Goal: Information Seeking & Learning: Find specific fact

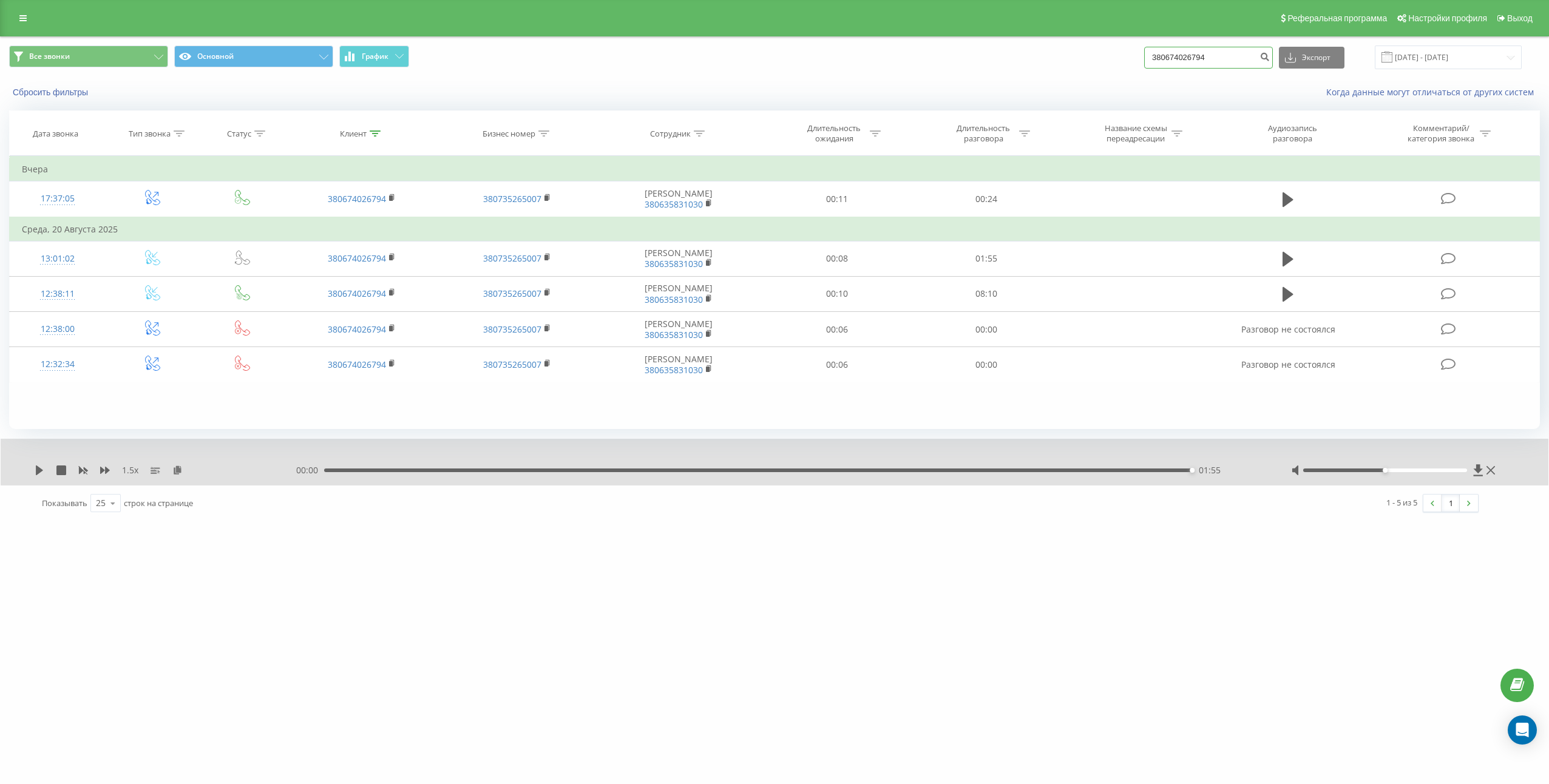
click at [1234, 61] on input "380674026794" at bounding box center [1208, 57] width 128 height 22
paste input "505421523"
click at [1268, 58] on input "380505421523" at bounding box center [1208, 57] width 128 height 22
type input "380505421523"
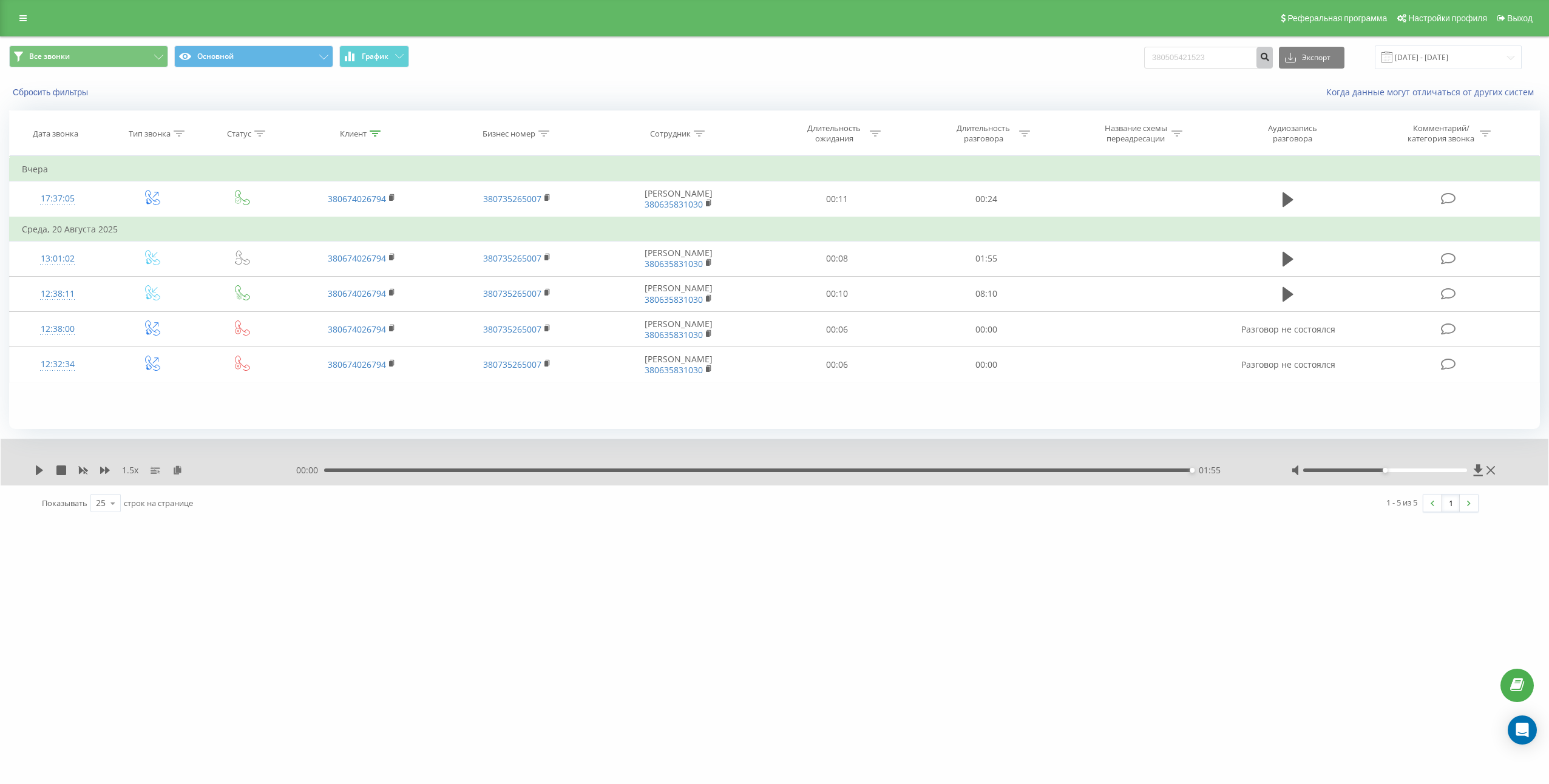
click at [1270, 57] on icon "submit" at bounding box center [1264, 55] width 11 height 7
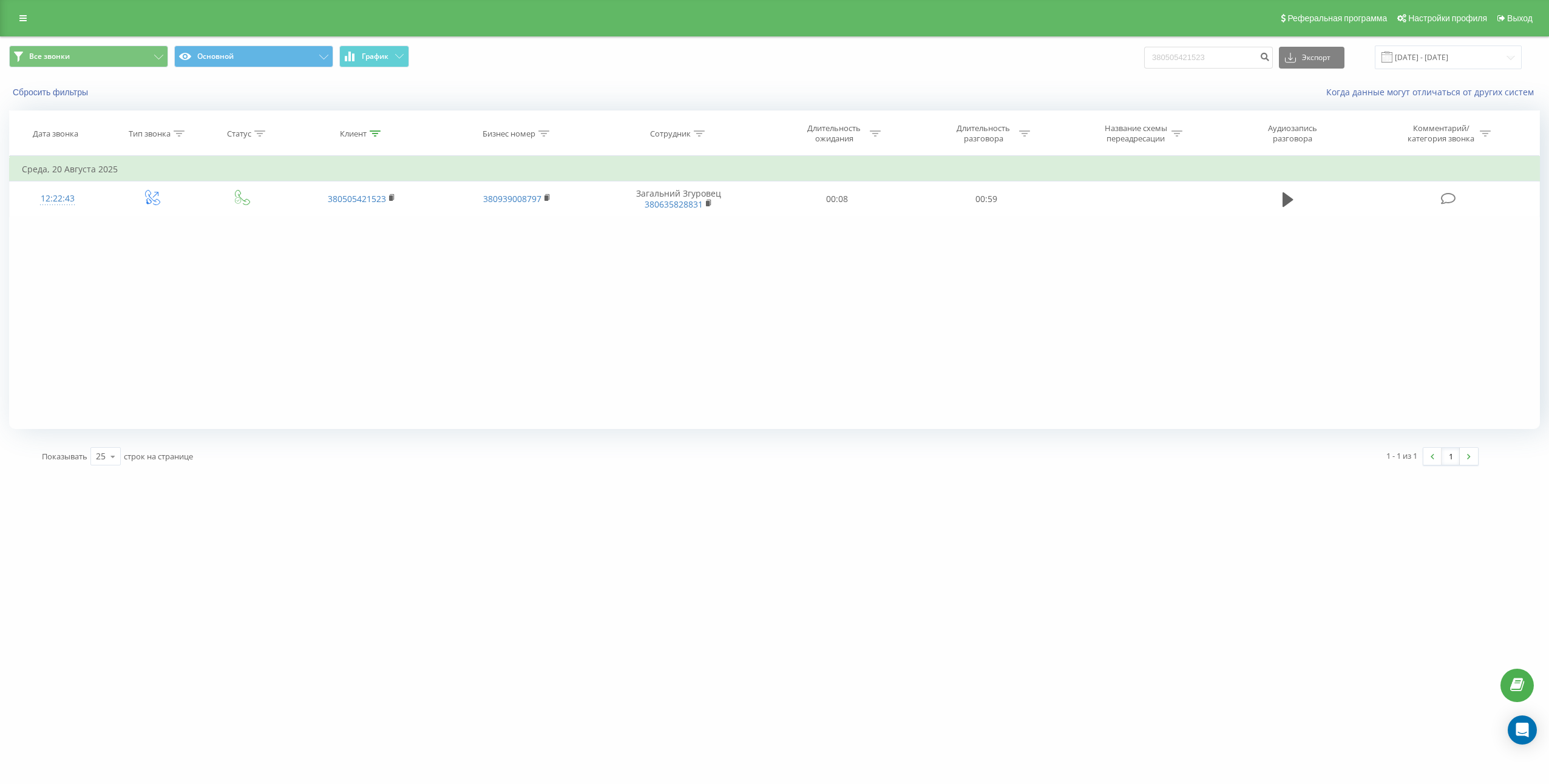
click at [1148, 602] on div "EXPERTteam.com.ua 380505421523 Проекты thecapital.com.ua thecapitallichka.com H…" at bounding box center [774, 392] width 1549 height 784
click at [1215, 50] on input "380505421523" at bounding box center [1208, 57] width 128 height 22
click at [1216, 50] on input "380505421523" at bounding box center [1208, 57] width 128 height 22
paste input "1582977"
type input "380501582977"
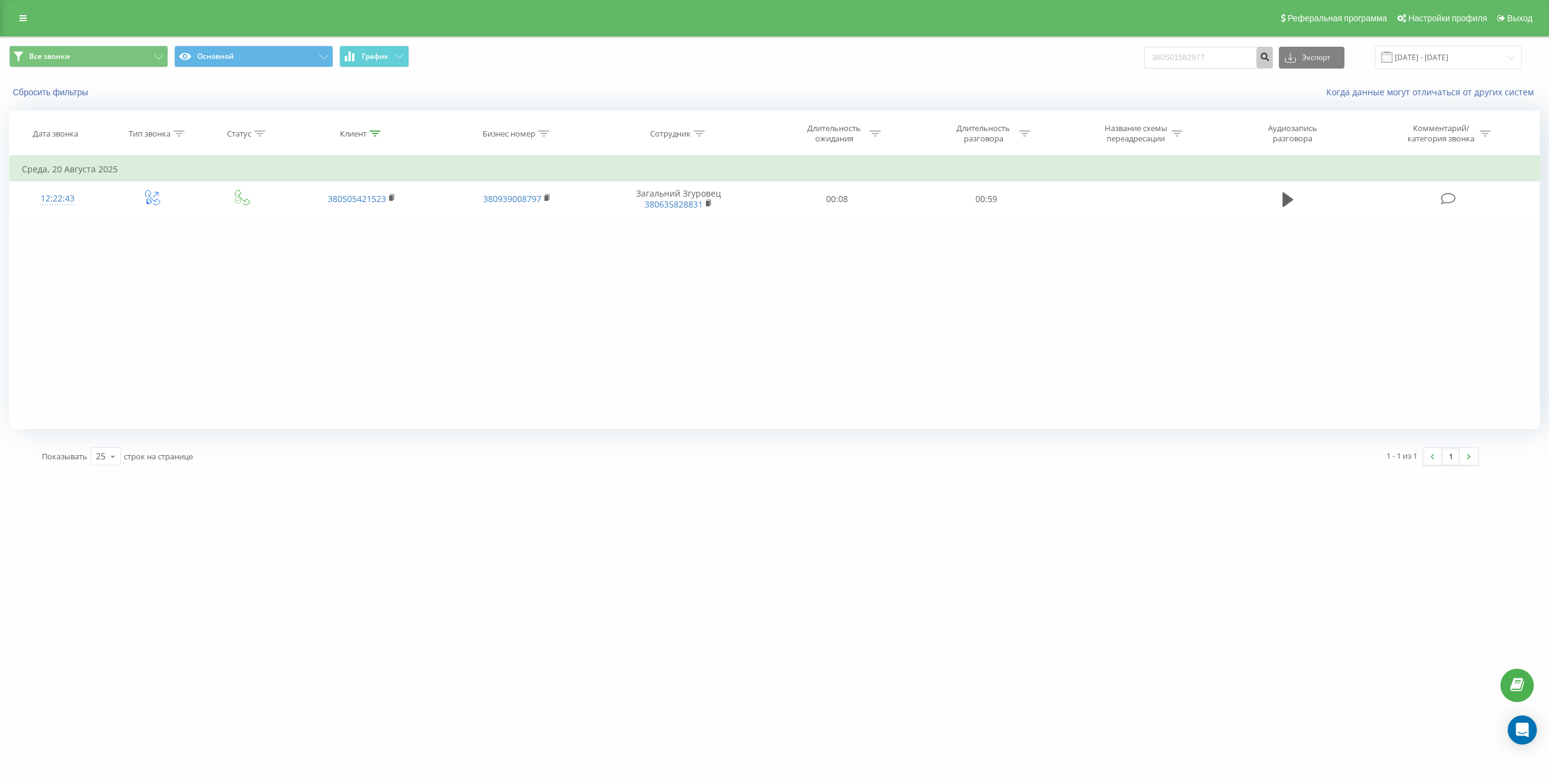
click at [1273, 58] on button "submit" at bounding box center [1264, 57] width 16 height 22
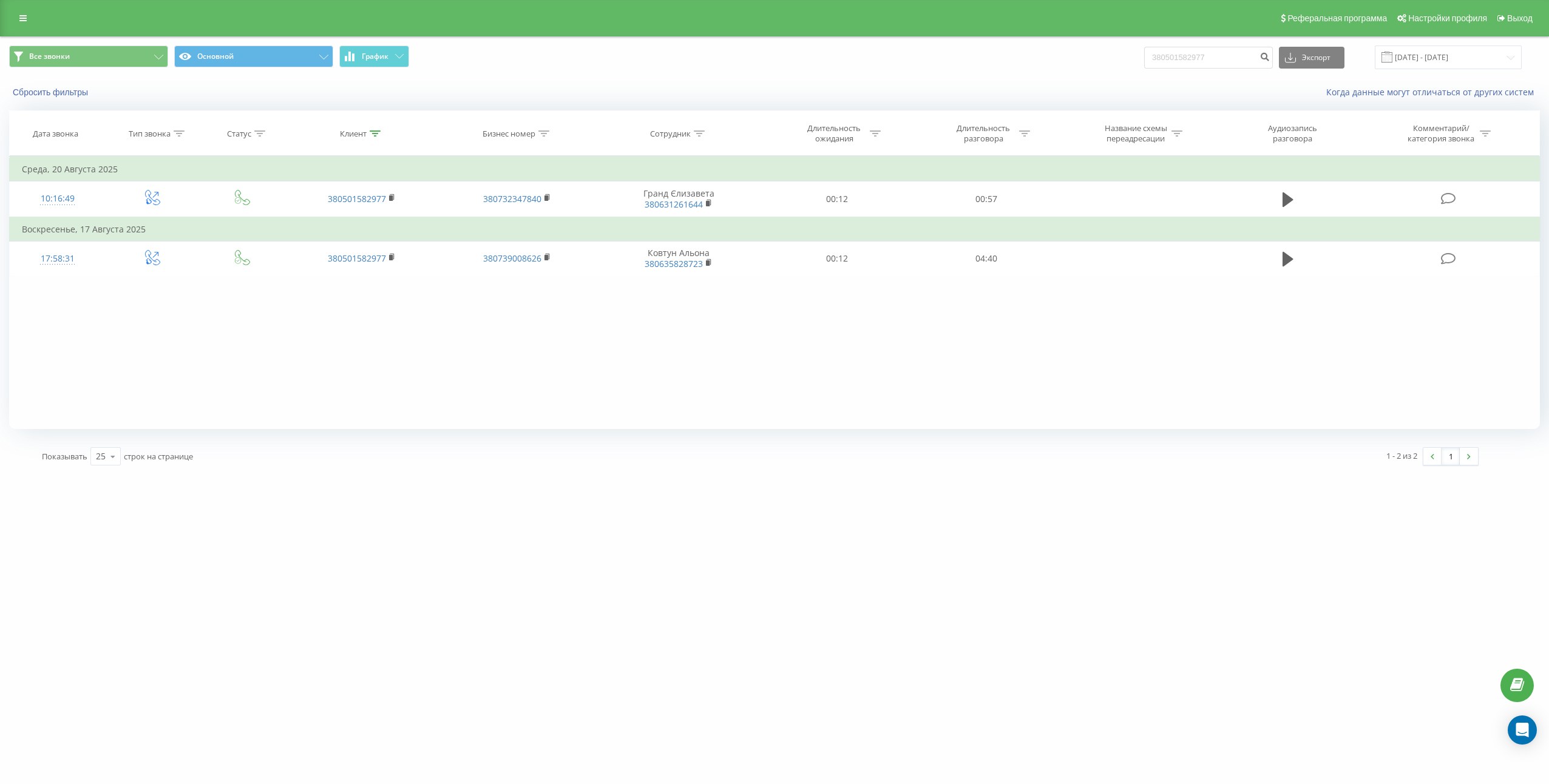
click at [1102, 508] on div "EXPERTteam.com.ua 380501582977 Проекты thecapital.com.ua thecapitallichka.com H…" at bounding box center [774, 392] width 1549 height 784
click at [1230, 33] on div "Реферальная программа Настройки профиля Выход" at bounding box center [774, 18] width 1549 height 36
click at [1226, 56] on input "380501582977" at bounding box center [1208, 57] width 128 height 22
drag, startPoint x: 1226, startPoint y: 56, endPoint x: 1266, endPoint y: 56, distance: 40.0
click at [1227, 56] on input "380501582977" at bounding box center [1208, 57] width 128 height 22
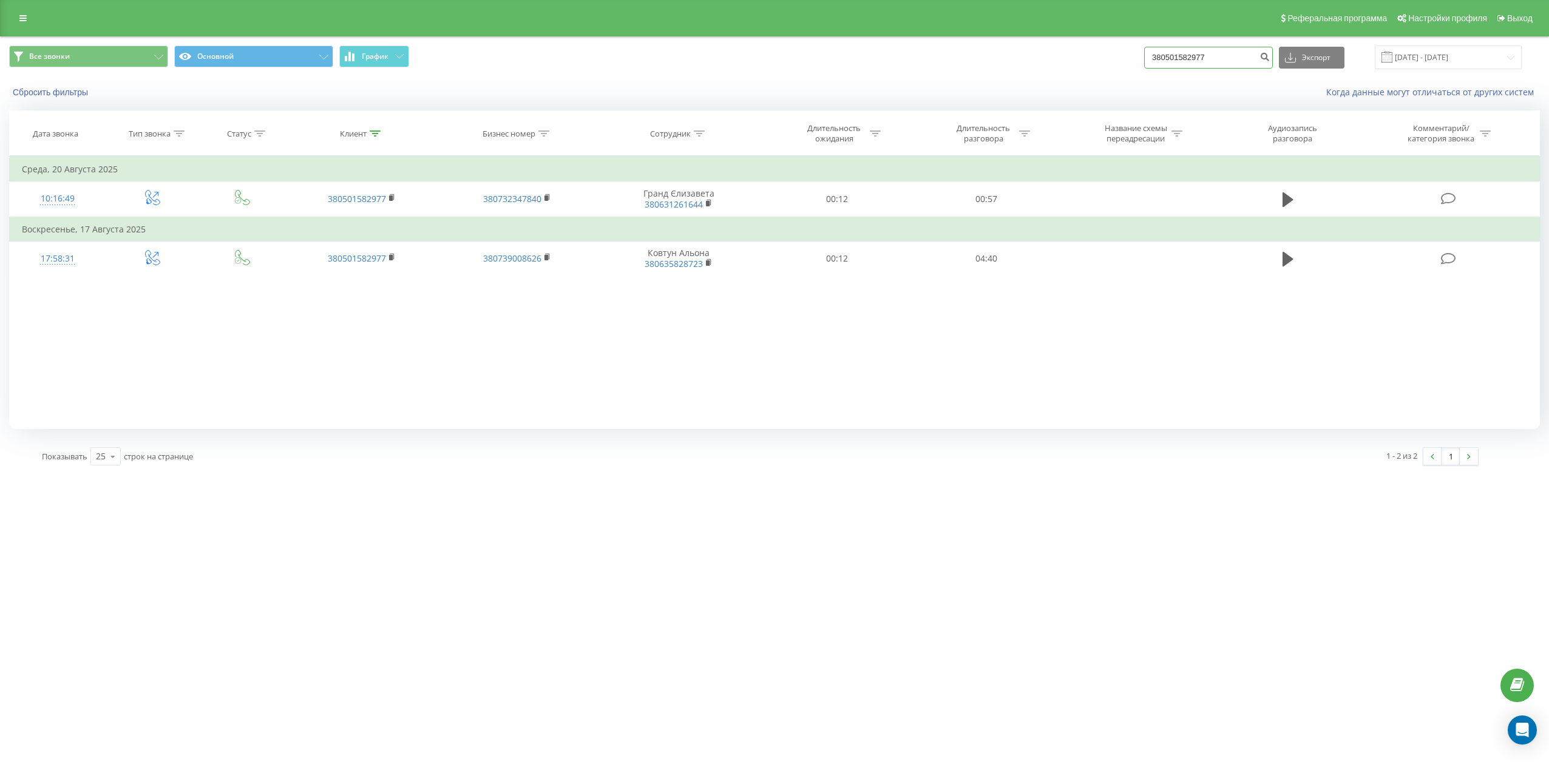
paste input "67464080"
click at [1268, 56] on form "380674640807" at bounding box center [1208, 57] width 128 height 22
type input "380674640807"
click at [1270, 57] on icon "submit" at bounding box center [1264, 55] width 11 height 7
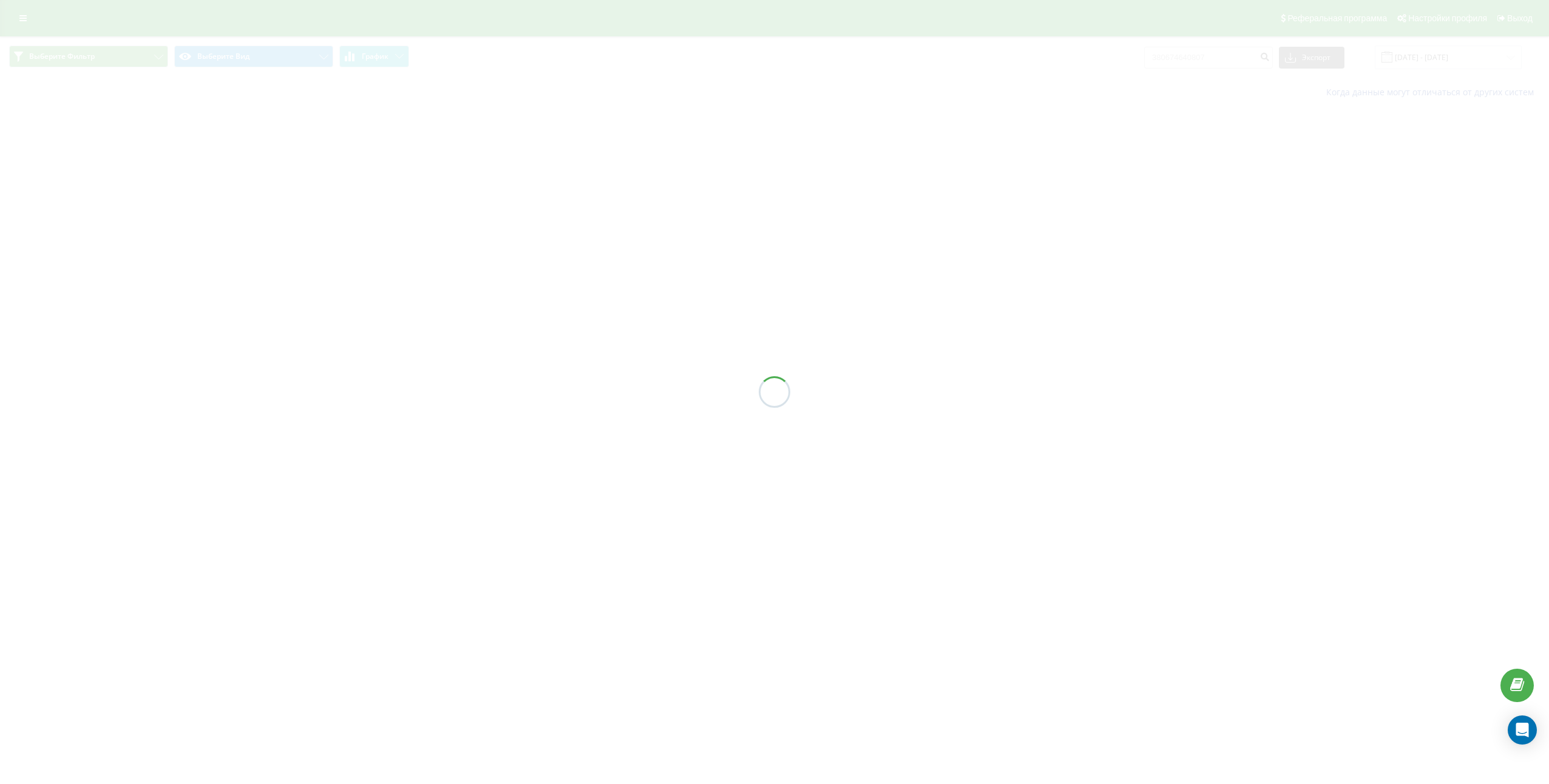
click at [1172, 228] on div at bounding box center [774, 392] width 1549 height 784
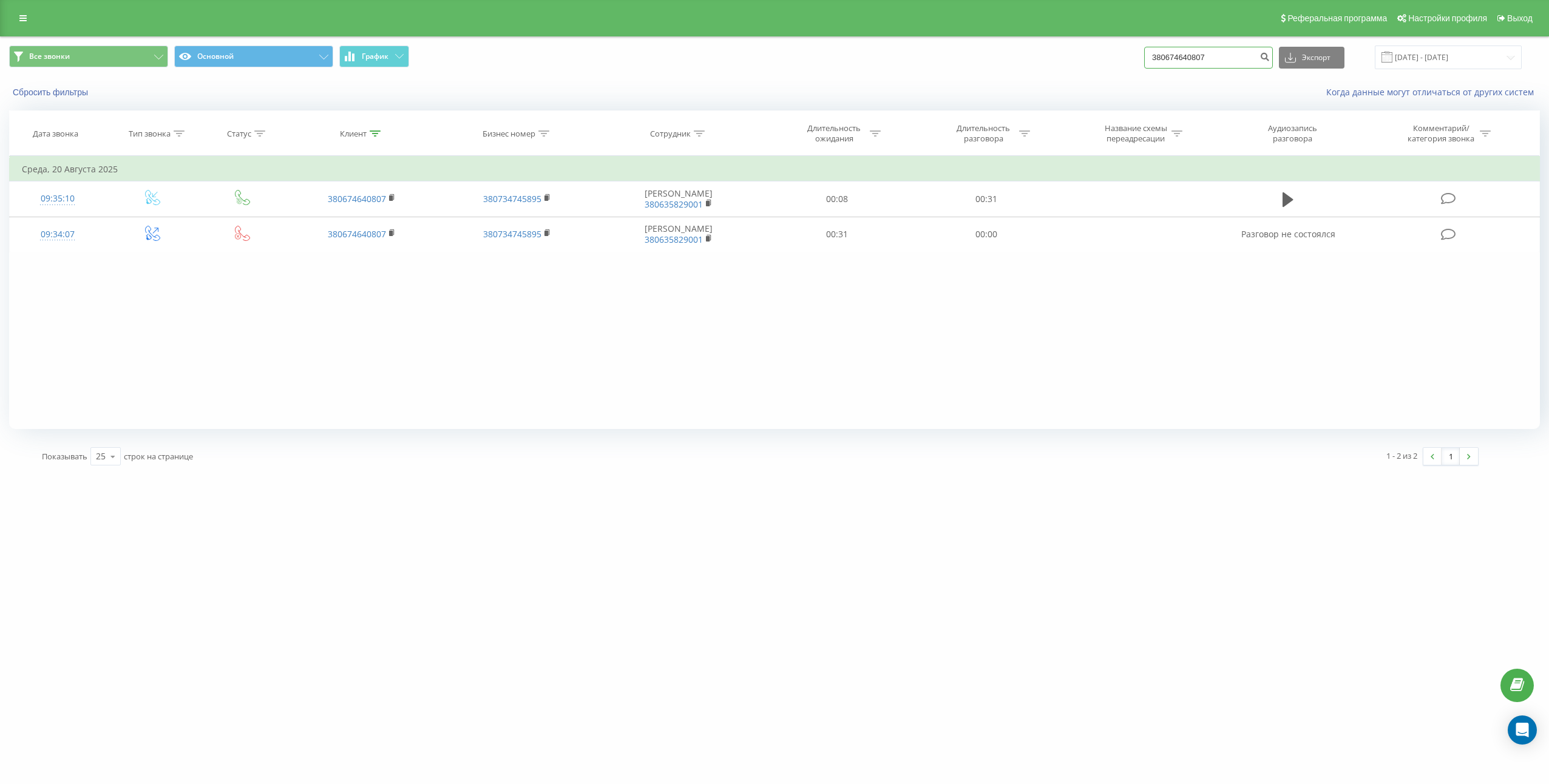
click at [1236, 49] on input "380674640807" at bounding box center [1208, 57] width 128 height 22
paste input "509050191"
click at [1267, 52] on input "380509050191" at bounding box center [1208, 57] width 128 height 22
type input "380509050191"
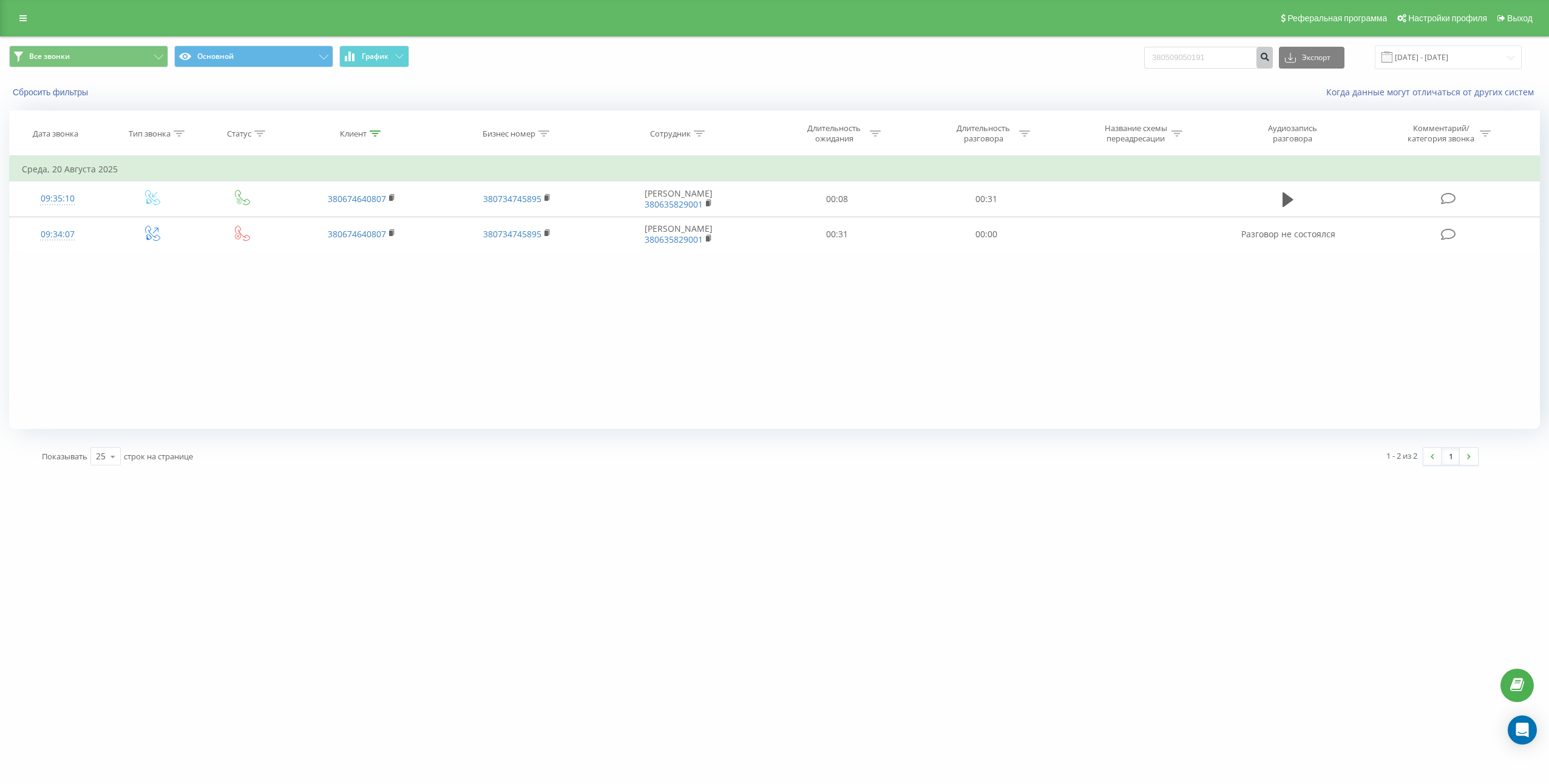
click at [1270, 59] on icon "submit" at bounding box center [1264, 55] width 11 height 7
click at [1188, 53] on input "380509050191" at bounding box center [1208, 57] width 128 height 22
click at [1188, 53] on input "380509050191" at bounding box center [1208, 57] width 128 height 22
click at [1243, 59] on input "380509050191" at bounding box center [1208, 57] width 128 height 22
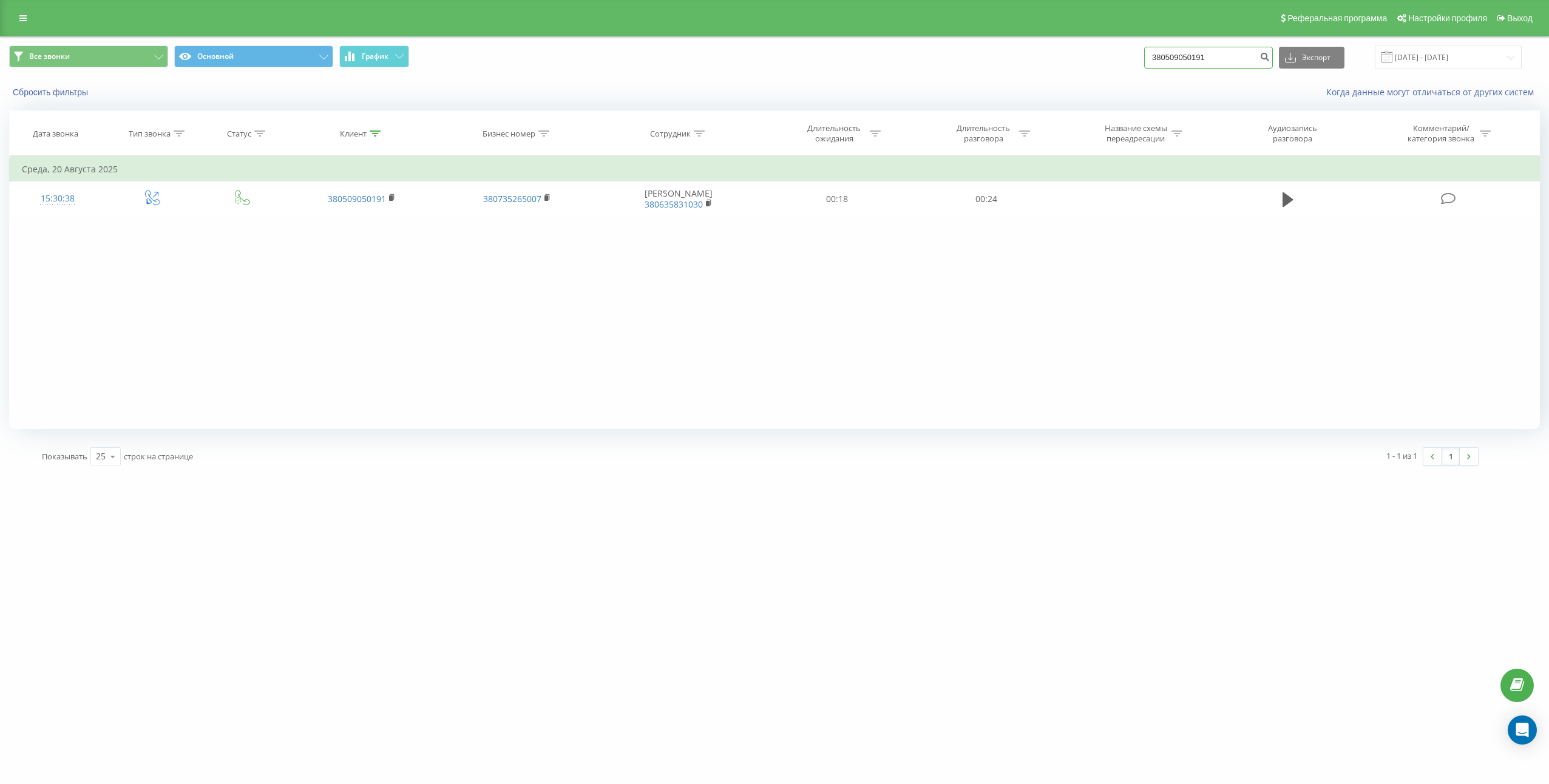
paste input "634917512"
type input "380634917512"
click at [1270, 60] on button "submit" at bounding box center [1264, 57] width 16 height 22
click at [1243, 60] on input "380634917512" at bounding box center [1208, 57] width 128 height 22
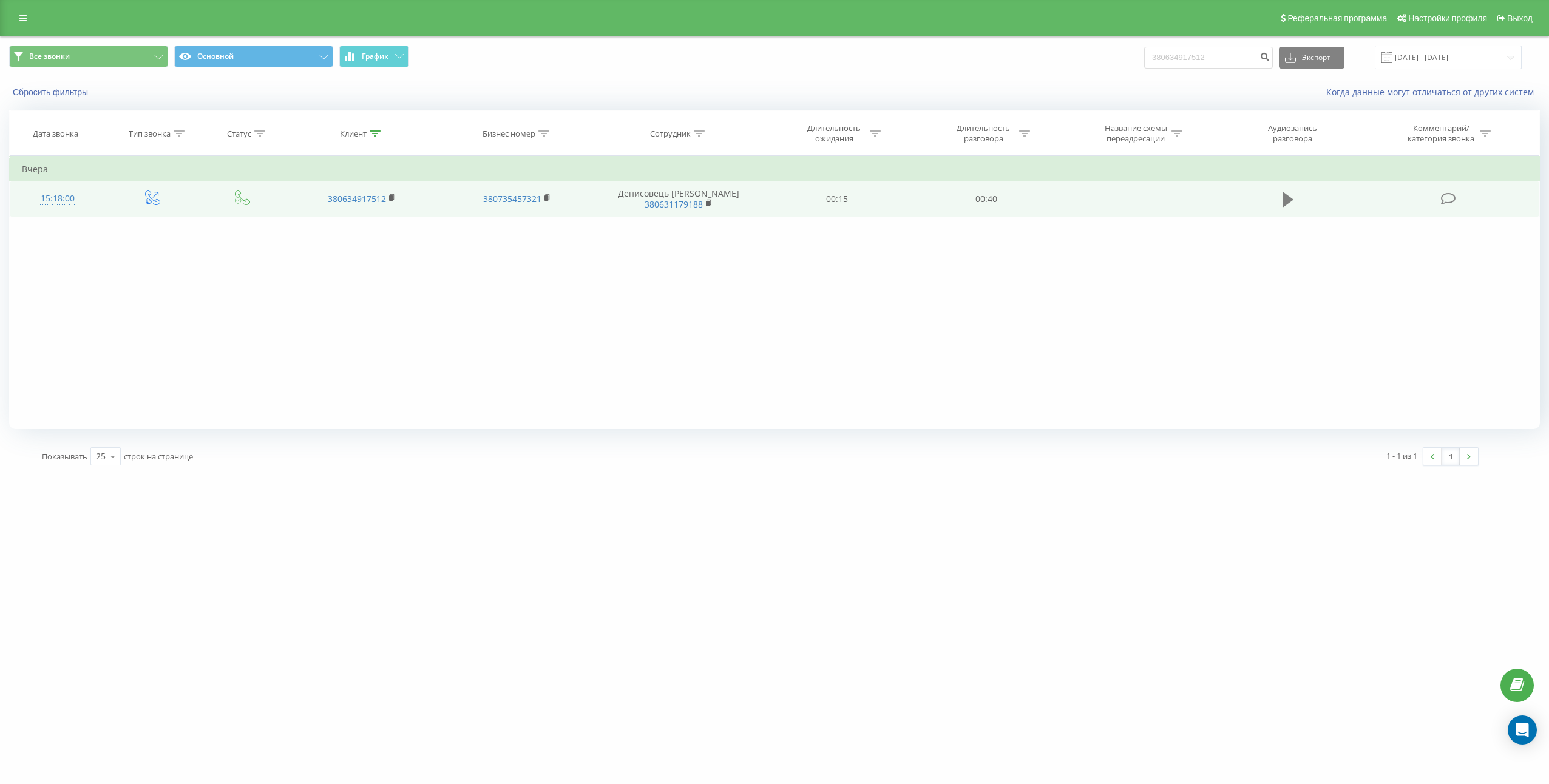
click at [1291, 198] on icon at bounding box center [1288, 199] width 11 height 14
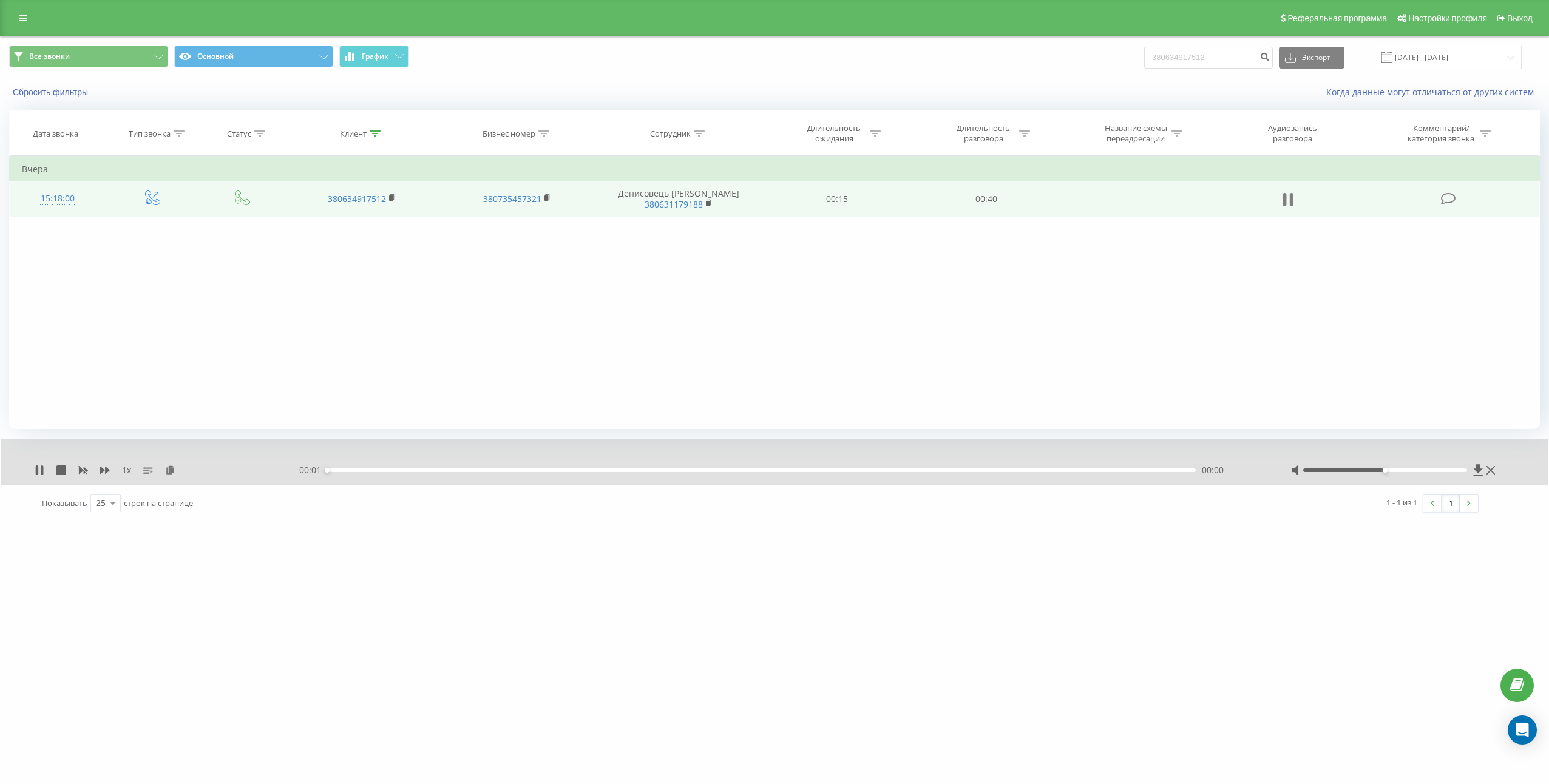
click at [1288, 199] on icon at bounding box center [1288, 199] width 11 height 17
click at [171, 475] on button at bounding box center [170, 470] width 10 height 10
click at [974, 206] on td "00:40" at bounding box center [986, 199] width 149 height 35
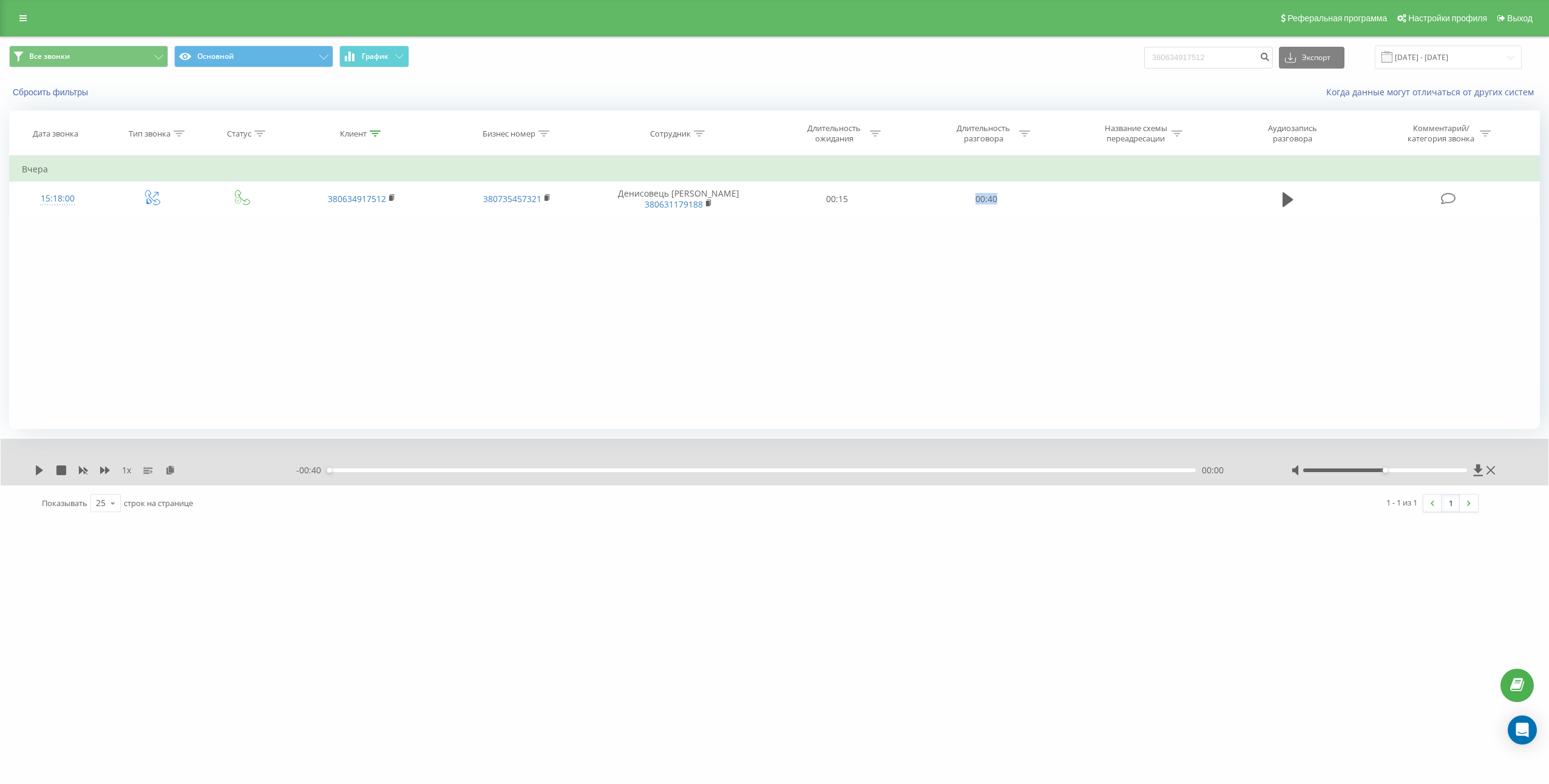
copy td "00:40"
click at [1230, 65] on input "380634917512" at bounding box center [1208, 57] width 128 height 22
paste input "509059923"
type input "380509059923"
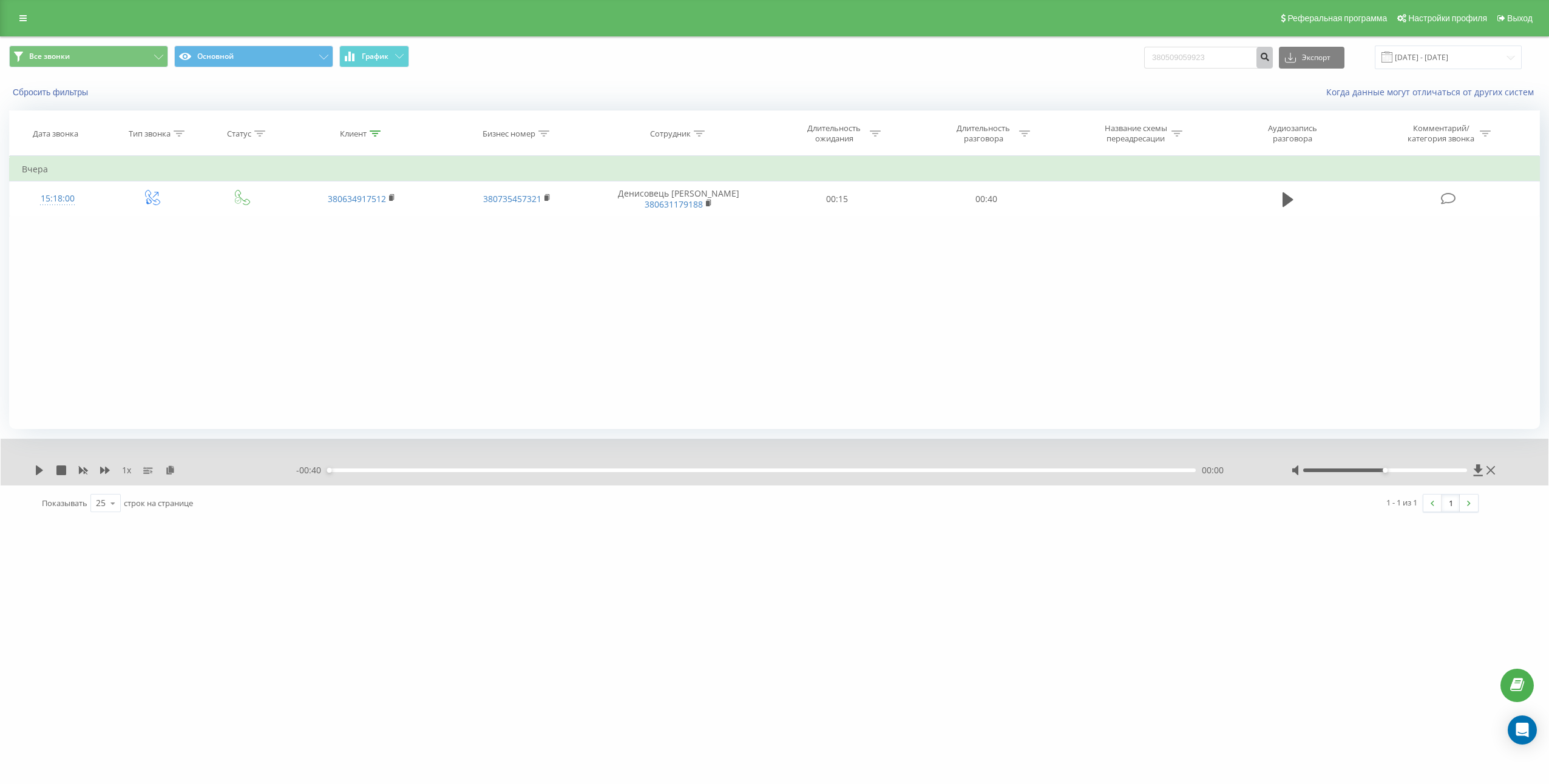
click at [1270, 59] on icon "submit" at bounding box center [1264, 55] width 11 height 7
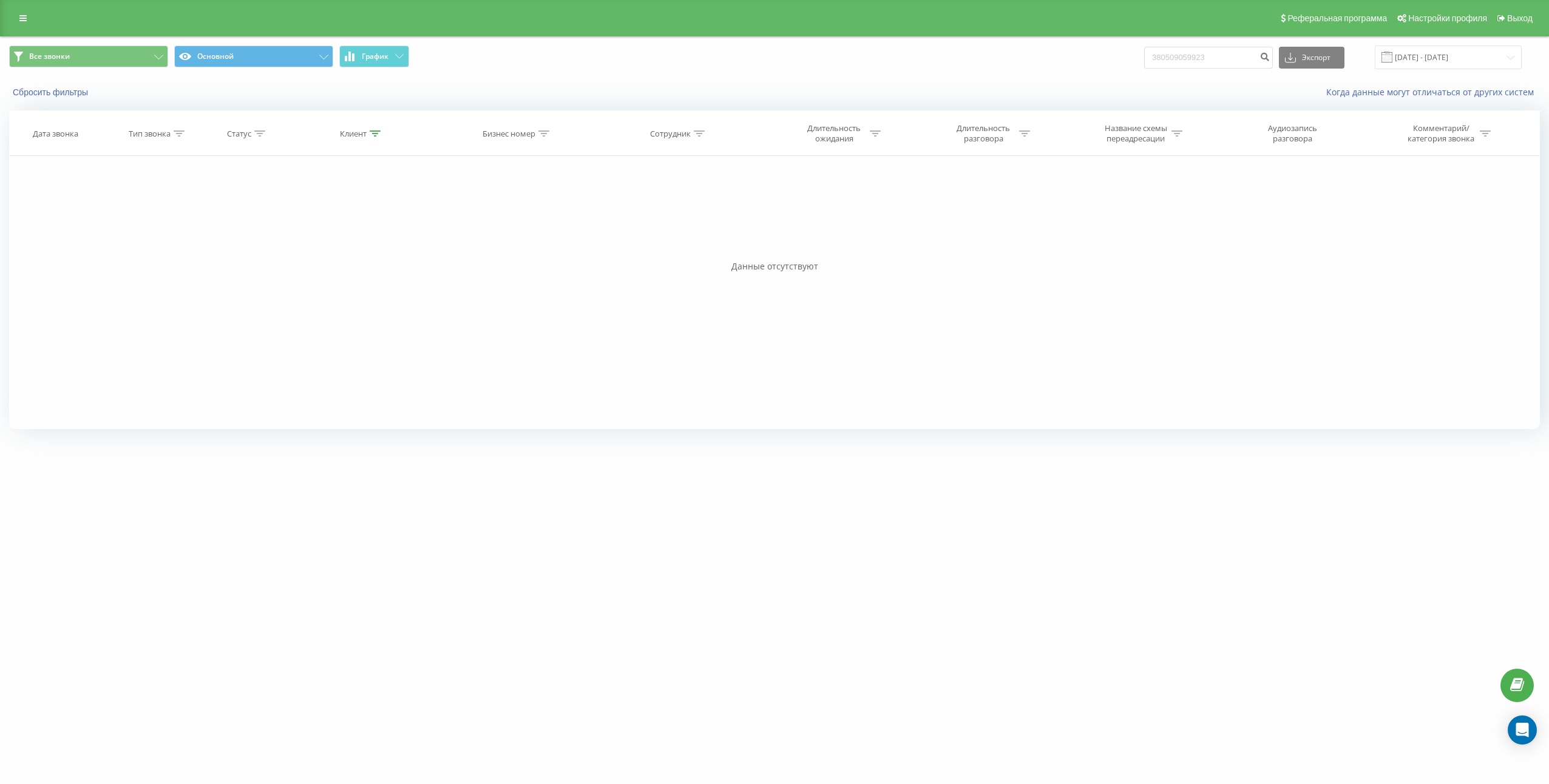
click at [1221, 413] on div "Фильтровать по условию Равно Введите значение Отмена OK Фильтровать по условию …" at bounding box center [774, 292] width 1531 height 273
click at [1173, 60] on input "380509059923" at bounding box center [1208, 57] width 128 height 22
type input "0509059923"
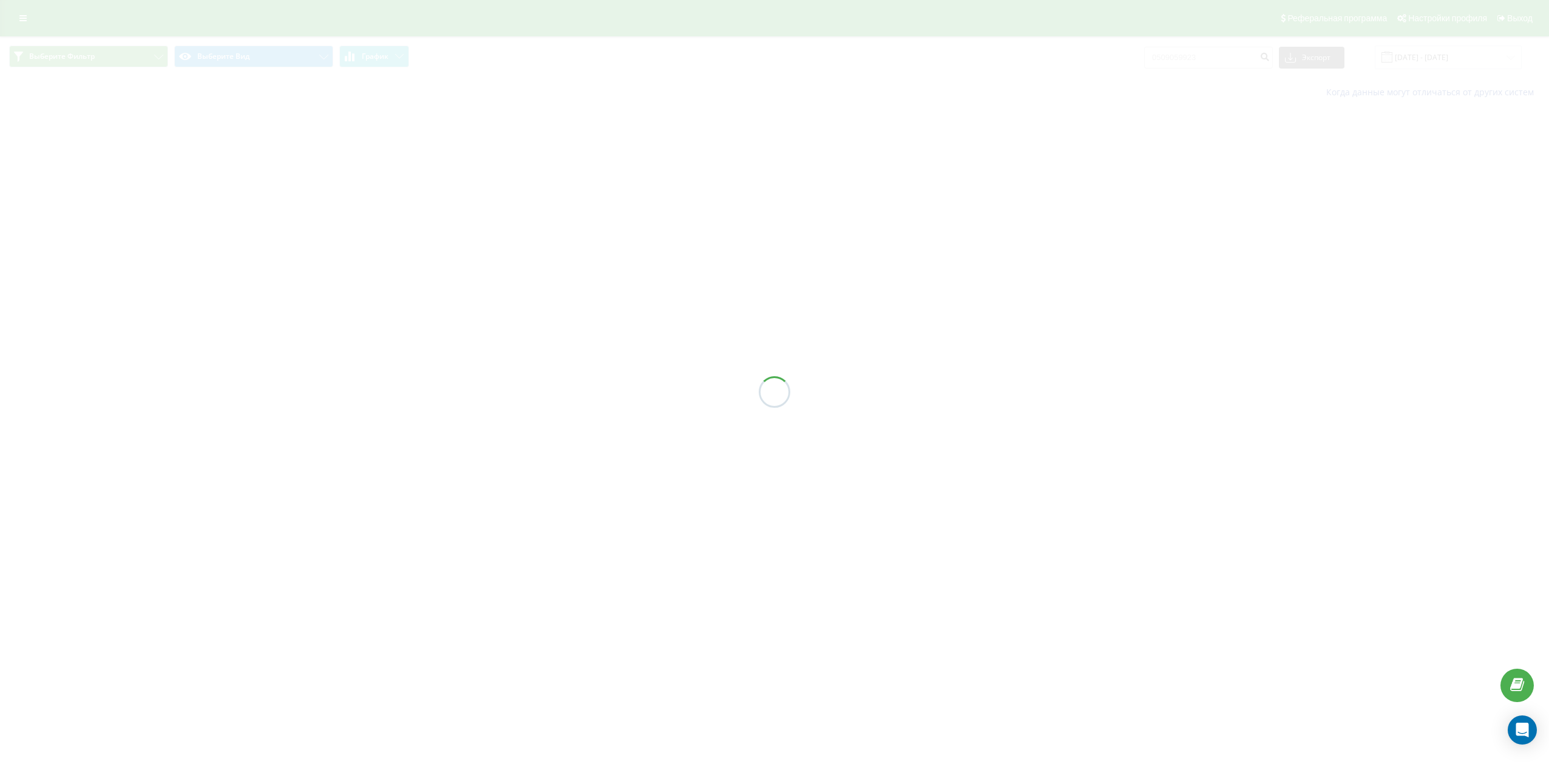
click at [1193, 499] on div at bounding box center [774, 392] width 1549 height 784
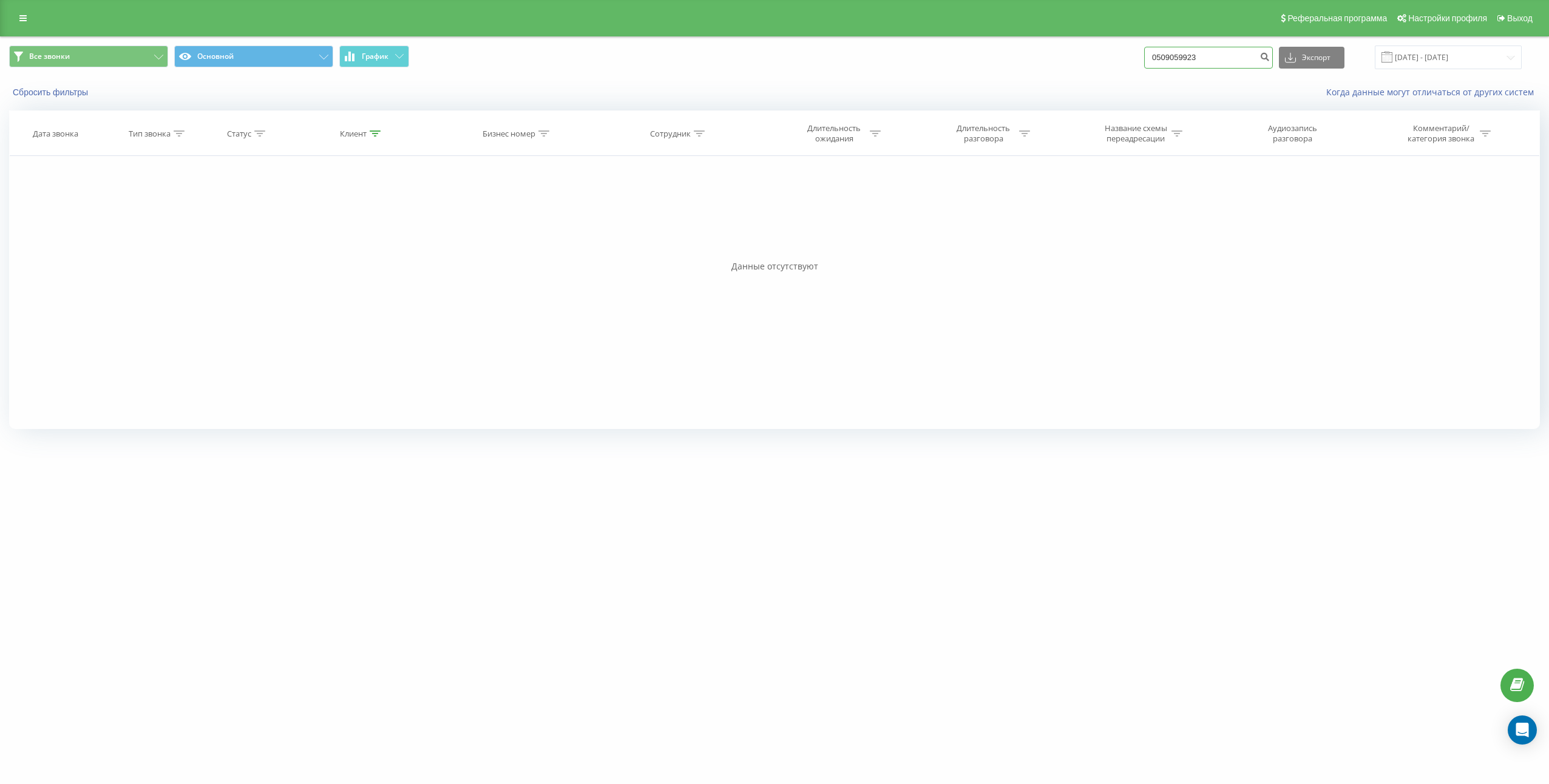
click at [1242, 50] on input "0509059923" at bounding box center [1208, 57] width 128 height 22
paste input "380939329794"
type input "380939329794"
click at [1270, 54] on icon "submit" at bounding box center [1264, 55] width 11 height 7
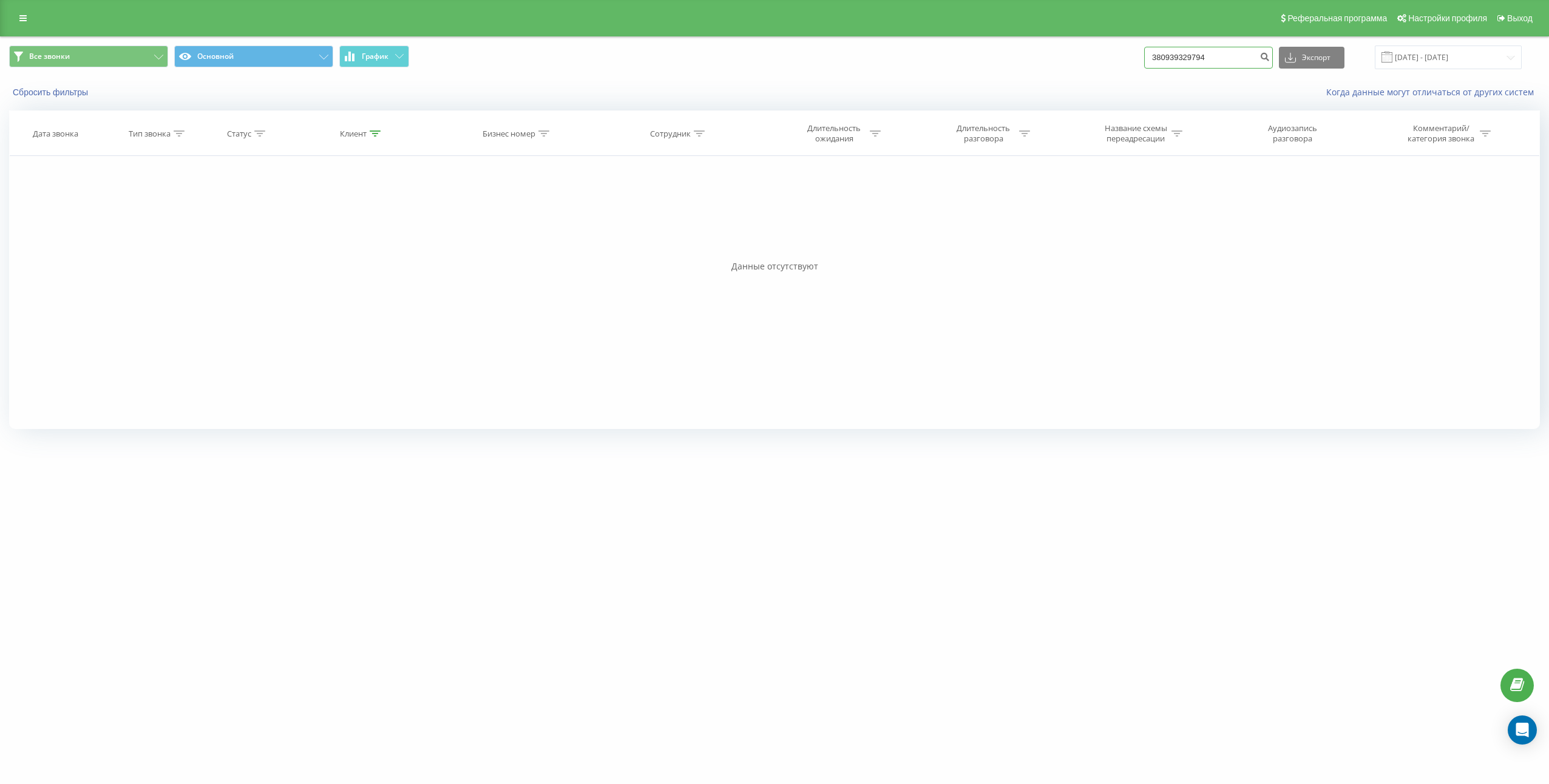
drag, startPoint x: 1172, startPoint y: 64, endPoint x: 1209, endPoint y: 66, distance: 37.1
click at [1172, 64] on input "380939329794" at bounding box center [1208, 57] width 128 height 22
type input "0939329794"
click at [1240, 53] on input "0939329794" at bounding box center [1208, 57] width 128 height 22
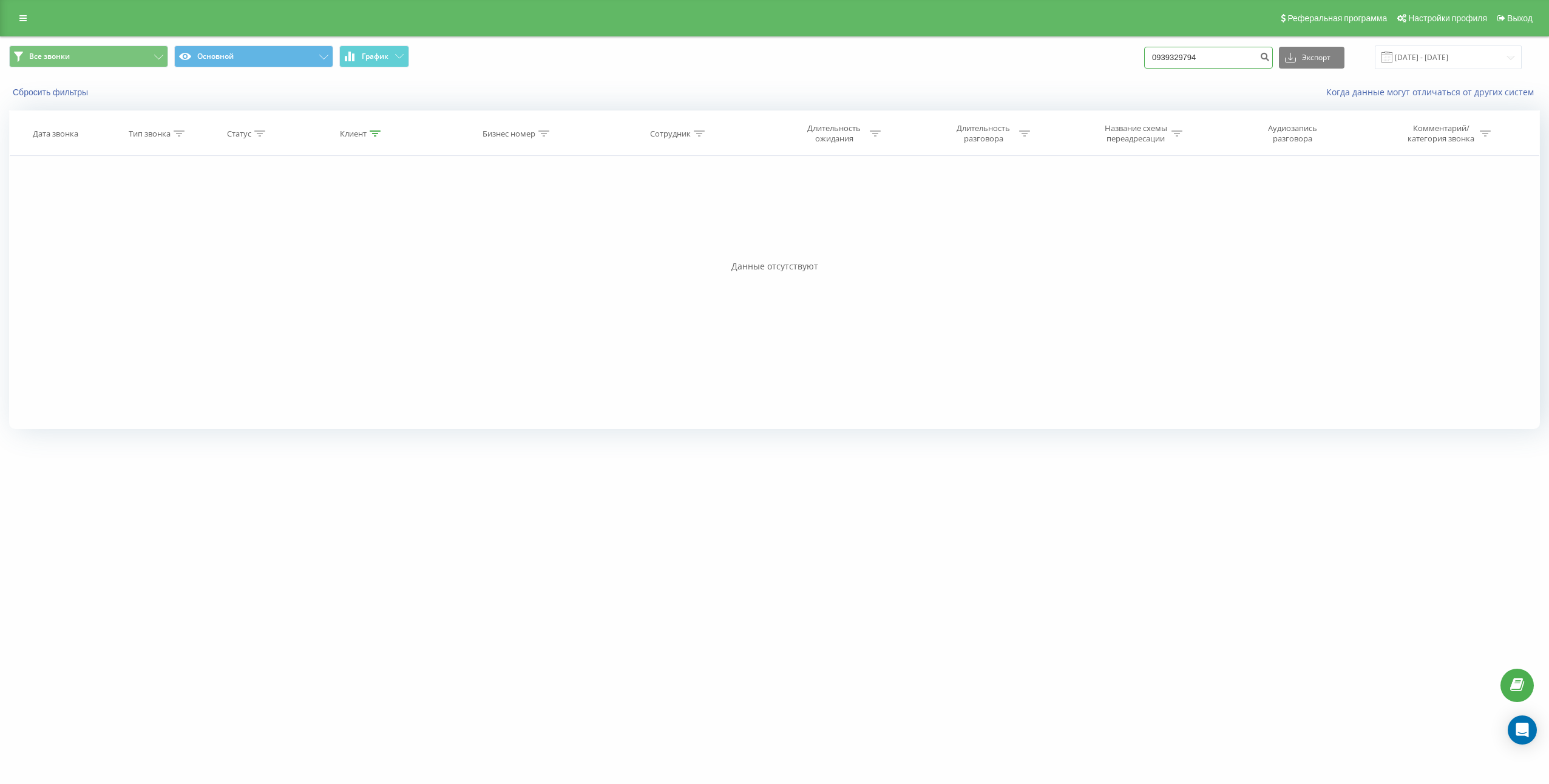
paste input "380500437529"
type input "380500437529"
click at [1270, 56] on icon "submit" at bounding box center [1264, 55] width 11 height 7
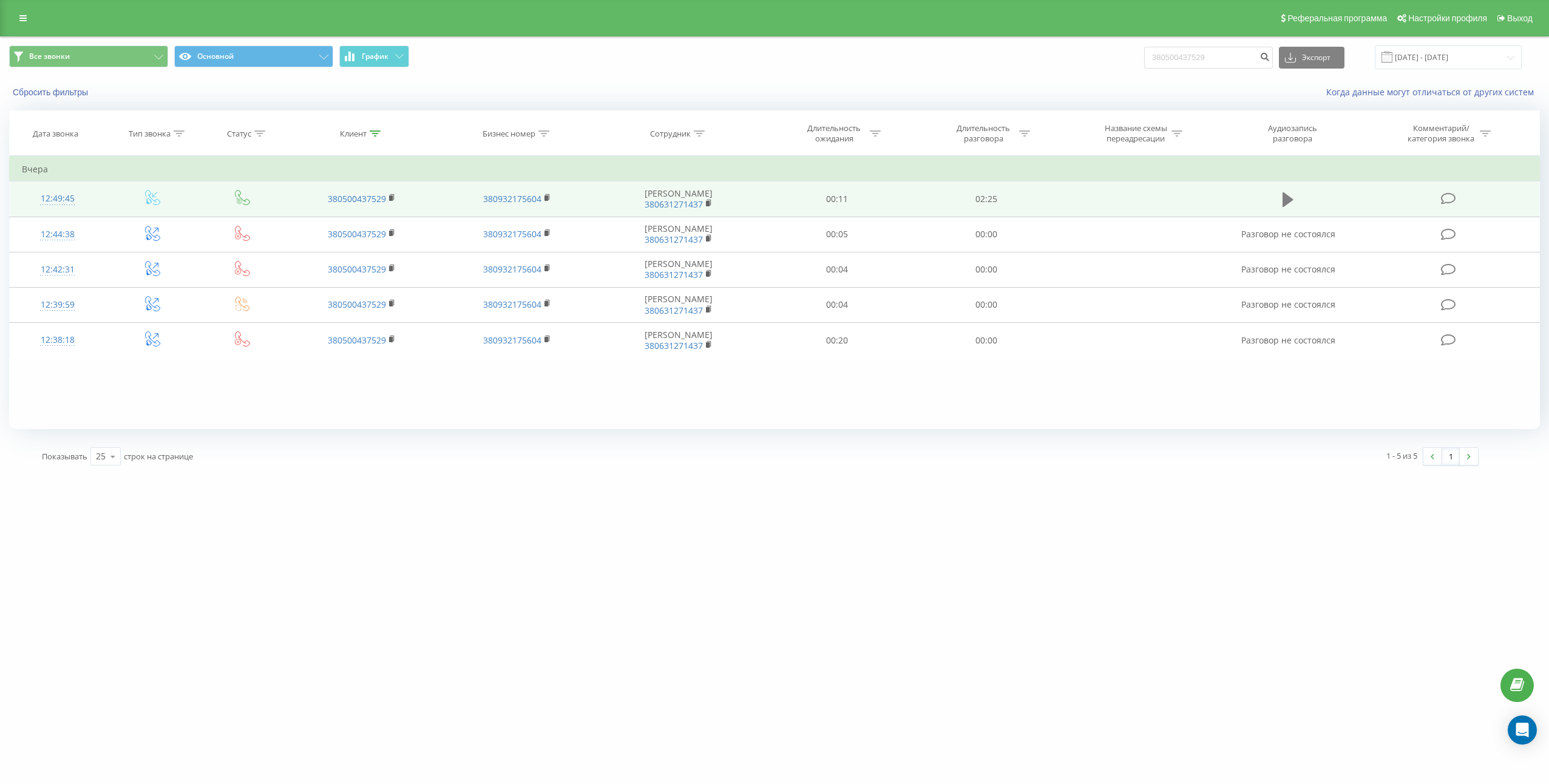
click at [1281, 202] on button at bounding box center [1288, 199] width 18 height 18
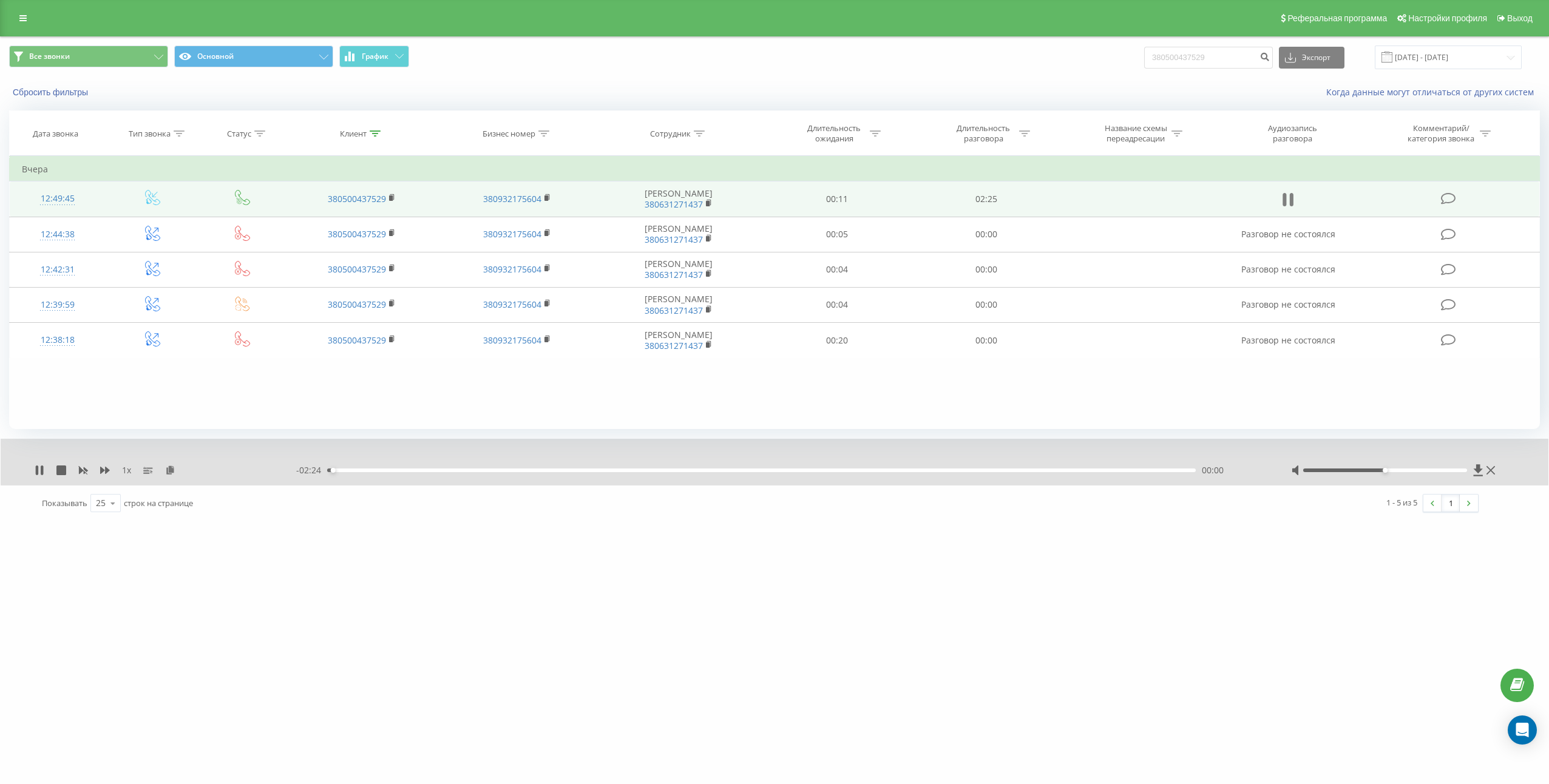
click at [1282, 202] on icon at bounding box center [1288, 199] width 11 height 17
click at [167, 470] on icon at bounding box center [171, 469] width 11 height 9
click at [979, 198] on td "02:25" at bounding box center [986, 199] width 149 height 35
click at [983, 201] on td "02:25" at bounding box center [986, 199] width 149 height 35
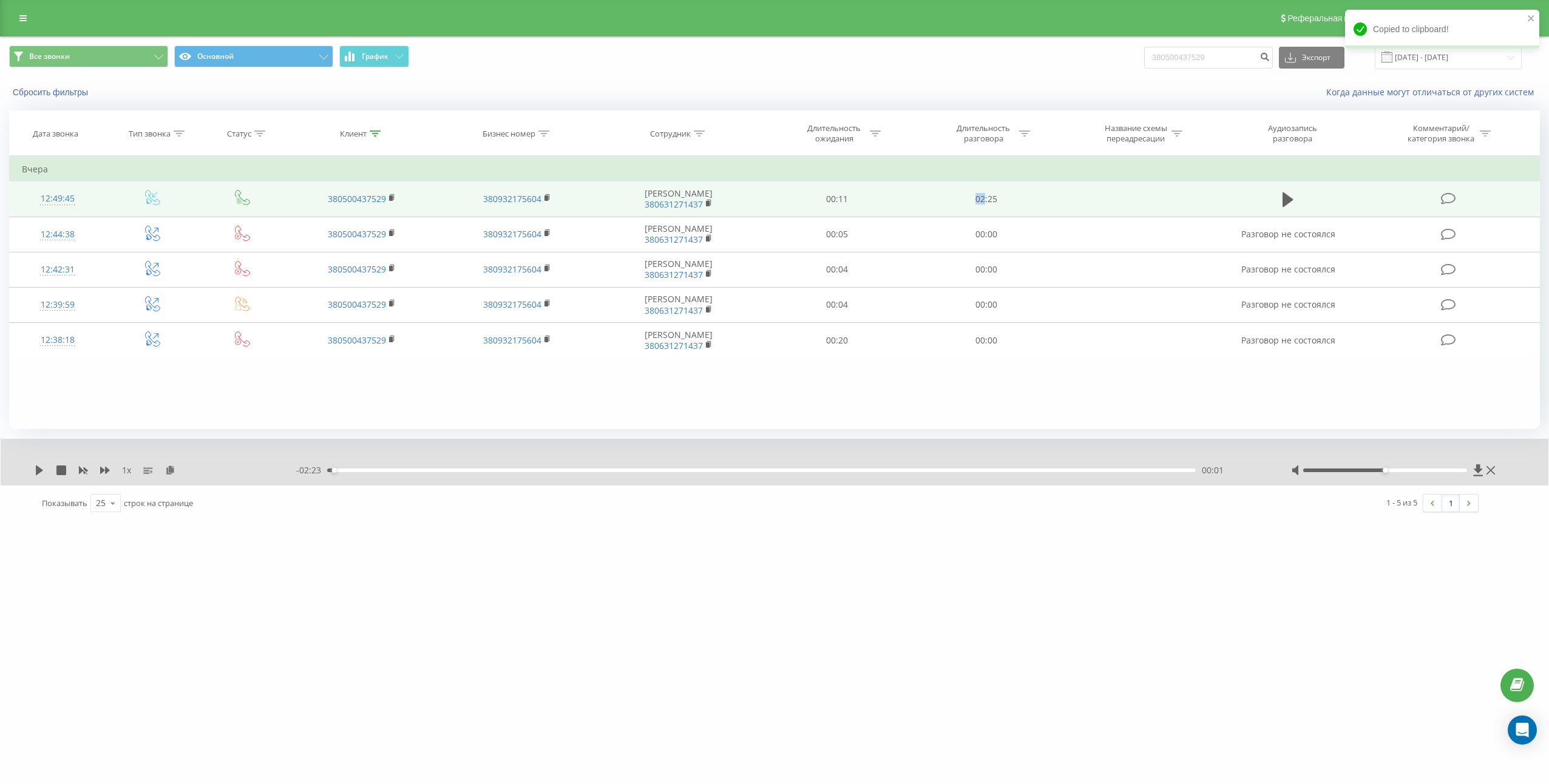
copy td "02"
click at [981, 197] on td "02:25" at bounding box center [986, 199] width 149 height 35
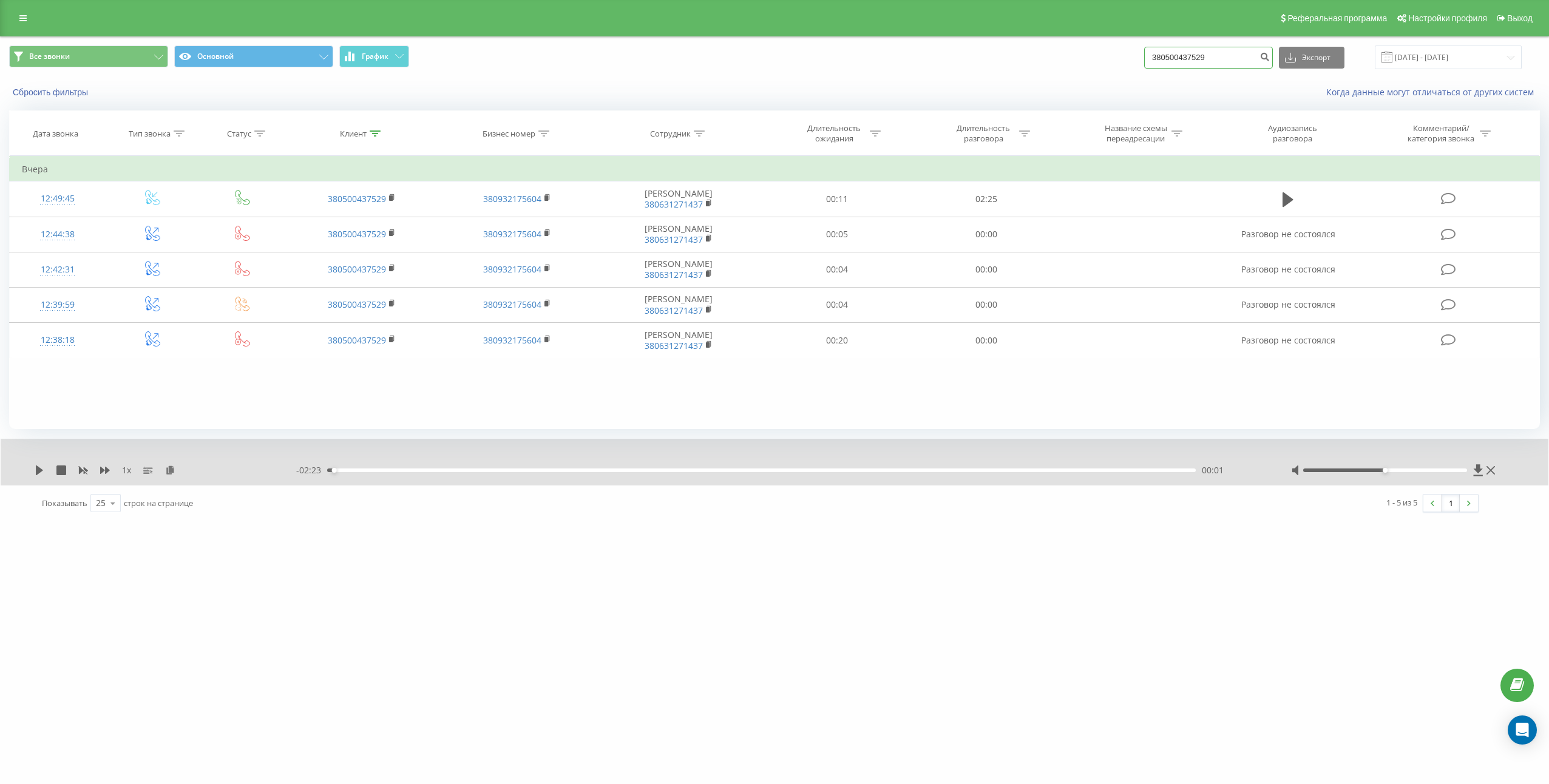
click at [1224, 57] on input "380500437529" at bounding box center [1208, 57] width 128 height 22
paste input "660239935"
type input "380660239935"
click at [1270, 57] on icon "submit" at bounding box center [1264, 55] width 11 height 7
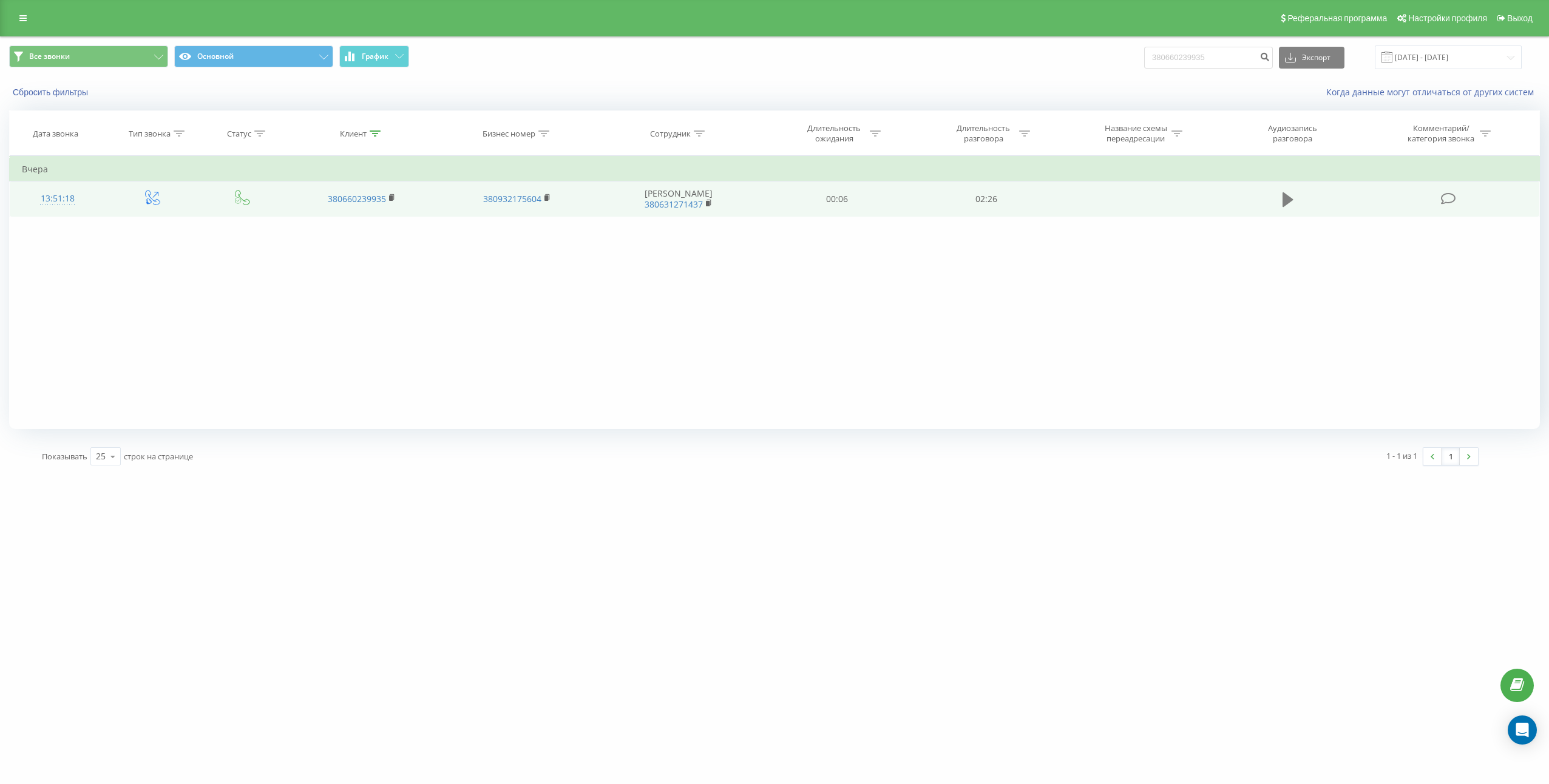
click at [1288, 196] on icon at bounding box center [1288, 199] width 11 height 14
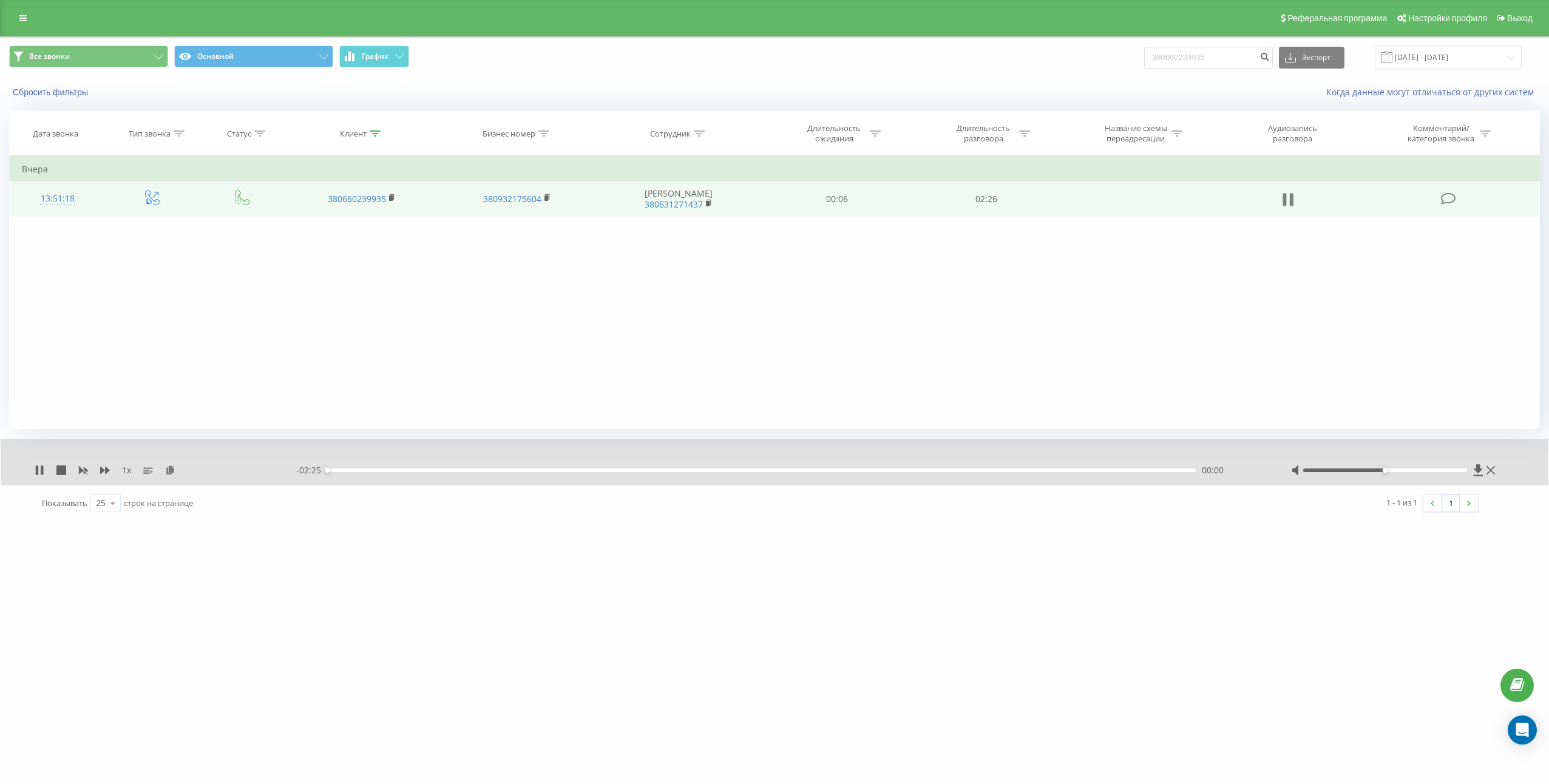
click at [1287, 203] on icon at bounding box center [1288, 199] width 11 height 17
drag, startPoint x: 171, startPoint y: 467, endPoint x: 181, endPoint y: 459, distance: 12.8
click at [172, 467] on icon at bounding box center [171, 469] width 11 height 9
click at [994, 193] on td "02:26" at bounding box center [986, 199] width 149 height 35
click at [994, 188] on td "02:26" at bounding box center [986, 199] width 149 height 35
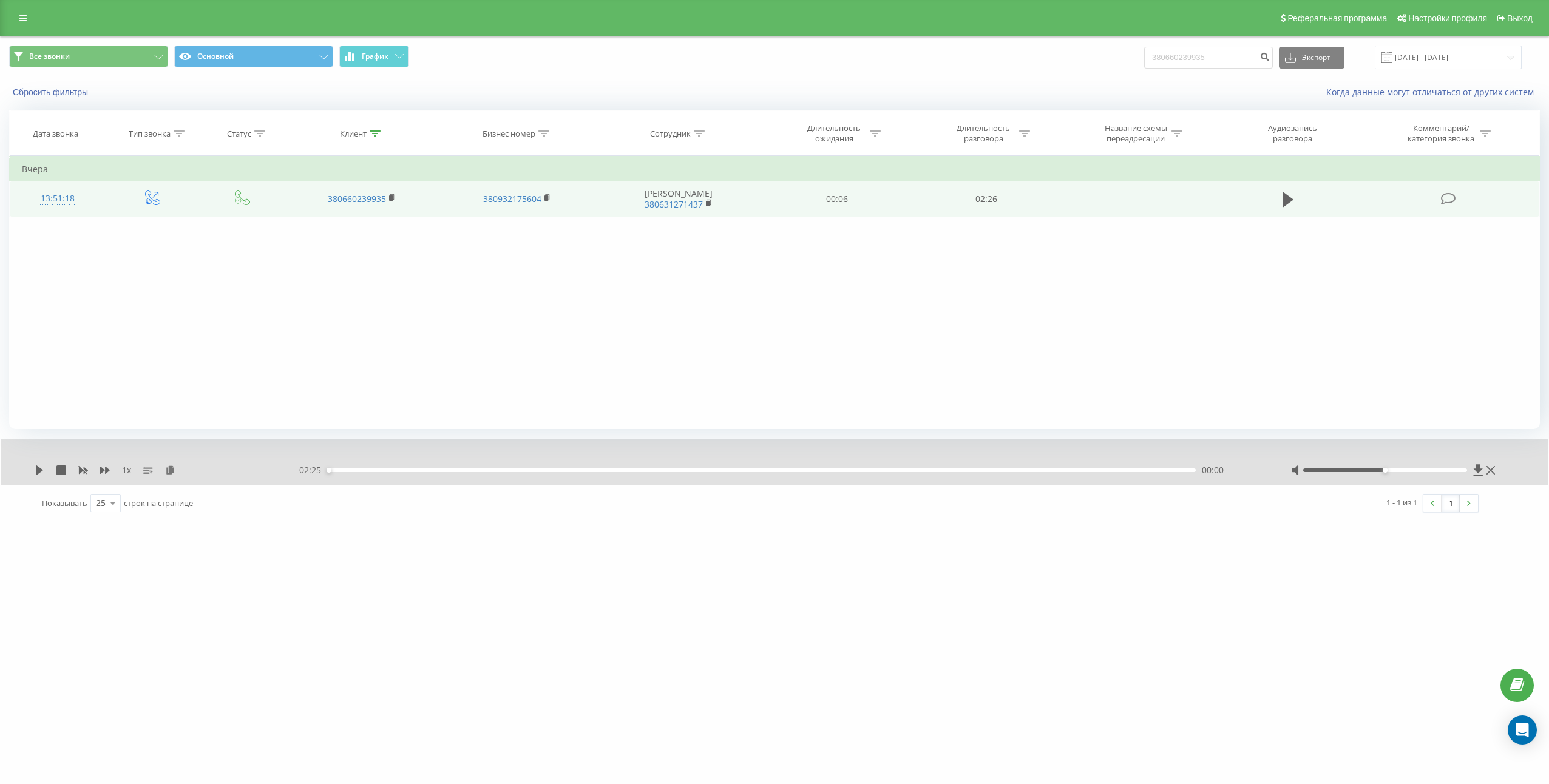
click at [994, 193] on td "02:26" at bounding box center [986, 199] width 149 height 35
copy td "02:26"
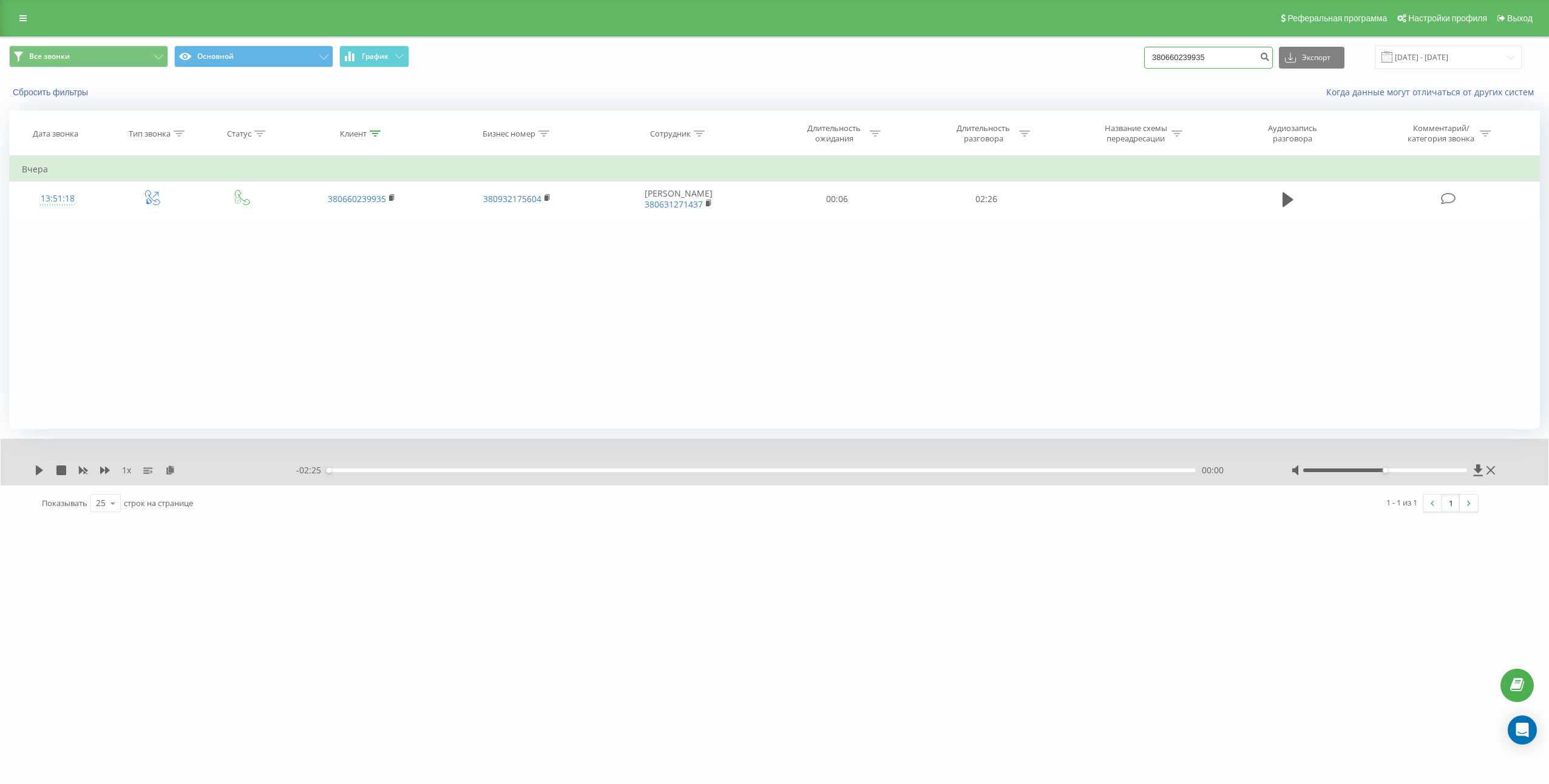
click at [1234, 50] on input "380660239935" at bounding box center [1208, 57] width 128 height 22
paste input "955700160"
type input "380955700160"
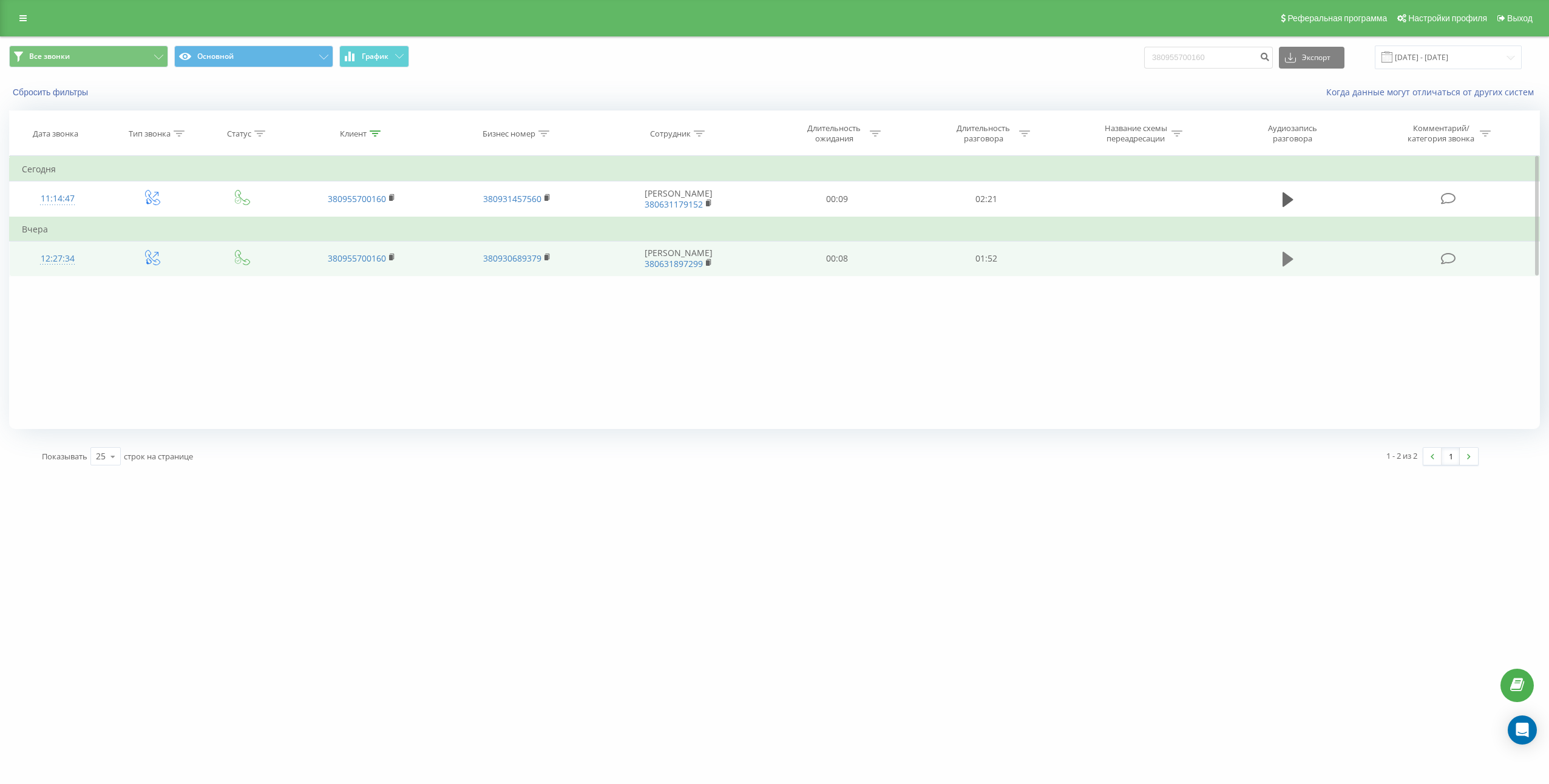
click at [1280, 256] on button at bounding box center [1288, 259] width 18 height 18
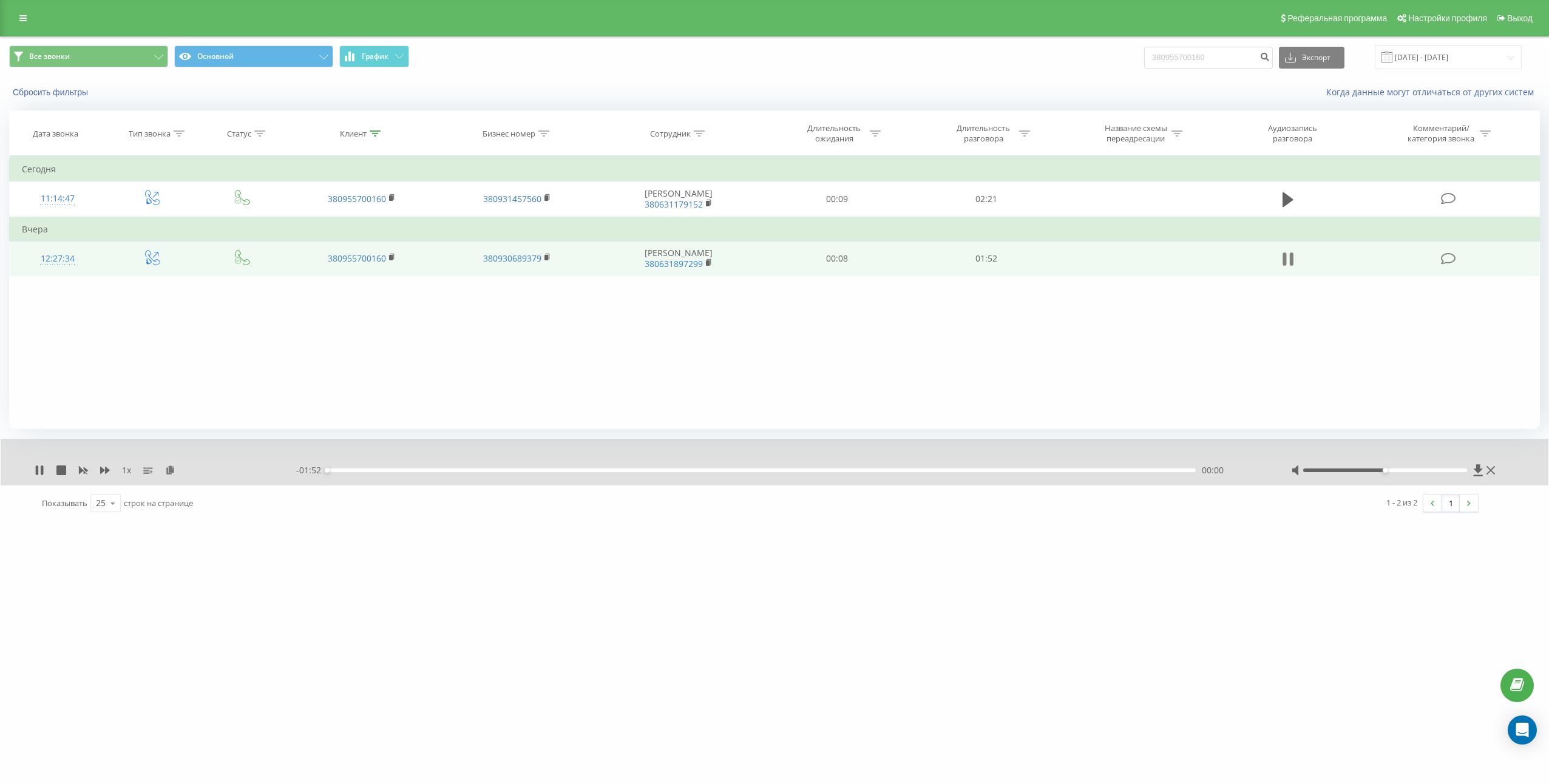
click at [1290, 259] on icon at bounding box center [1288, 259] width 11 height 17
click at [171, 469] on icon at bounding box center [171, 469] width 11 height 9
click at [977, 261] on td "01:52" at bounding box center [986, 258] width 149 height 35
click at [979, 259] on td "01:52" at bounding box center [986, 258] width 149 height 35
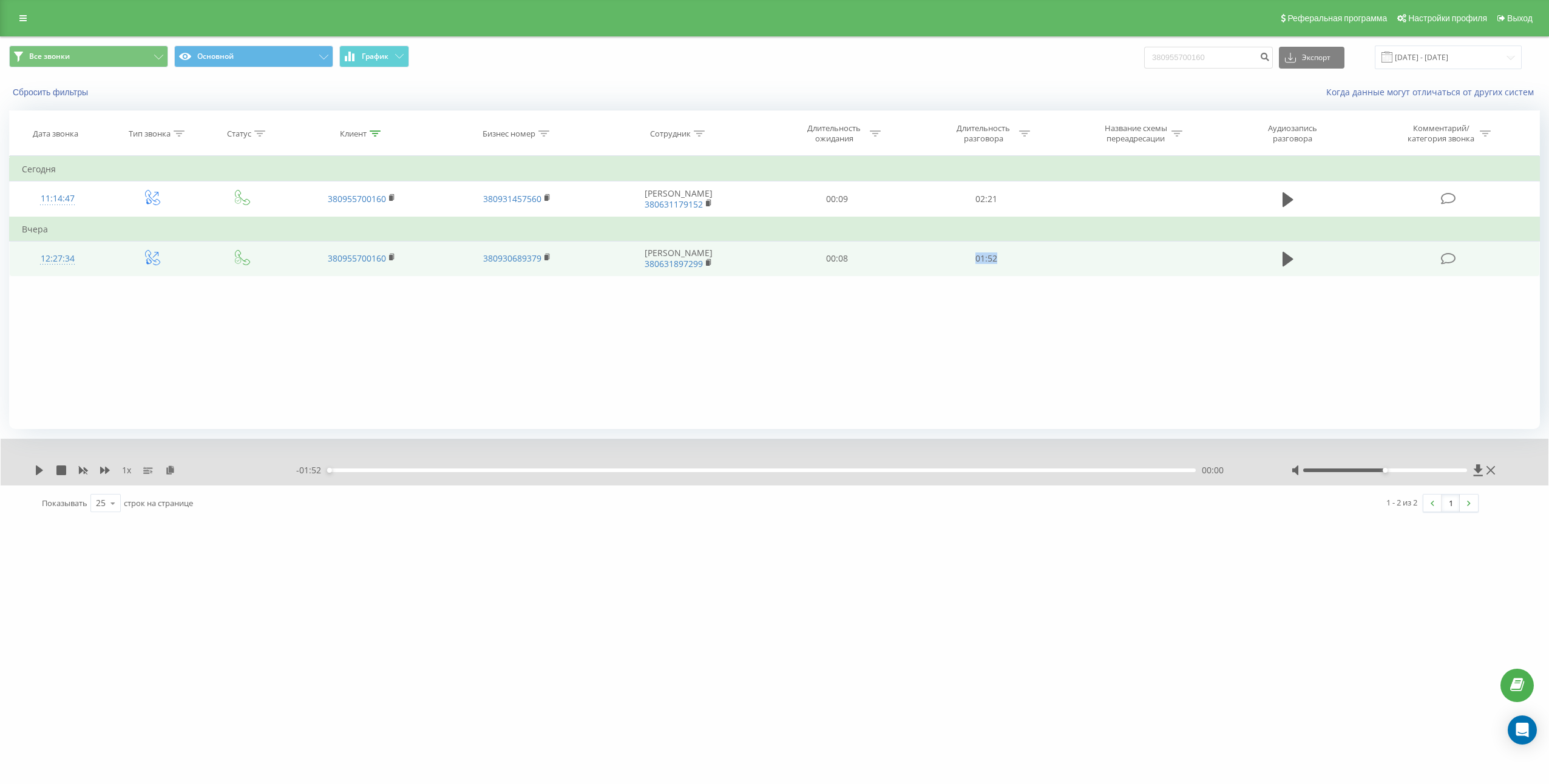
click at [979, 259] on td "01:52" at bounding box center [986, 258] width 149 height 35
copy td "01:52"
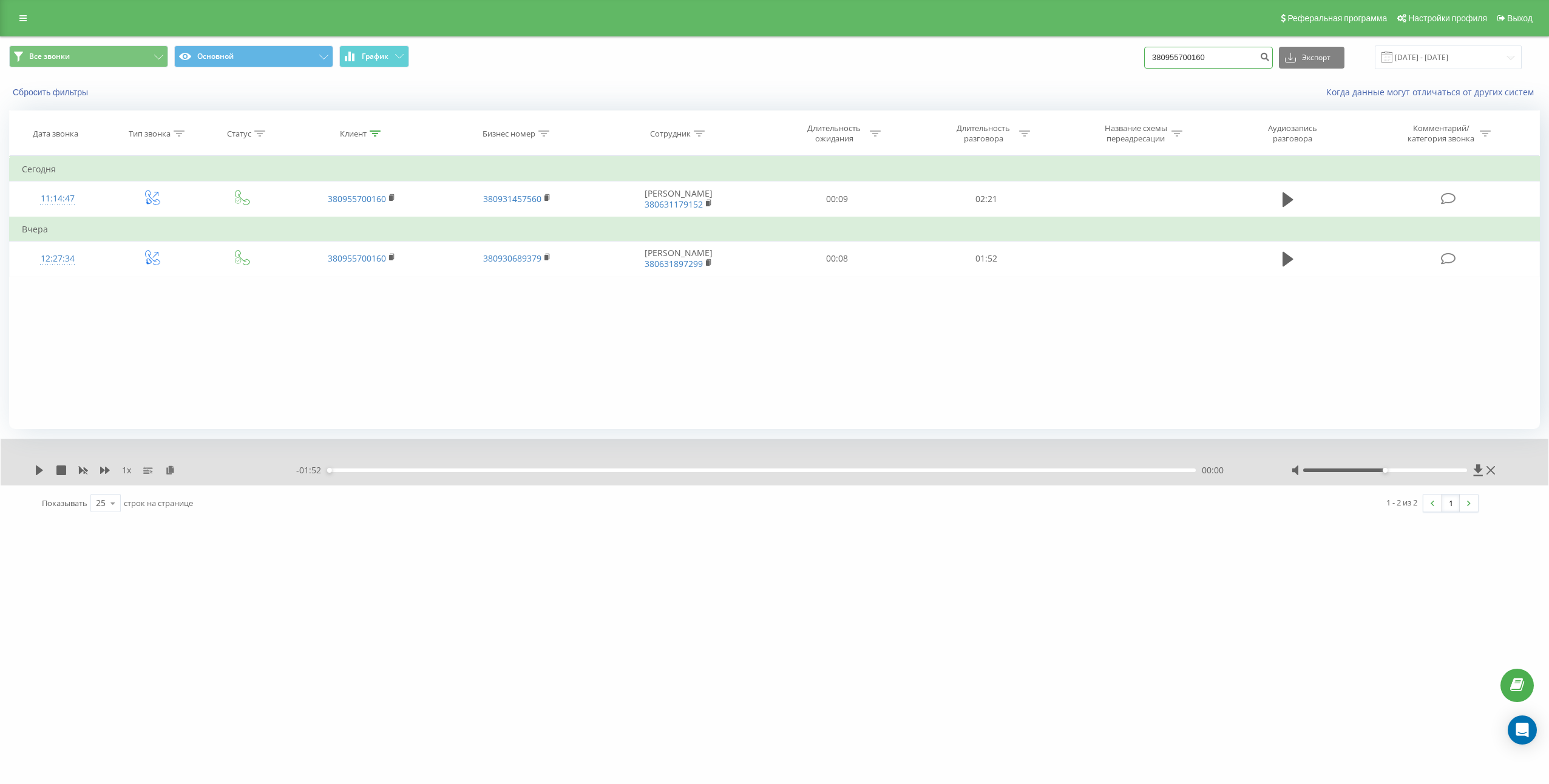
click at [1231, 54] on input "380955700160" at bounding box center [1208, 57] width 128 height 22
paste input "88650936"
type input "380988650936"
click at [1270, 53] on icon "submit" at bounding box center [1264, 55] width 11 height 7
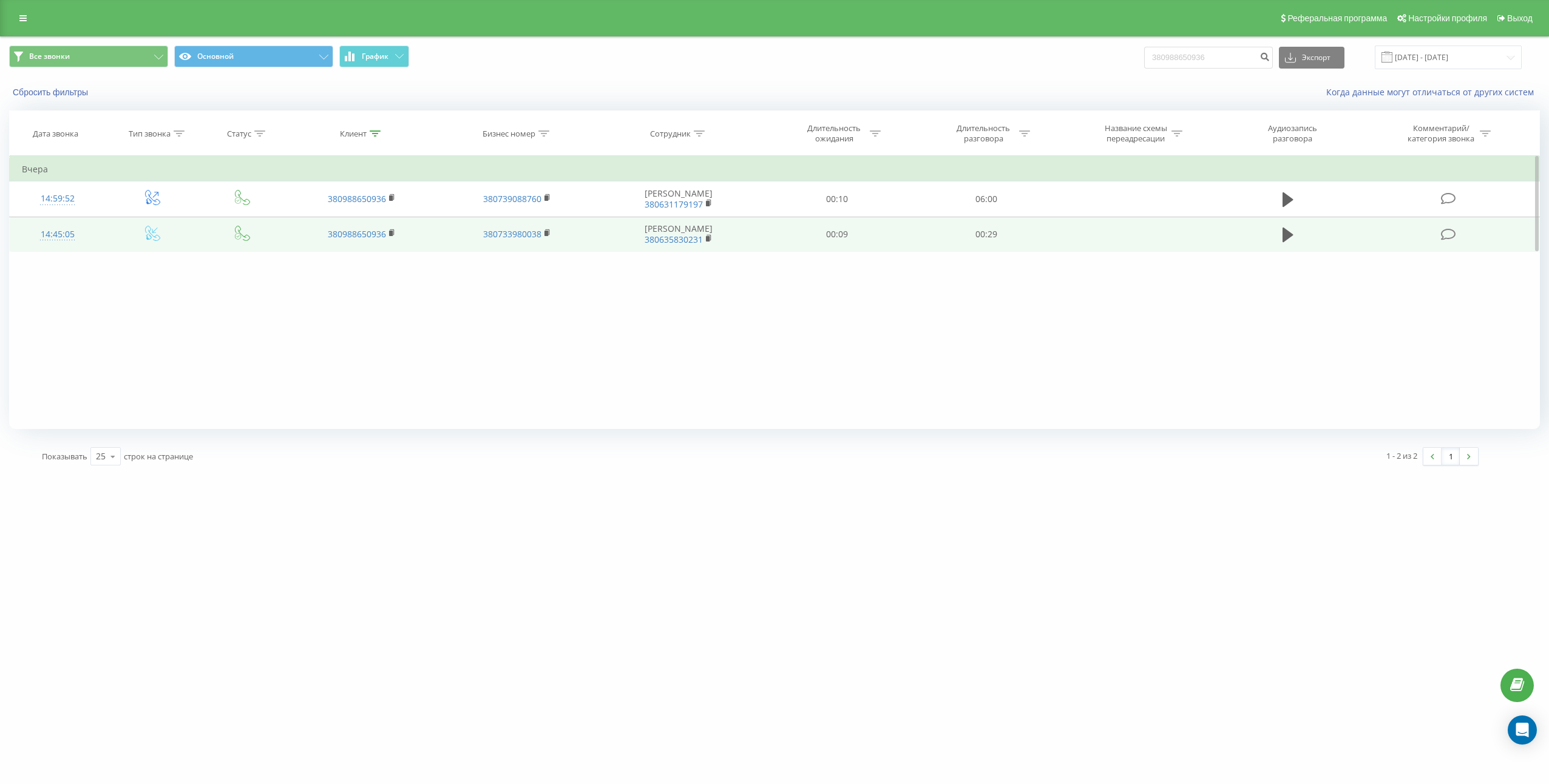
click at [1270, 230] on td at bounding box center [1288, 234] width 143 height 35
click at [1288, 235] on icon at bounding box center [1288, 235] width 11 height 14
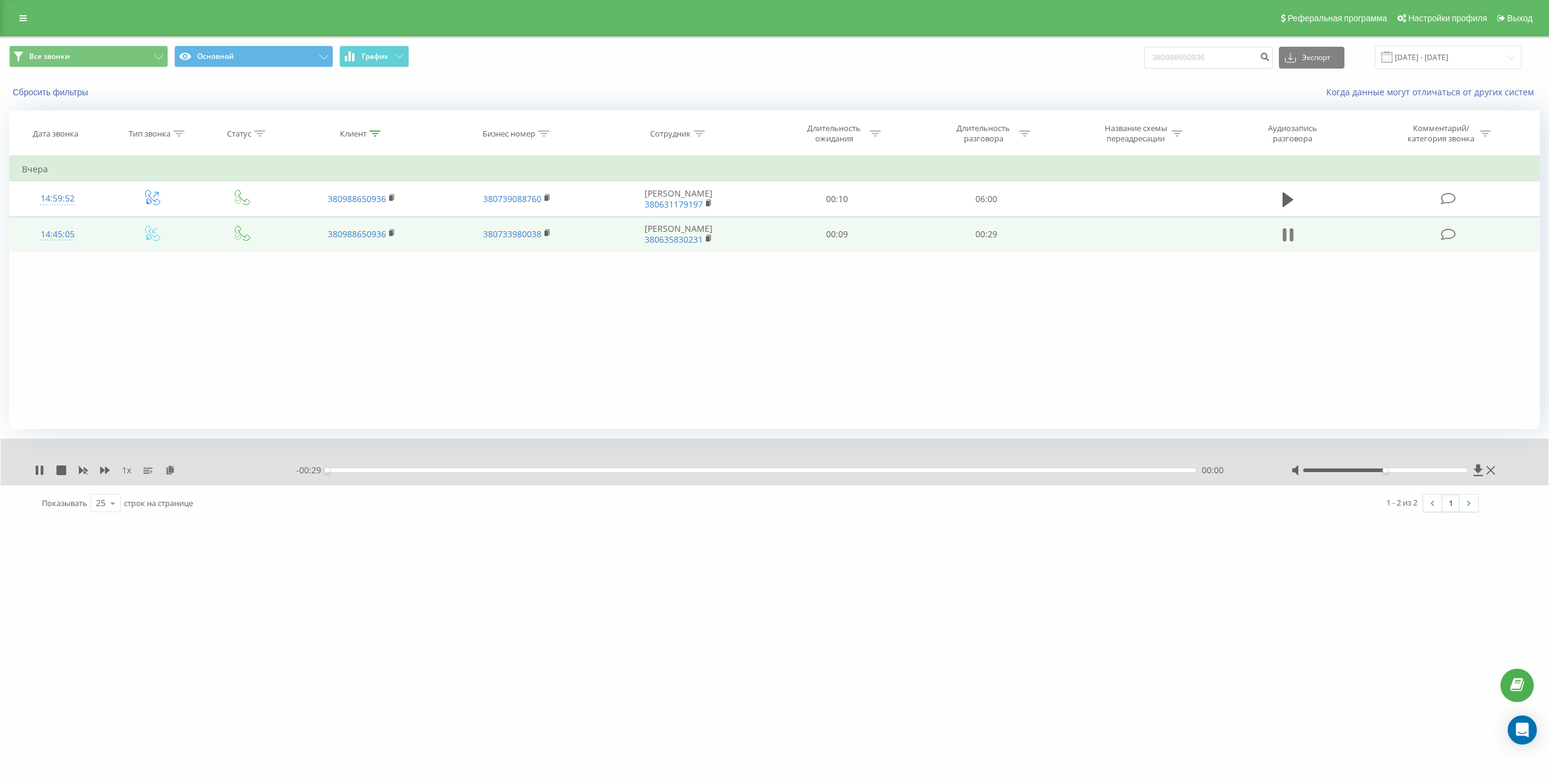
click at [1296, 234] on button at bounding box center [1288, 235] width 18 height 18
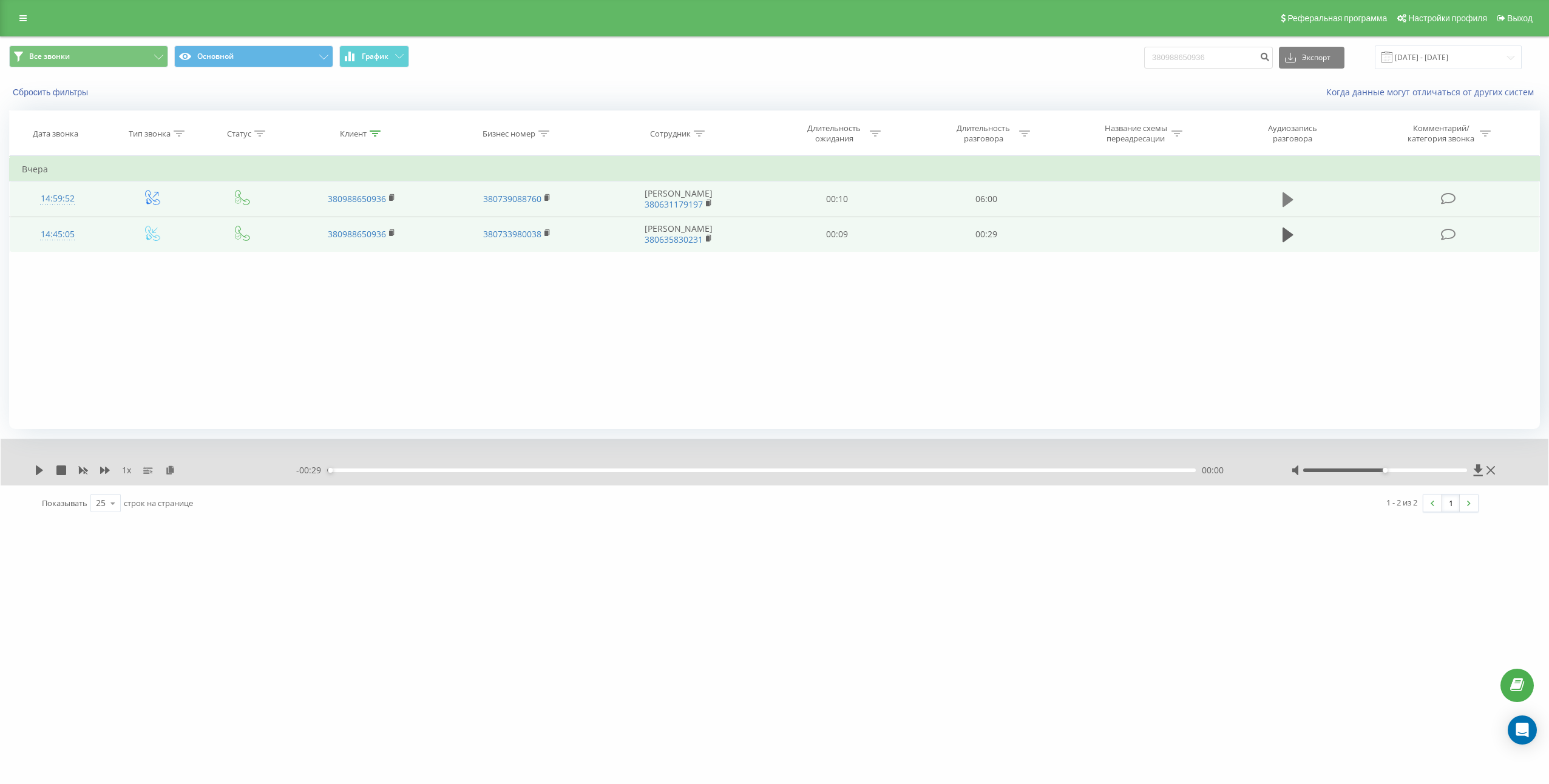
click at [1288, 197] on icon at bounding box center [1288, 199] width 11 height 14
click at [1288, 200] on icon at bounding box center [1288, 199] width 11 height 17
click at [176, 471] on div "1 x" at bounding box center [165, 470] width 261 height 12
click at [168, 472] on icon at bounding box center [171, 469] width 11 height 9
click at [998, 204] on td "06:00" at bounding box center [986, 199] width 149 height 35
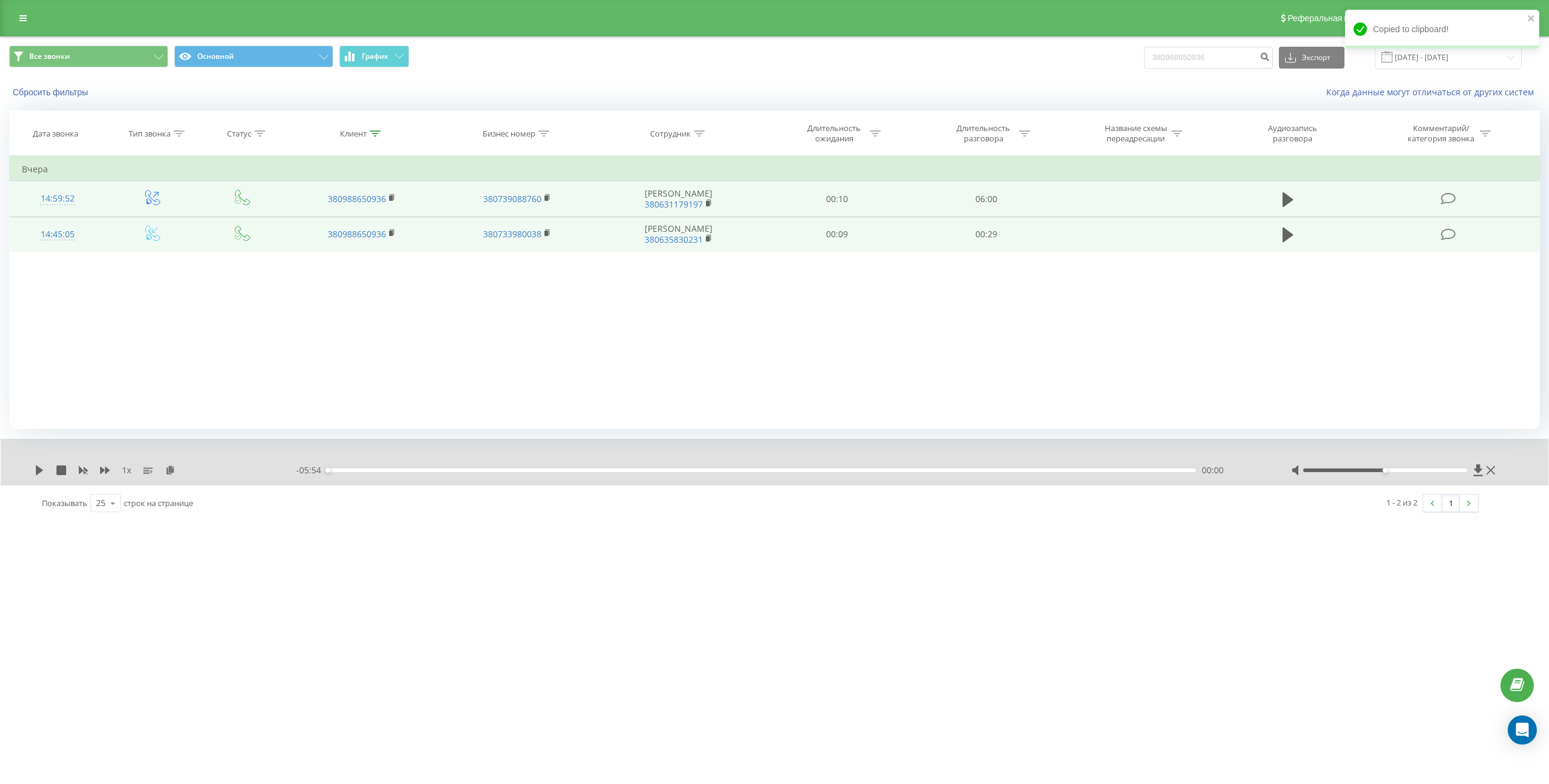
click at [997, 204] on td "06:00" at bounding box center [986, 199] width 149 height 35
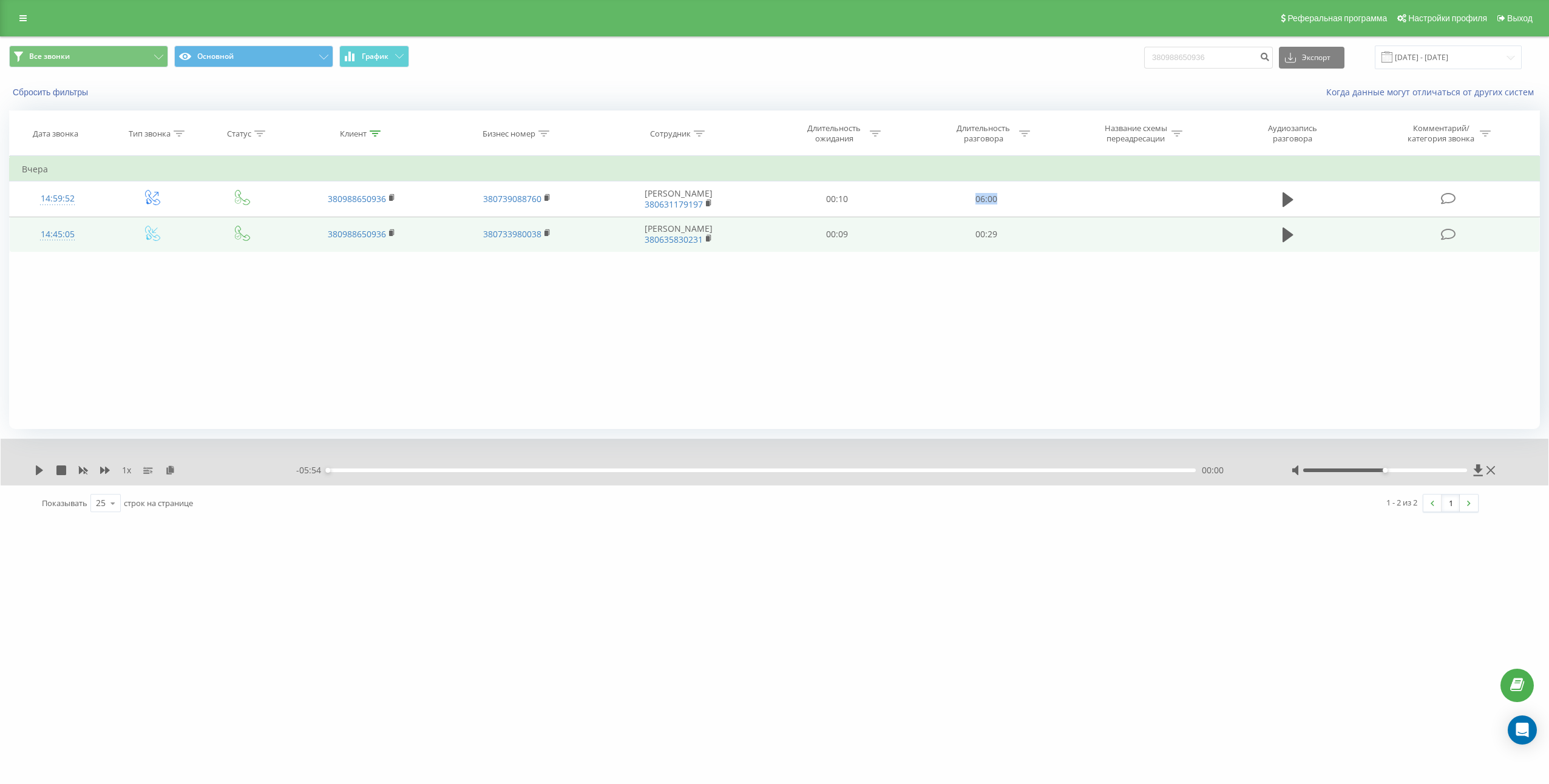
copy td "06:00"
click at [1250, 65] on input "380988650936" at bounding box center [1208, 57] width 128 height 22
drag, startPoint x: 1253, startPoint y: 65, endPoint x: 1270, endPoint y: 60, distance: 17.7
click at [1257, 63] on input "380988650936" at bounding box center [1208, 57] width 128 height 22
paste input "380968310620"
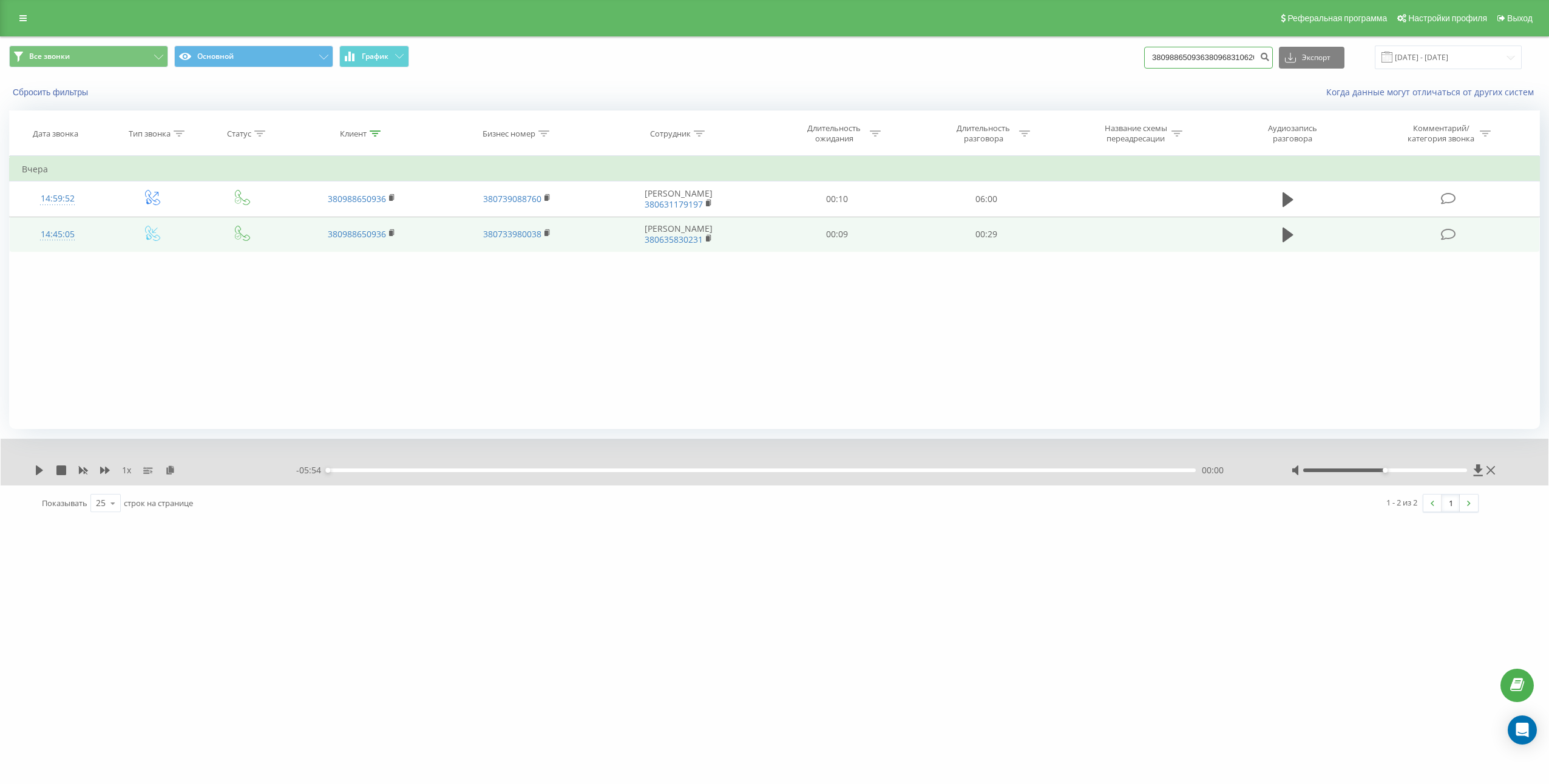
scroll to position [0, 3]
click at [1247, 62] on input "380988650936380968310620" at bounding box center [1208, 57] width 128 height 22
paste input
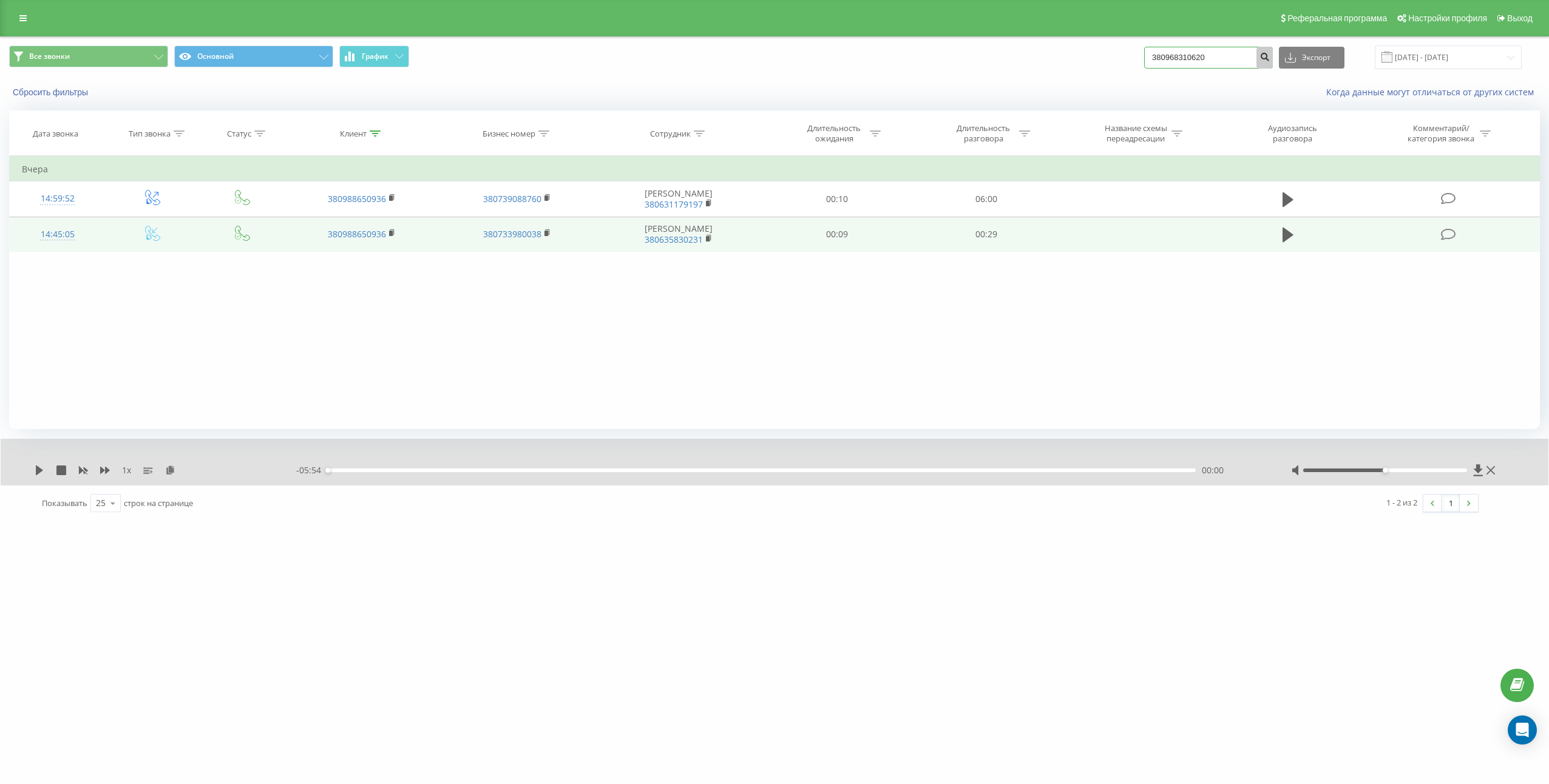
type input "380968310620"
click at [1270, 57] on icon "submit" at bounding box center [1264, 55] width 11 height 7
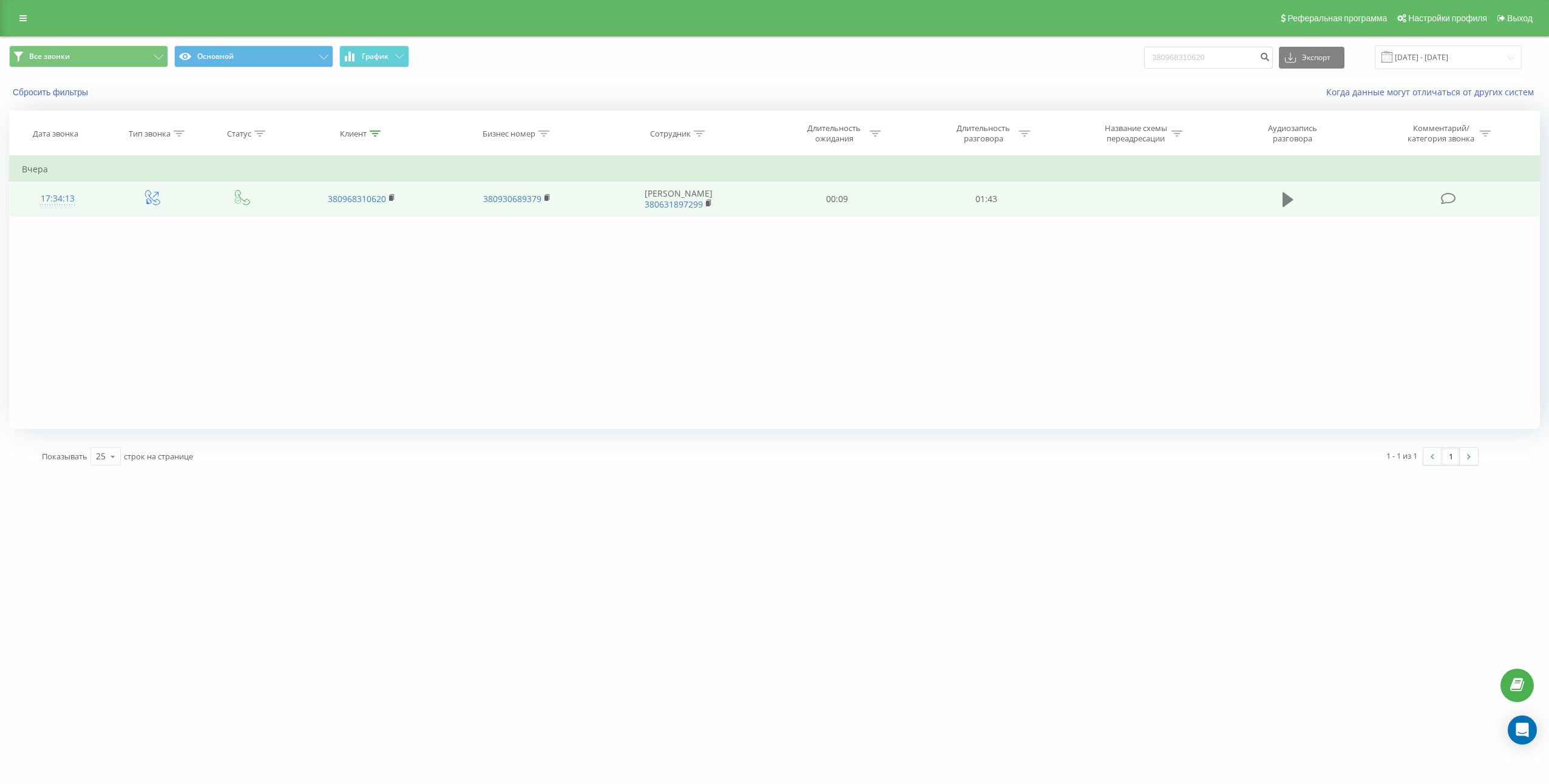
click at [1288, 190] on td at bounding box center [1288, 199] width 143 height 35
click at [1280, 205] on button at bounding box center [1288, 199] width 18 height 18
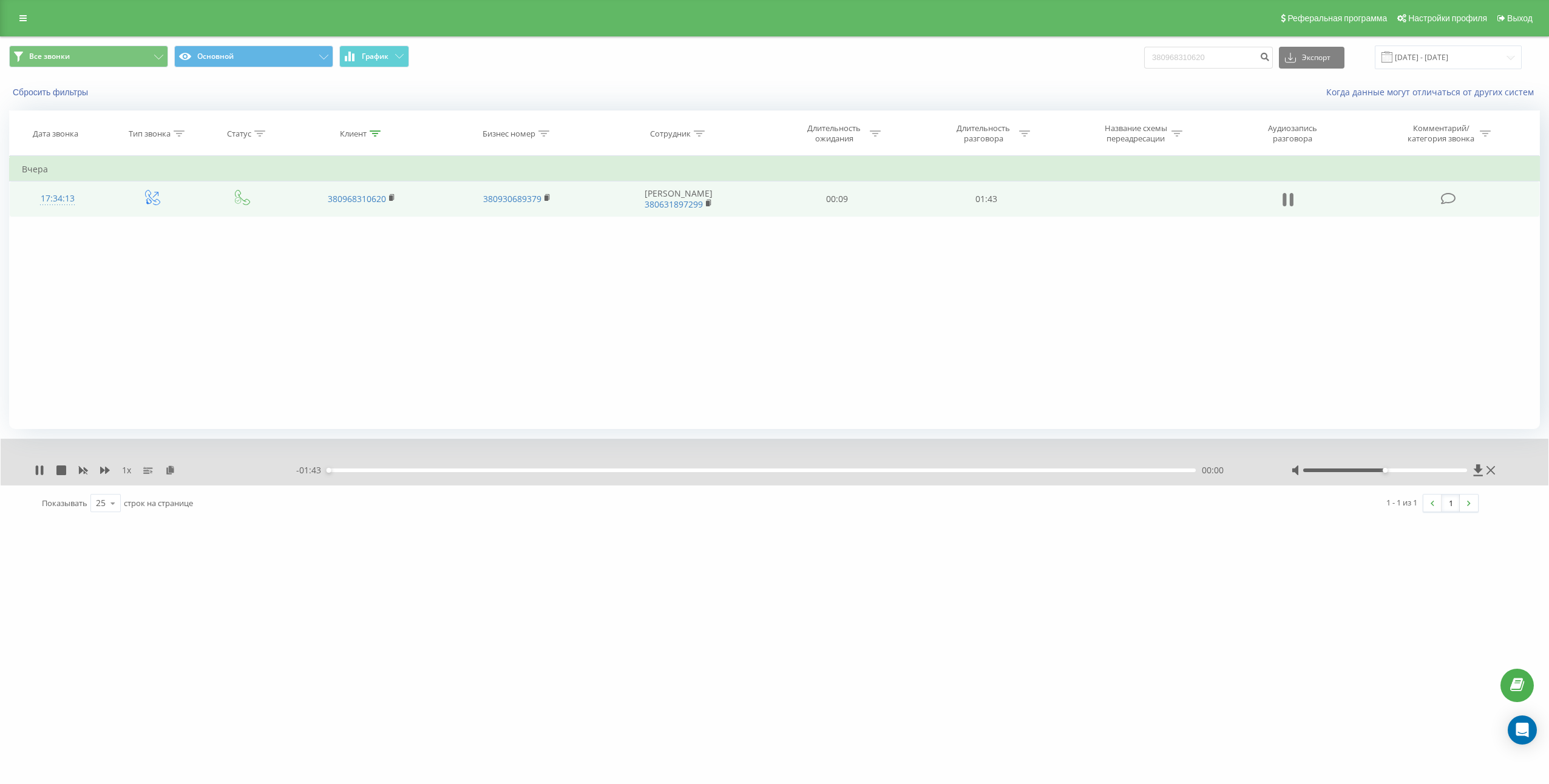
click at [1290, 201] on icon at bounding box center [1291, 199] width 4 height 13
click at [170, 474] on icon at bounding box center [171, 469] width 11 height 9
click at [977, 205] on td "01:43" at bounding box center [986, 199] width 149 height 35
click at [979, 203] on td "01:43" at bounding box center [986, 199] width 149 height 35
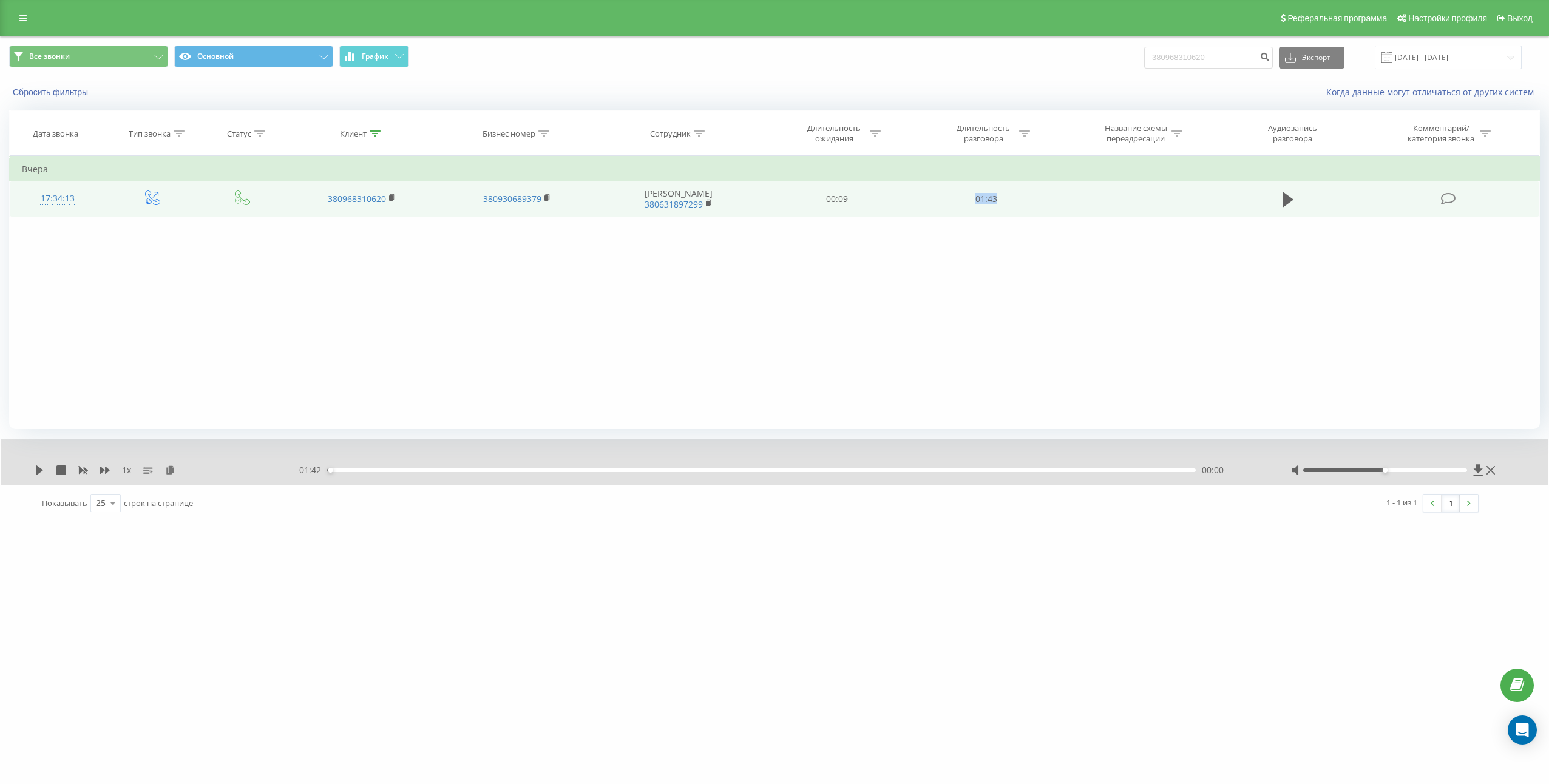
copy td "01:43"
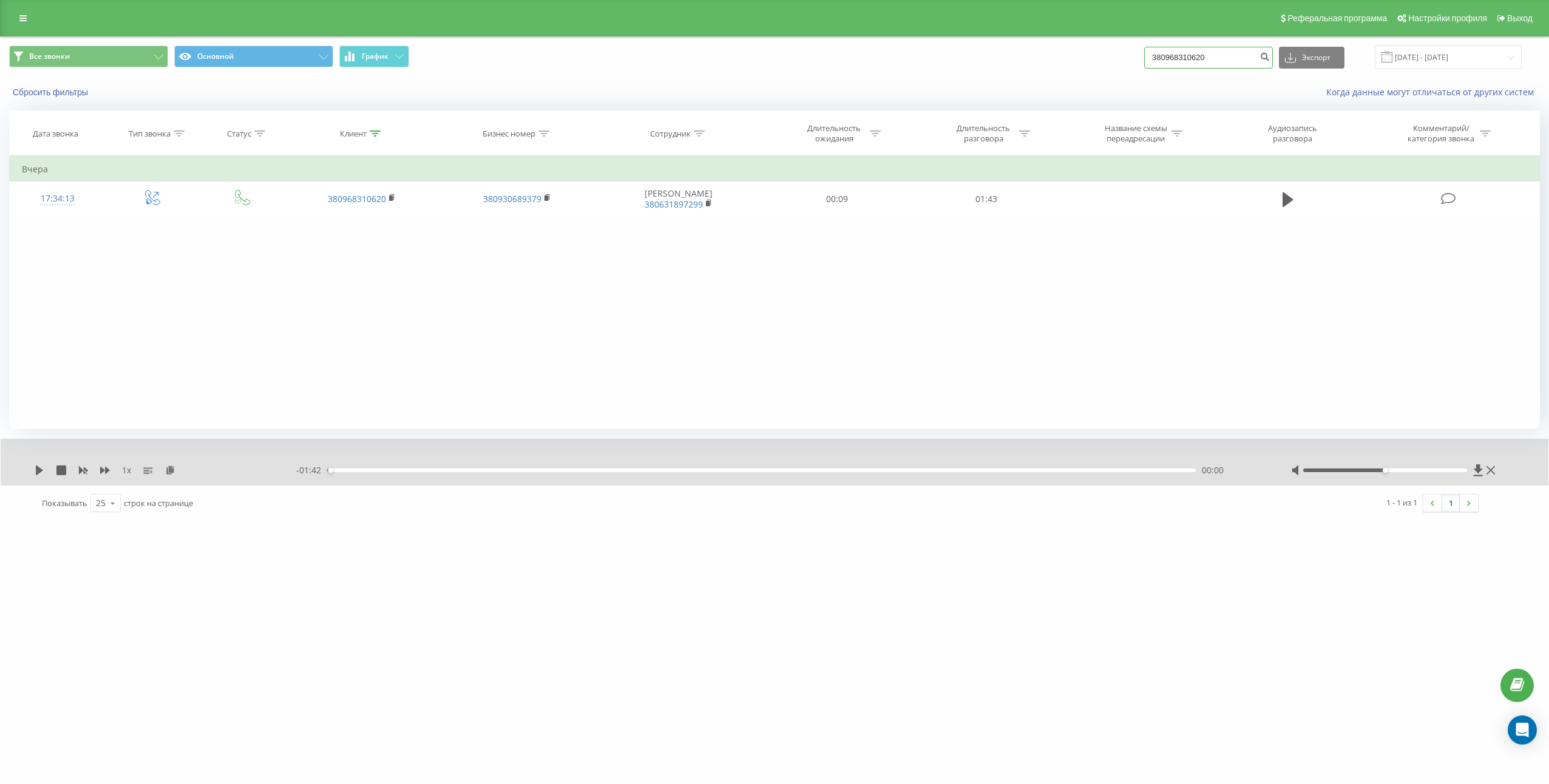
click at [1227, 55] on input "380968310620" at bounding box center [1208, 57] width 128 height 22
paste input "503771991"
type input "380503771991"
click at [1270, 55] on icon "submit" at bounding box center [1264, 55] width 11 height 7
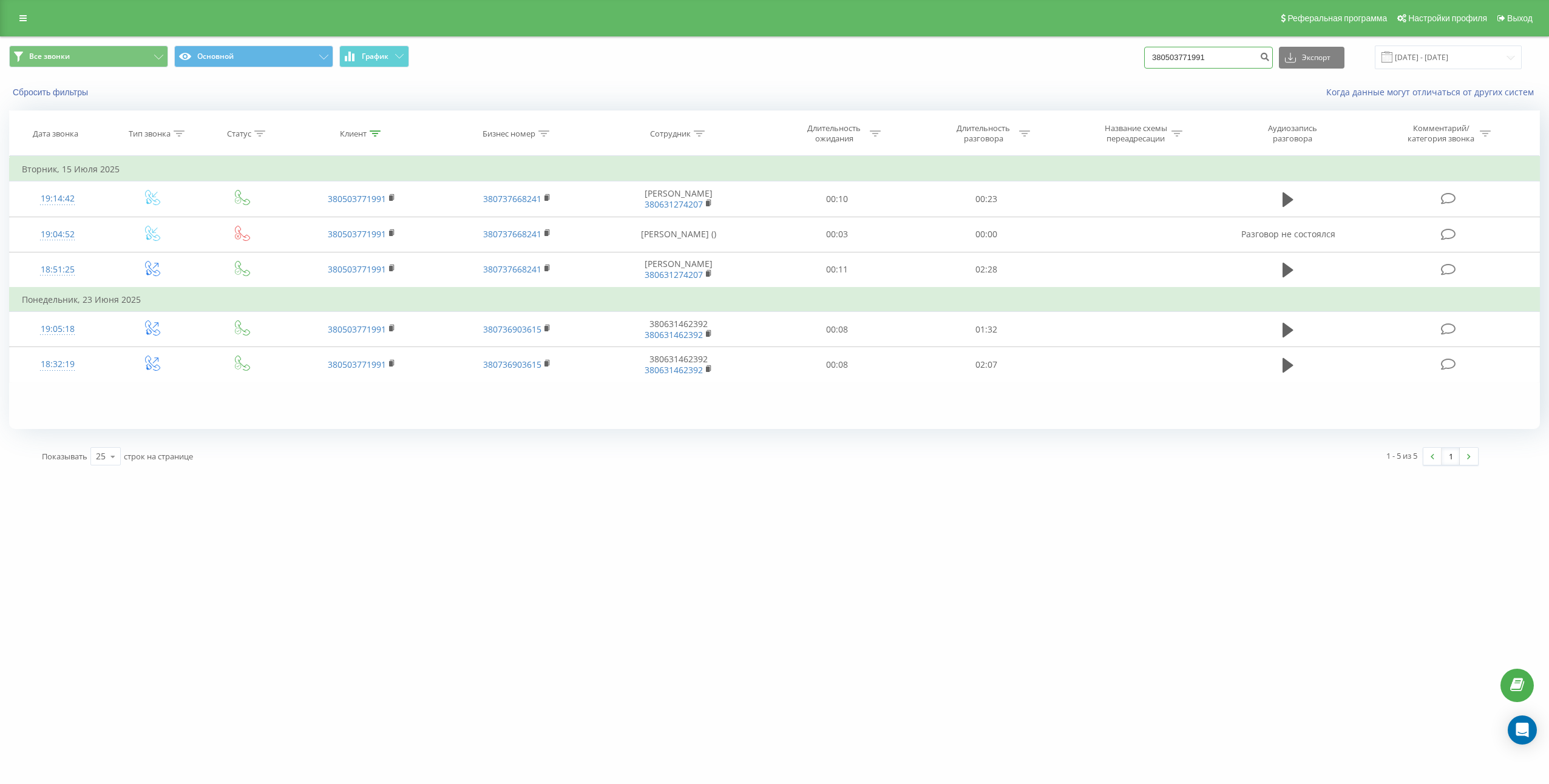
click at [1219, 51] on input "380503771991" at bounding box center [1208, 57] width 128 height 22
click at [1222, 48] on input "380503771991" at bounding box center [1208, 57] width 128 height 22
paste input "954403764"
type input "380954403764"
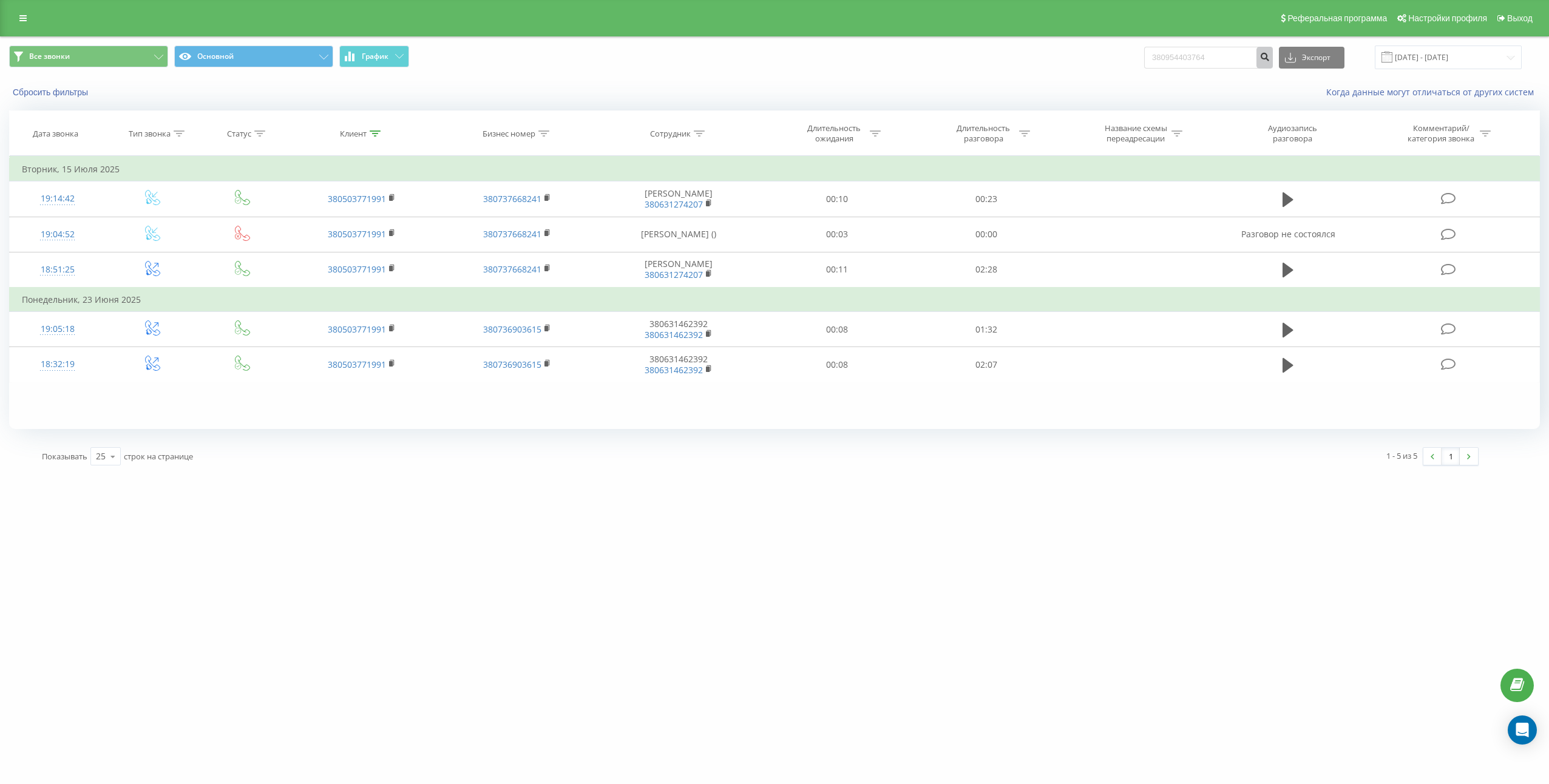
click at [1270, 58] on icon "submit" at bounding box center [1264, 55] width 11 height 7
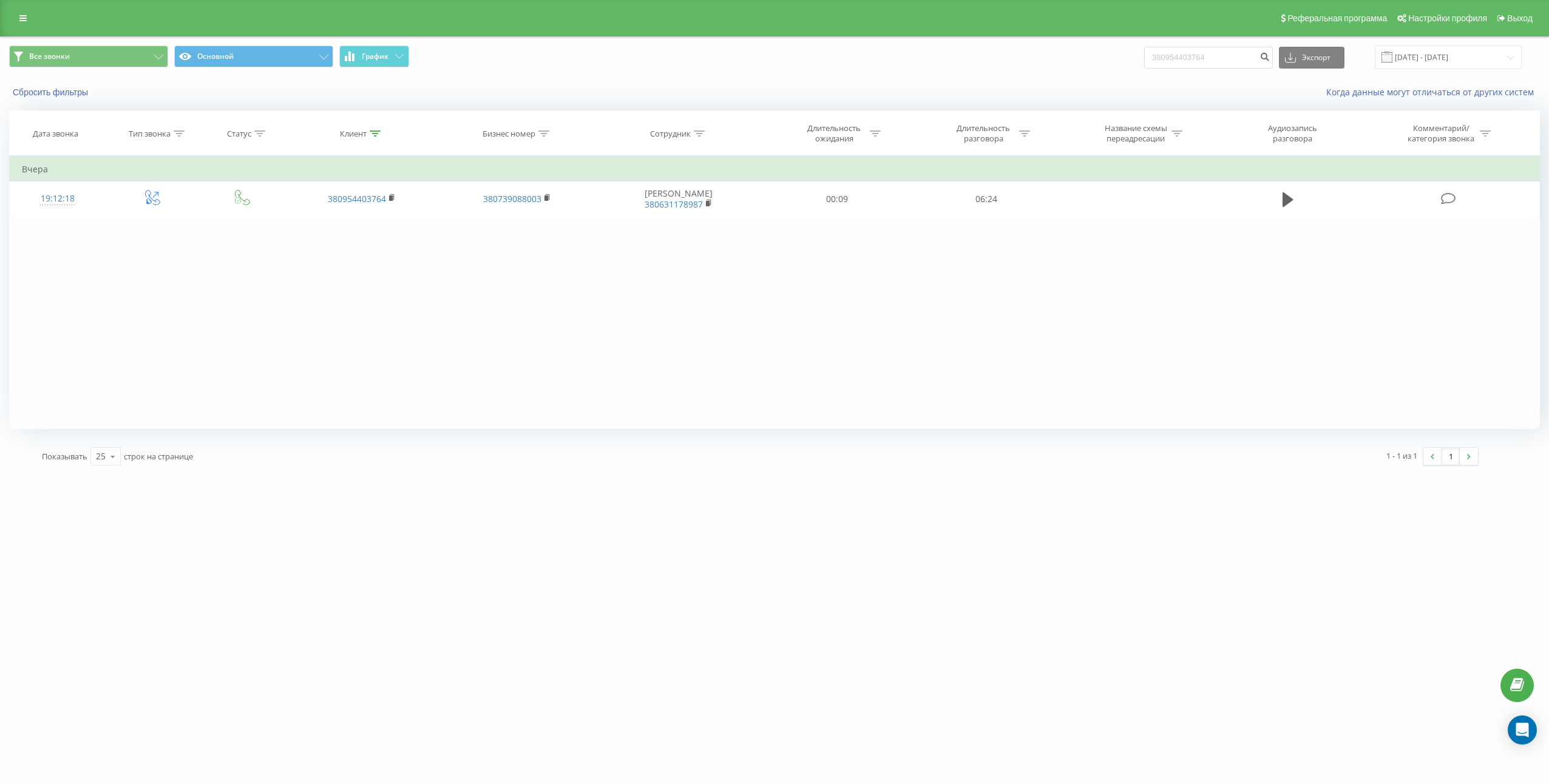
drag, startPoint x: 1172, startPoint y: 334, endPoint x: 1180, endPoint y: 327, distance: 10.6
click at [1172, 334] on div "Фильтровать по условию Равно Введите значение Отмена OK Фильтровать по условию …" at bounding box center [774, 292] width 1531 height 273
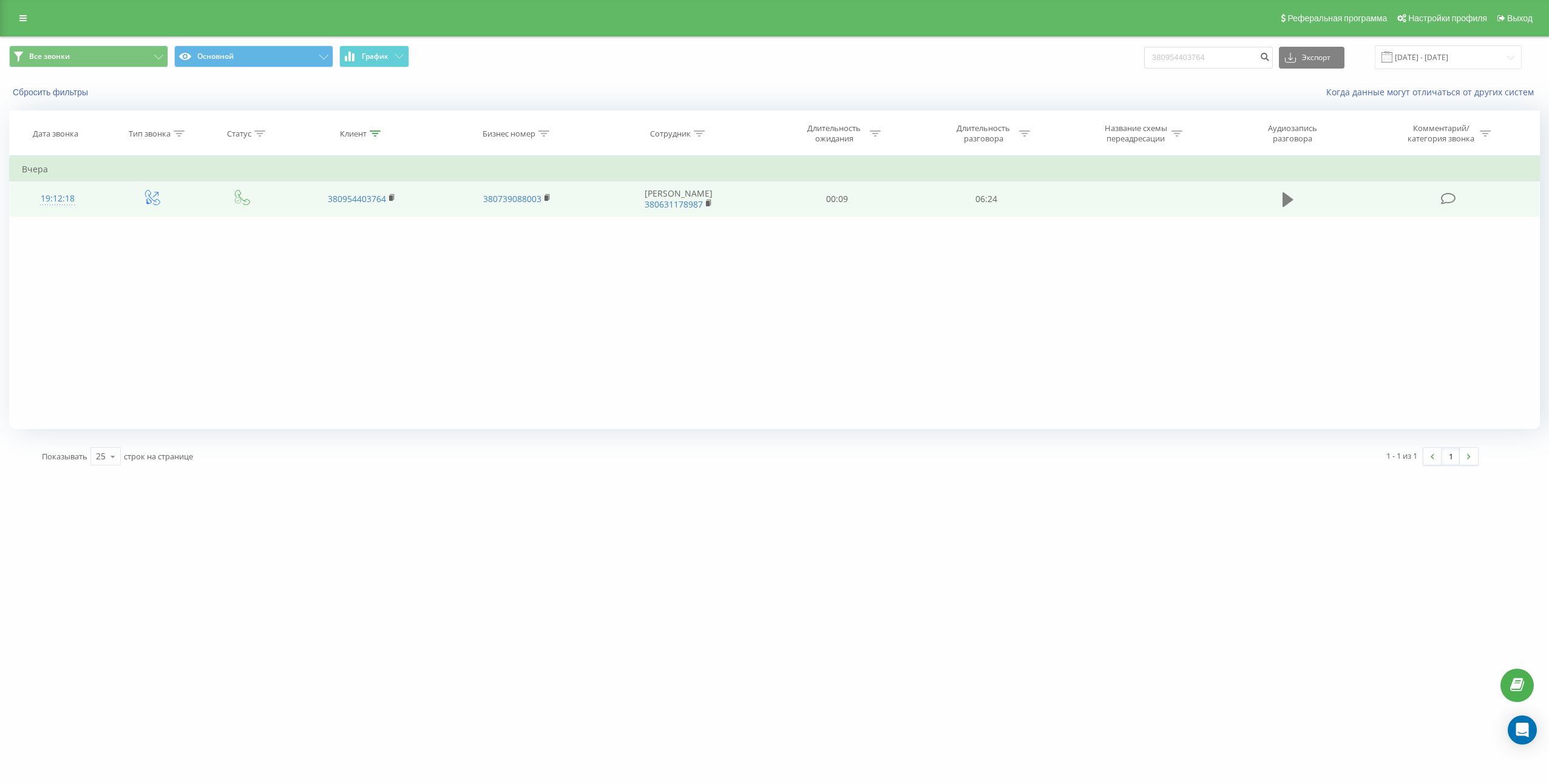
click at [1286, 195] on icon at bounding box center [1288, 199] width 11 height 14
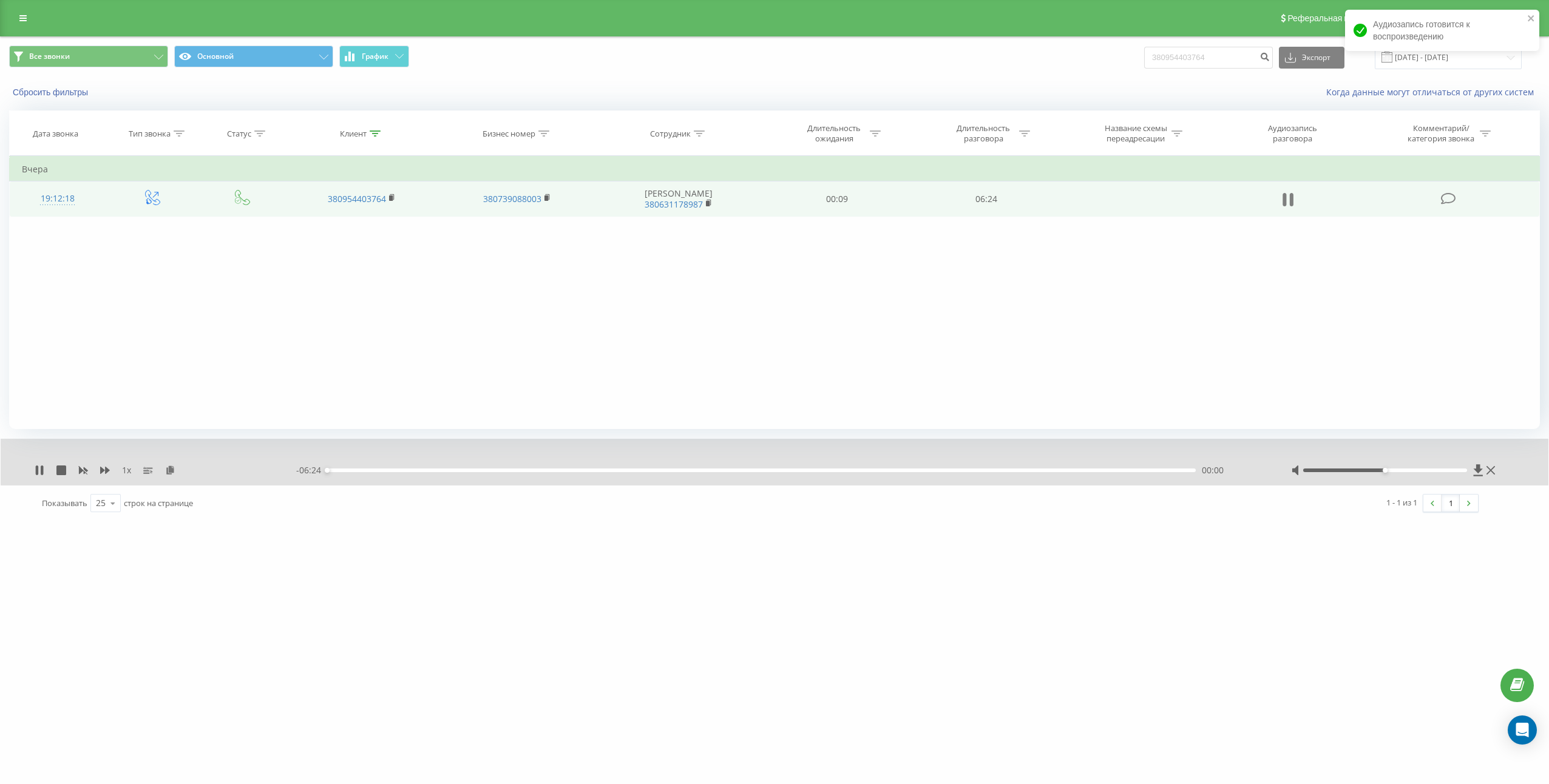
click at [1286, 201] on icon at bounding box center [1285, 199] width 4 height 13
click at [174, 474] on icon at bounding box center [171, 469] width 11 height 9
click at [981, 209] on td "06:24" at bounding box center [986, 199] width 149 height 35
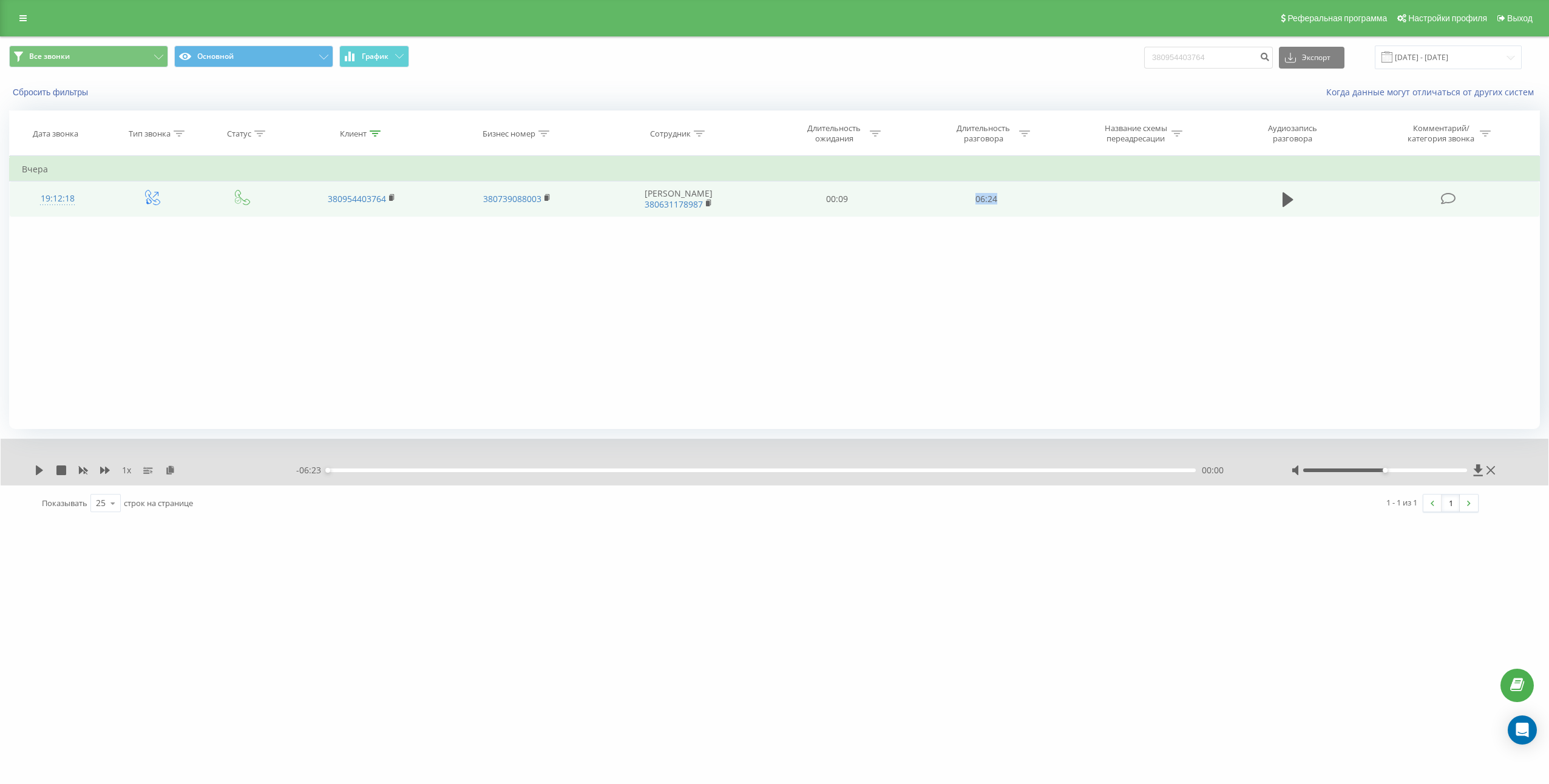
copy td "06:24"
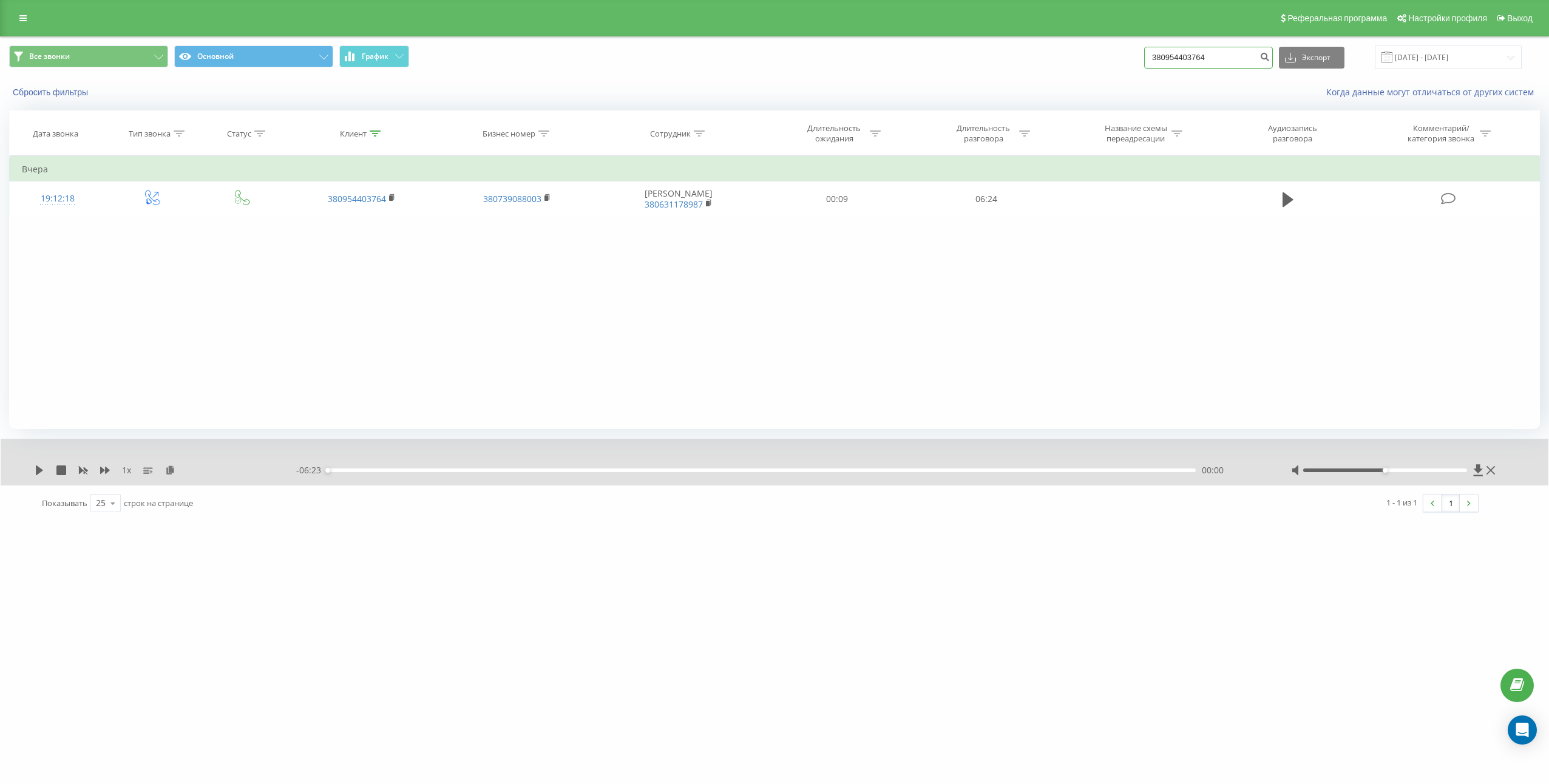
click at [1259, 55] on input "380954403764" at bounding box center [1208, 57] width 128 height 22
paste input "694217"
type input "380954694217"
click at [1270, 59] on icon "submit" at bounding box center [1264, 55] width 11 height 7
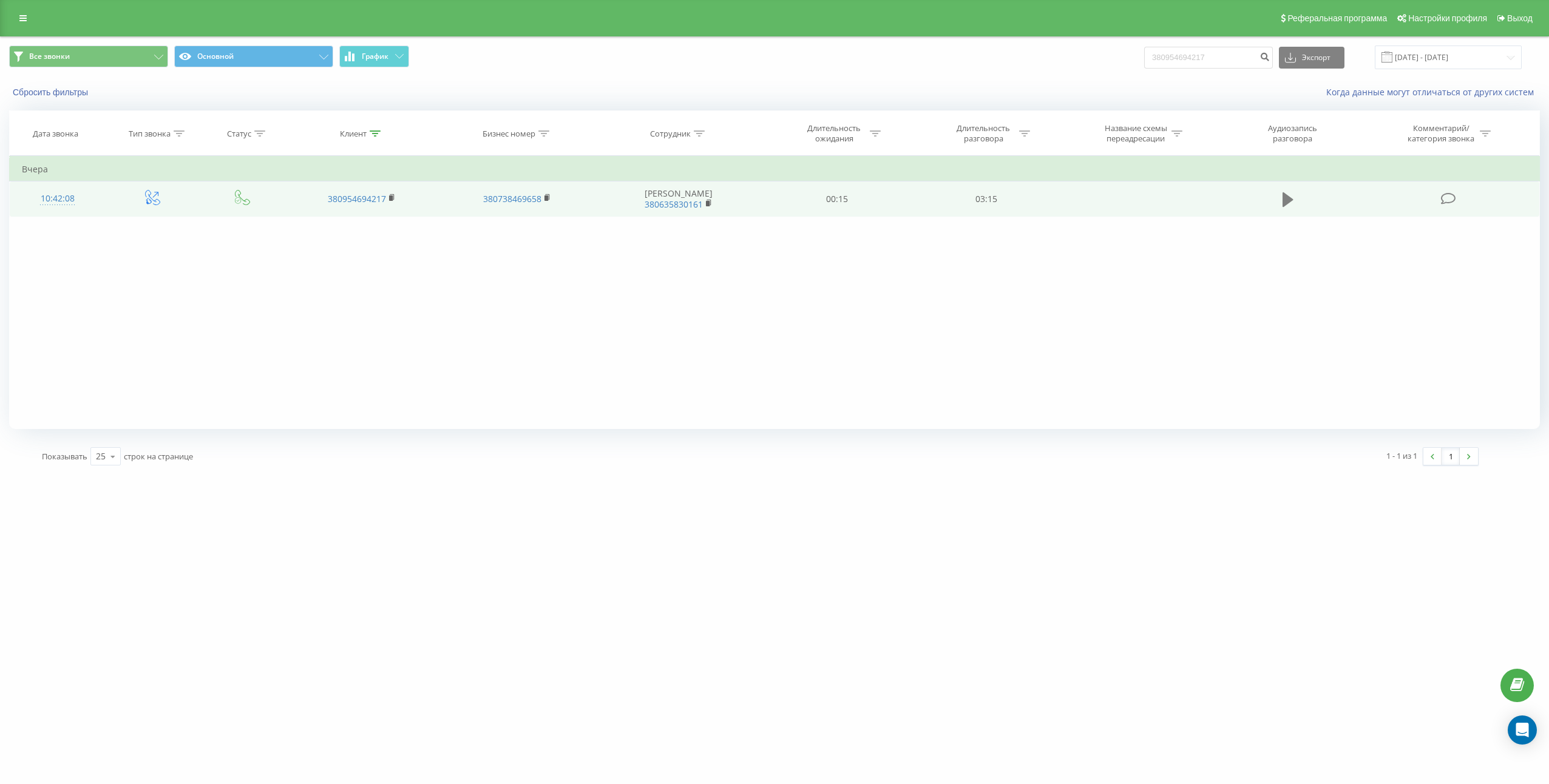
click at [1286, 201] on icon at bounding box center [1288, 199] width 11 height 14
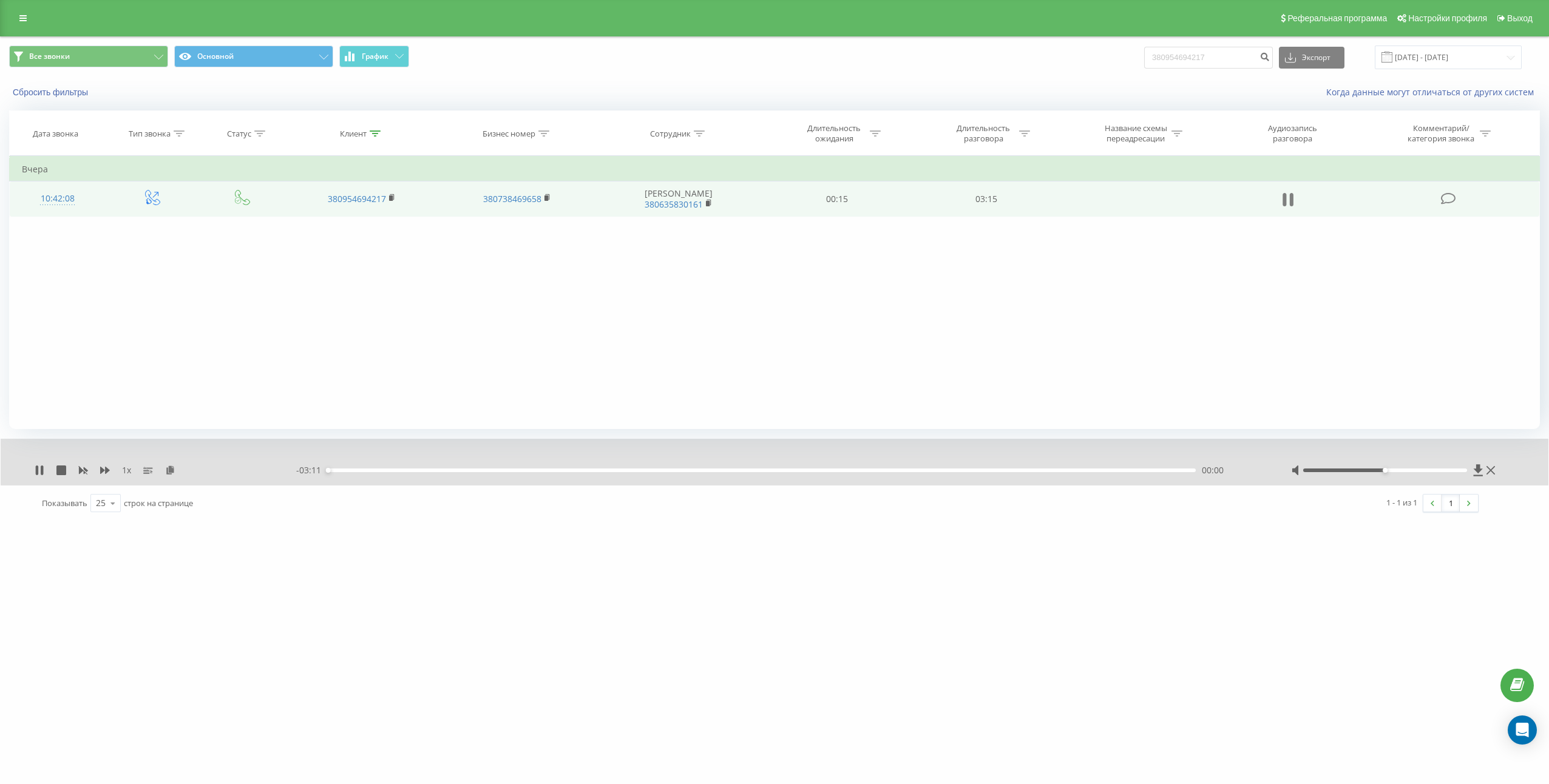
click at [1289, 200] on icon at bounding box center [1288, 199] width 11 height 17
click at [167, 470] on icon at bounding box center [171, 469] width 11 height 9
click at [998, 189] on td "03:15" at bounding box center [986, 199] width 149 height 35
click at [998, 190] on td "03:15" at bounding box center [986, 199] width 149 height 35
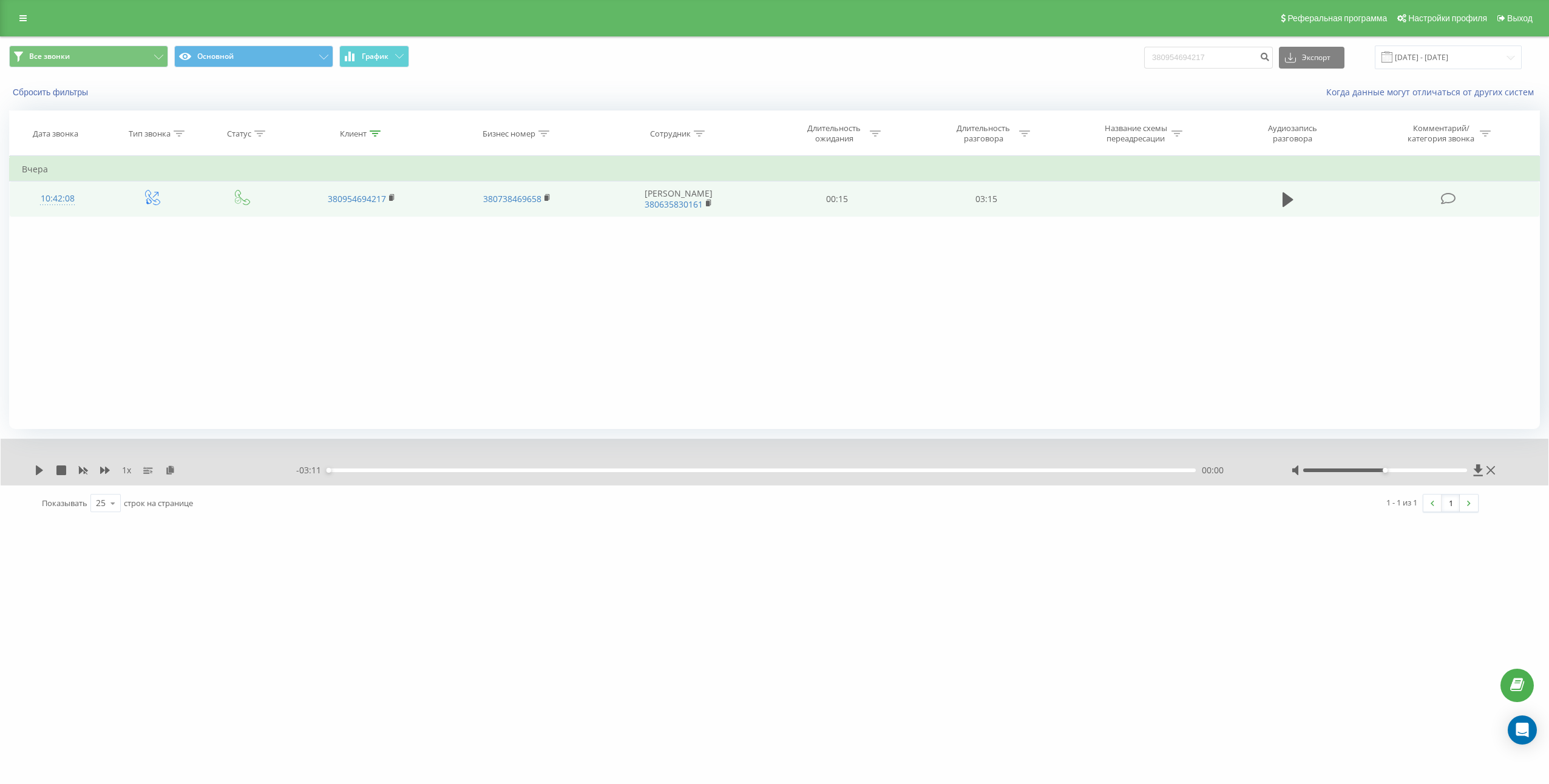
click at [996, 197] on td "03:15" at bounding box center [986, 199] width 149 height 35
copy td "03:15"
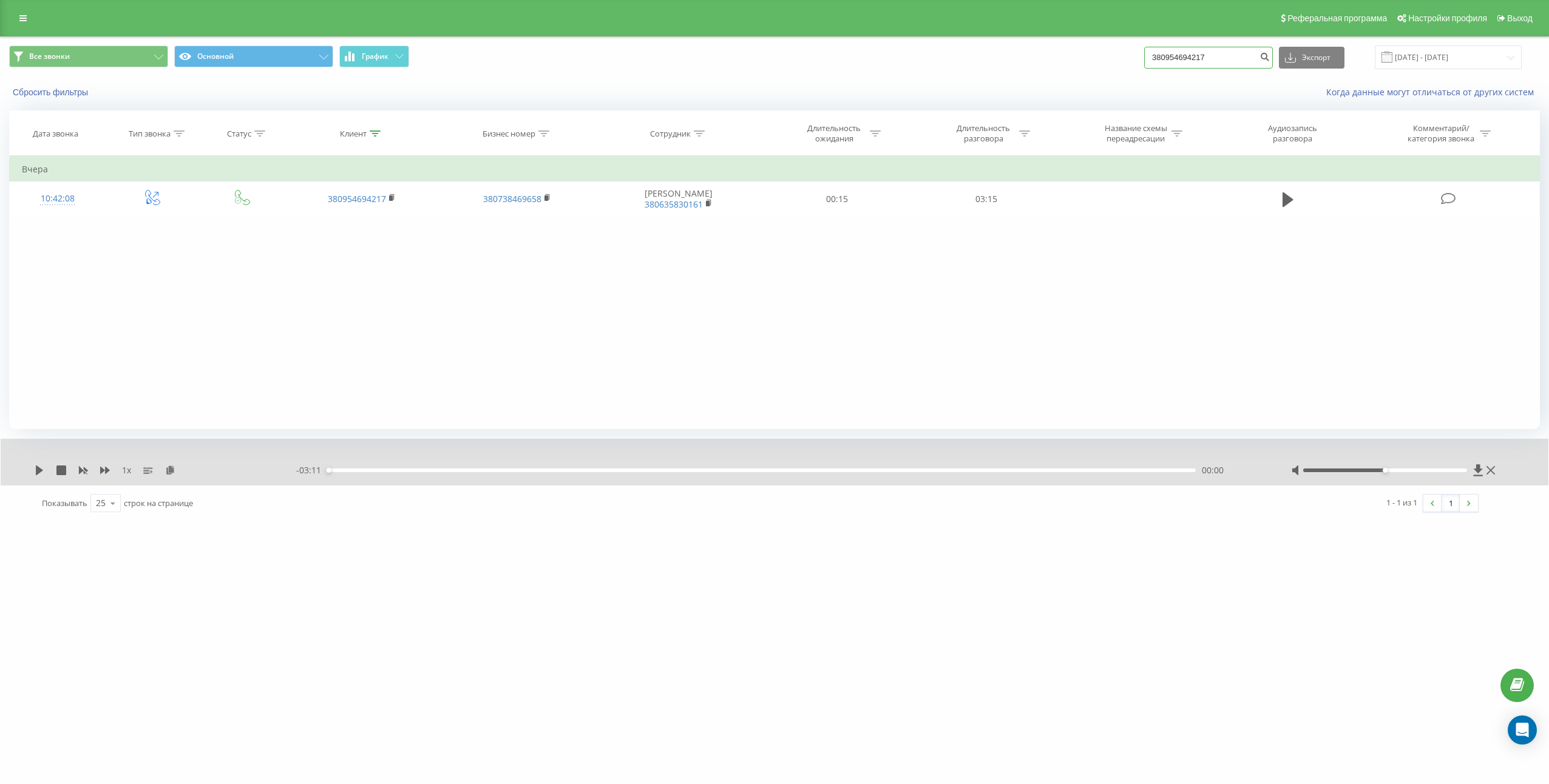
click at [1207, 58] on input "380954694217" at bounding box center [1208, 57] width 128 height 22
click at [1206, 58] on input "380954694217" at bounding box center [1208, 57] width 128 height 22
paste input "85806631"
type input "380985806631"
click at [1273, 64] on button "submit" at bounding box center [1264, 57] width 16 height 22
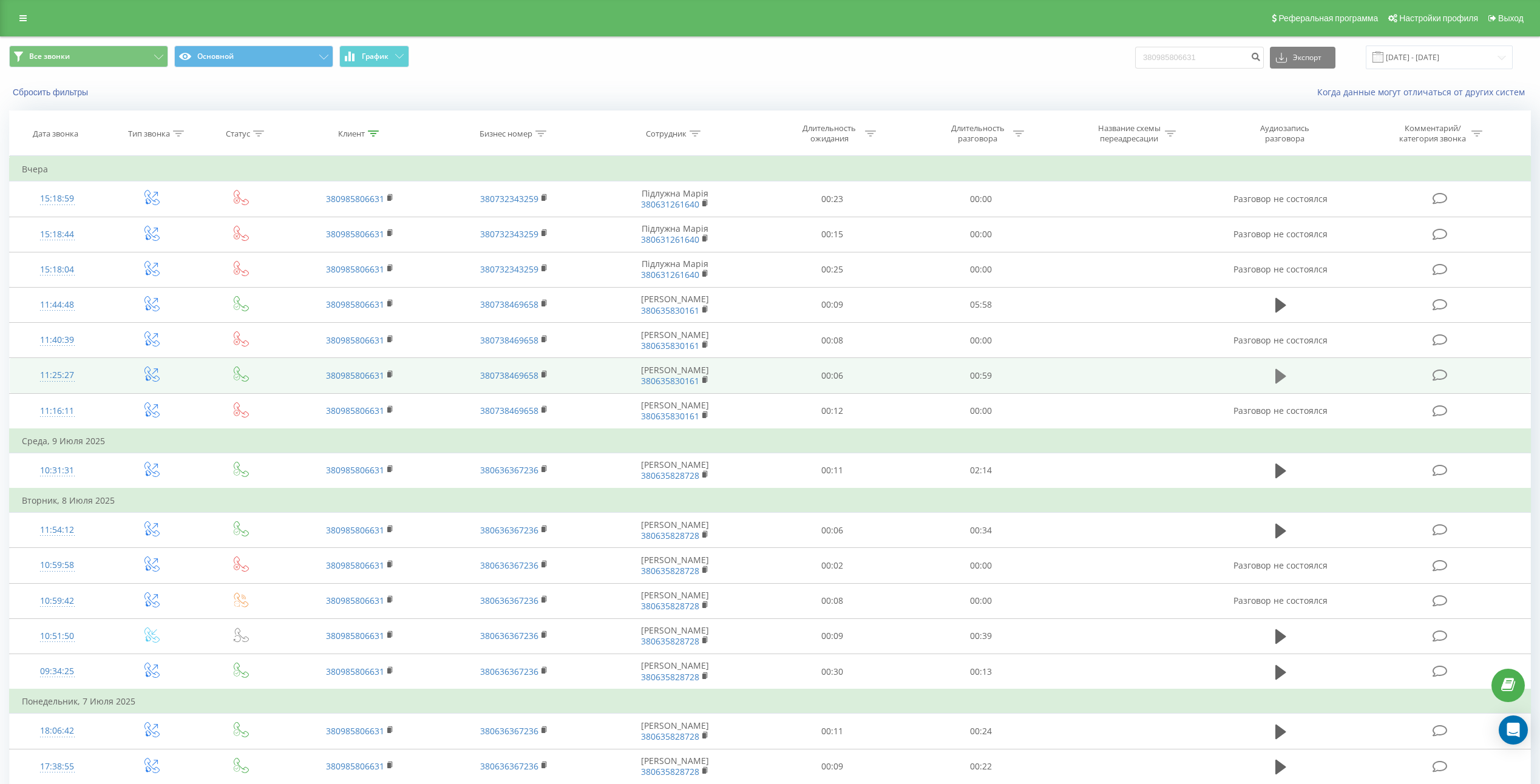
click at [1279, 384] on button at bounding box center [1281, 377] width 18 height 18
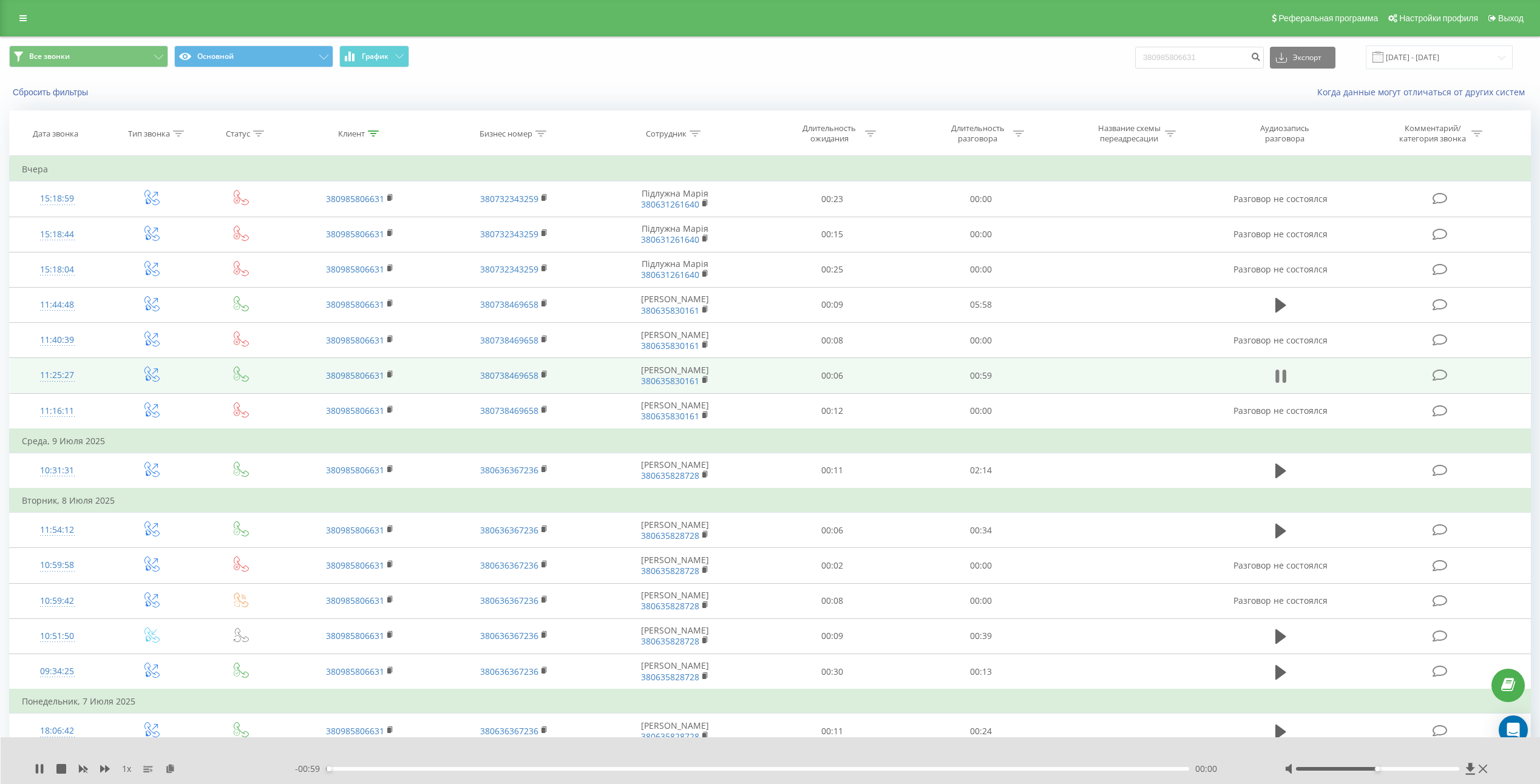
click at [1278, 382] on icon at bounding box center [1277, 376] width 4 height 13
click at [173, 766] on icon at bounding box center [171, 768] width 11 height 9
click at [985, 382] on td "00:59" at bounding box center [981, 375] width 149 height 35
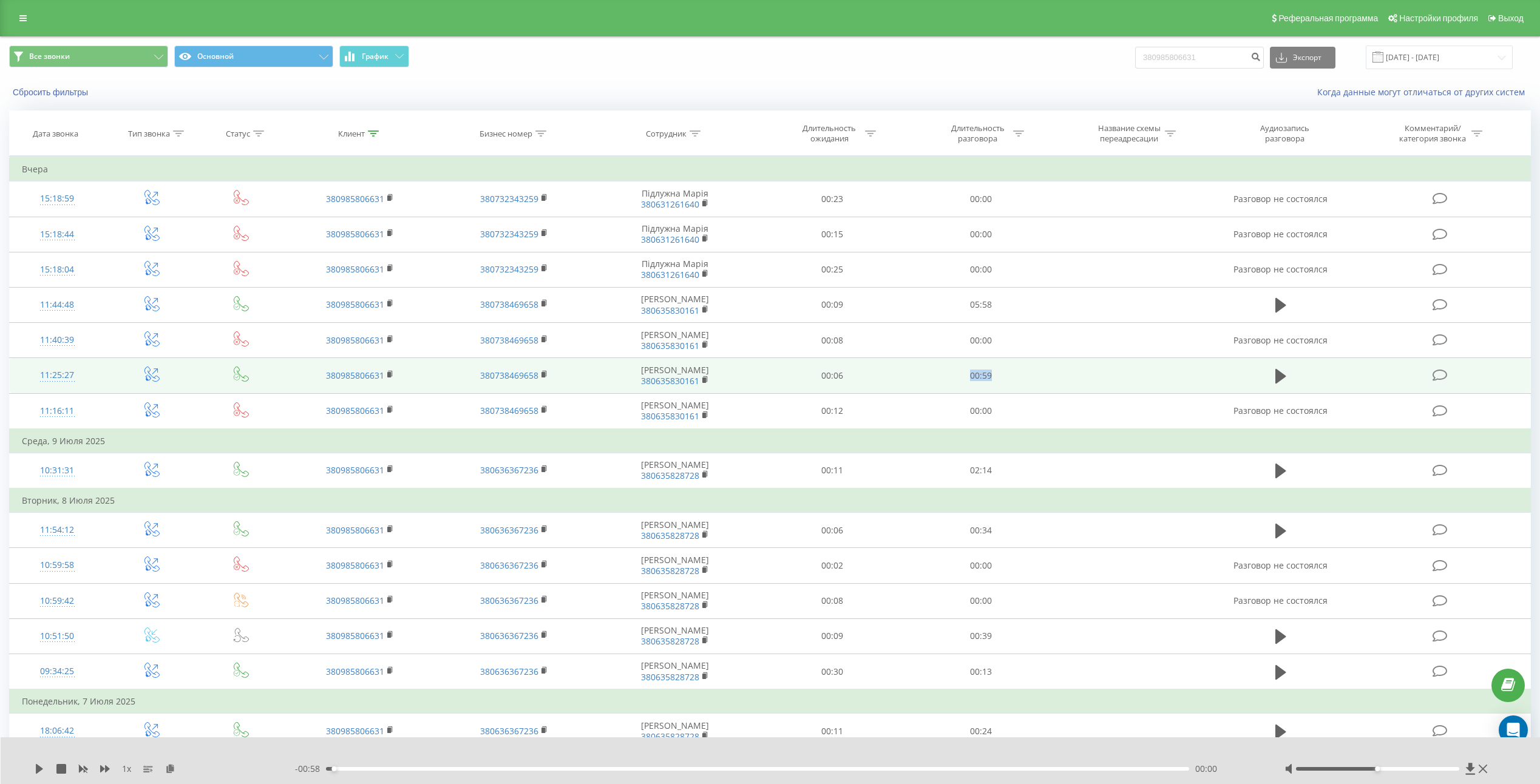
copy td "00:59"
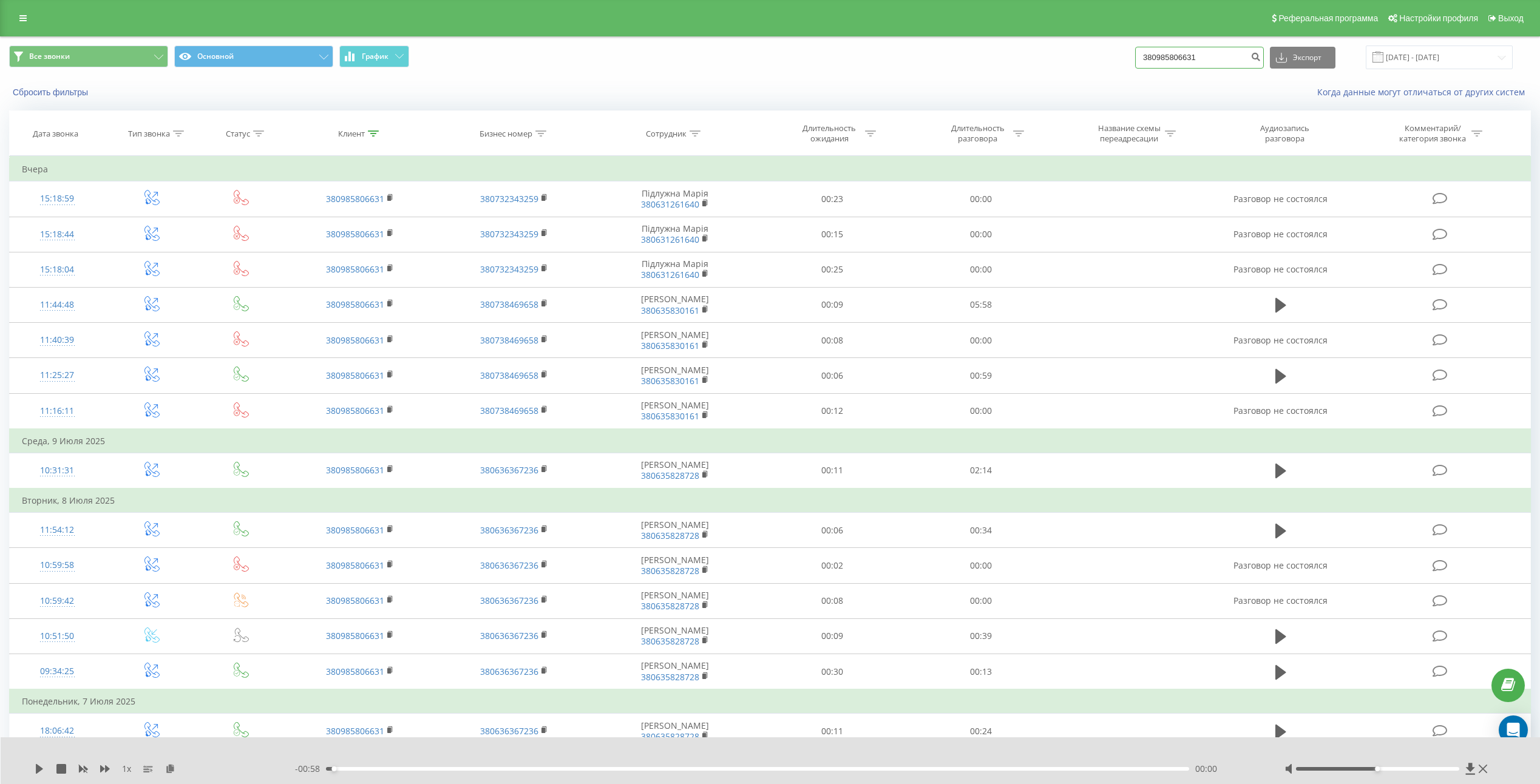
click at [1226, 58] on input "380985806631" at bounding box center [1199, 57] width 128 height 22
paste input "508306317"
click at [1259, 57] on input "380508306317" at bounding box center [1199, 57] width 128 height 22
type input "380508306317"
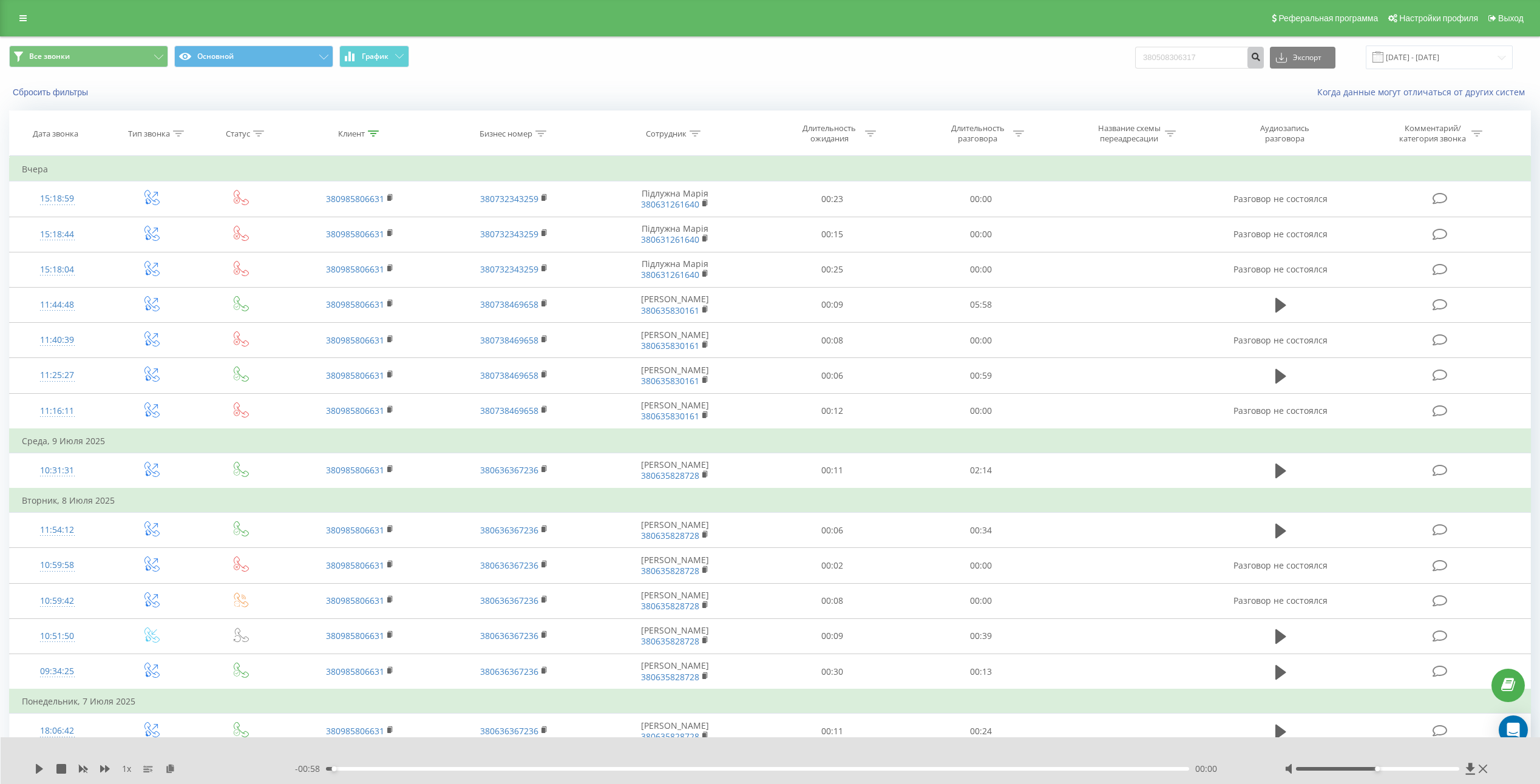
click at [1261, 55] on icon "submit" at bounding box center [1255, 55] width 11 height 7
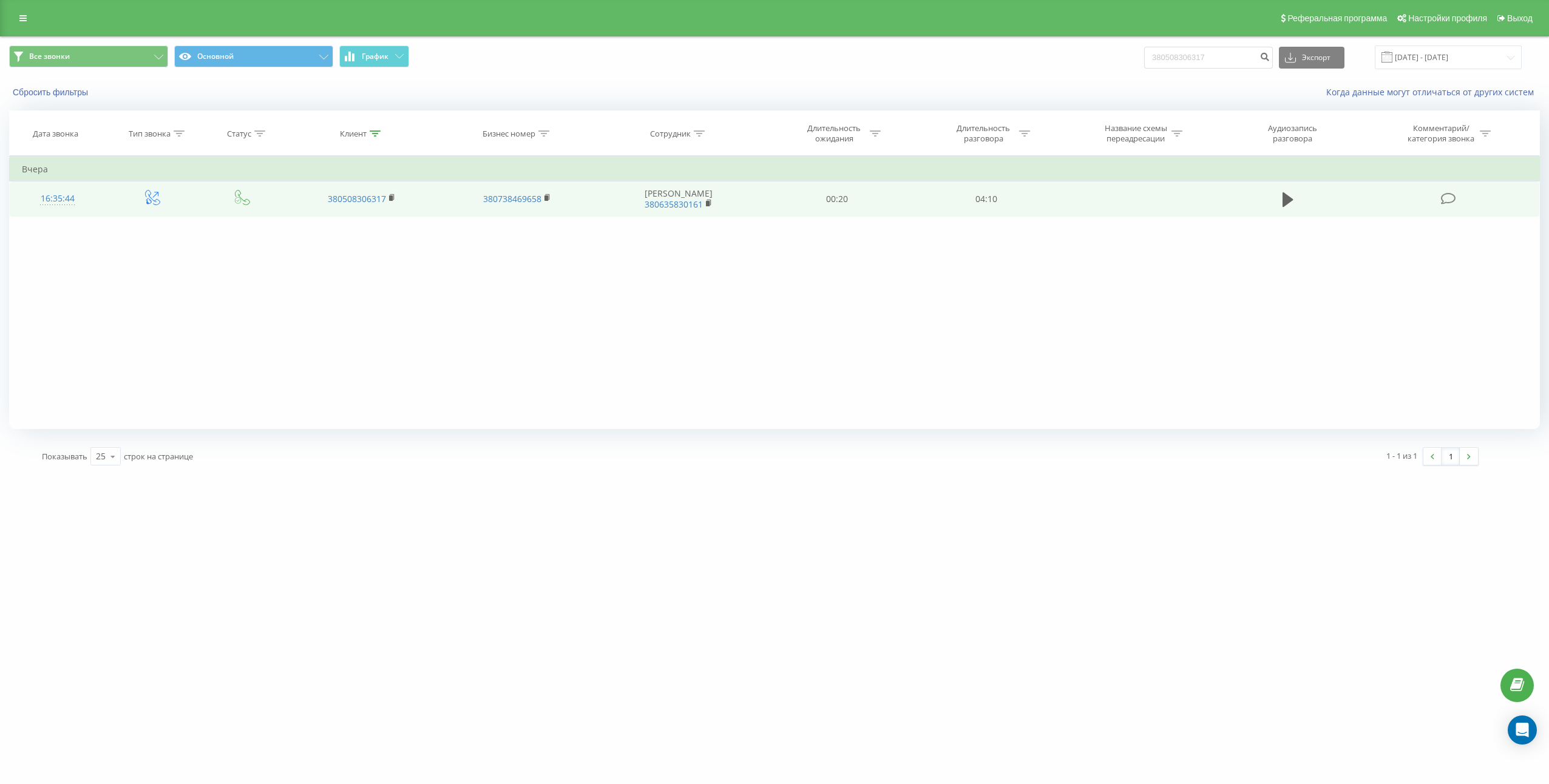
click at [1305, 194] on td at bounding box center [1288, 199] width 143 height 35
click at [1299, 196] on td at bounding box center [1288, 199] width 143 height 35
click at [1288, 201] on icon at bounding box center [1288, 199] width 11 height 14
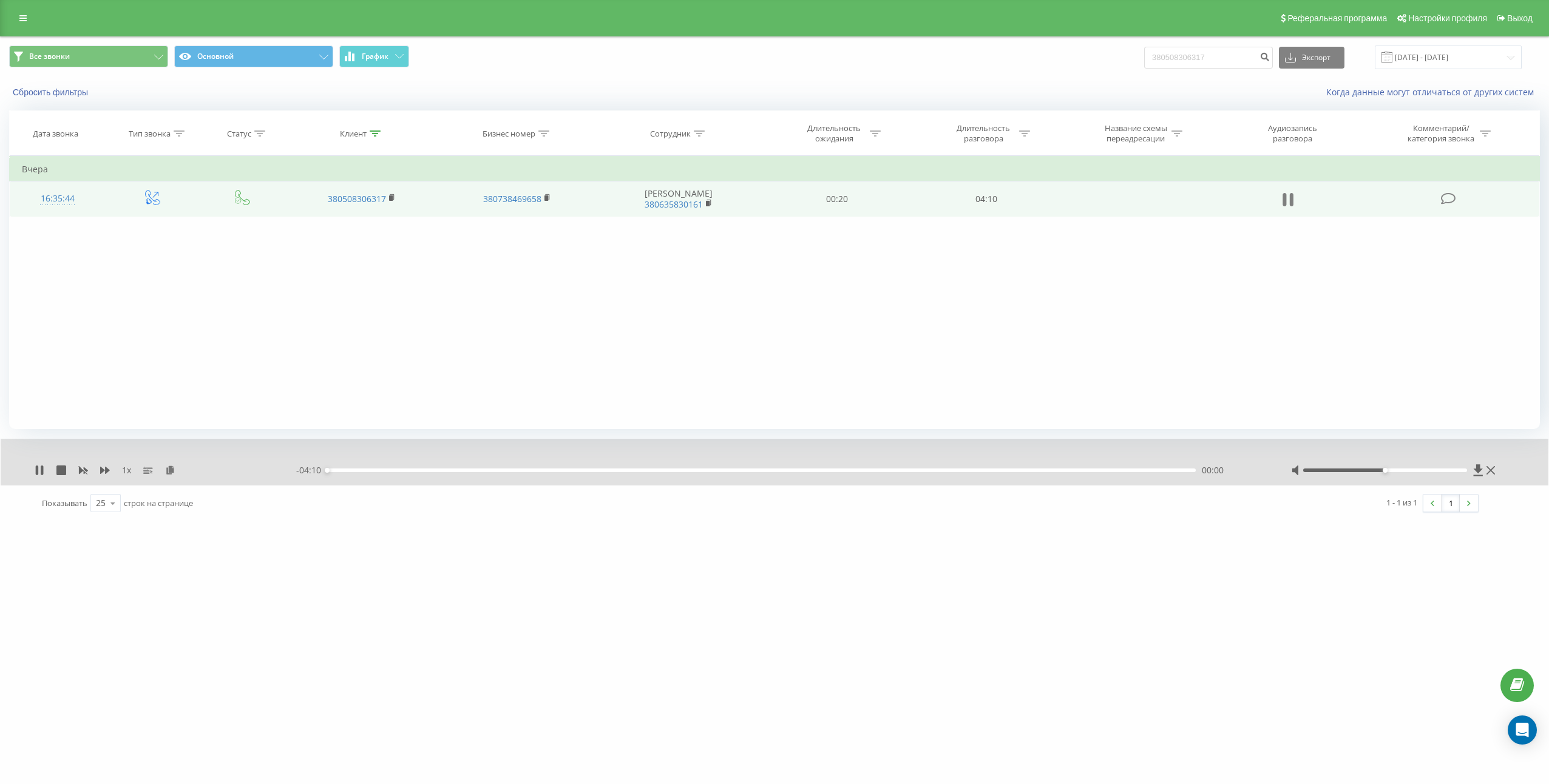
click at [1288, 199] on icon at bounding box center [1288, 199] width 11 height 17
click at [174, 473] on icon at bounding box center [171, 469] width 11 height 9
click at [994, 188] on td "04:10" at bounding box center [986, 199] width 149 height 35
click at [993, 195] on td "04:10" at bounding box center [986, 199] width 149 height 35
click at [992, 195] on td "04:10" at bounding box center [986, 199] width 149 height 35
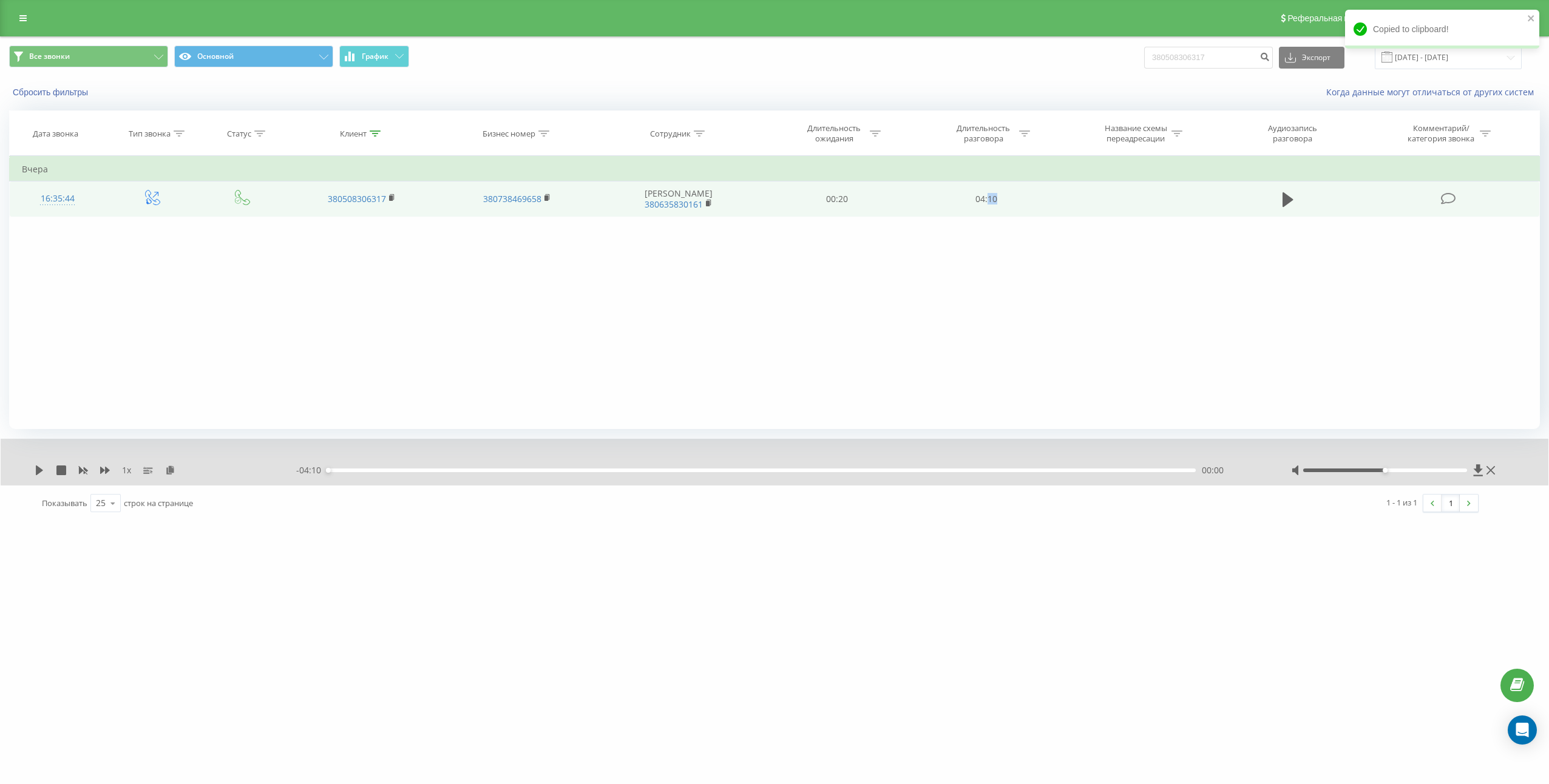
click at [992, 195] on td "04:10" at bounding box center [986, 199] width 149 height 35
copy td "10"
click at [992, 199] on td "04:10" at bounding box center [986, 199] width 149 height 35
click at [992, 199] on td "04:10" at bounding box center [986, 199] width 149 height 35
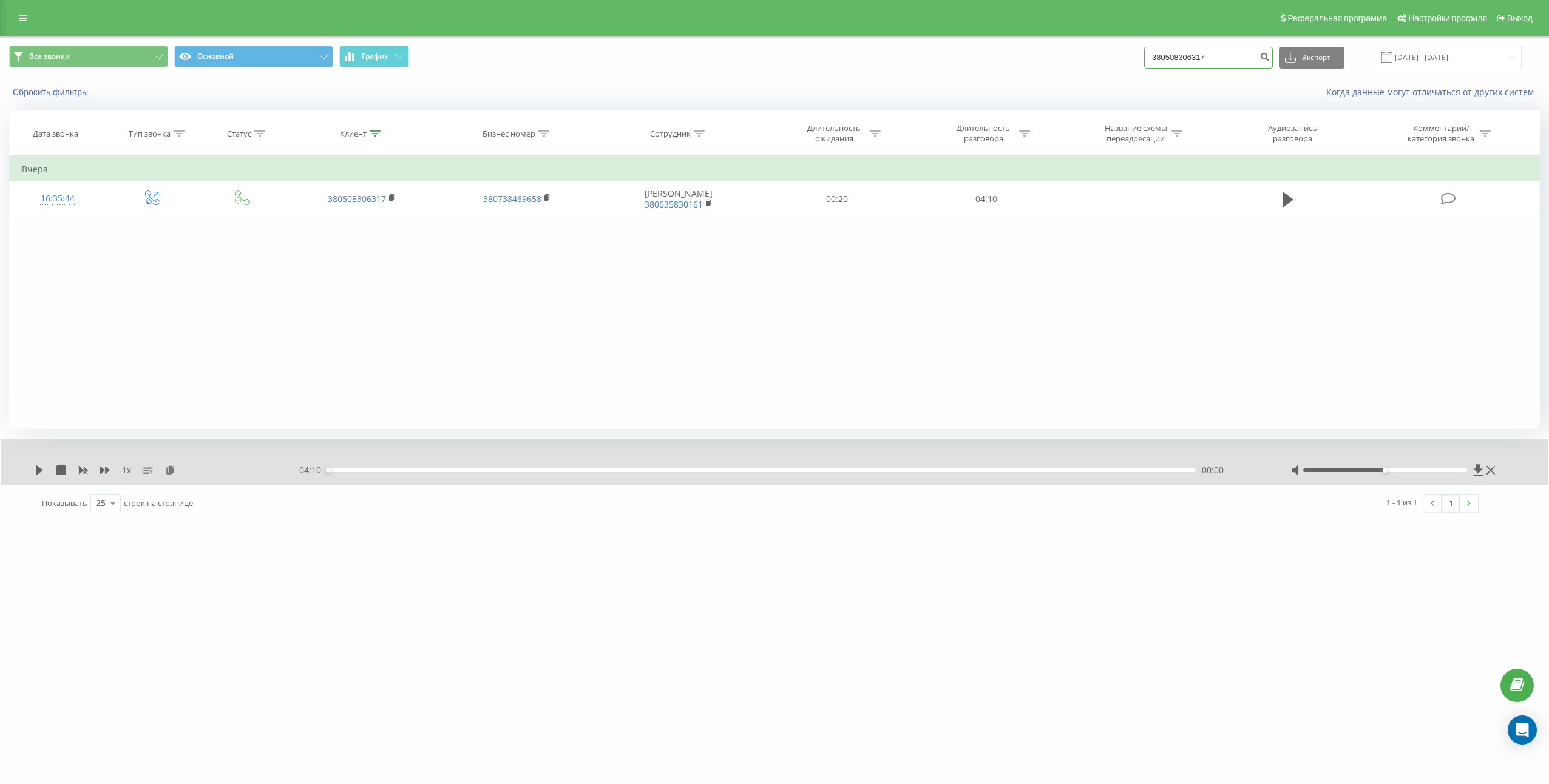
click at [1244, 64] on input "380508306317" at bounding box center [1208, 57] width 128 height 22
click at [1243, 73] on div "Все звонки Основной График 380508306317 Экспорт .csv .xls .xlsx 22.05.2025 - 22…" at bounding box center [774, 57] width 1548 height 41
click at [1254, 57] on input "380508306317" at bounding box center [1208, 57] width 128 height 22
paste input "685895454"
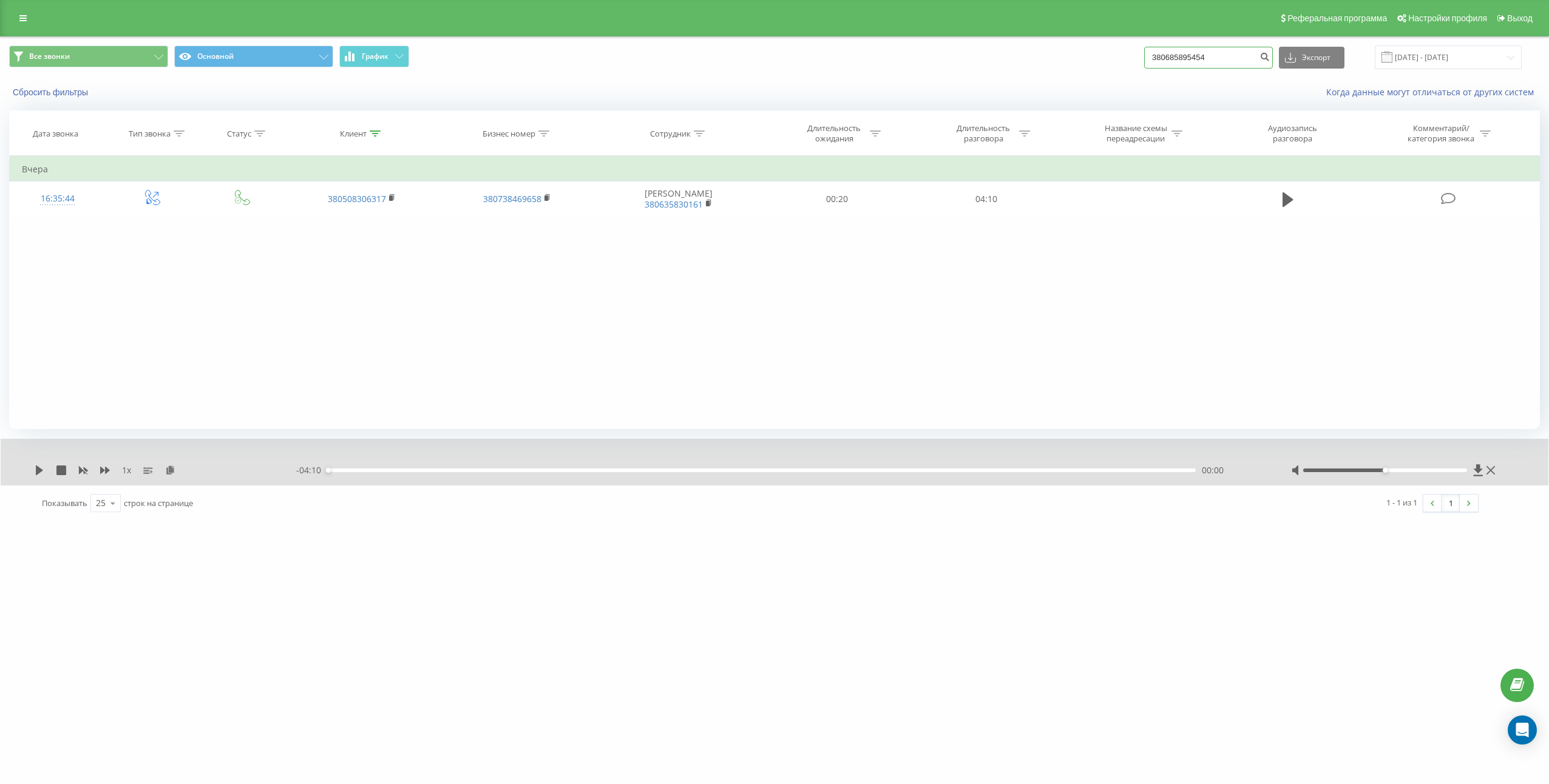
type input "380685895454"
click at [1289, 50] on div "380685895454 Экспорт .csv .xls .xlsx 22.05.2025 - 22.08.2025" at bounding box center [1332, 57] width 377 height 24
click at [1273, 55] on button "submit" at bounding box center [1264, 57] width 16 height 22
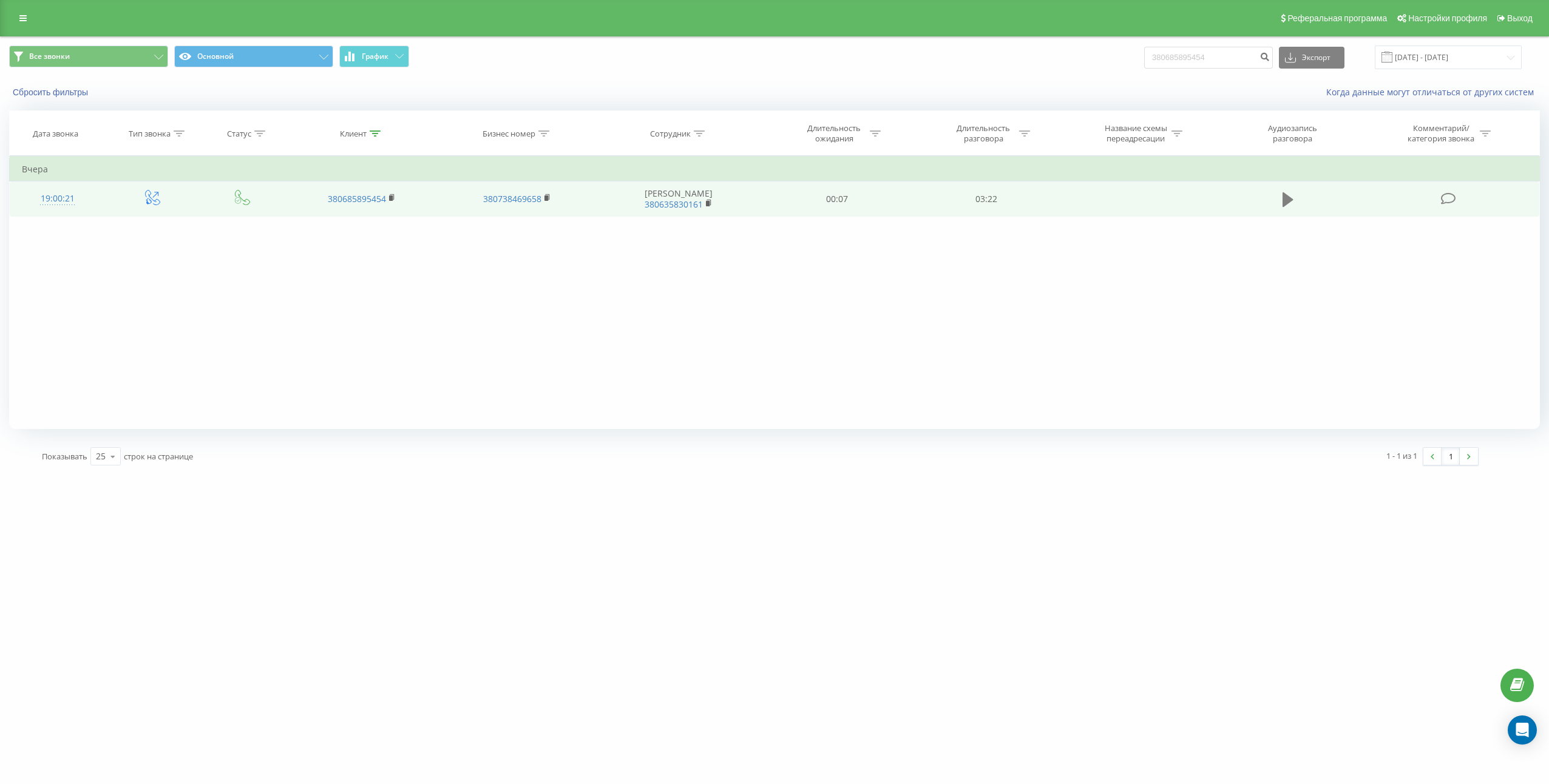
click at [1285, 197] on icon at bounding box center [1288, 199] width 11 height 14
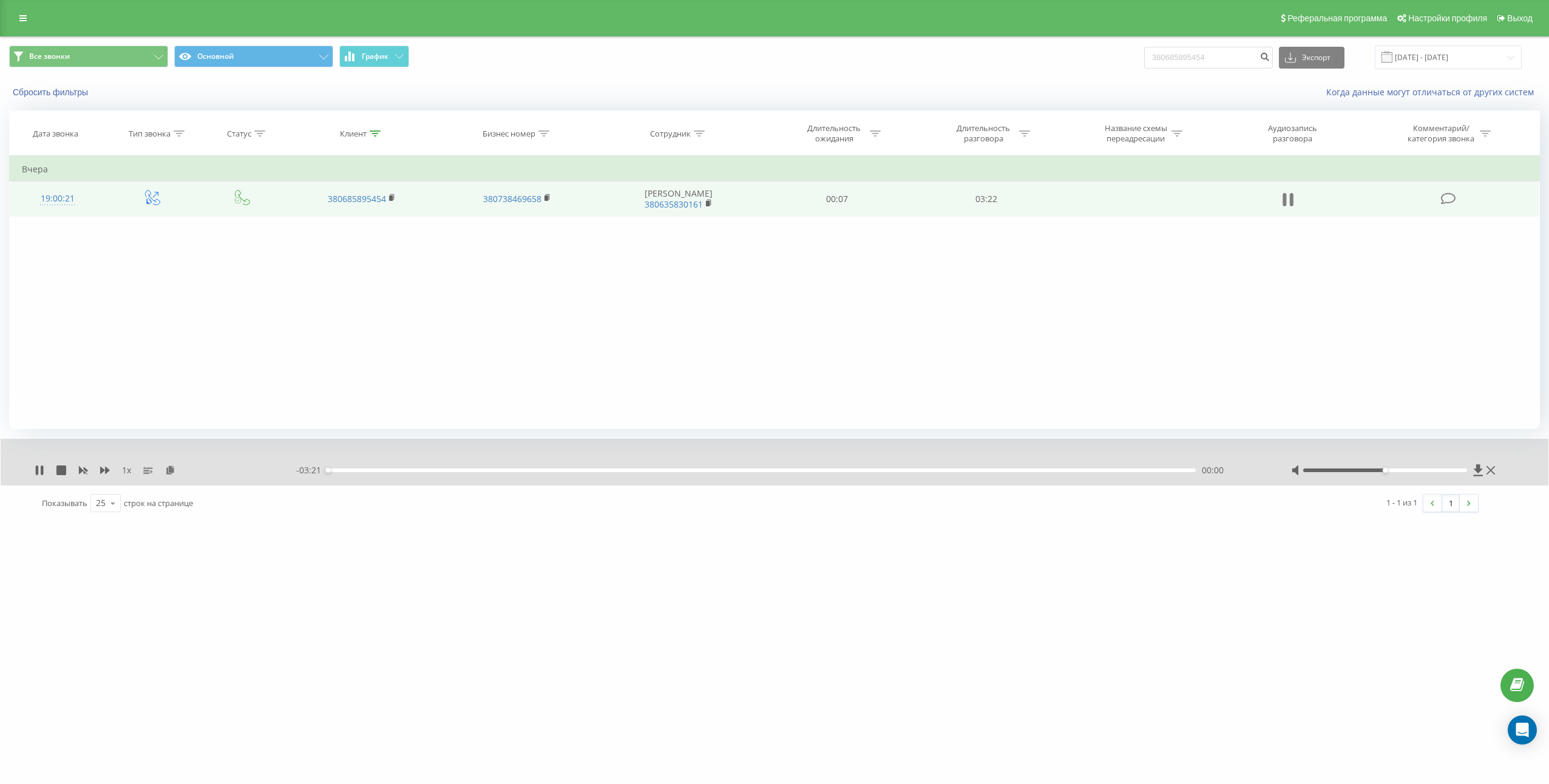
click at [1288, 197] on icon at bounding box center [1288, 199] width 11 height 17
click at [173, 467] on icon at bounding box center [171, 469] width 11 height 9
click at [996, 198] on td "03:22" at bounding box center [986, 199] width 149 height 35
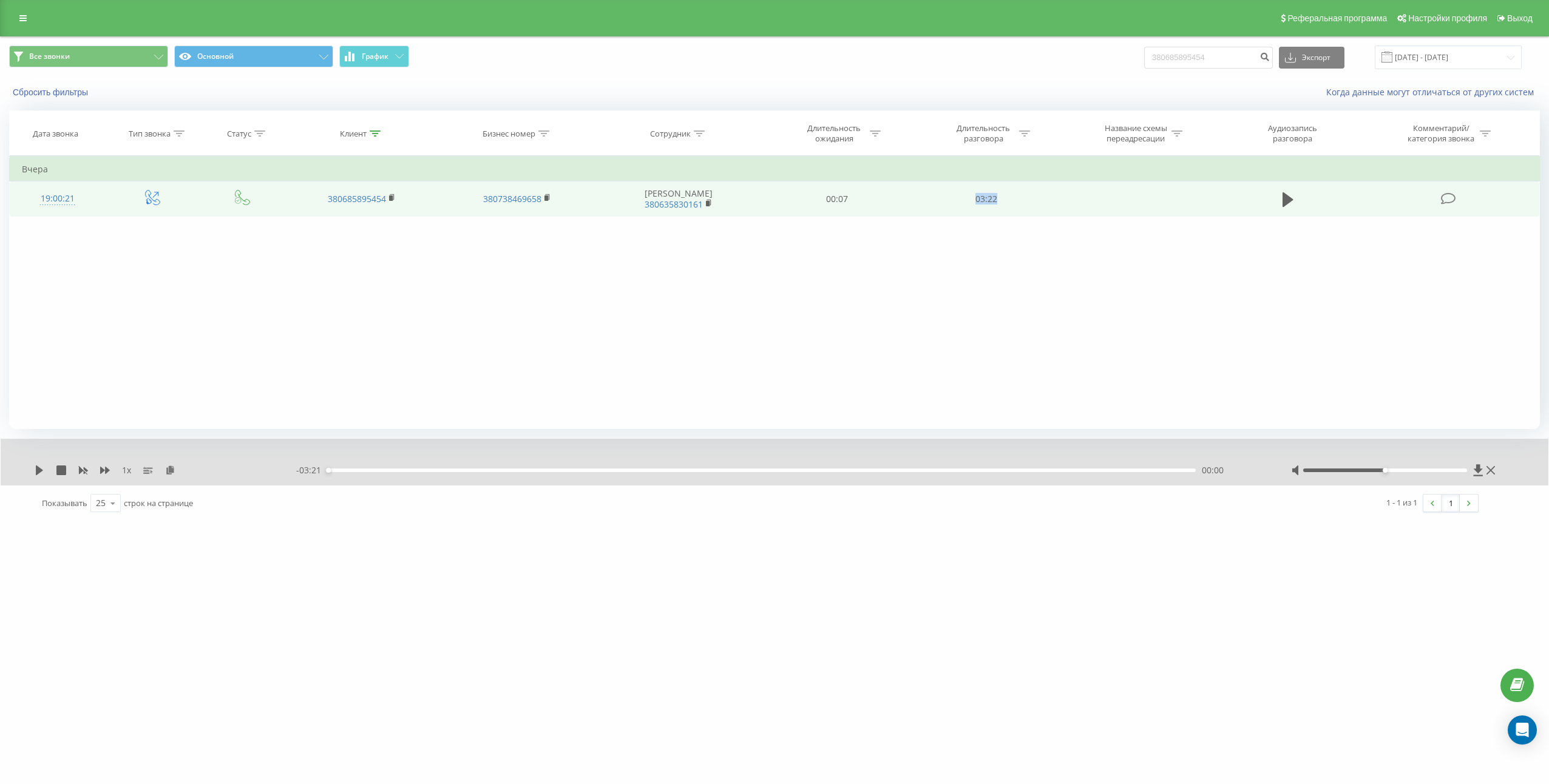
copy td "03:22"
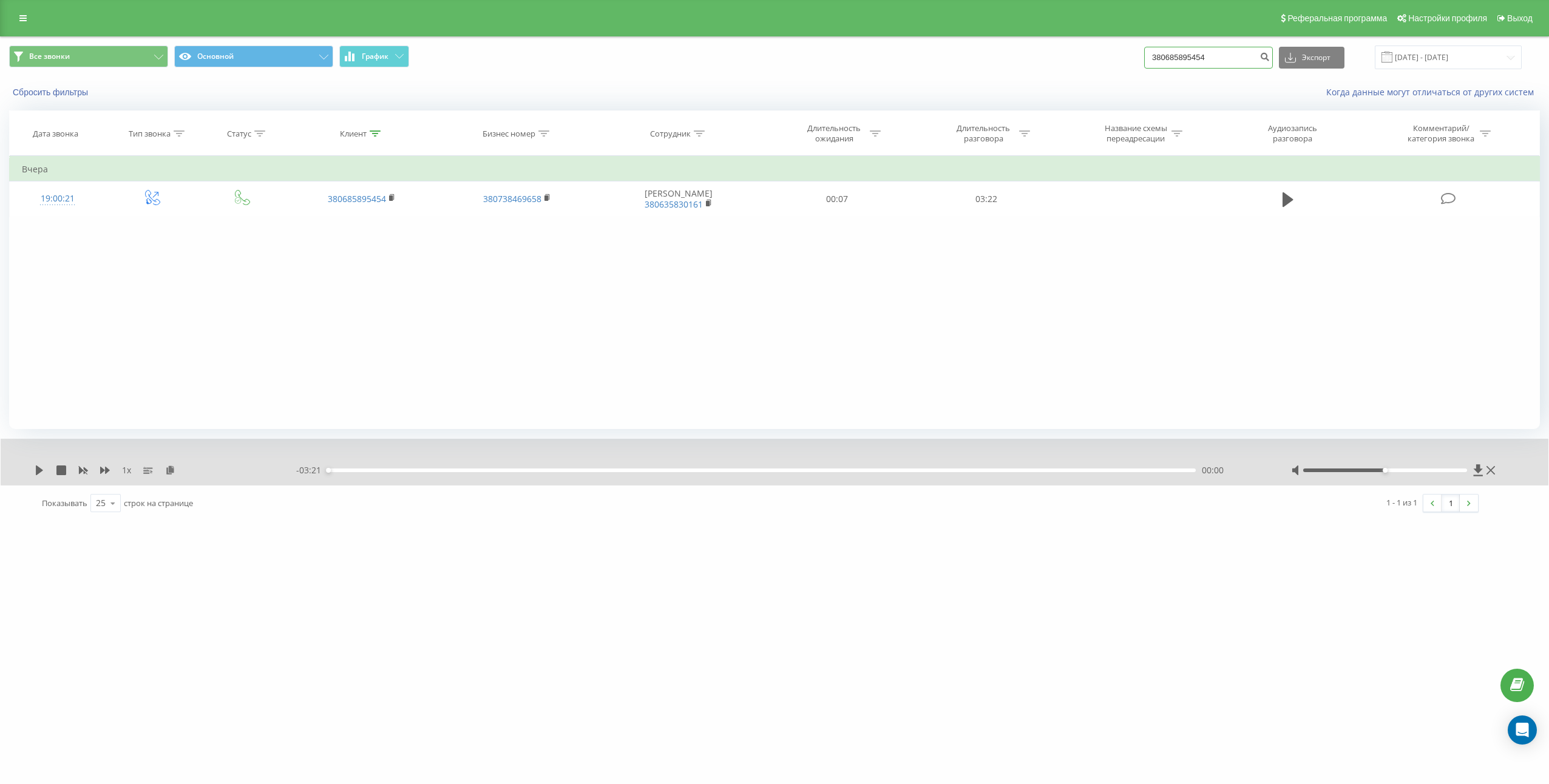
click at [1236, 57] on input "380685895454" at bounding box center [1208, 57] width 128 height 22
click at [1236, 58] on input "380685895454" at bounding box center [1208, 57] width 128 height 22
paste input "934670887"
type input "380934670887"
click at [1270, 59] on icon "submit" at bounding box center [1264, 55] width 11 height 7
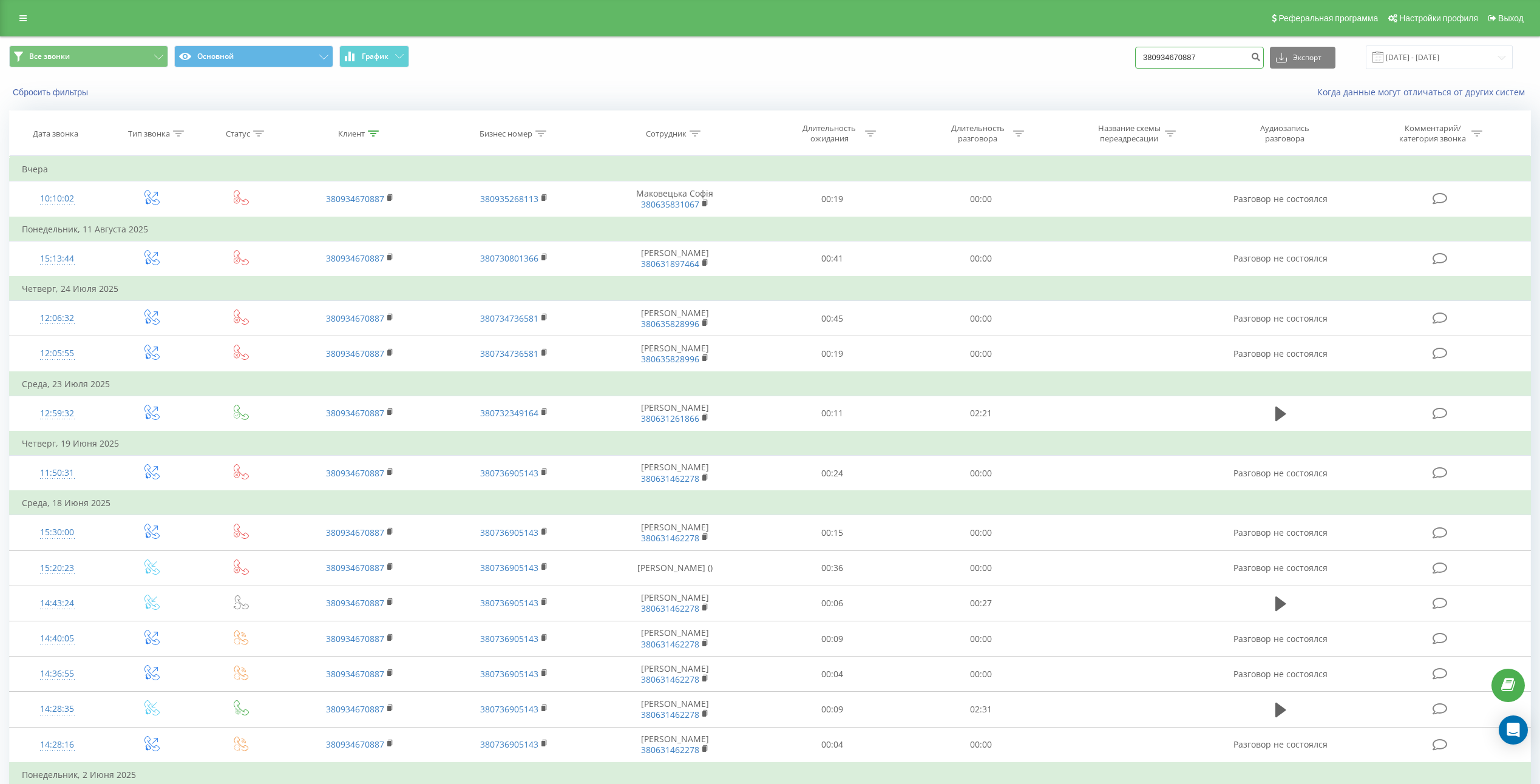
click at [1234, 55] on input "380934670887" at bounding box center [1199, 57] width 128 height 22
paste input "88320323"
type input "380988320323"
click at [1261, 53] on icon "submit" at bounding box center [1255, 55] width 11 height 7
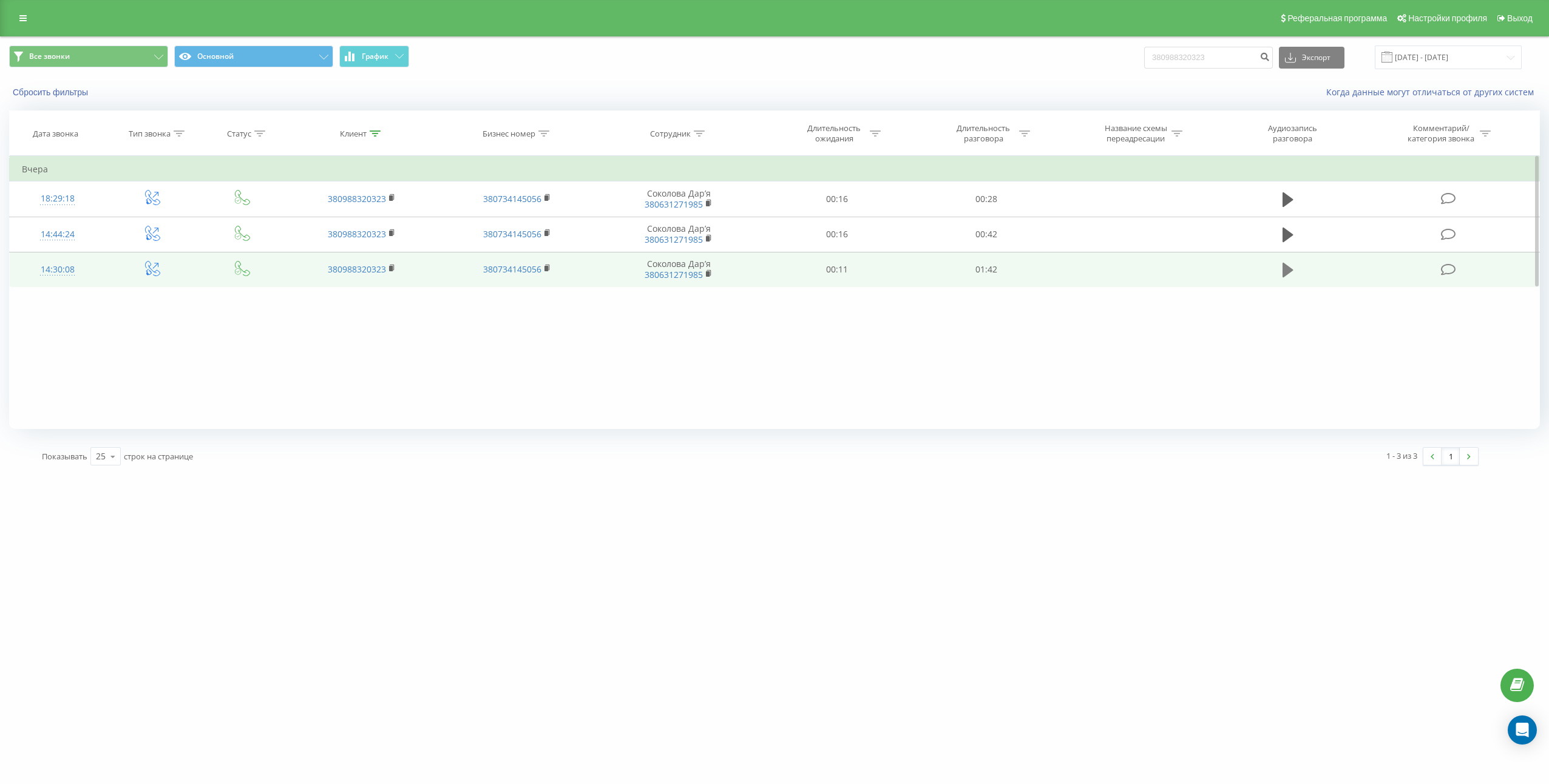
click at [1284, 273] on icon at bounding box center [1288, 270] width 11 height 14
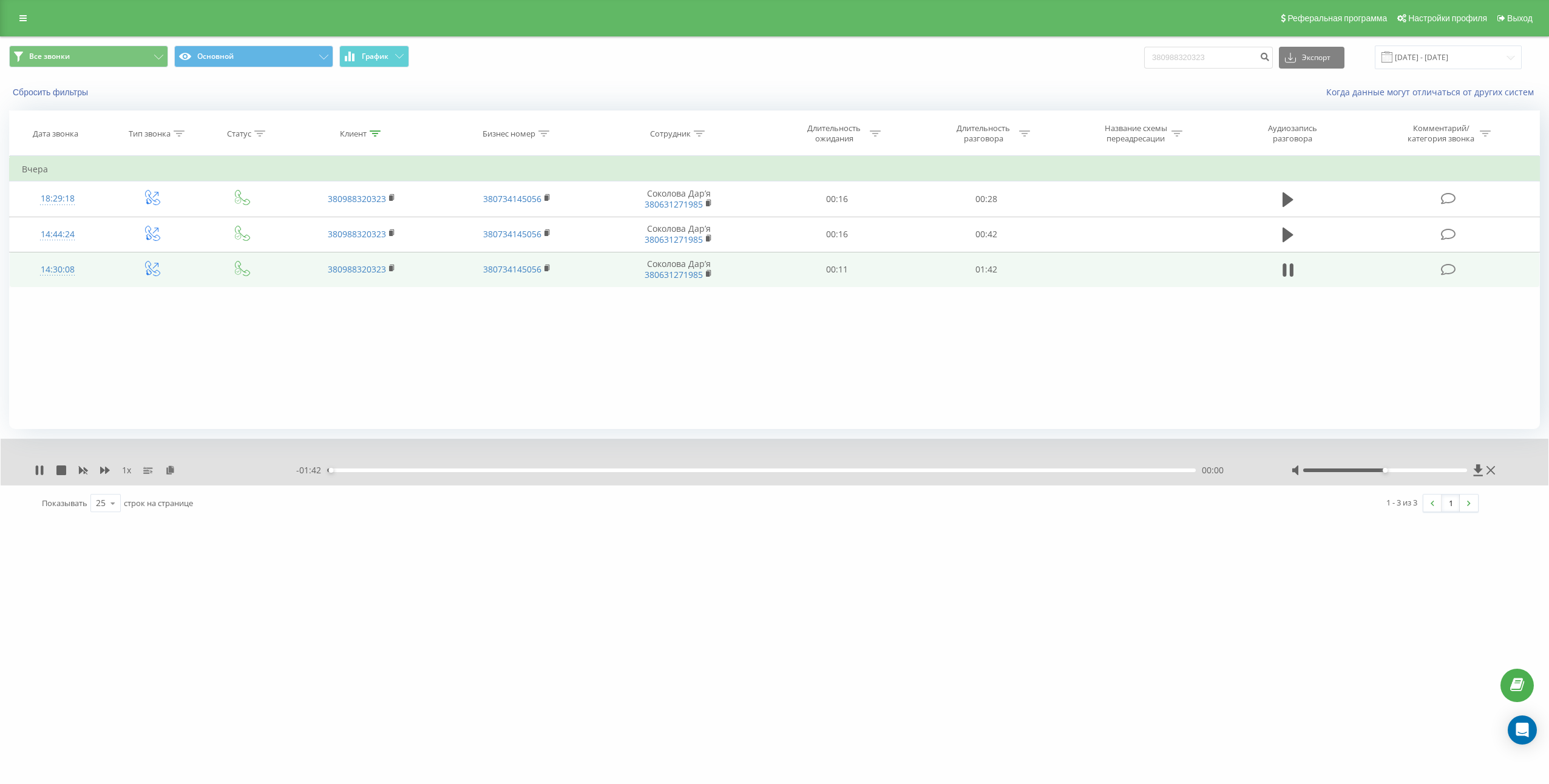
click at [1284, 273] on icon at bounding box center [1285, 270] width 4 height 13
click at [171, 472] on icon at bounding box center [171, 469] width 11 height 9
click at [983, 270] on td "01:42" at bounding box center [986, 269] width 149 height 35
click at [984, 270] on td "01:42" at bounding box center [986, 269] width 149 height 35
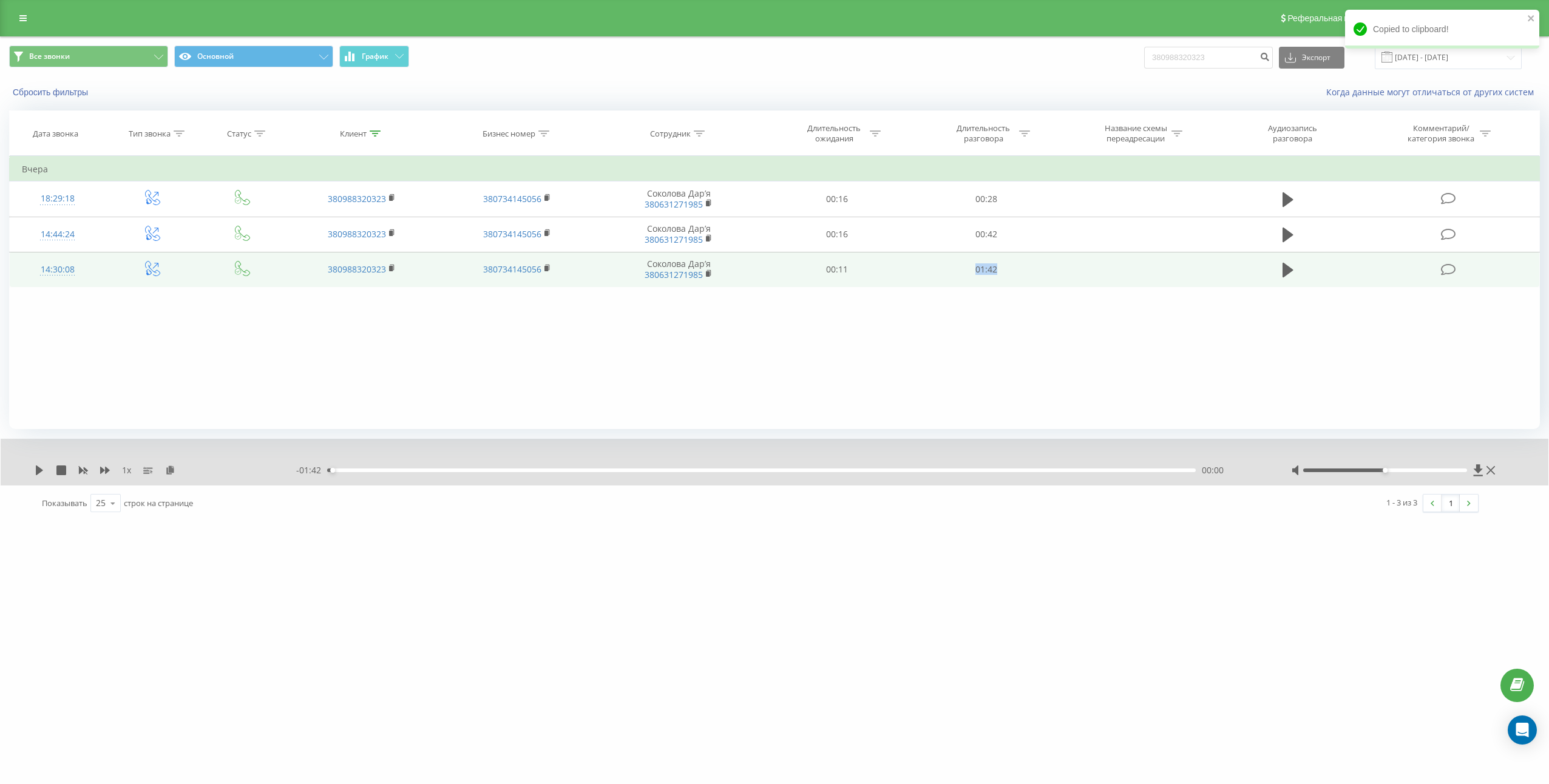
click at [984, 270] on td "01:42" at bounding box center [986, 269] width 149 height 35
copy td "01:42"
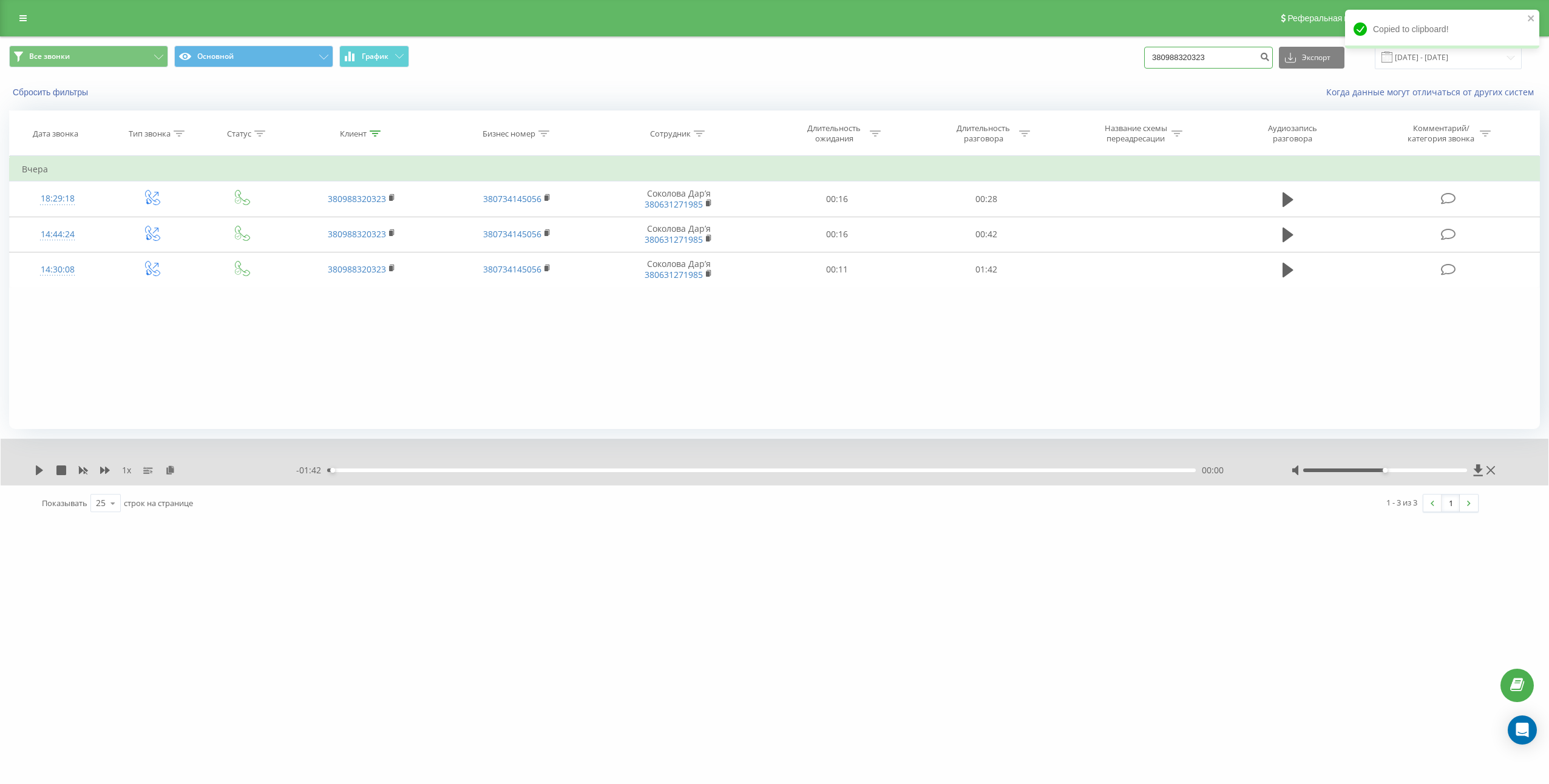
click at [1250, 66] on input "380988320323" at bounding box center [1208, 57] width 128 height 22
paste input "35963980"
type input "380935963980"
click at [1270, 59] on icon "submit" at bounding box center [1264, 55] width 11 height 7
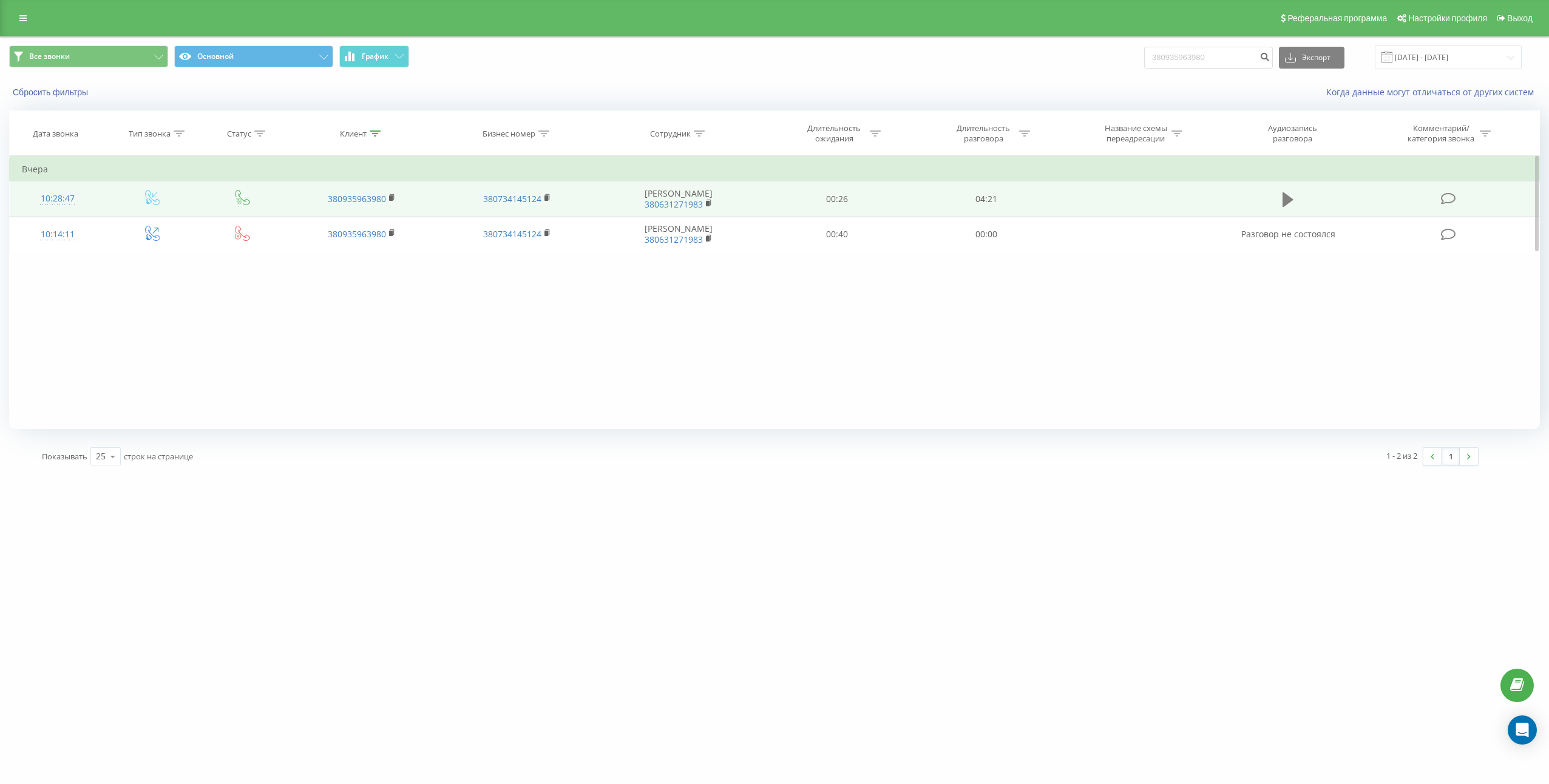
click at [1293, 202] on icon at bounding box center [1288, 199] width 11 height 17
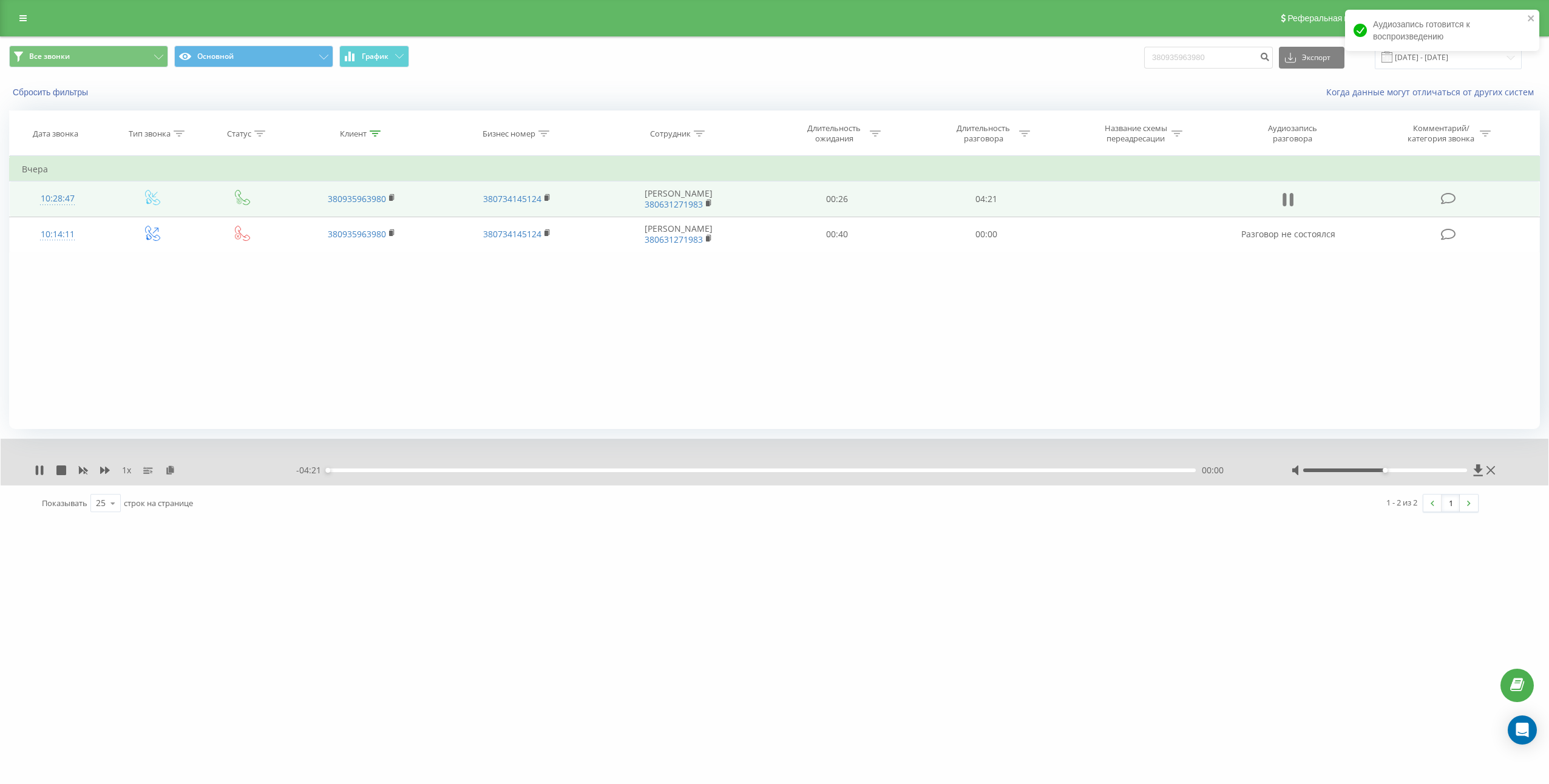
click at [1288, 199] on icon at bounding box center [1288, 199] width 11 height 17
click at [171, 474] on icon at bounding box center [171, 469] width 11 height 9
click at [999, 206] on td "04:21" at bounding box center [986, 199] width 149 height 35
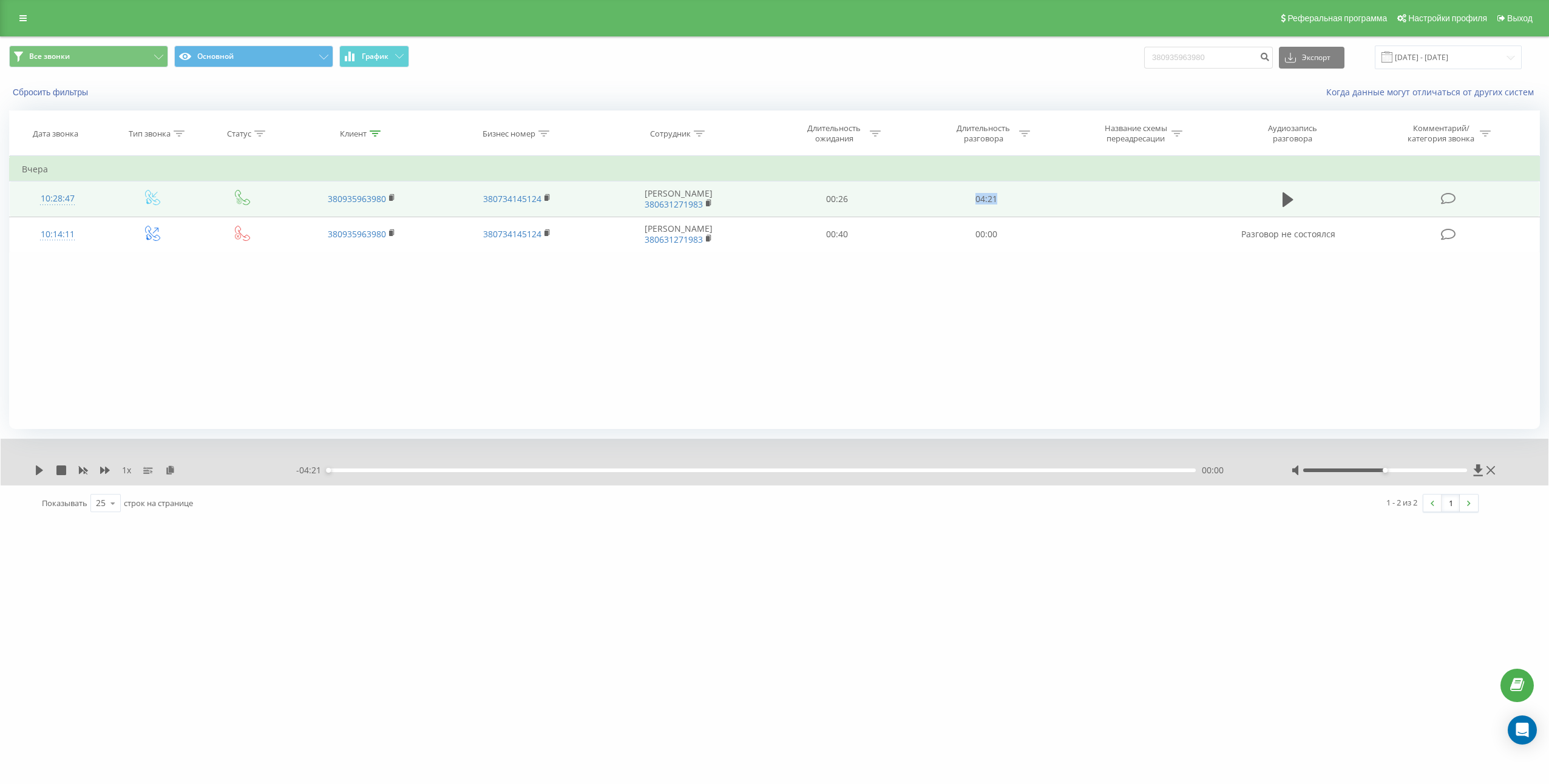
copy td "04:21"
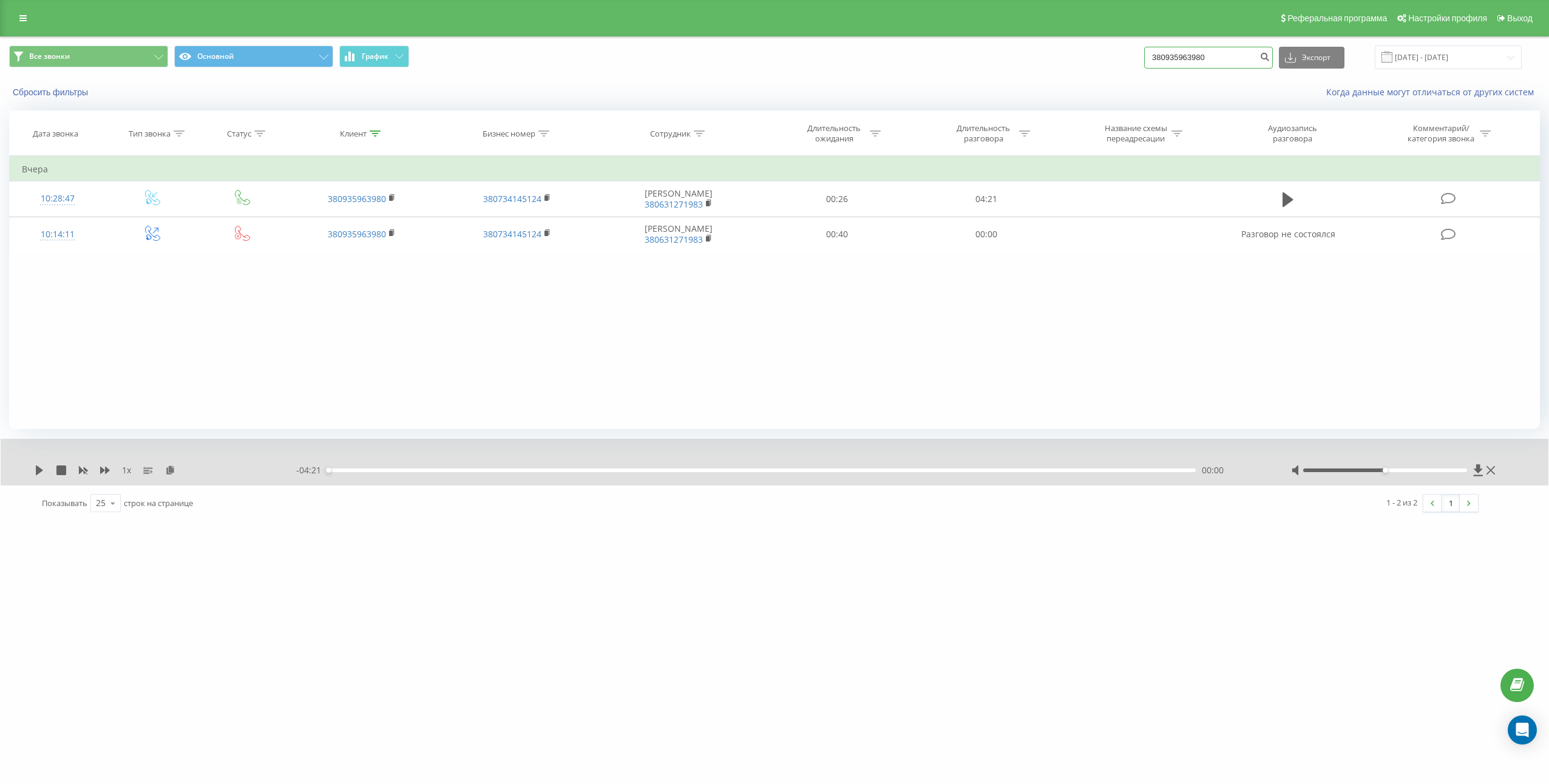
click at [1246, 58] on input "380935963980" at bounding box center [1208, 57] width 128 height 22
paste input "681917921"
type input "380681917921"
click at [1270, 59] on icon "submit" at bounding box center [1264, 55] width 11 height 7
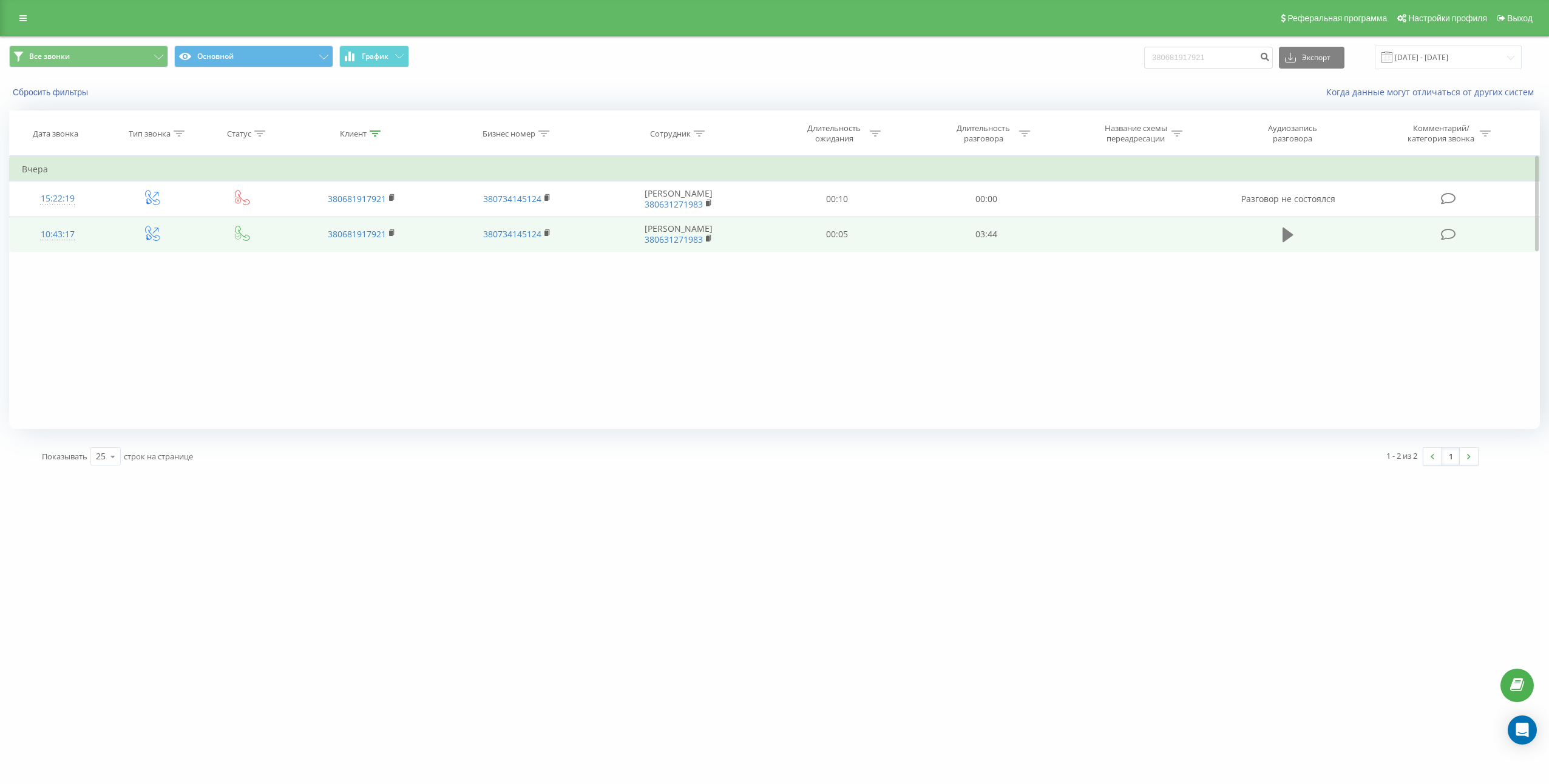
click at [1282, 236] on button at bounding box center [1288, 235] width 18 height 18
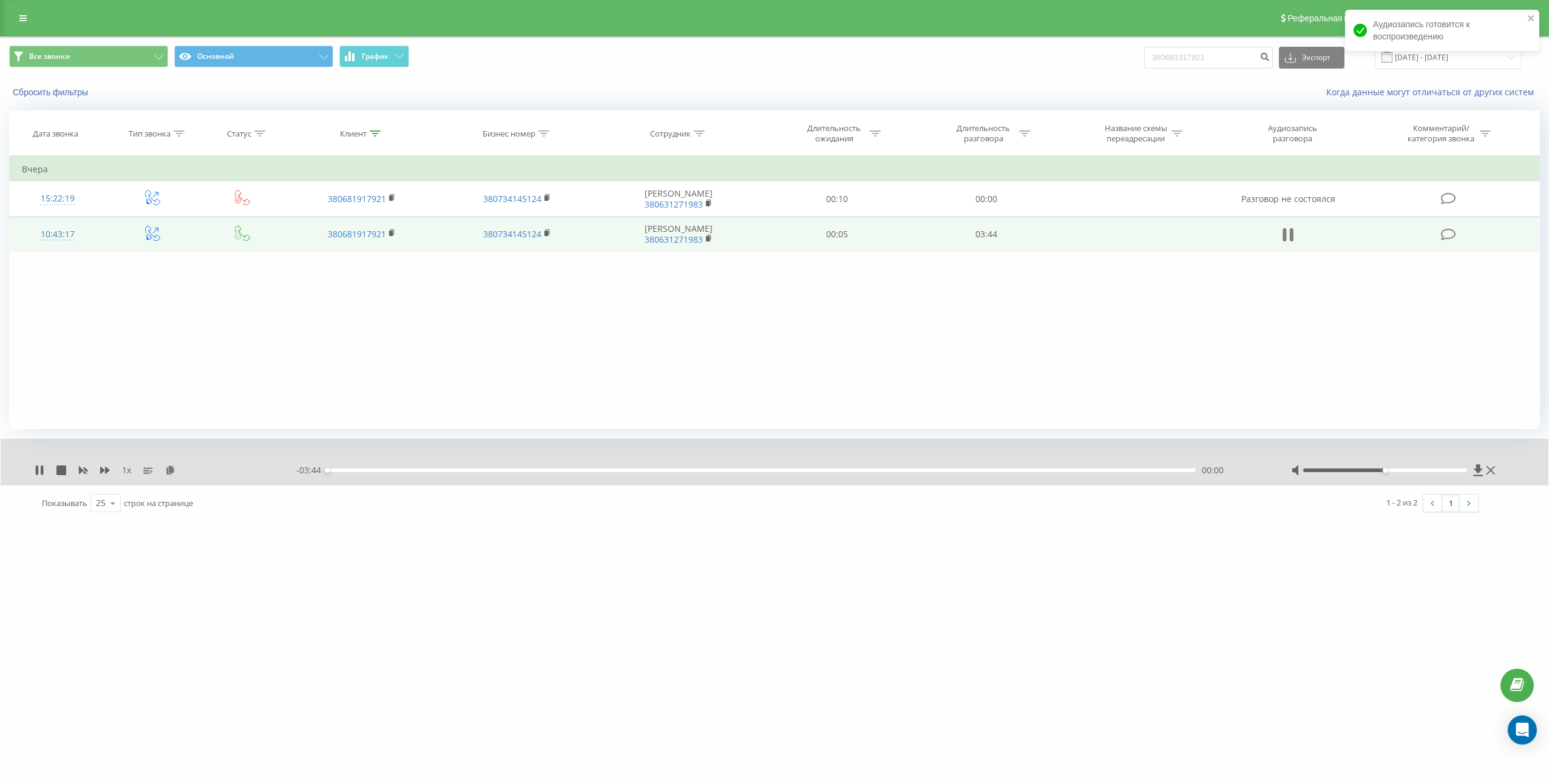
click at [1286, 236] on icon at bounding box center [1285, 235] width 4 height 13
click at [174, 471] on div "1 x" at bounding box center [165, 470] width 261 height 12
click at [171, 470] on icon at bounding box center [171, 469] width 11 height 9
click at [991, 230] on td "03:44" at bounding box center [986, 234] width 149 height 35
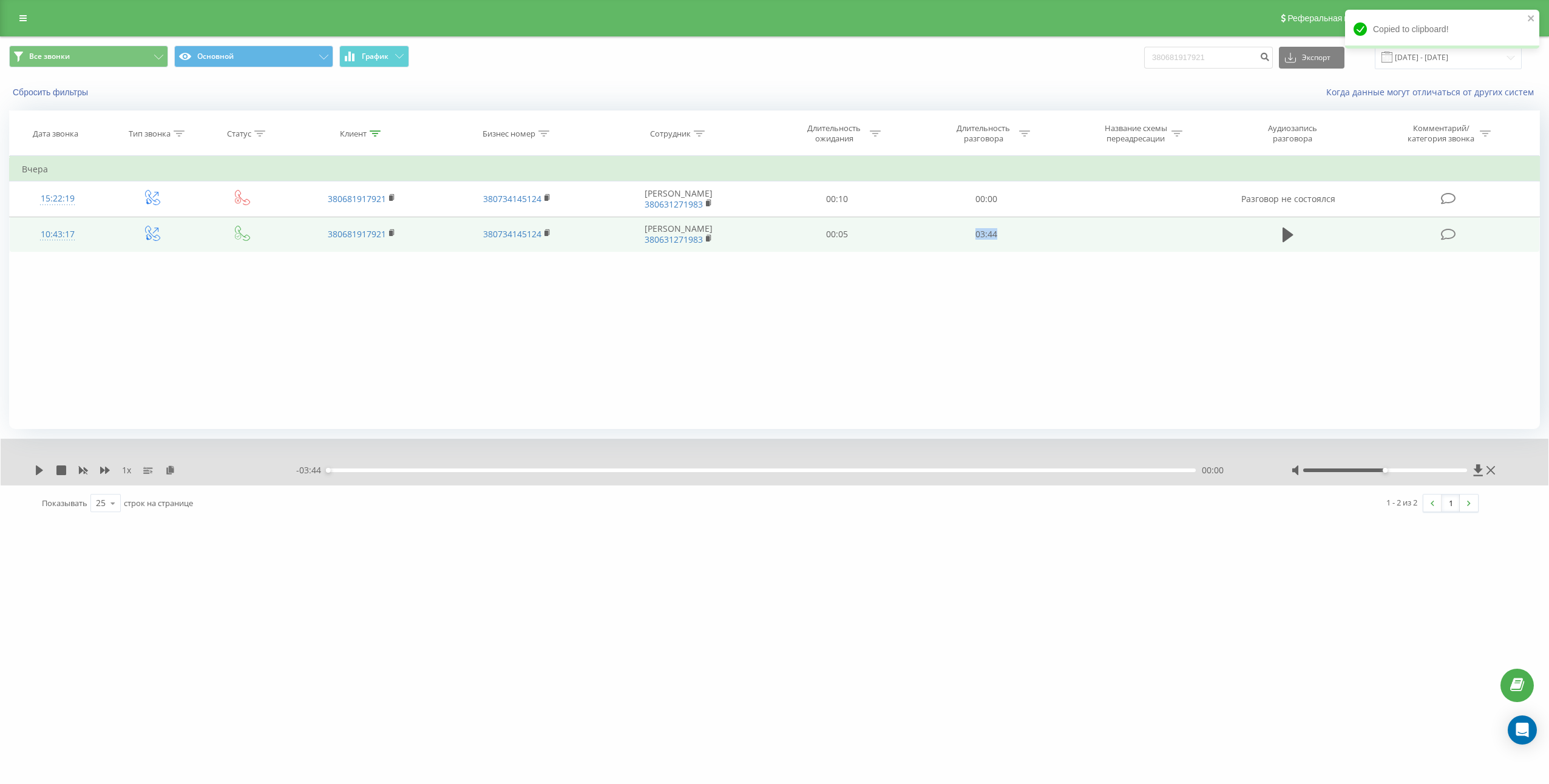
click at [991, 230] on td "03:44" at bounding box center [986, 234] width 149 height 35
copy td "03:44"
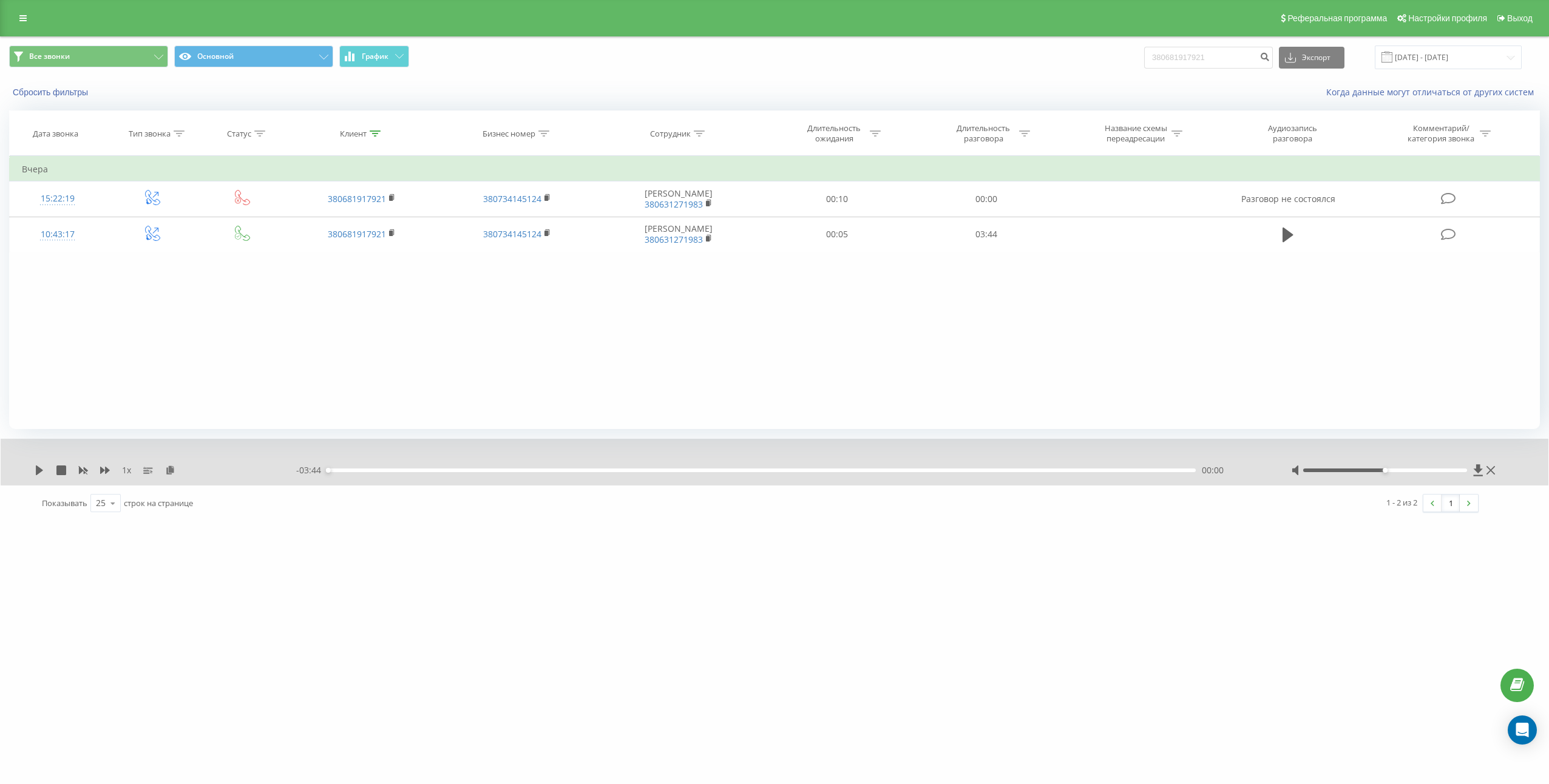
click at [1226, 71] on div "Все звонки Основной График 380681917921 Экспорт .csv .xls .xlsx 22.05.2025 - 22…" at bounding box center [774, 57] width 1548 height 41
click at [1236, 66] on input "380681917921" at bounding box center [1208, 57] width 128 height 22
paste input "74346450"
click at [1265, 59] on input "380674346450" at bounding box center [1208, 57] width 128 height 22
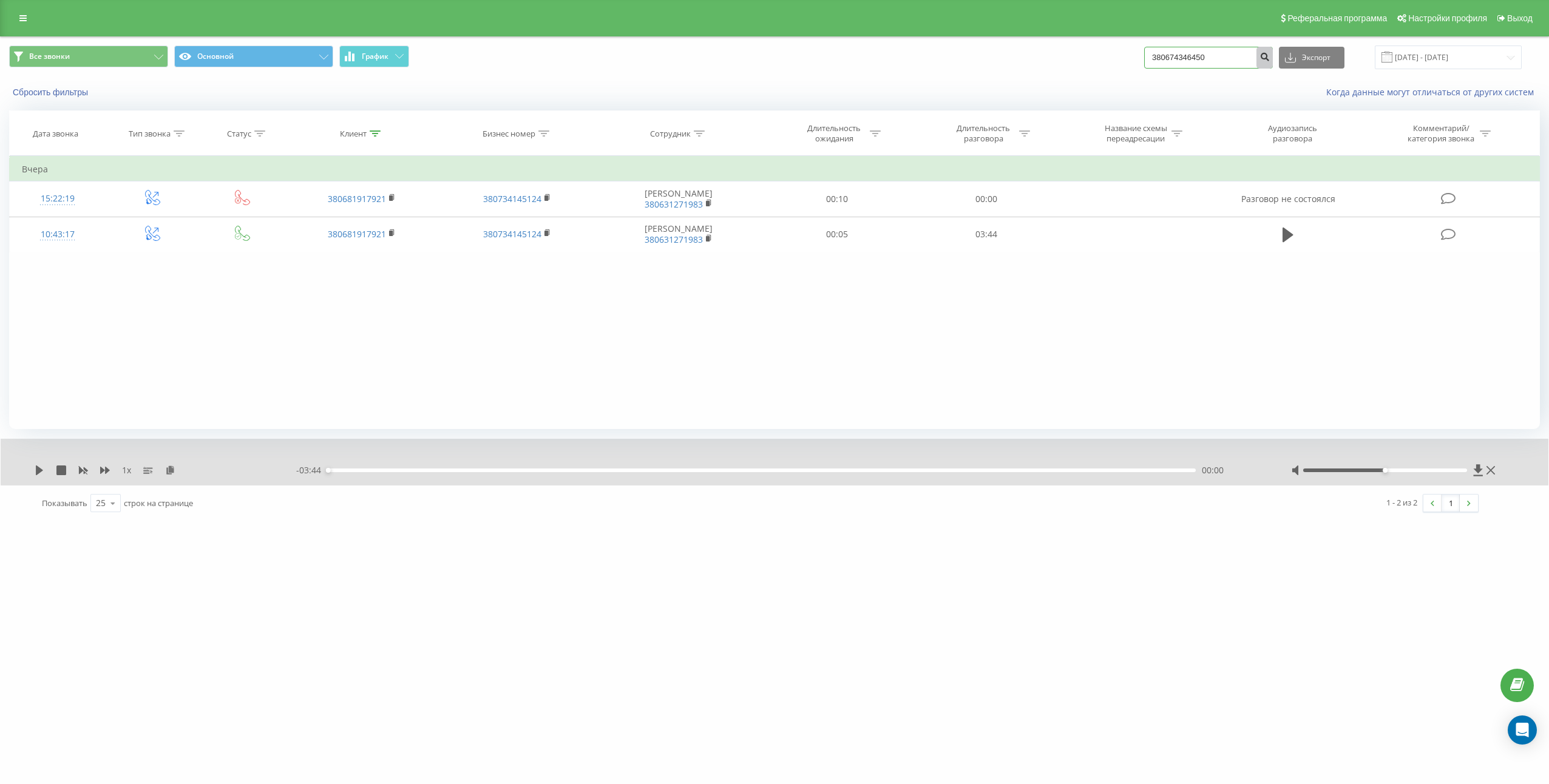
type input "380674346450"
click at [1270, 57] on icon "submit" at bounding box center [1264, 55] width 11 height 7
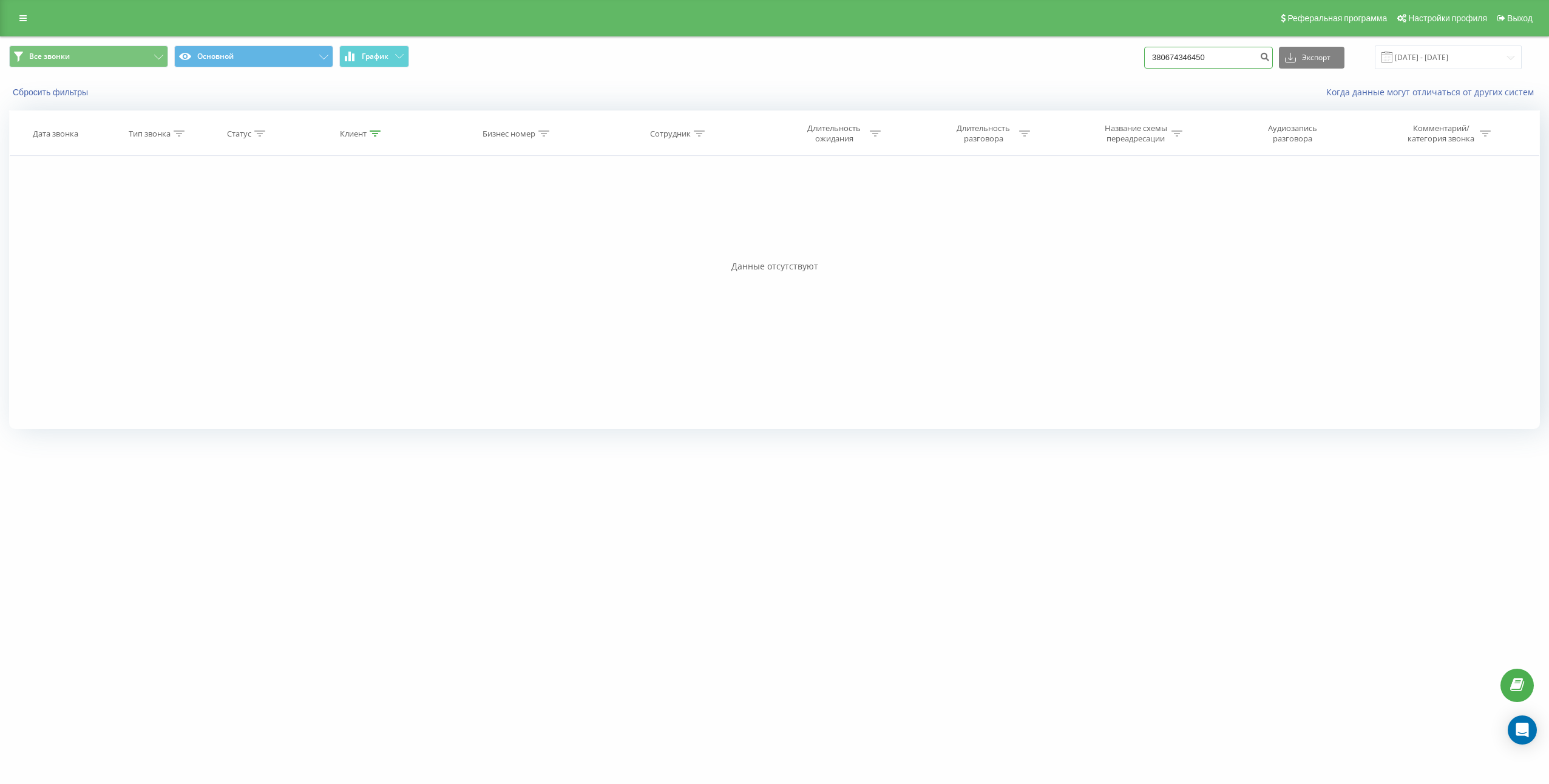
click at [1173, 66] on input "380674346450" at bounding box center [1208, 57] width 128 height 22
type input "0674346450"
click at [1241, 44] on div "Все звонки Основной График 0674346450 Экспорт .csv .xls .xlsx [DATE] - [DATE]" at bounding box center [774, 57] width 1548 height 41
click at [1266, 54] on input "0674346450" at bounding box center [1208, 57] width 128 height 22
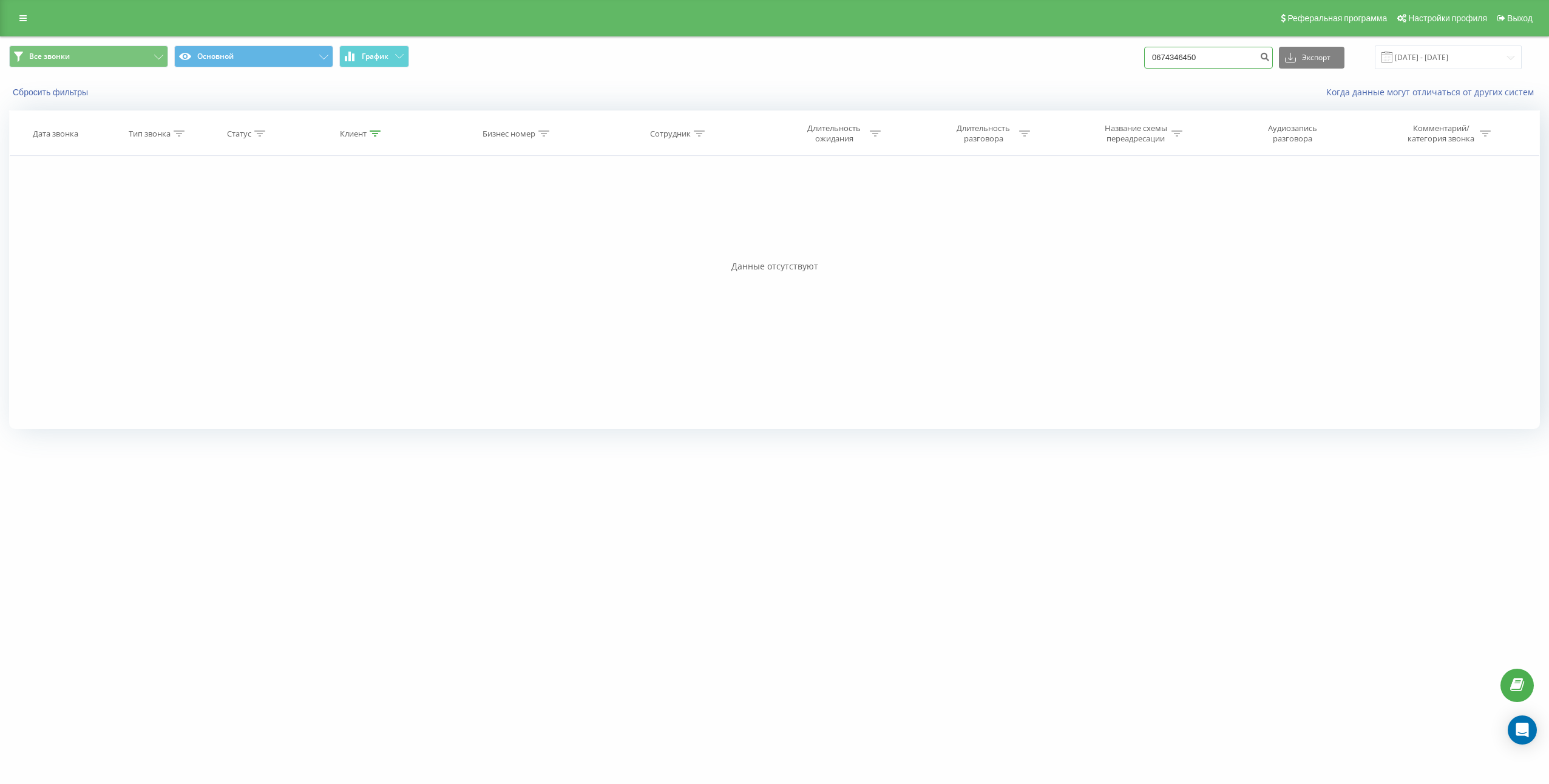
click at [1266, 54] on input "0674346450" at bounding box center [1208, 57] width 128 height 22
paste input "380666213992"
type input "380666213992"
click at [1270, 52] on icon "submit" at bounding box center [1264, 55] width 11 height 7
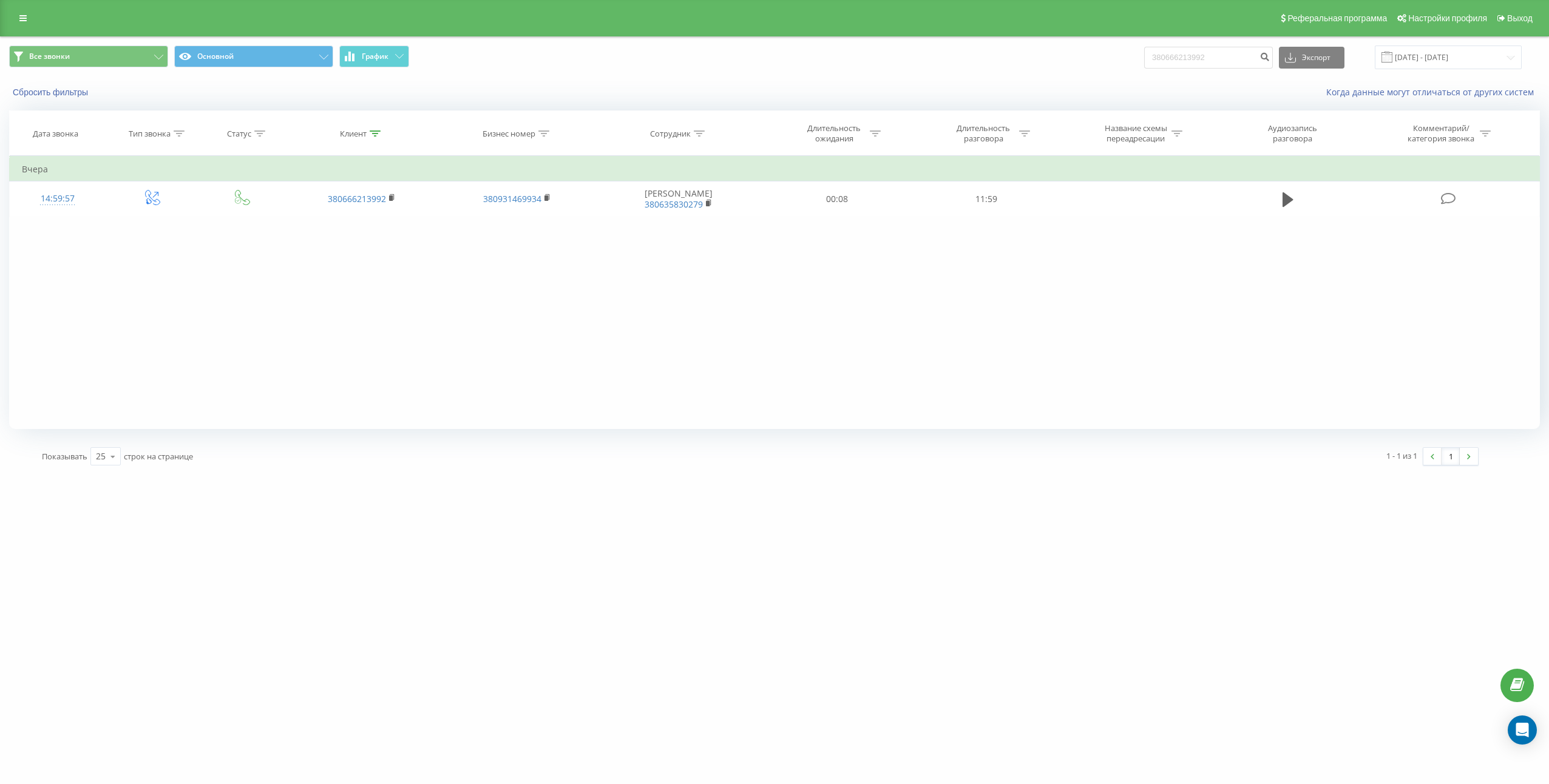
click at [1155, 361] on div "Фильтровать по условию Равно Введите значение Отмена OK Фильтровать по условию …" at bounding box center [774, 292] width 1531 height 273
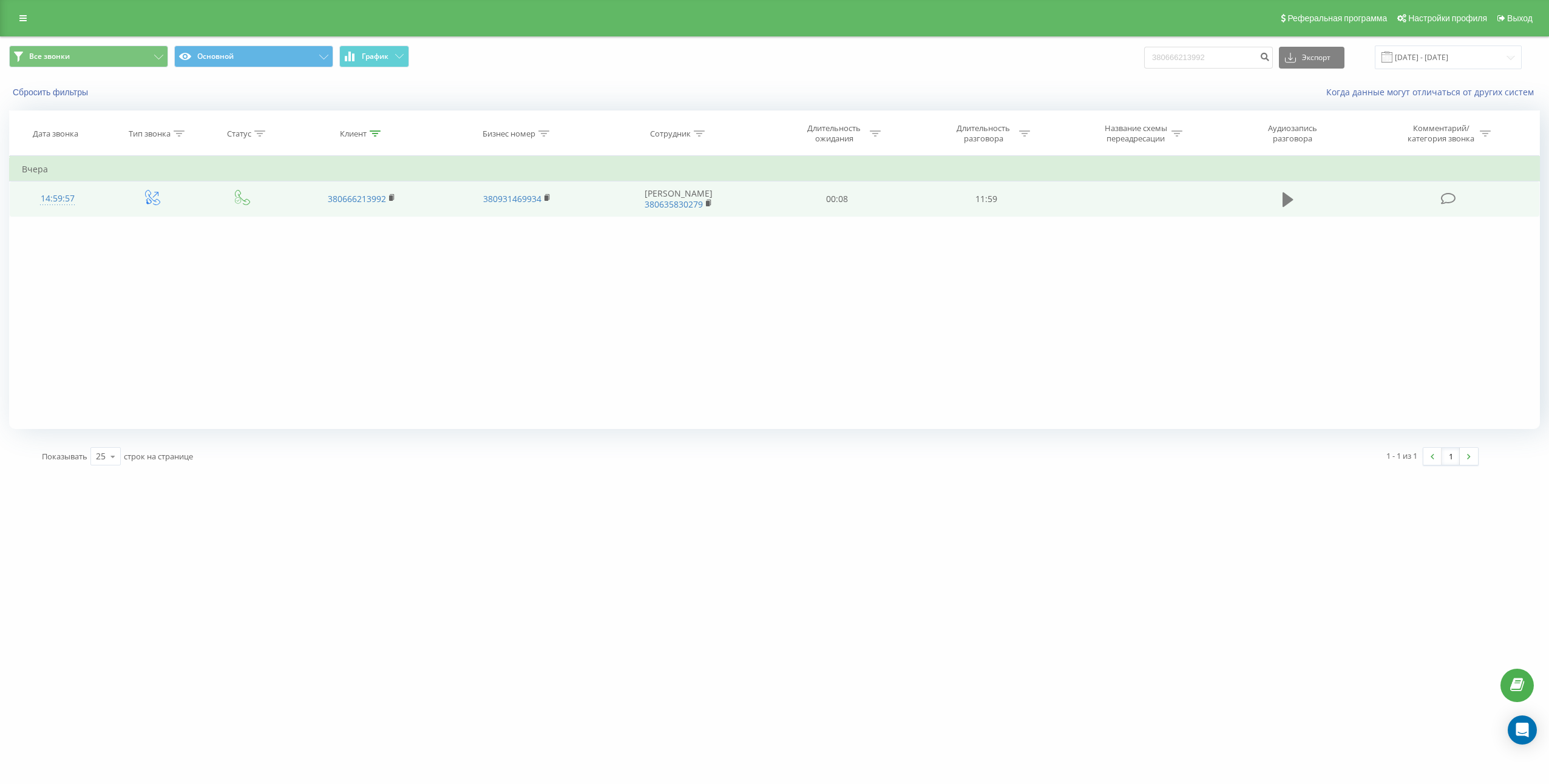
click at [1293, 195] on icon at bounding box center [1288, 199] width 11 height 17
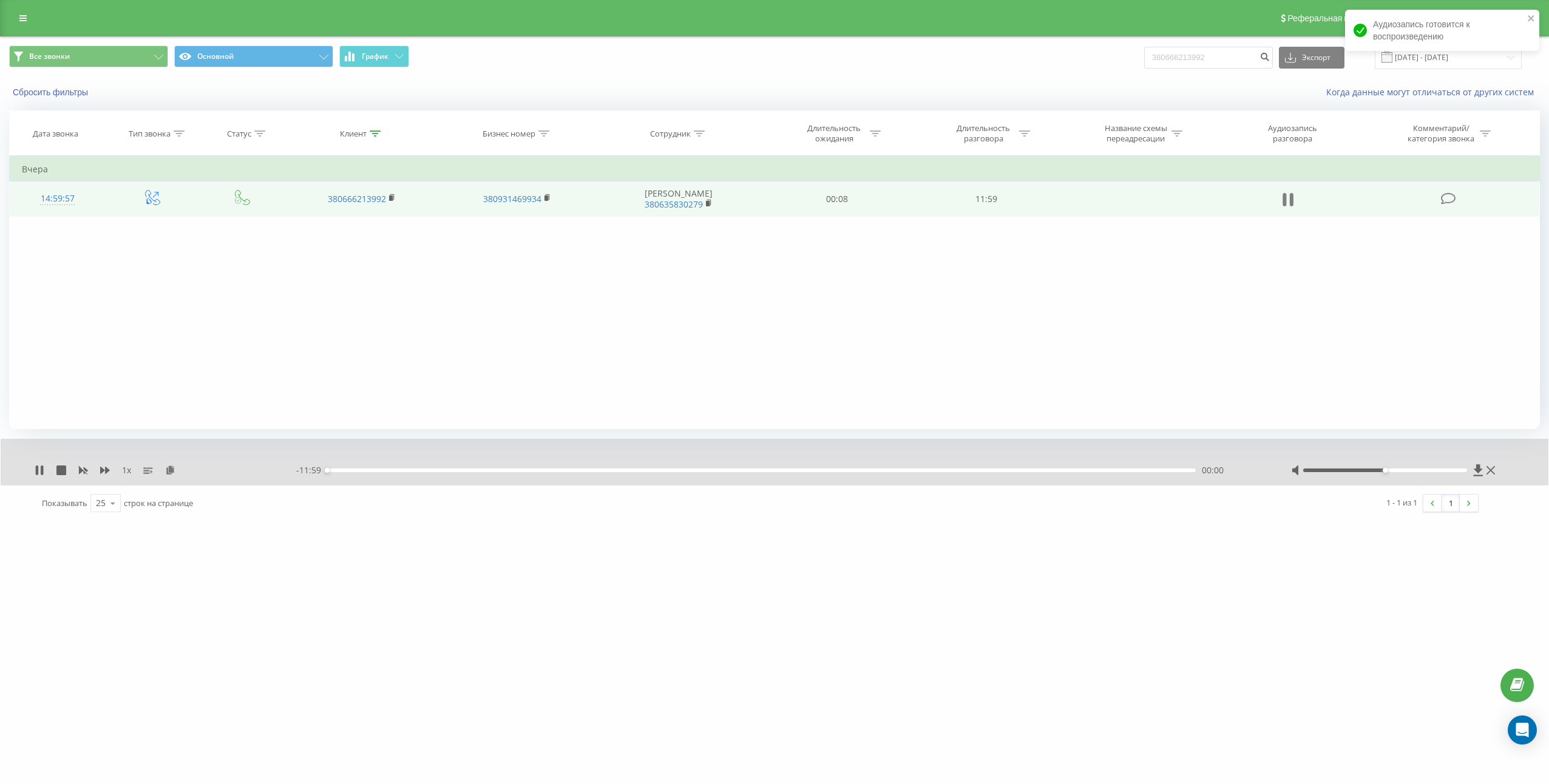
click at [1289, 203] on icon at bounding box center [1288, 199] width 11 height 17
click at [168, 466] on icon at bounding box center [171, 469] width 11 height 9
click at [981, 205] on td "11:59" at bounding box center [986, 199] width 149 height 35
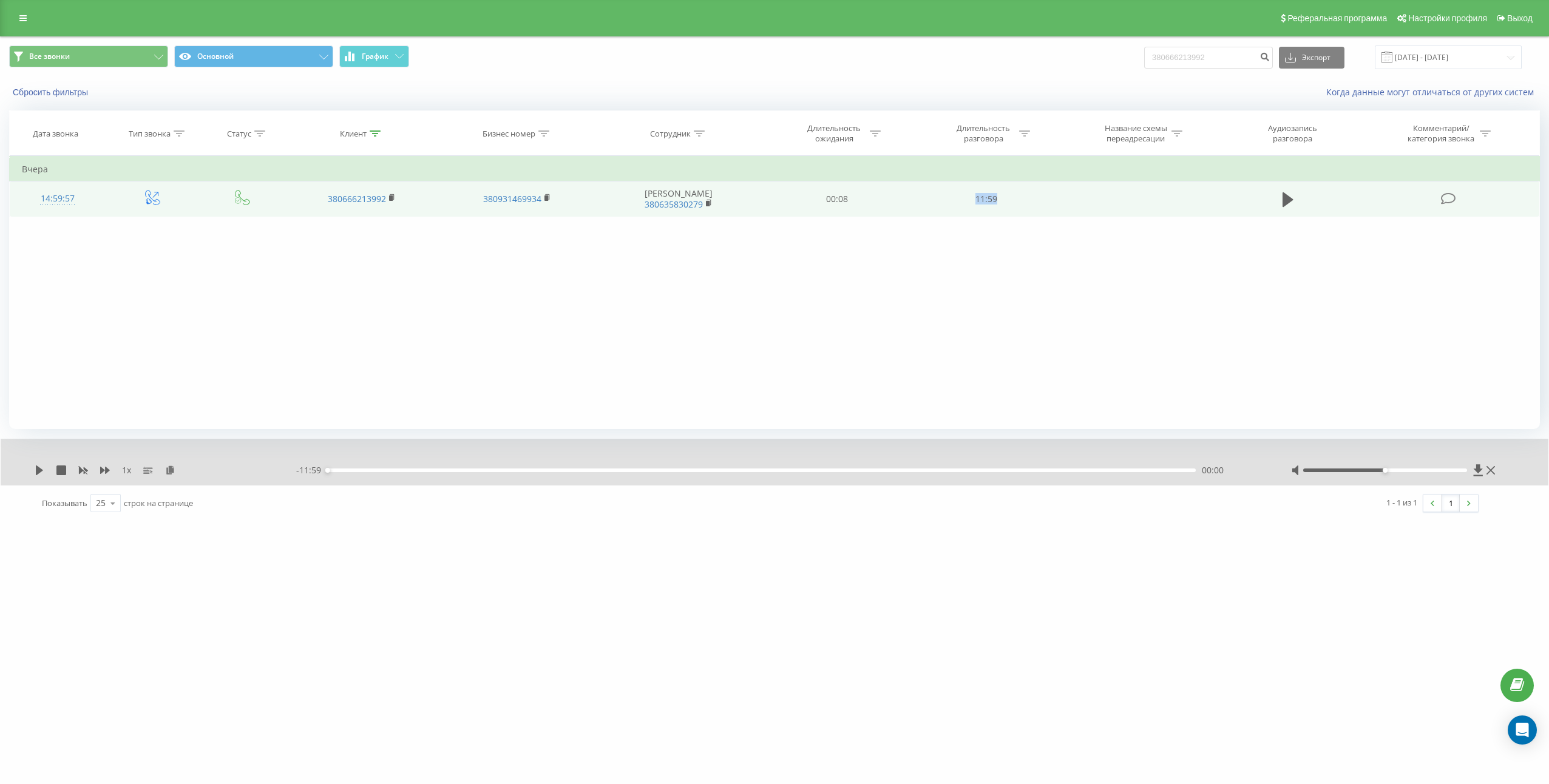
copy td "11:59"
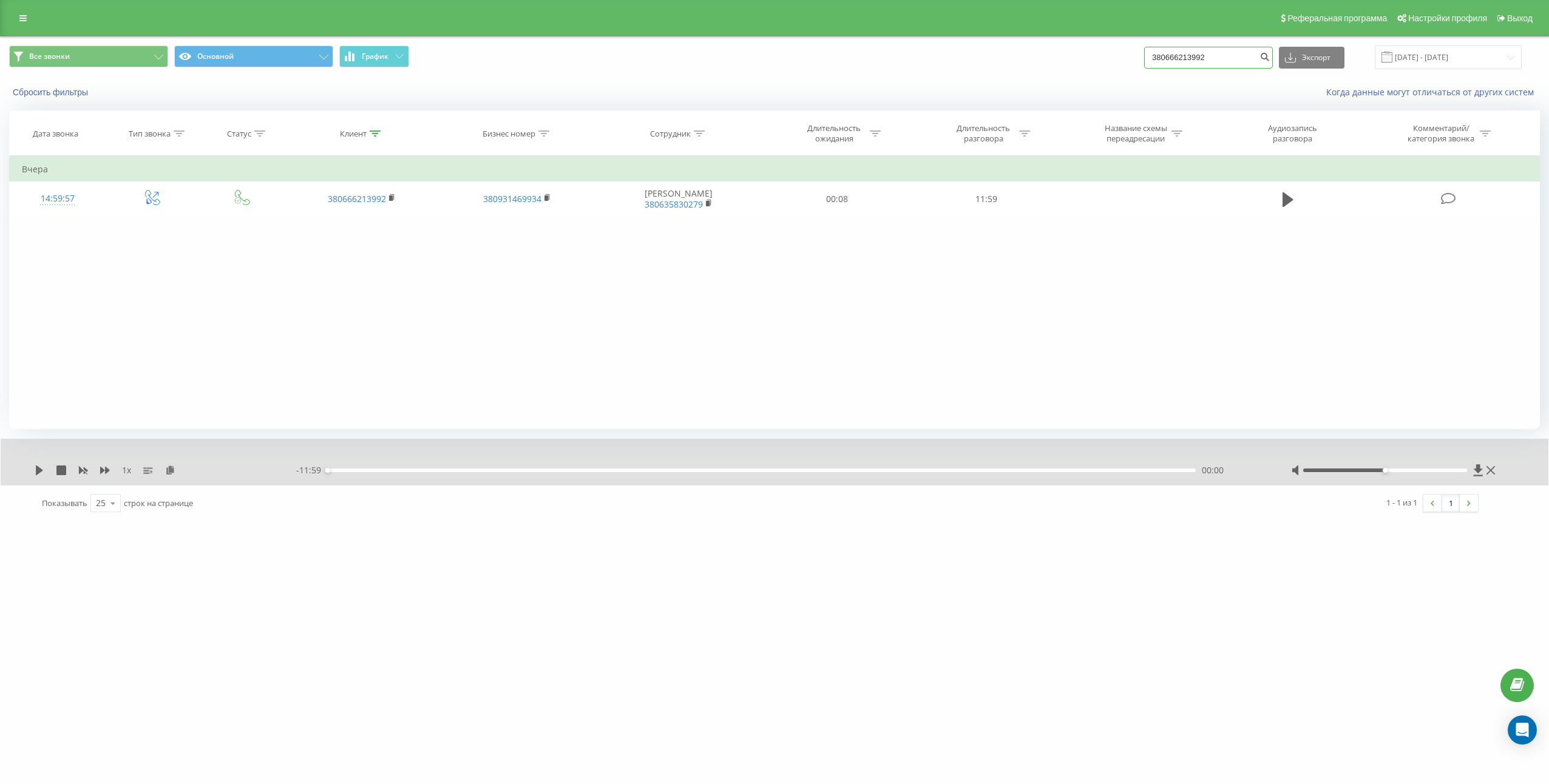
click at [1243, 59] on input "380666213992" at bounding box center [1208, 57] width 128 height 22
paste input "78125590"
type input "380678125590"
click at [1270, 57] on button "submit" at bounding box center [1264, 57] width 16 height 22
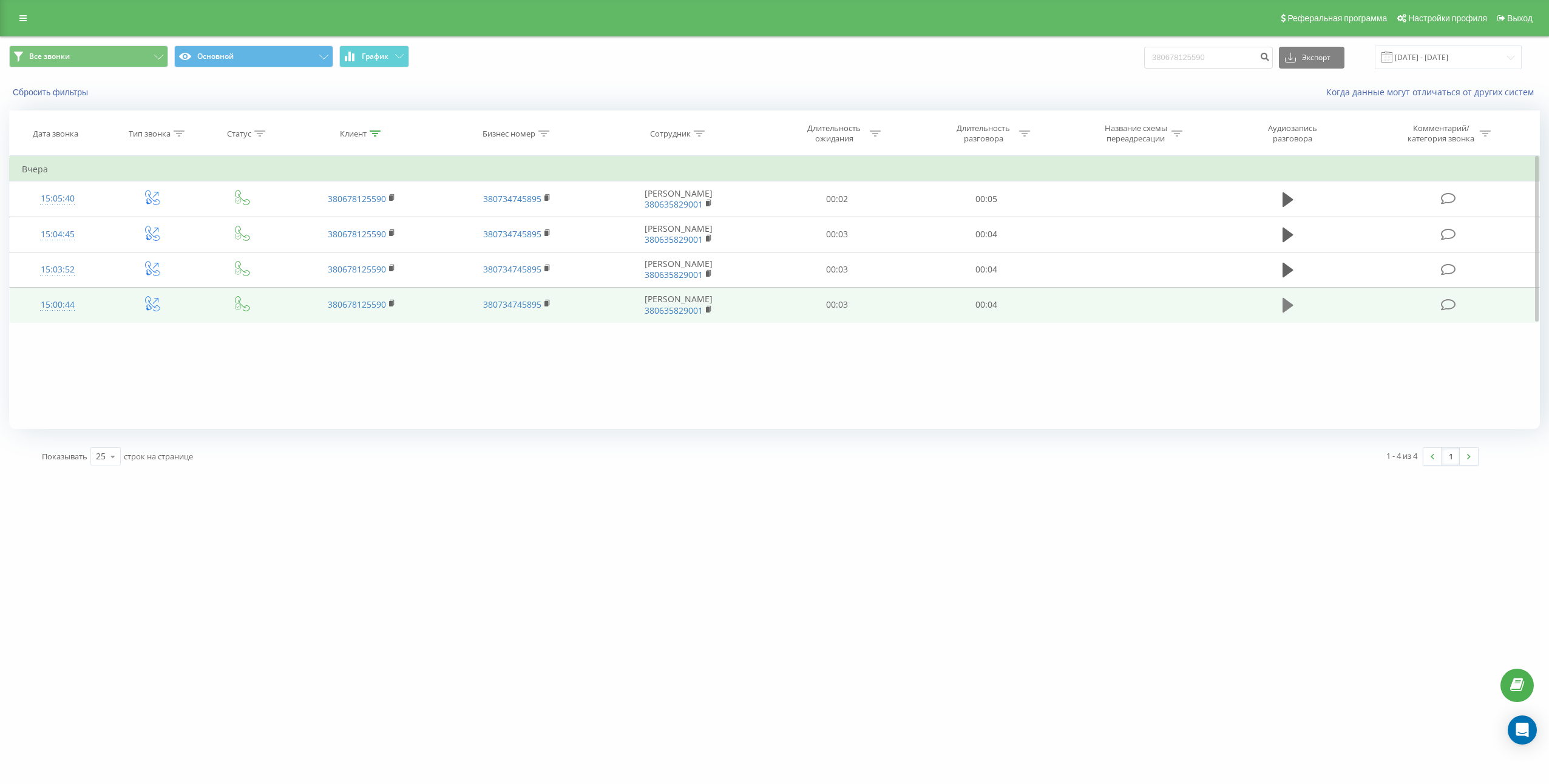
click at [1281, 307] on button at bounding box center [1288, 305] width 18 height 18
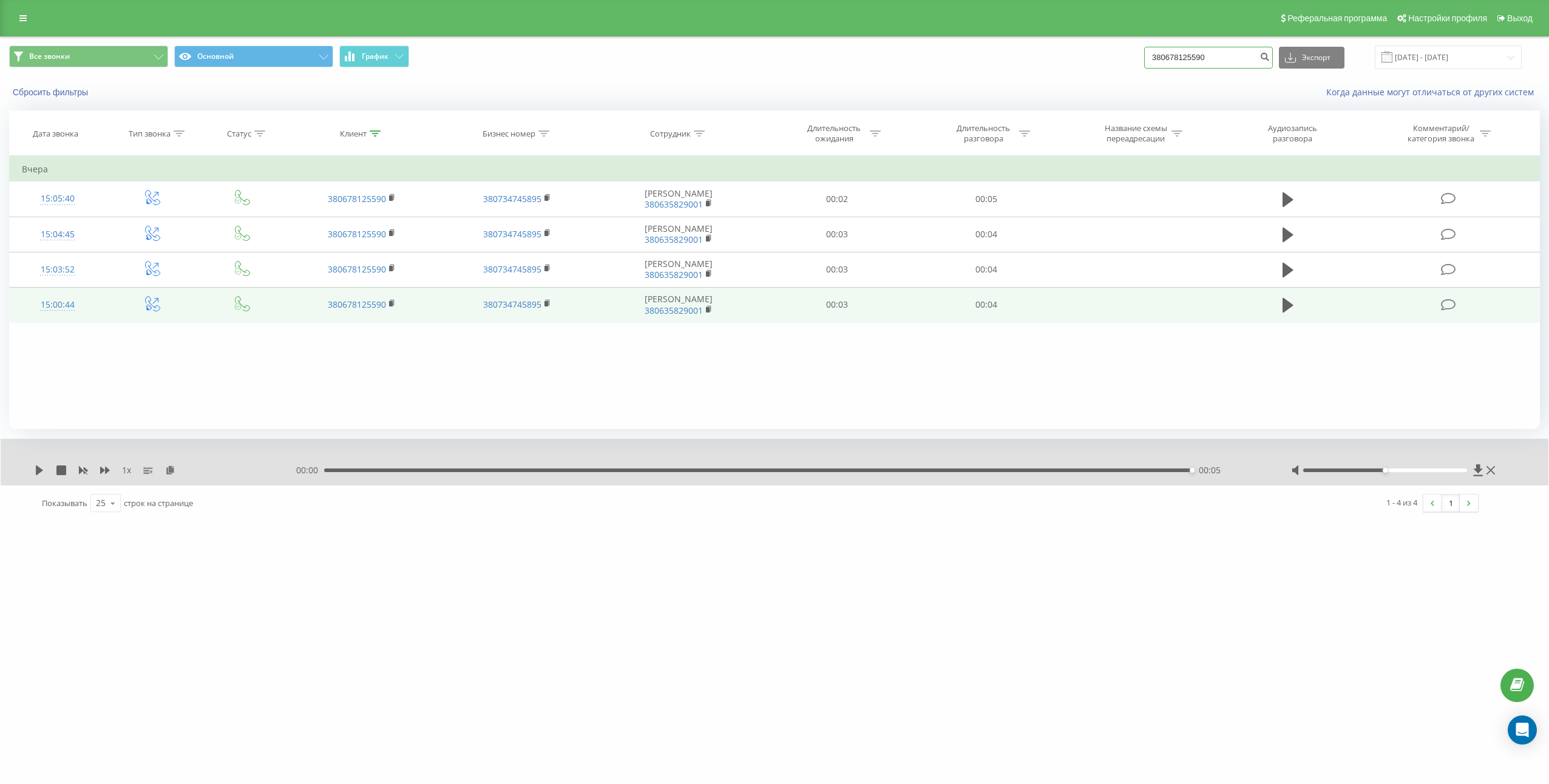
click at [1250, 50] on input "380678125590" at bounding box center [1208, 57] width 128 height 22
paste input "4033615"
type input "380674033615"
click at [1273, 50] on button "submit" at bounding box center [1264, 57] width 16 height 22
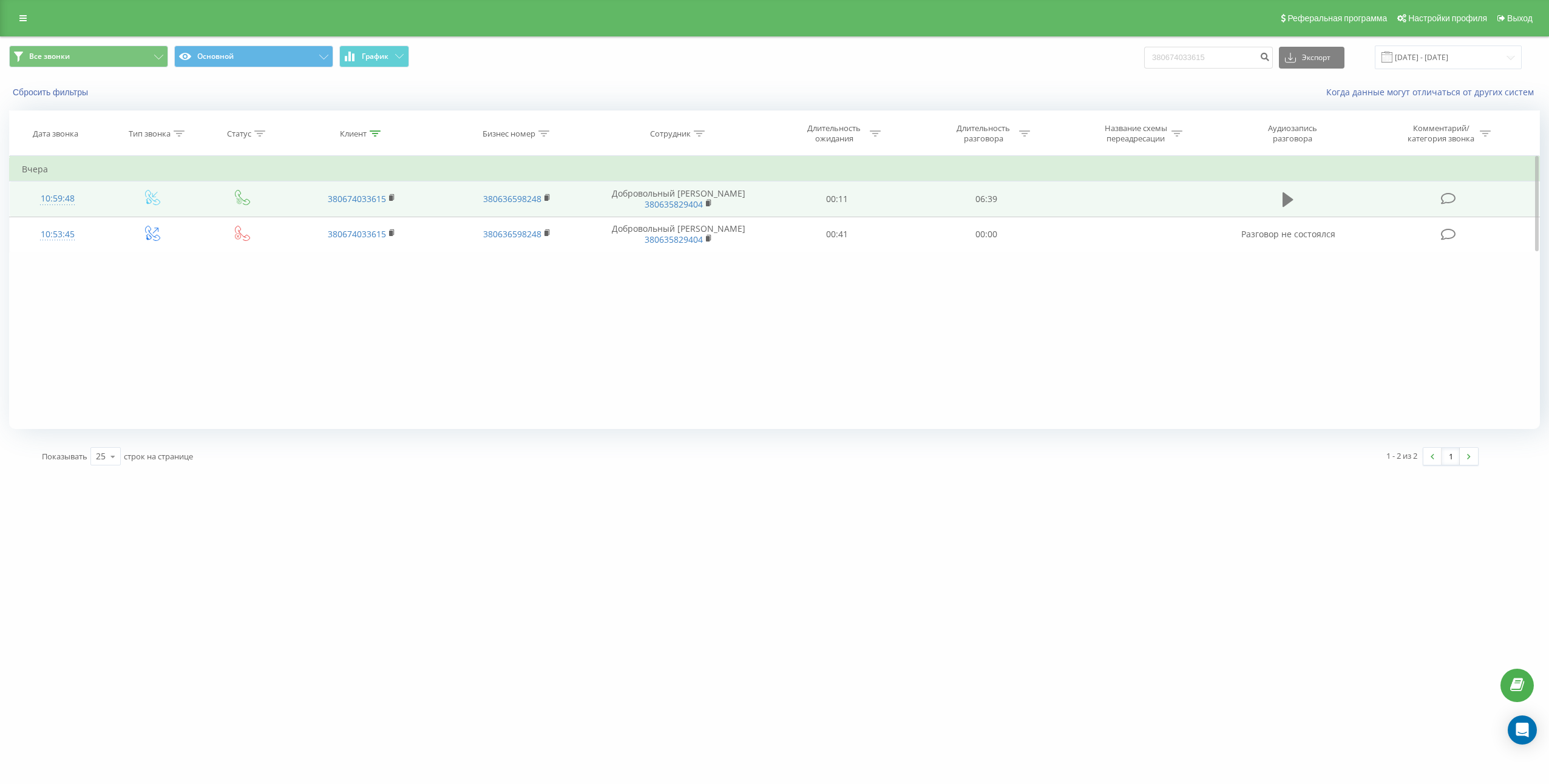
click at [1285, 194] on icon at bounding box center [1288, 199] width 11 height 14
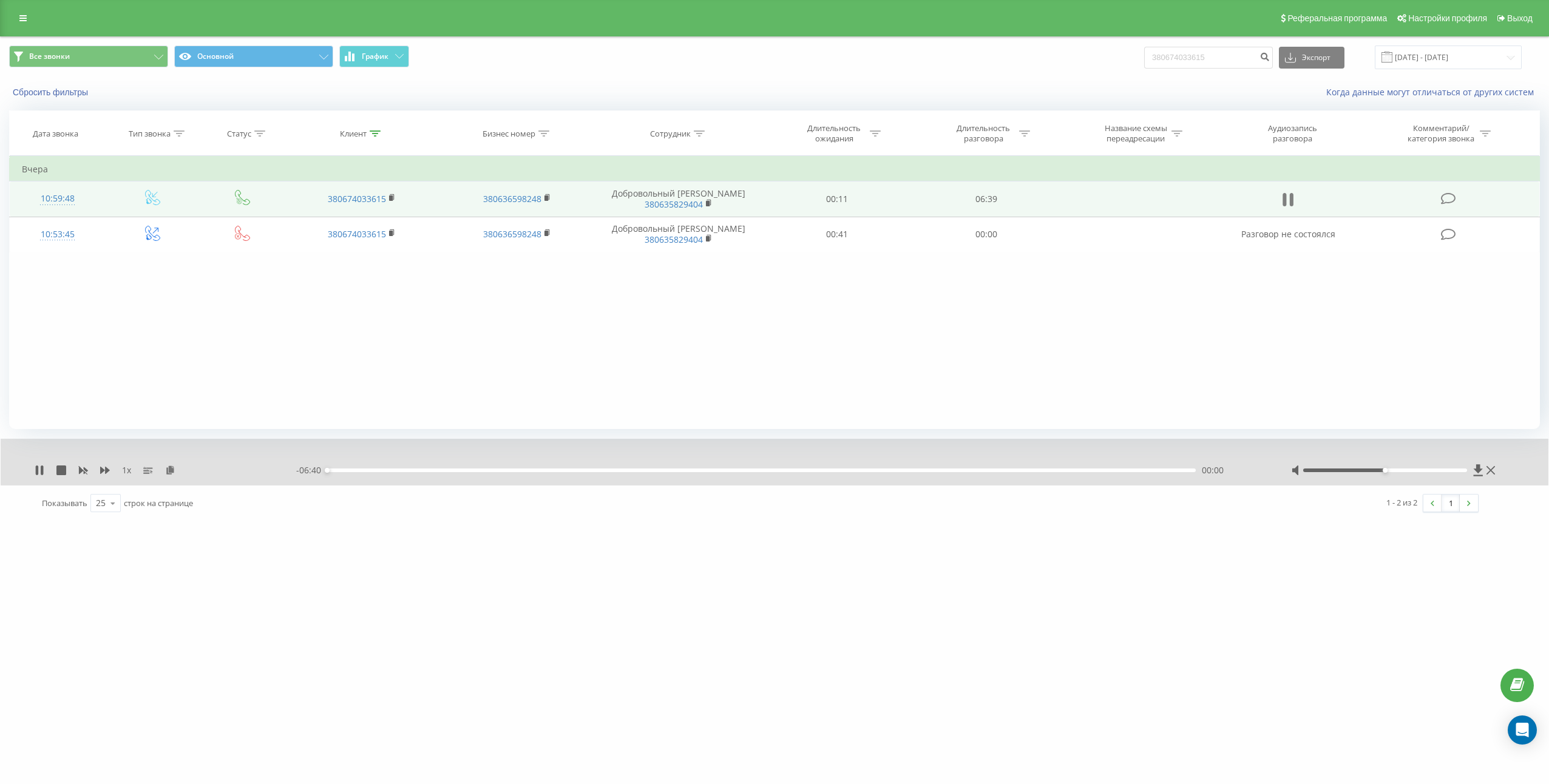
click at [1289, 201] on icon at bounding box center [1288, 199] width 11 height 17
click at [172, 475] on button at bounding box center [170, 470] width 10 height 10
click at [998, 203] on td "06:39" at bounding box center [986, 199] width 149 height 35
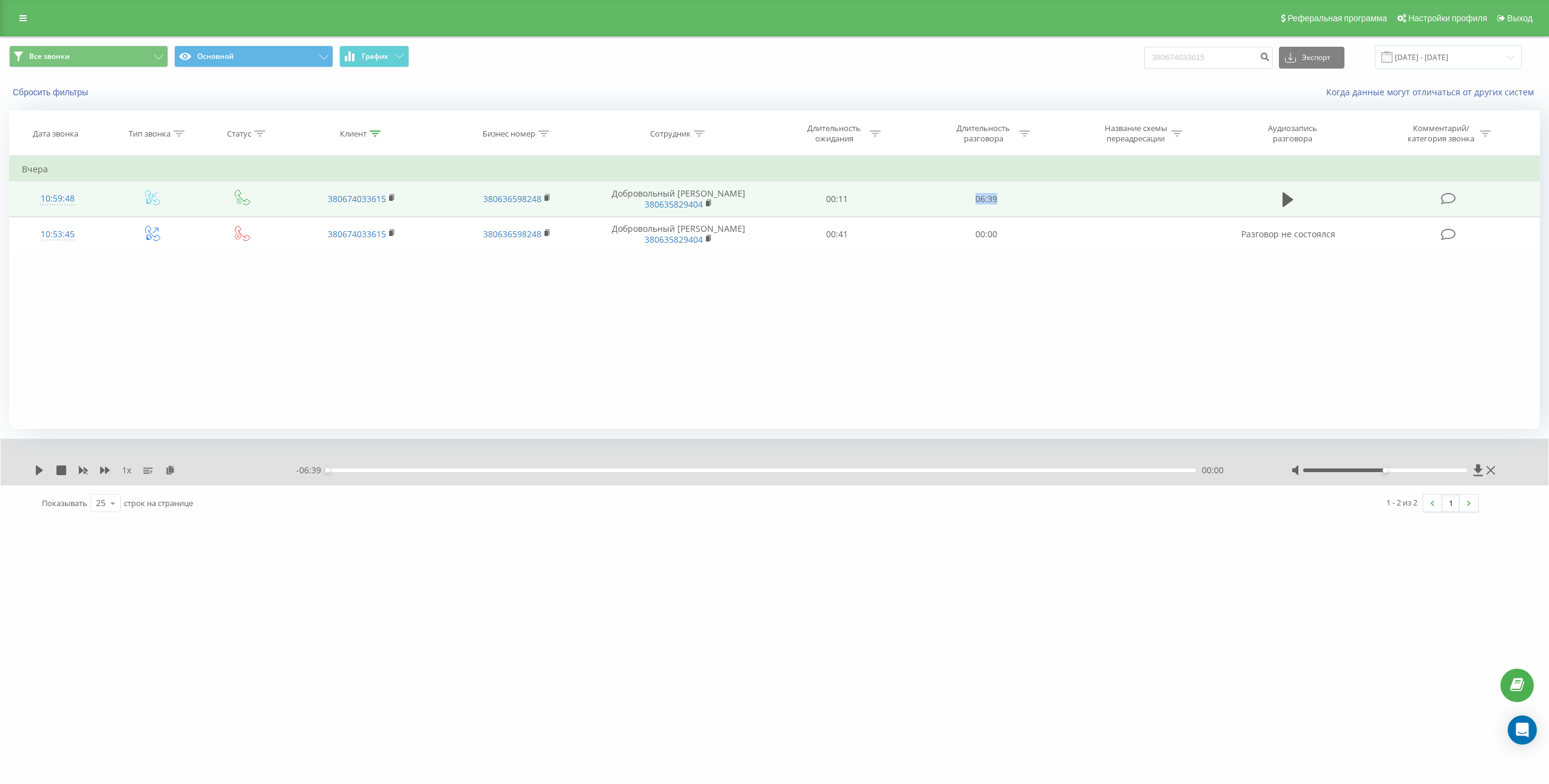
copy td "06:39"
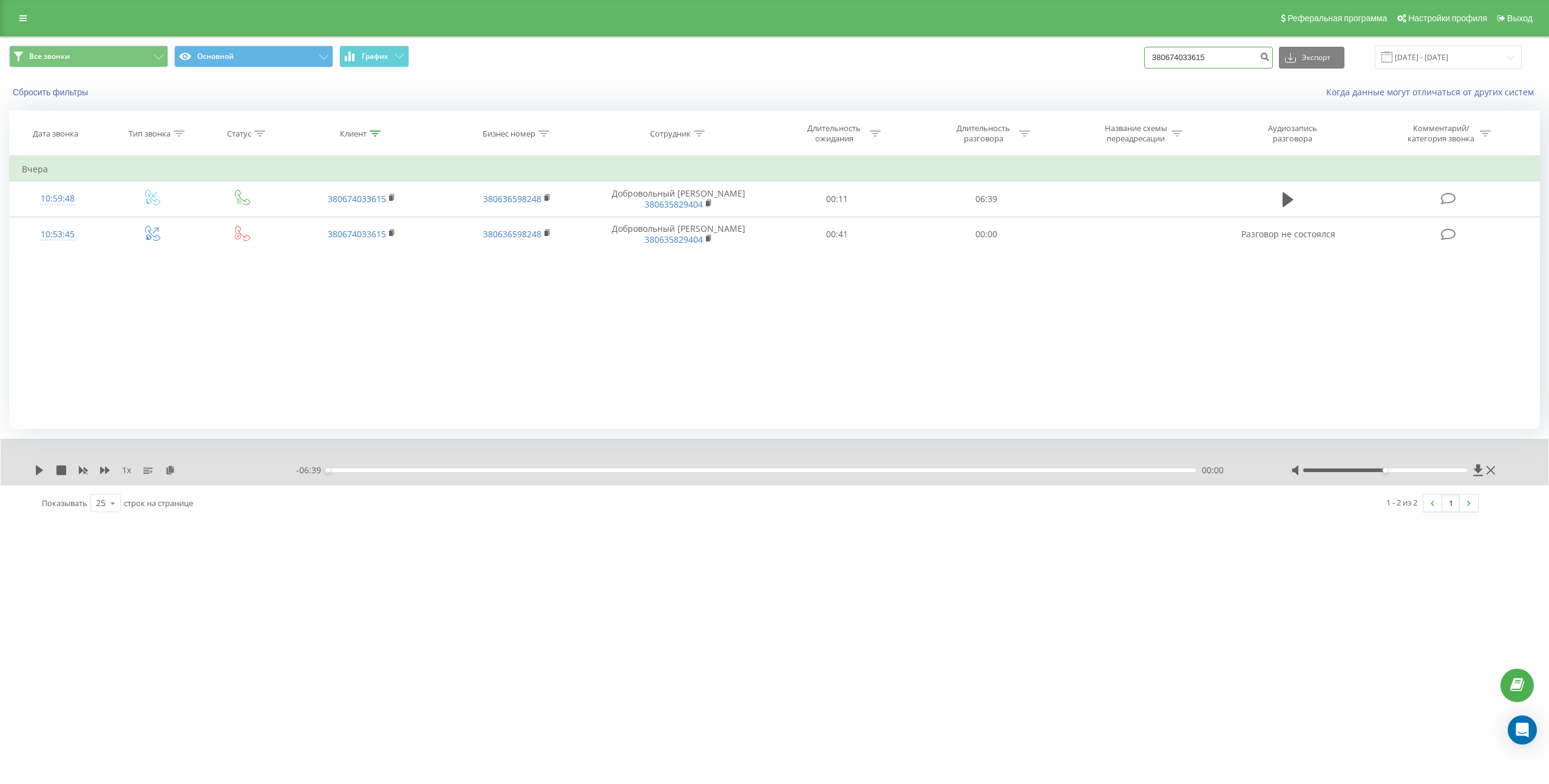
click at [1243, 50] on input "380674033615" at bounding box center [1208, 57] width 128 height 22
paste input "503071116"
type input "380503071116"
click at [1270, 56] on icon "submit" at bounding box center [1264, 55] width 11 height 7
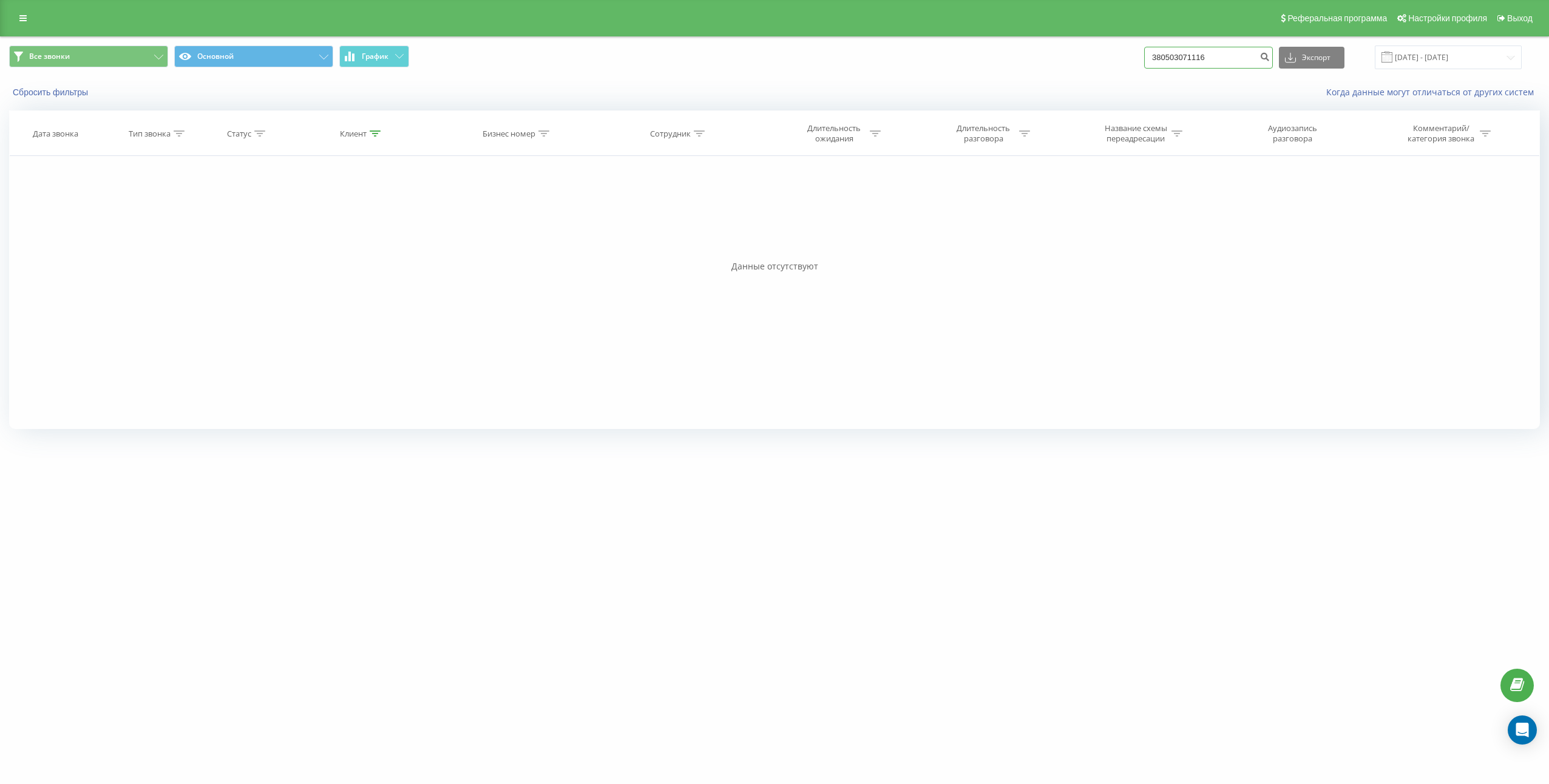
click at [1168, 58] on input "380503071116" at bounding box center [1208, 57] width 128 height 22
type input "0503071116"
click at [1227, 47] on input "0503071116" at bounding box center [1208, 57] width 128 height 22
paste input "380959005131"
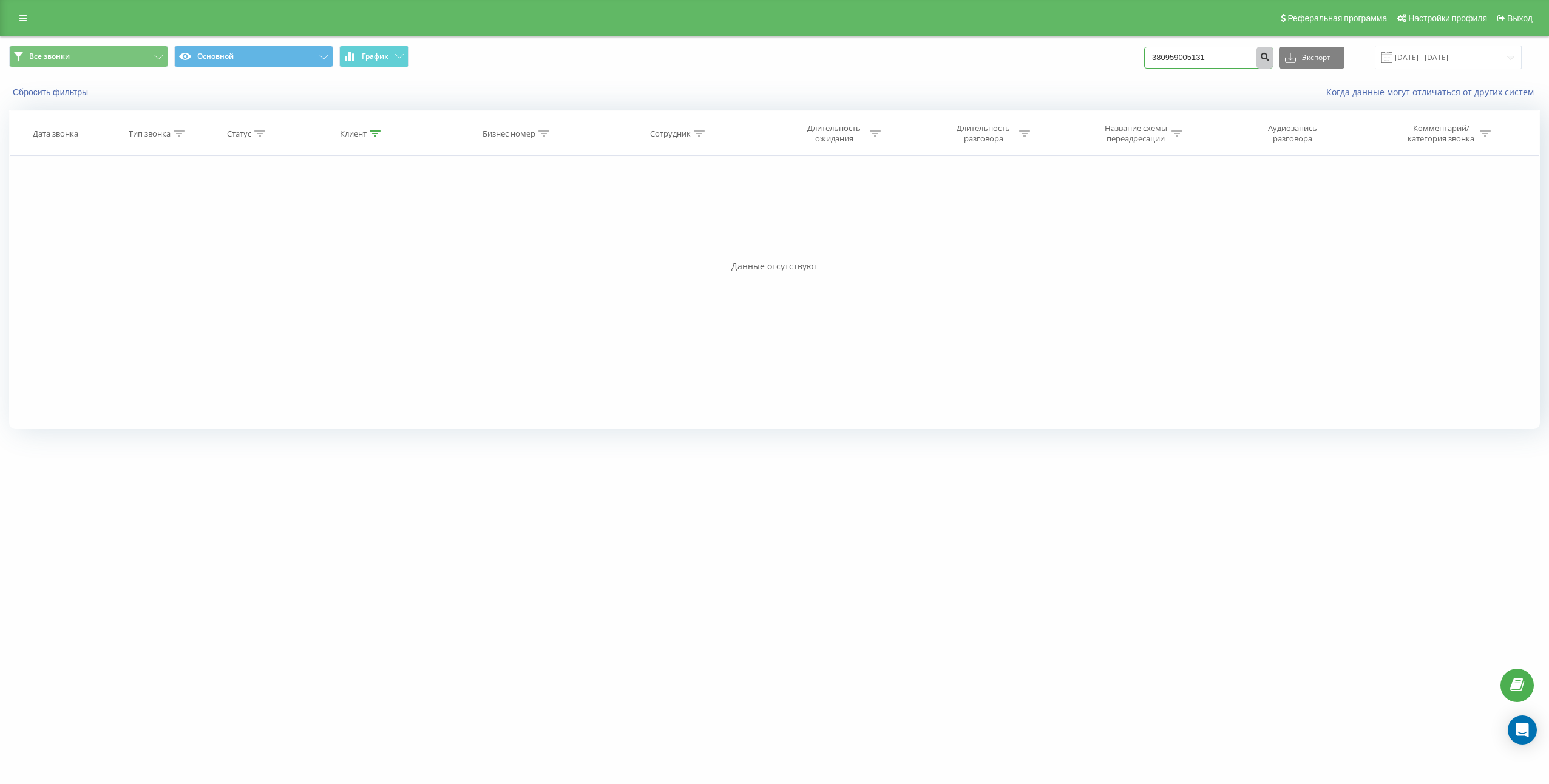
type input "380959005131"
click at [1273, 62] on button "submit" at bounding box center [1264, 57] width 16 height 22
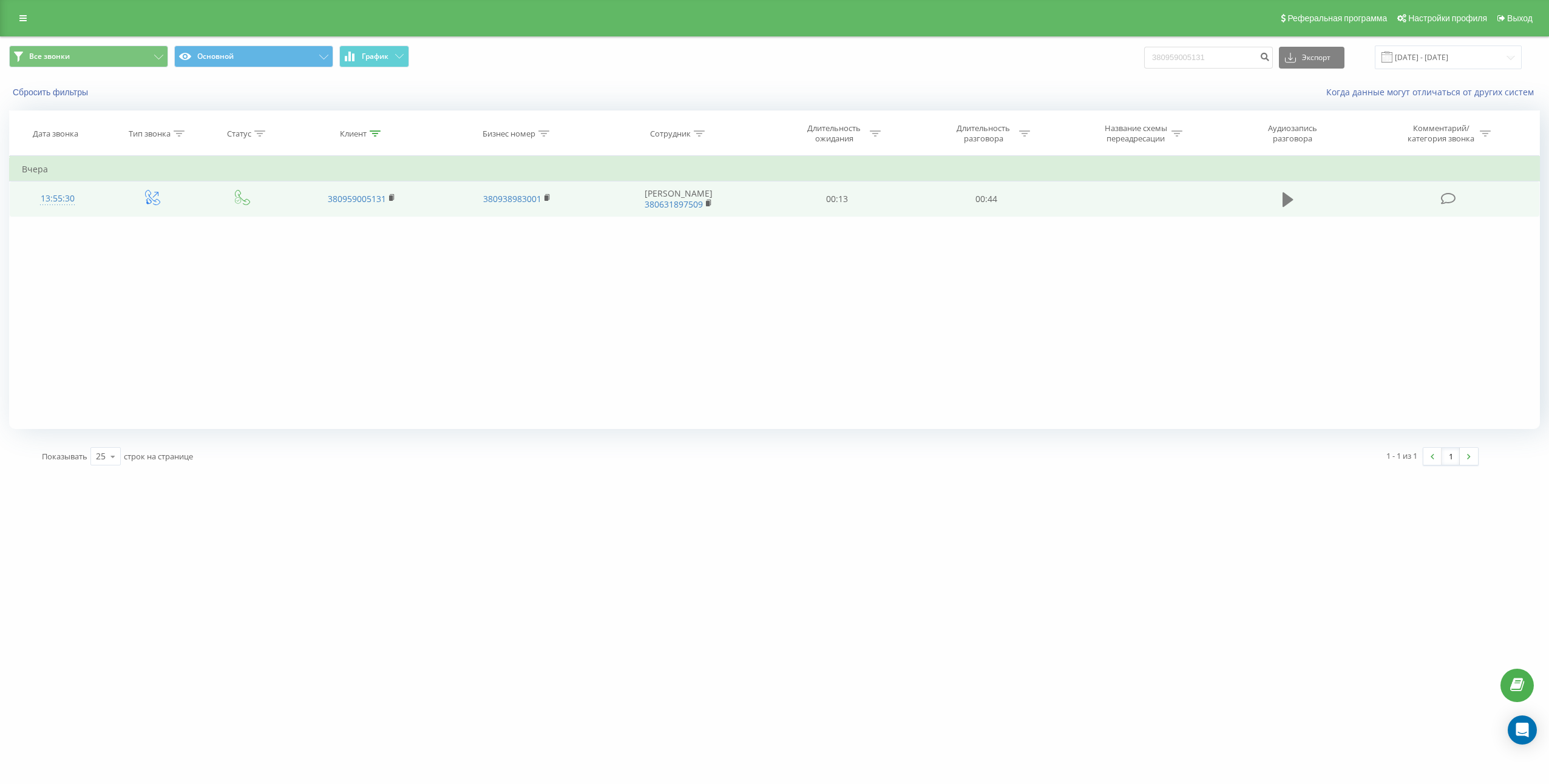
click at [1291, 201] on icon at bounding box center [1288, 199] width 11 height 14
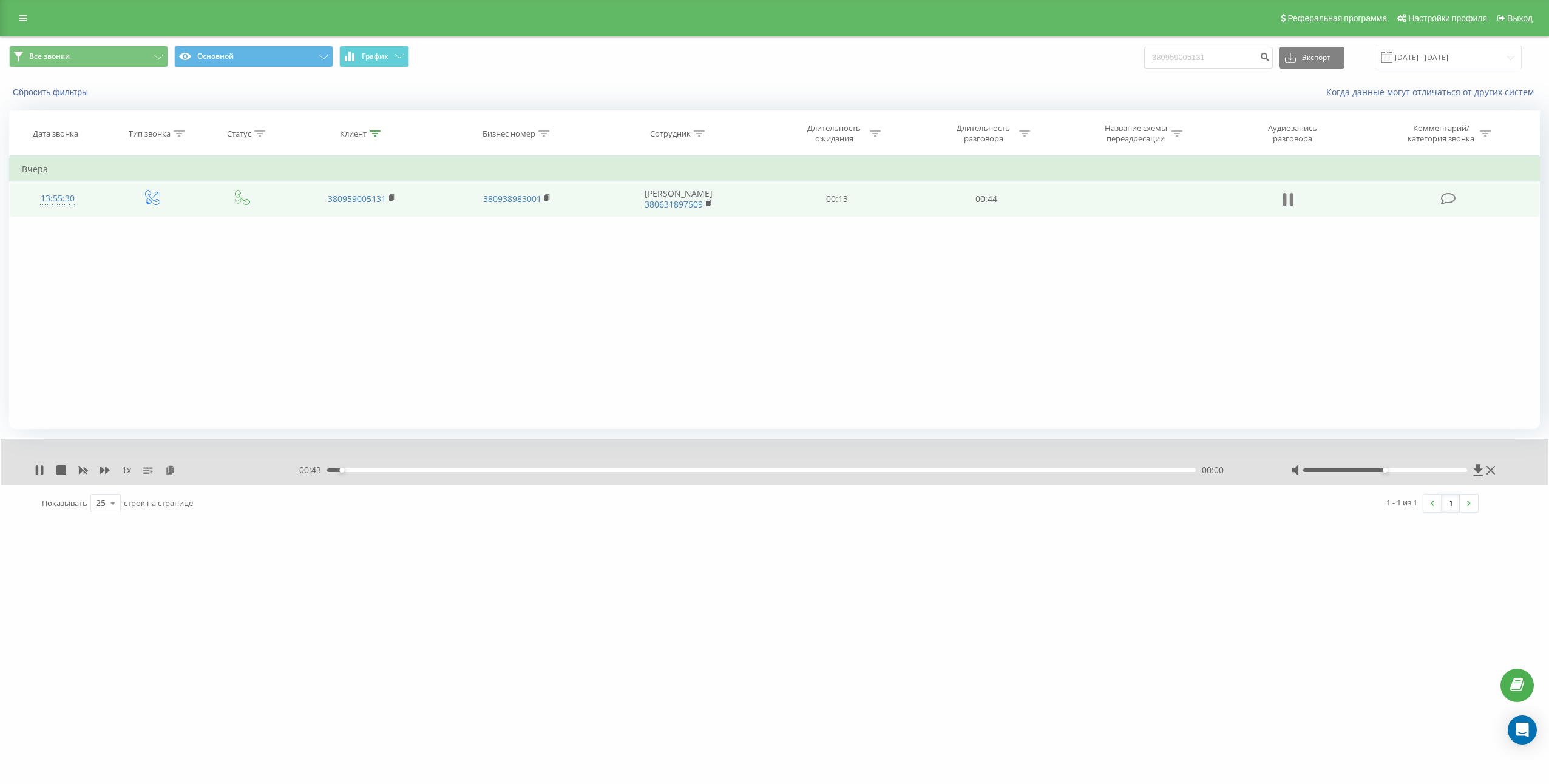
click at [1291, 201] on icon at bounding box center [1291, 199] width 4 height 13
click at [170, 471] on icon at bounding box center [171, 469] width 11 height 9
click at [167, 468] on icon at bounding box center [171, 469] width 11 height 9
click at [996, 201] on td "00:44" at bounding box center [986, 199] width 149 height 35
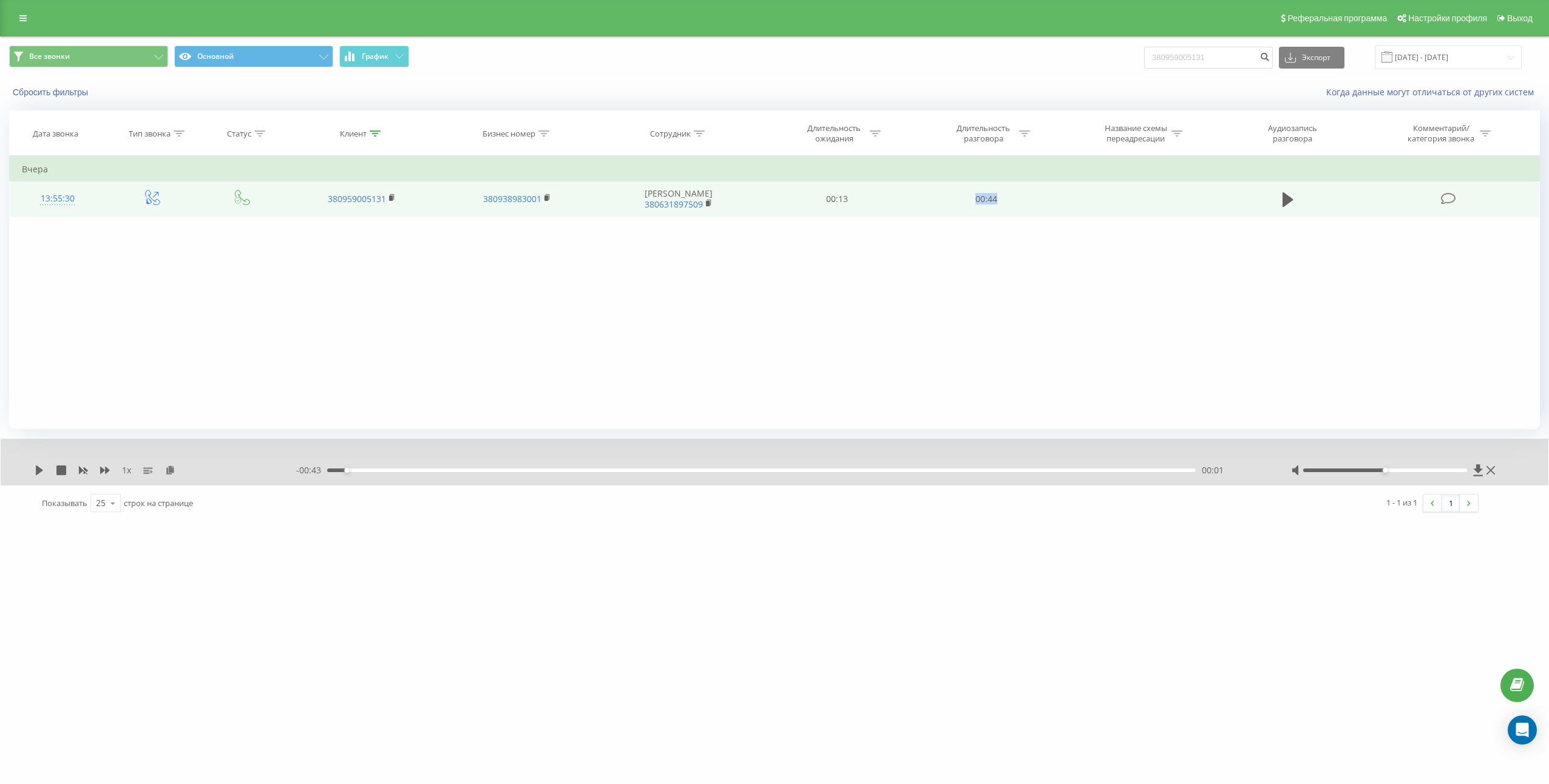
click at [996, 201] on td "00:44" at bounding box center [986, 199] width 149 height 35
copy td "00:44"
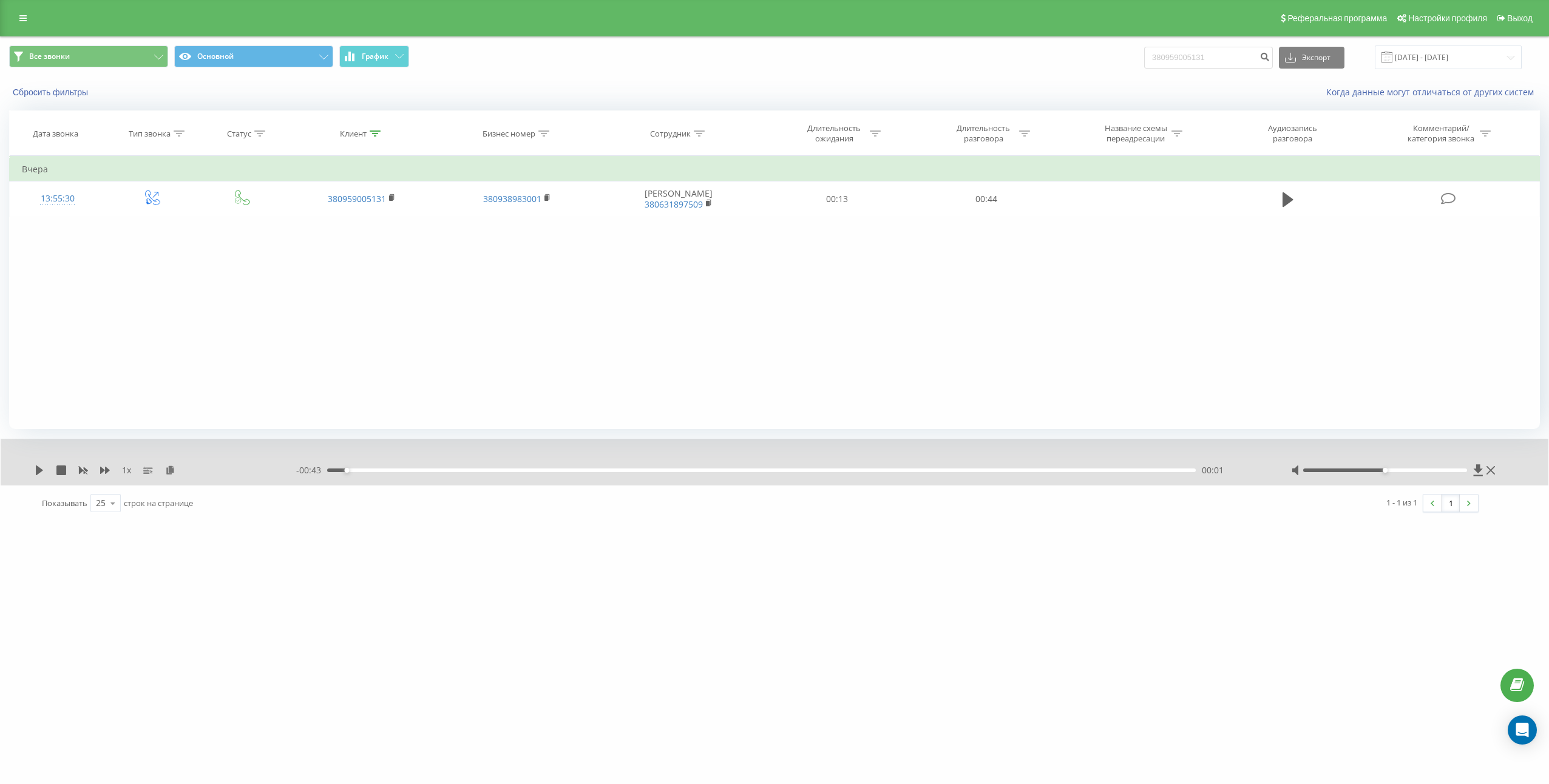
click at [1203, 45] on div "Все звонки Основной График 380959005131 Экспорт .csv .xls .xlsx 22.05.2025 - 22…" at bounding box center [774, 57] width 1548 height 41
click at [1216, 58] on input "380959005131" at bounding box center [1208, 57] width 128 height 22
paste input "6608882"
type input "380660888231"
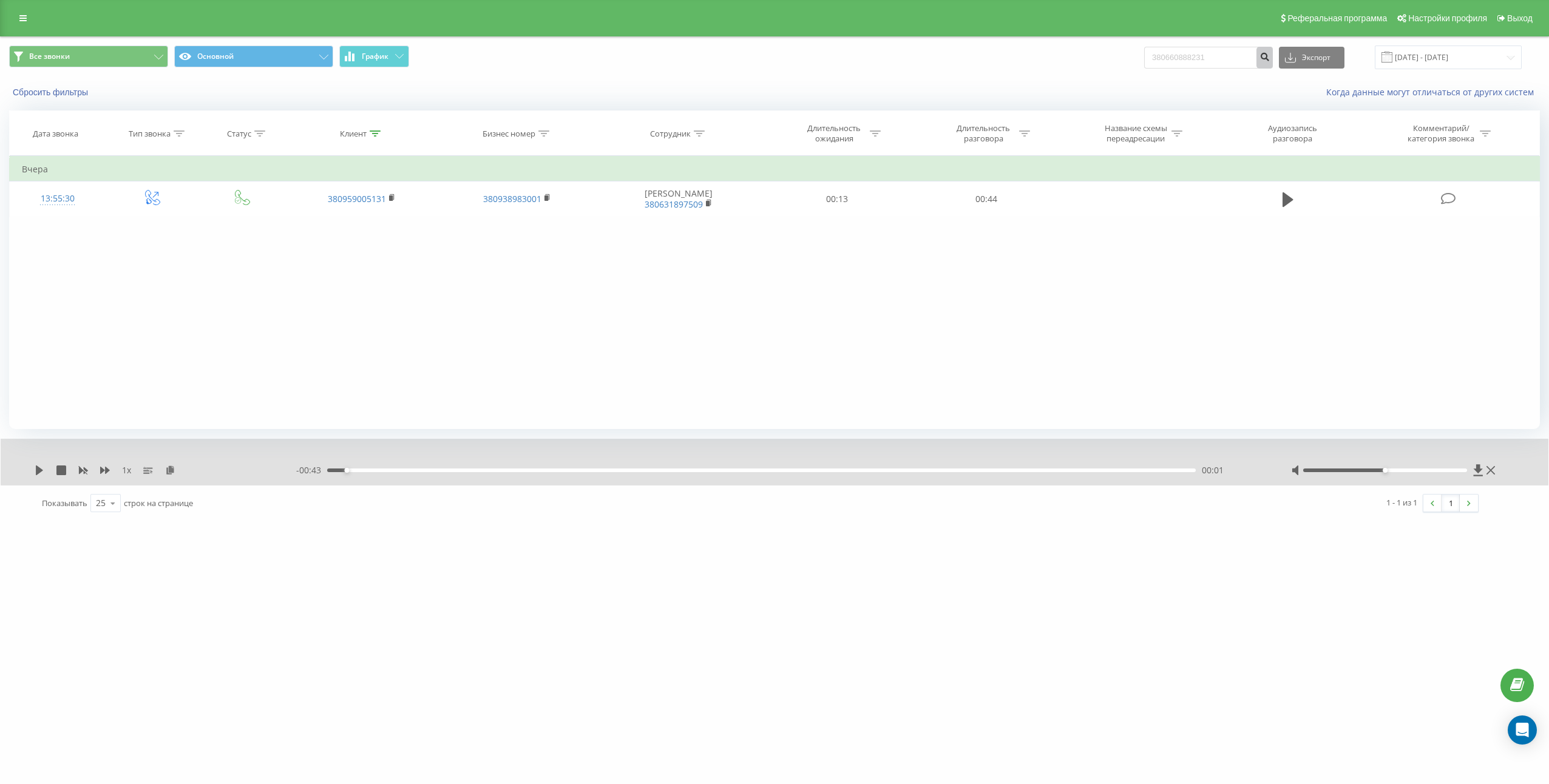
click at [1270, 51] on icon "submit" at bounding box center [1264, 55] width 11 height 7
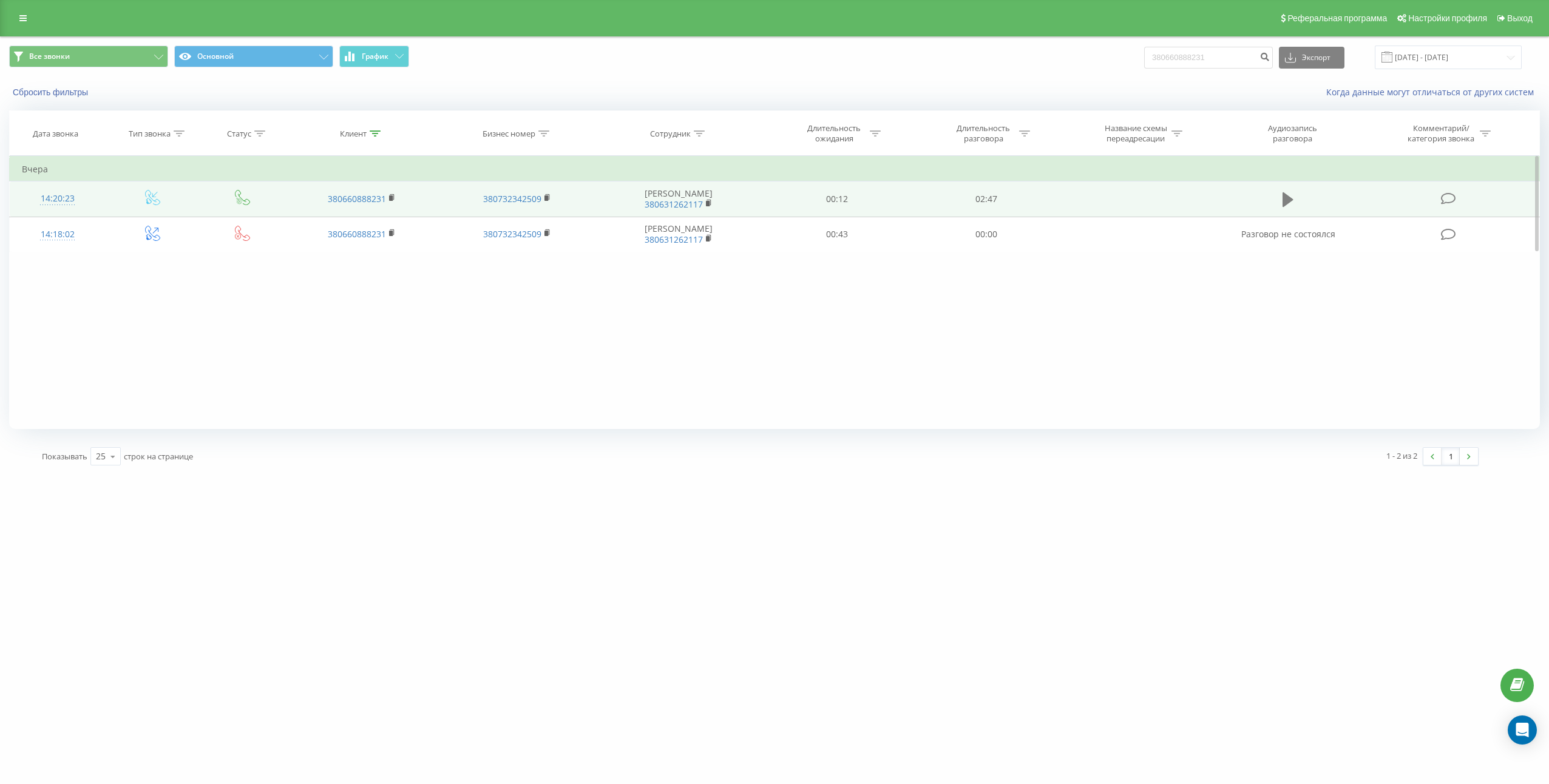
click at [1281, 203] on button at bounding box center [1288, 199] width 18 height 18
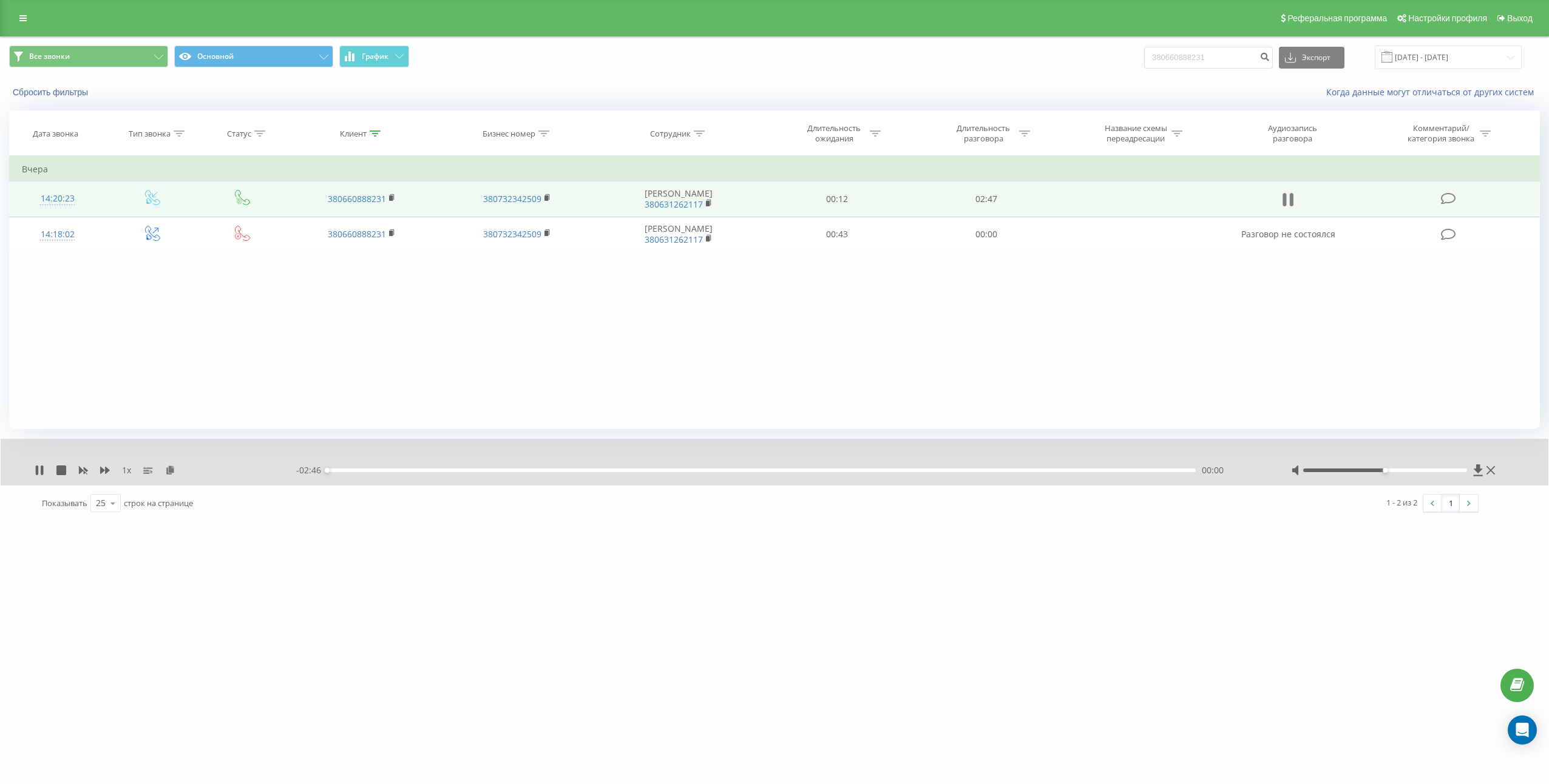
click at [1289, 203] on icon at bounding box center [1288, 199] width 11 height 17
click at [167, 468] on icon at bounding box center [171, 469] width 11 height 9
click at [1246, 59] on input "380660888231" at bounding box center [1208, 57] width 128 height 22
click at [1272, 59] on button "submit" at bounding box center [1264, 57] width 16 height 22
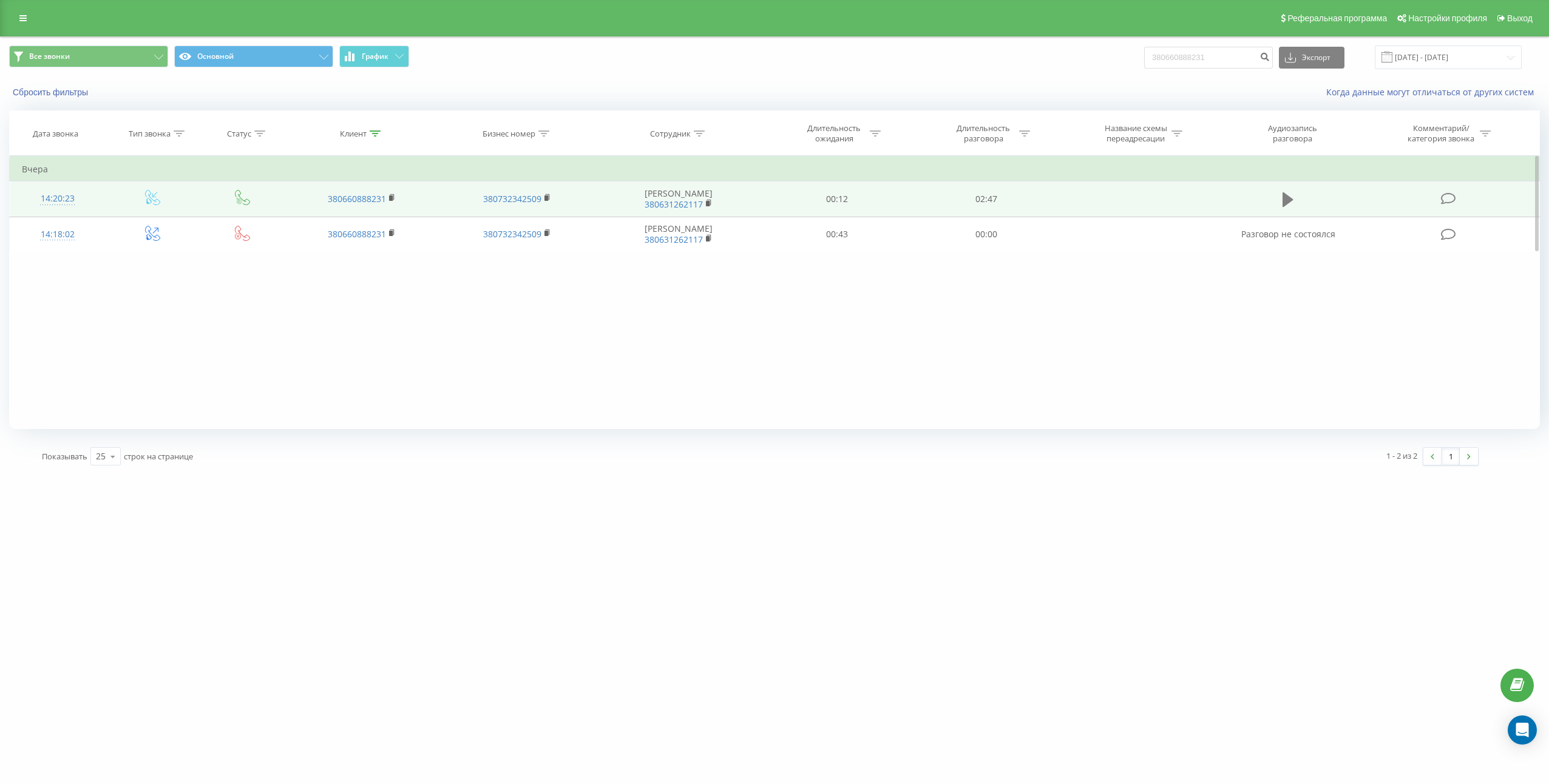
click at [1290, 207] on icon at bounding box center [1288, 199] width 11 height 17
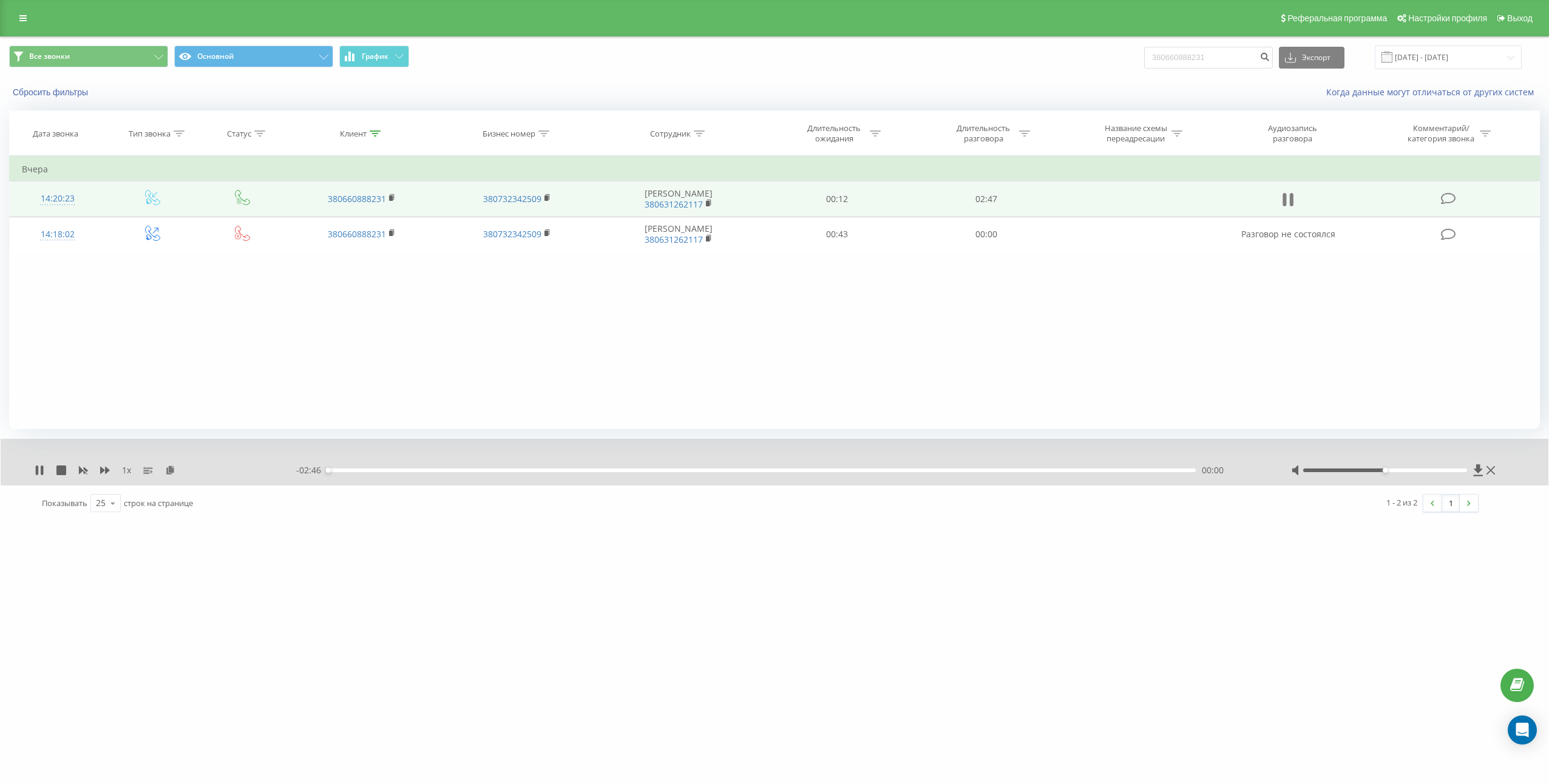
click at [1289, 199] on icon at bounding box center [1288, 199] width 11 height 17
click at [168, 473] on icon at bounding box center [171, 469] width 11 height 9
click at [998, 202] on td "02:47" at bounding box center [986, 199] width 149 height 35
click at [997, 201] on td "02:47" at bounding box center [986, 199] width 149 height 35
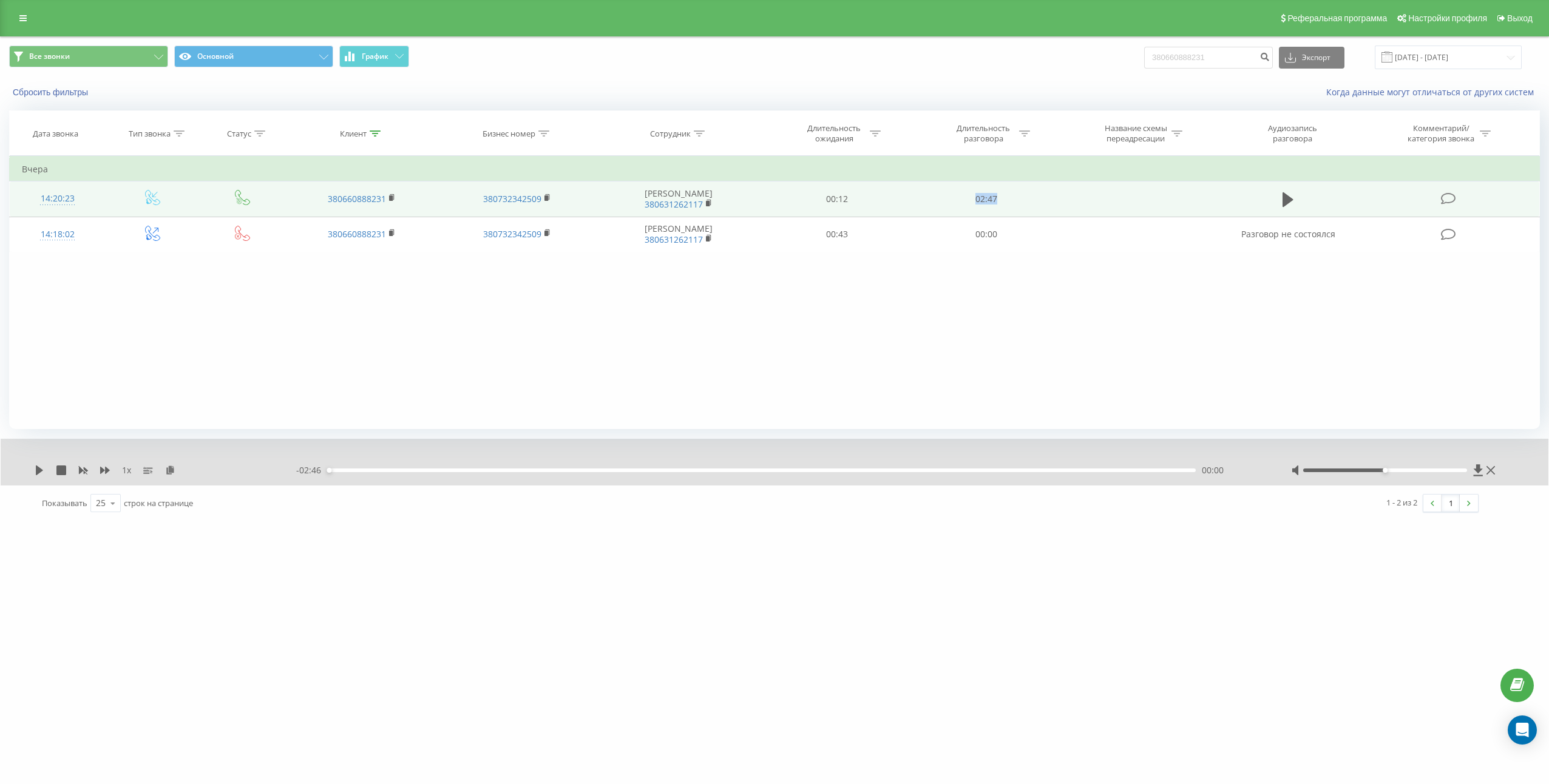
click at [997, 201] on td "02:47" at bounding box center [986, 199] width 149 height 35
copy td "02:47"
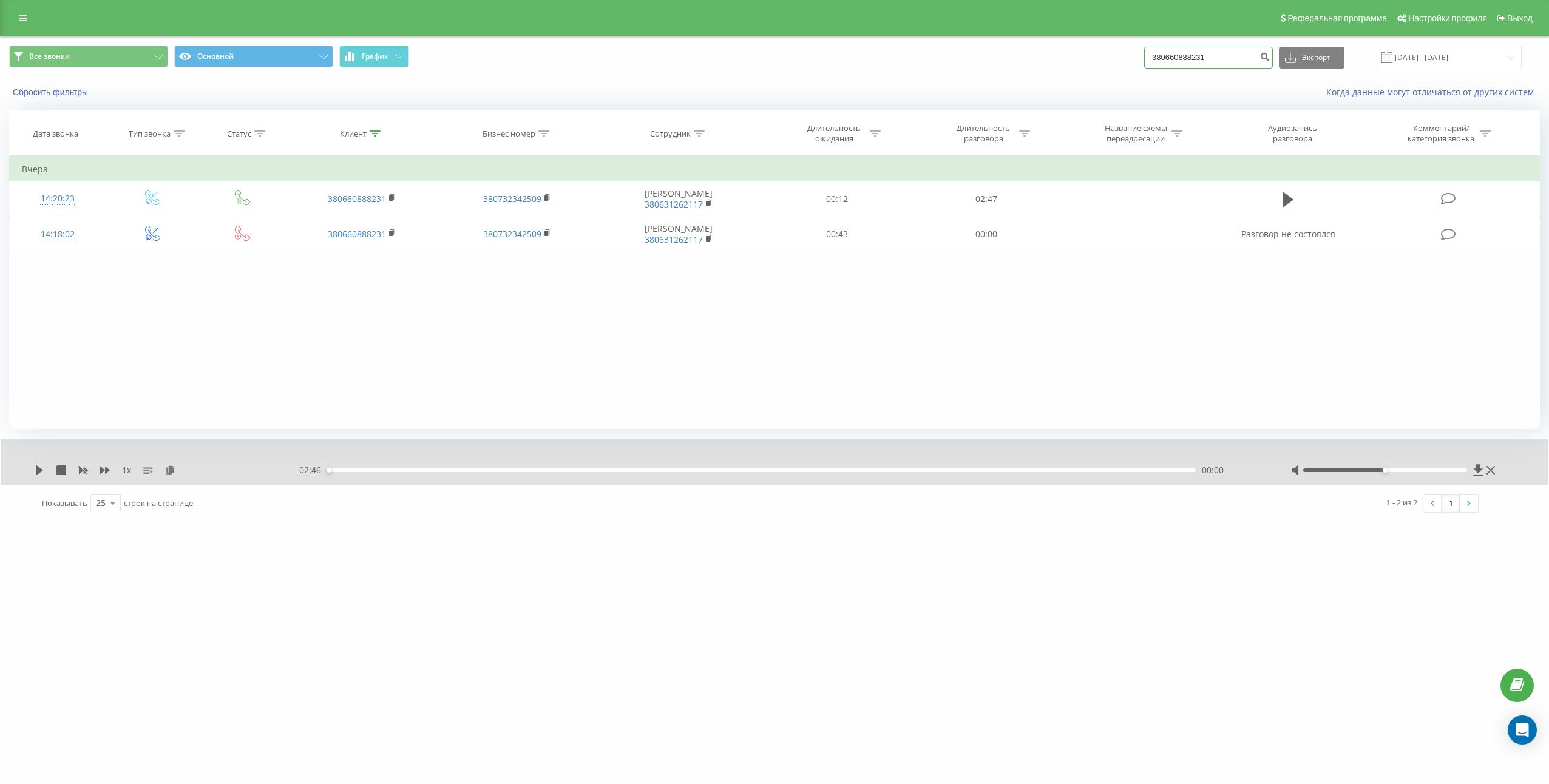
click at [1242, 50] on input "380660888231" at bounding box center [1208, 57] width 128 height 22
paste input "93641688"
type input "380936416881"
click at [1270, 56] on icon "submit" at bounding box center [1264, 55] width 11 height 7
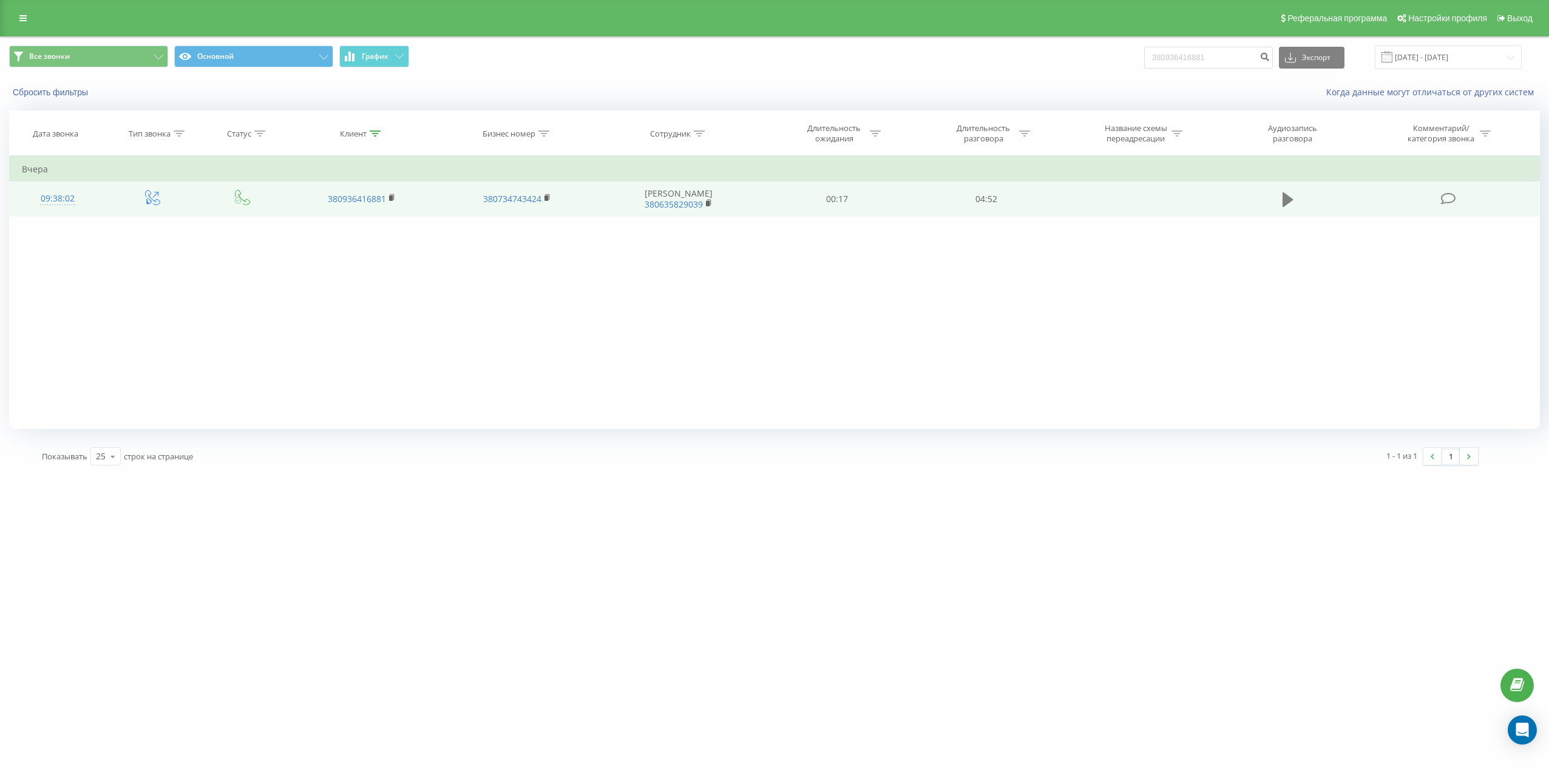
click at [1282, 199] on button at bounding box center [1288, 199] width 18 height 18
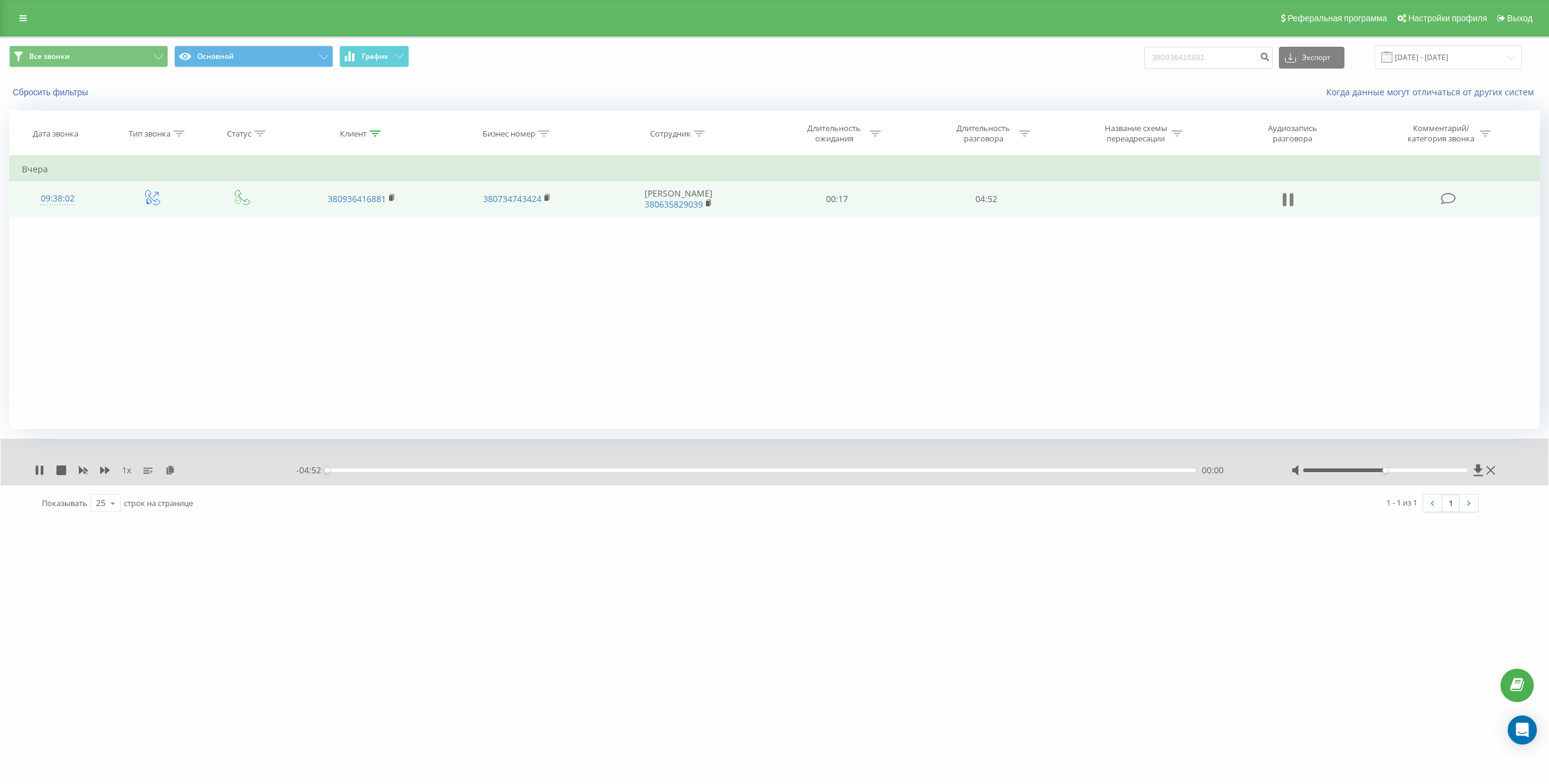
click at [1293, 200] on icon at bounding box center [1291, 199] width 4 height 13
click at [169, 476] on div "1 x" at bounding box center [165, 470] width 261 height 12
click at [171, 468] on icon at bounding box center [171, 469] width 11 height 9
click at [1001, 205] on td "04:52" at bounding box center [986, 199] width 149 height 35
click at [987, 203] on td "04:52" at bounding box center [986, 199] width 149 height 35
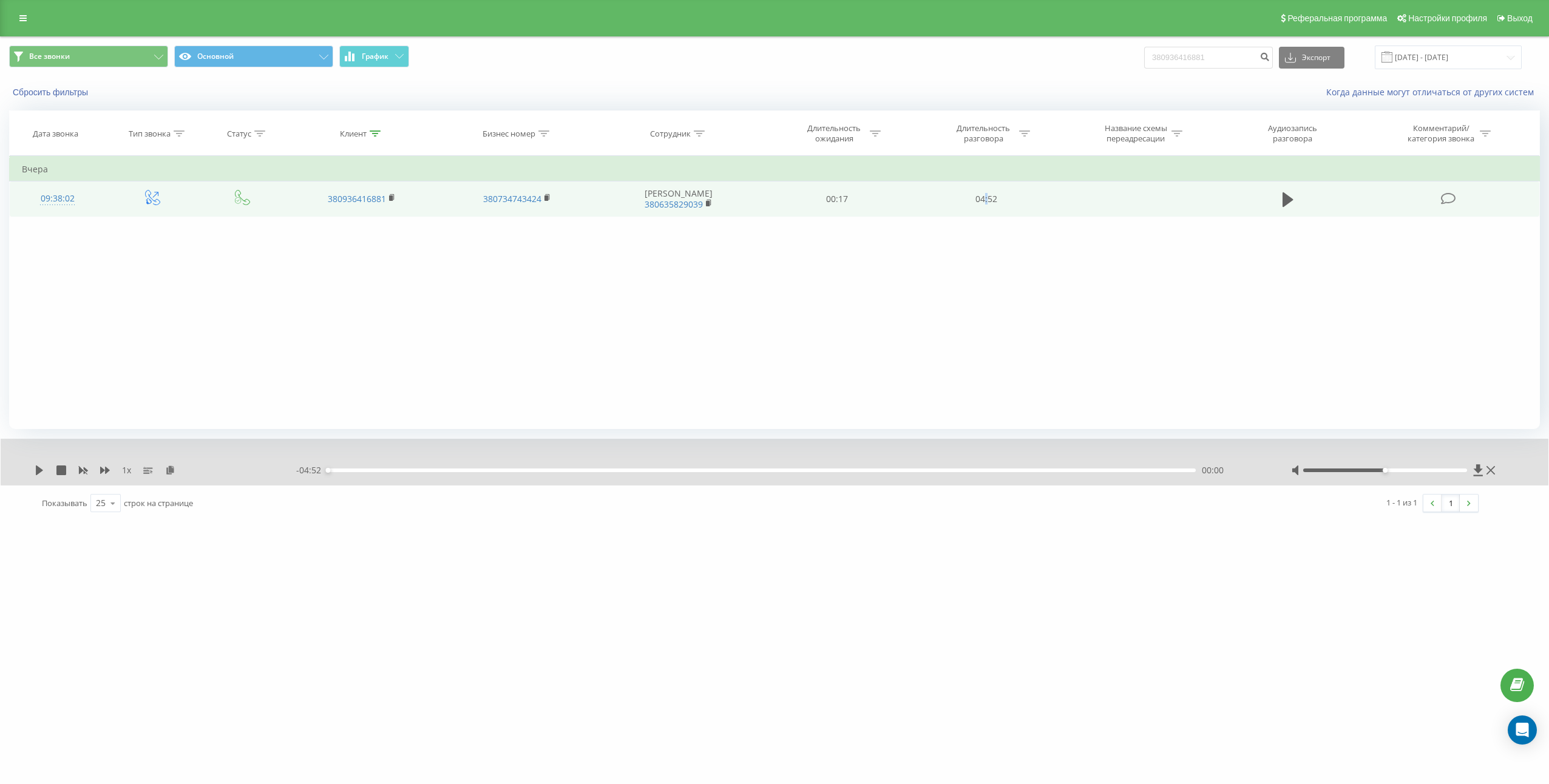
click at [987, 203] on td "04:52" at bounding box center [986, 199] width 149 height 35
copy td "04:52"
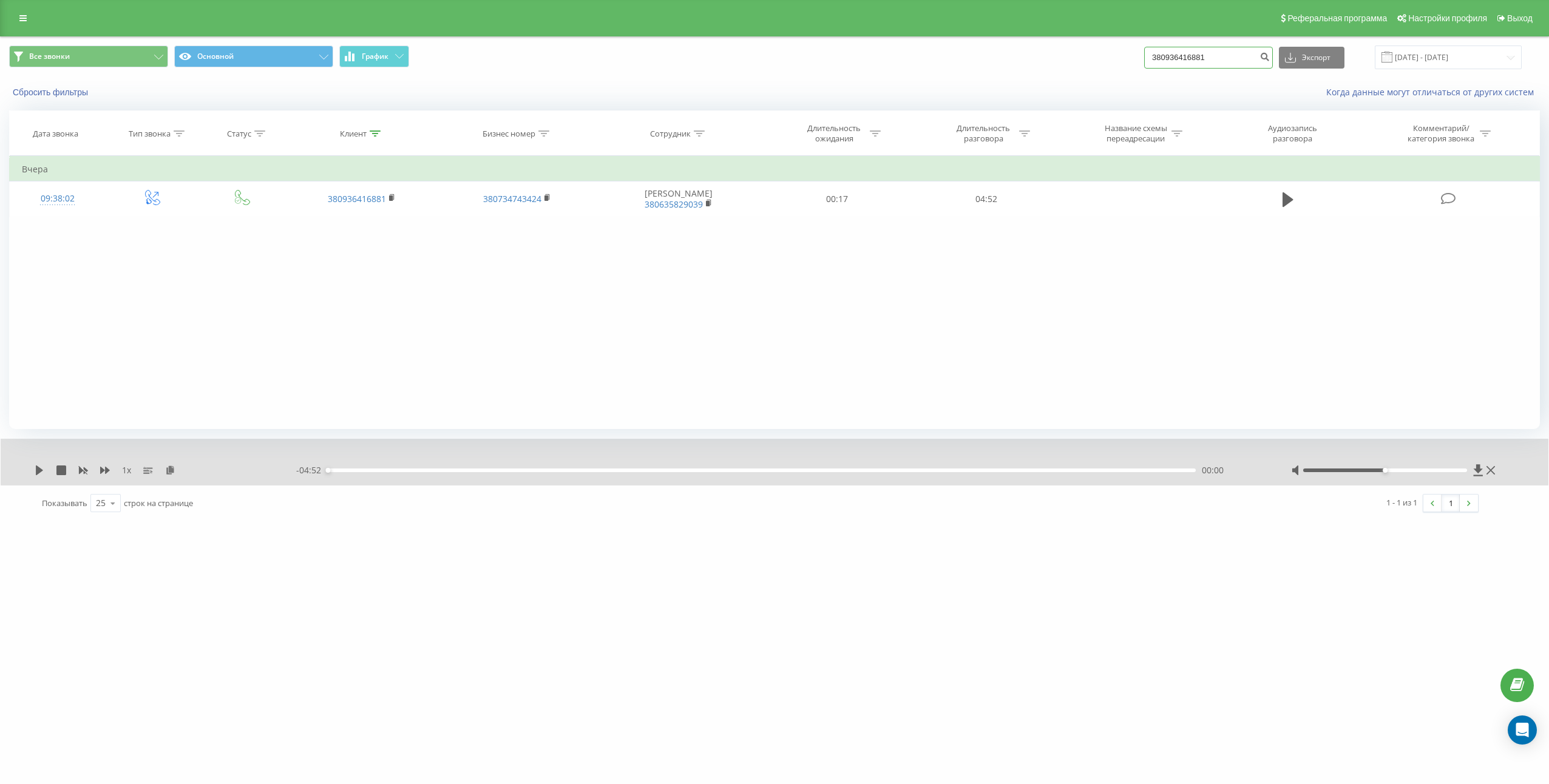
click at [1220, 68] on input "380936416881" at bounding box center [1208, 57] width 128 height 22
paste input "667490172"
type input "380667490172"
click at [1273, 58] on button "submit" at bounding box center [1264, 57] width 16 height 22
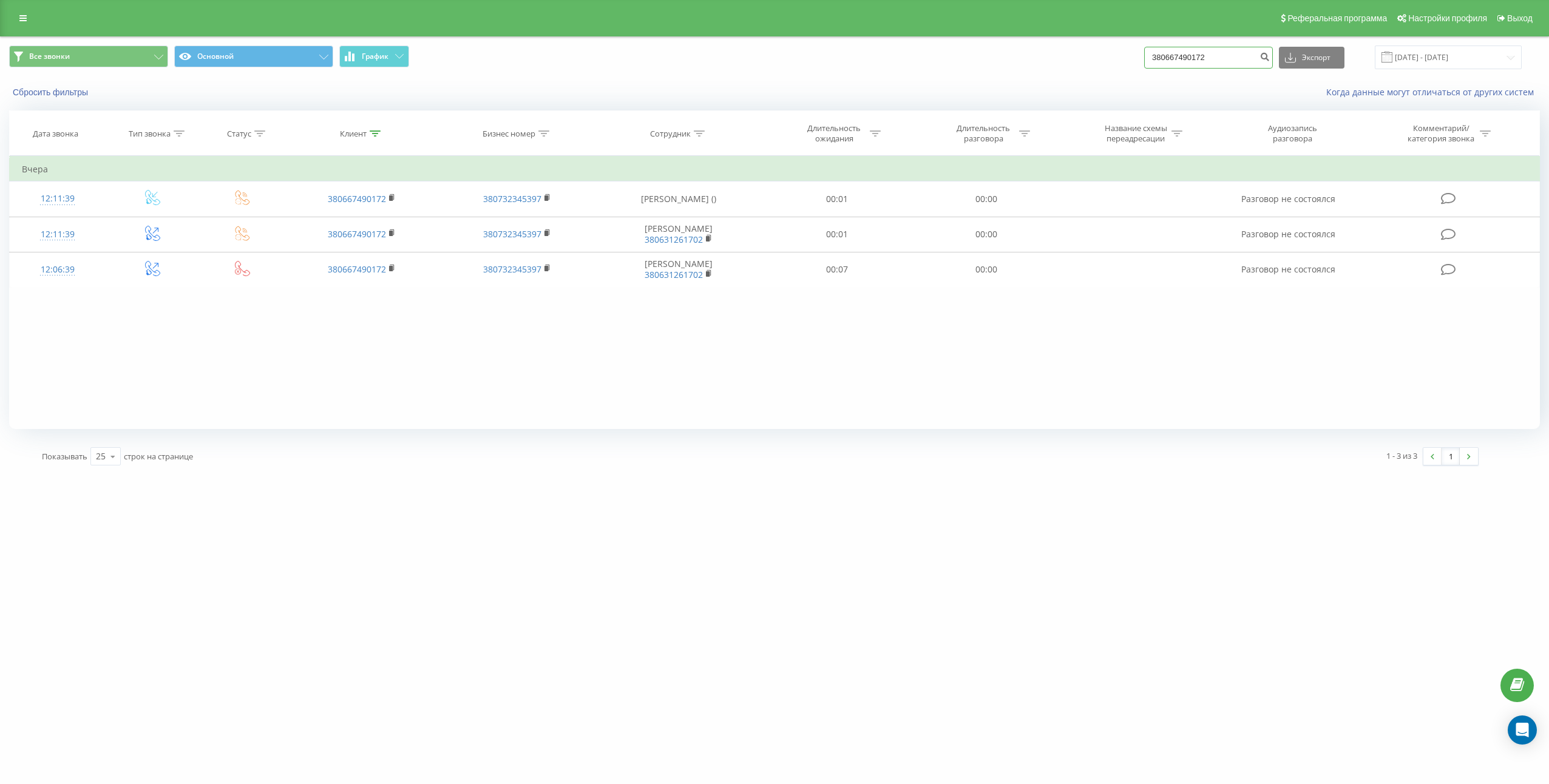
click at [1222, 59] on input "380667490172" at bounding box center [1208, 57] width 128 height 22
paste input "955163513"
type input "380955163513"
click at [1270, 58] on icon "submit" at bounding box center [1264, 55] width 11 height 7
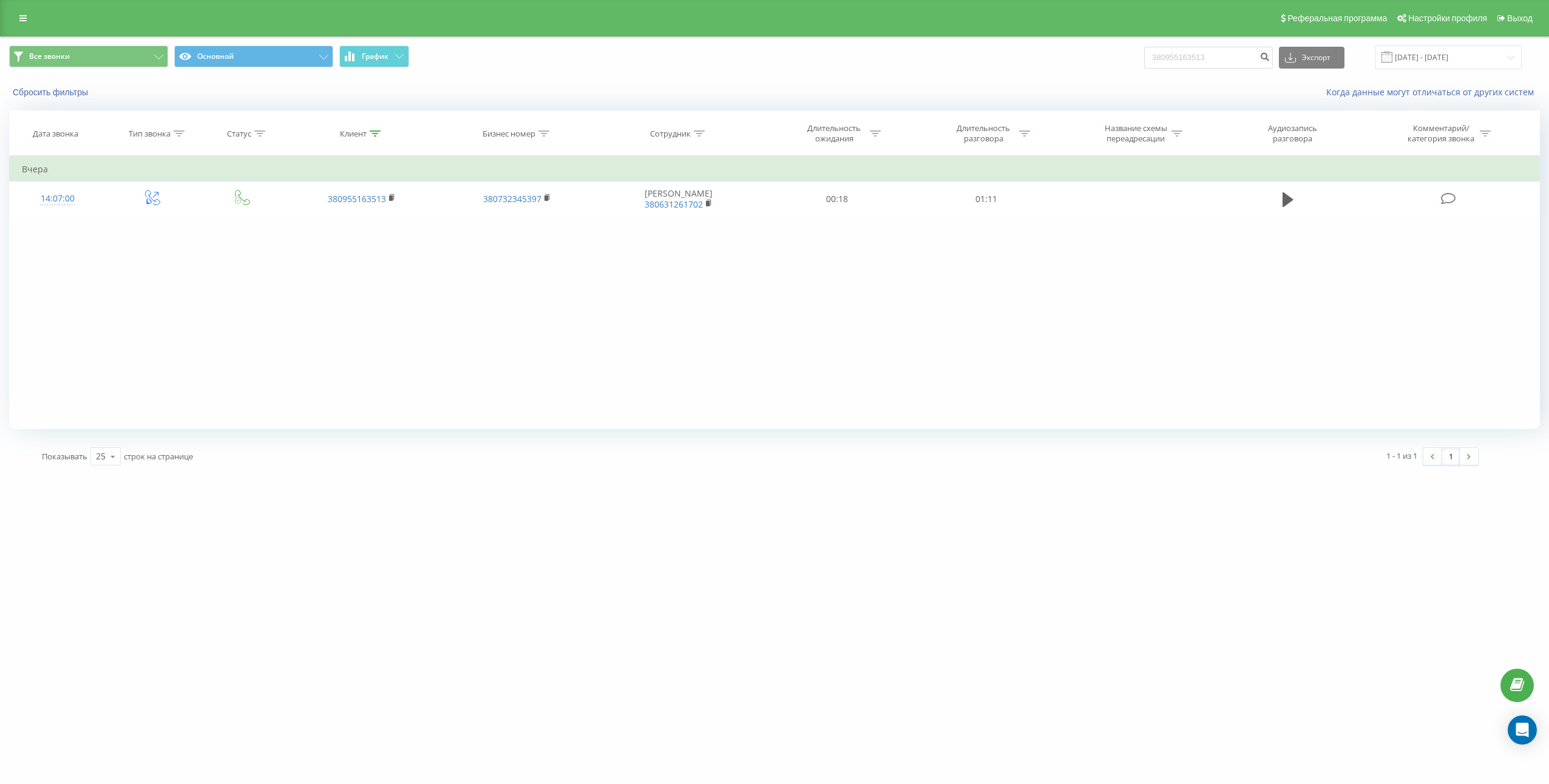
click at [1199, 398] on div "Фильтровать по условию Равно Введите значение Отмена OK Фильтровать по условию …" at bounding box center [774, 292] width 1531 height 273
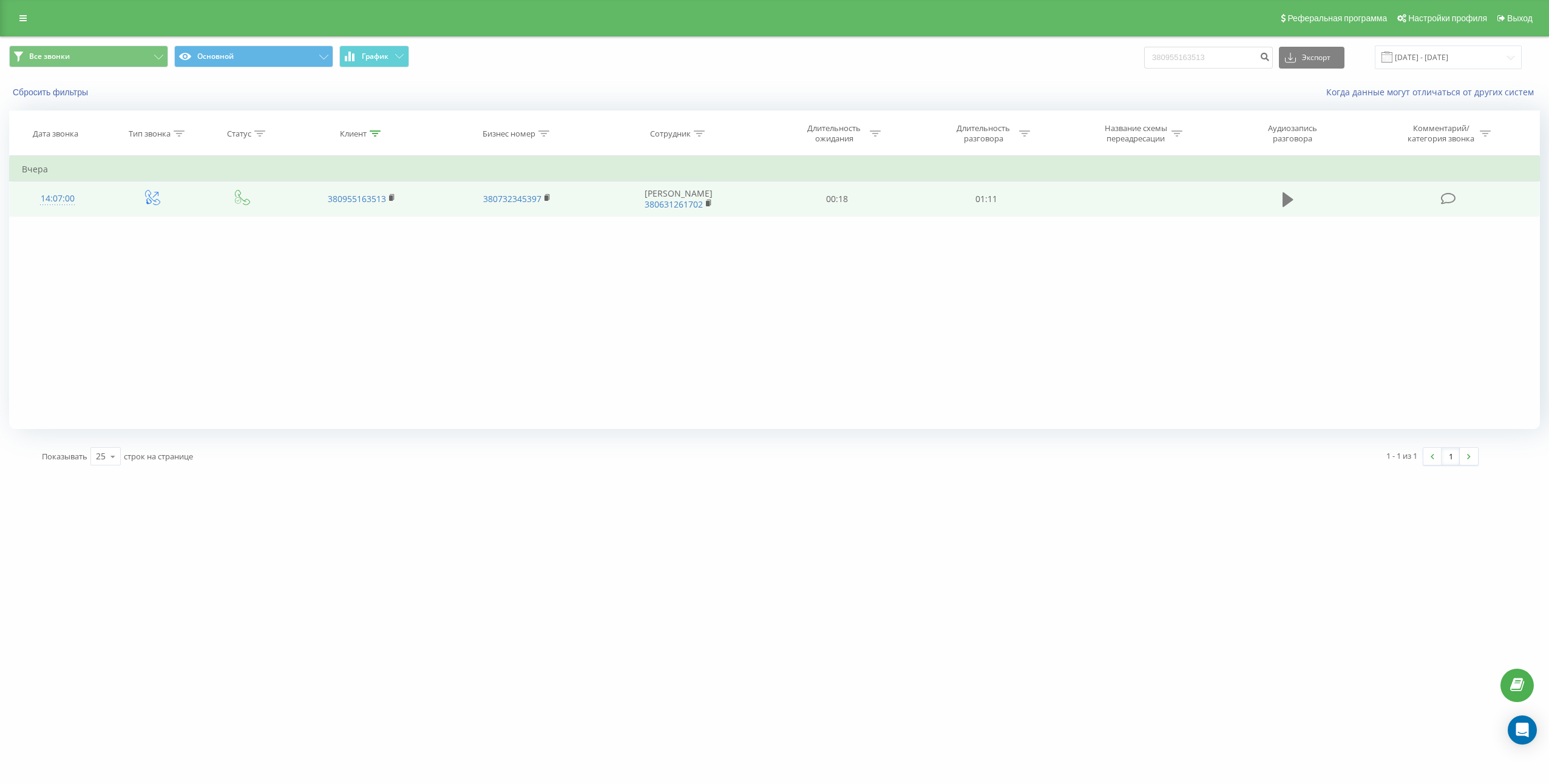
click at [1294, 197] on button at bounding box center [1288, 199] width 18 height 18
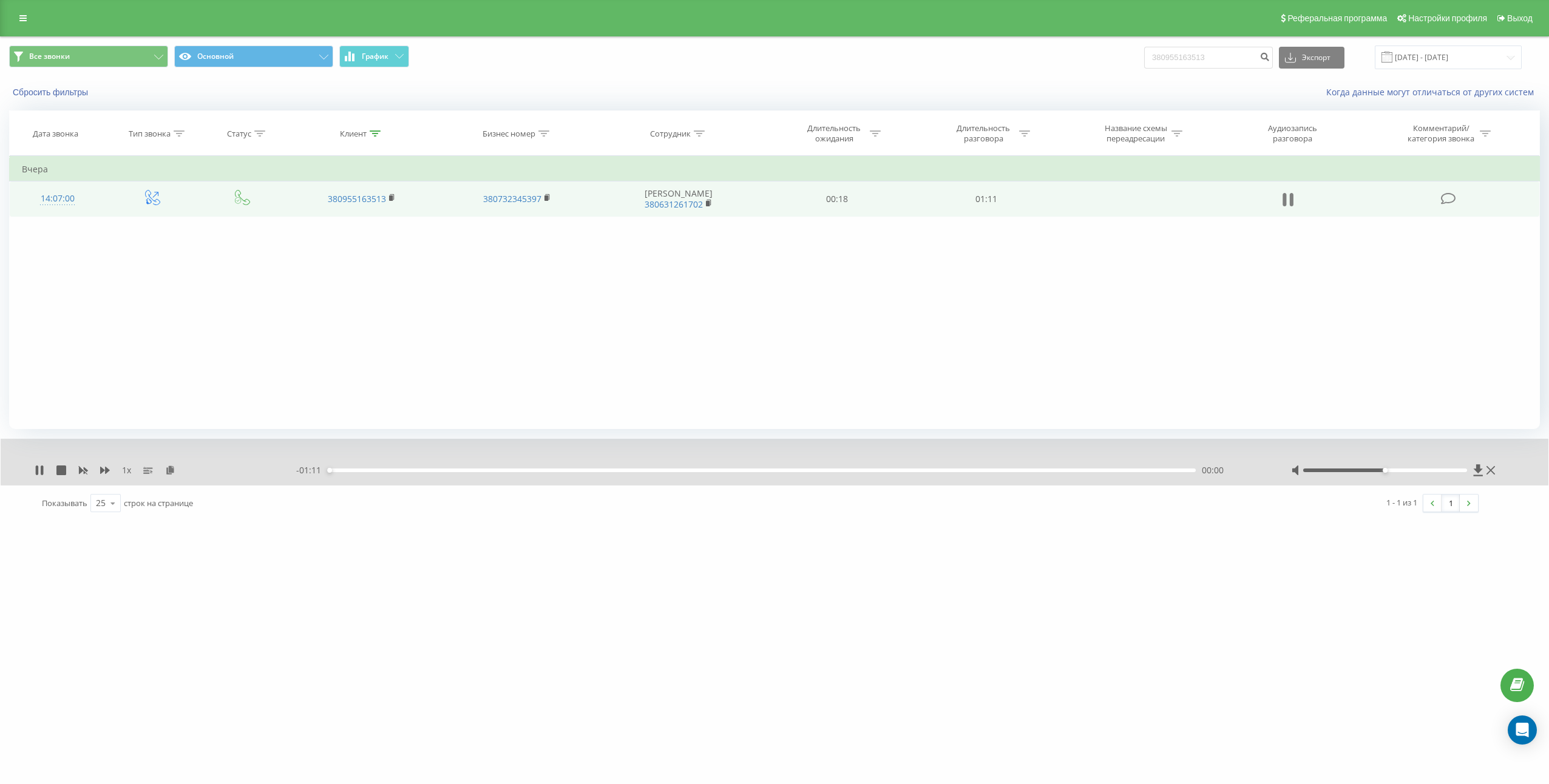
click at [1295, 197] on button at bounding box center [1288, 199] width 18 height 18
click at [169, 466] on icon at bounding box center [171, 469] width 11 height 9
click at [987, 193] on td "01:11" at bounding box center [986, 199] width 149 height 35
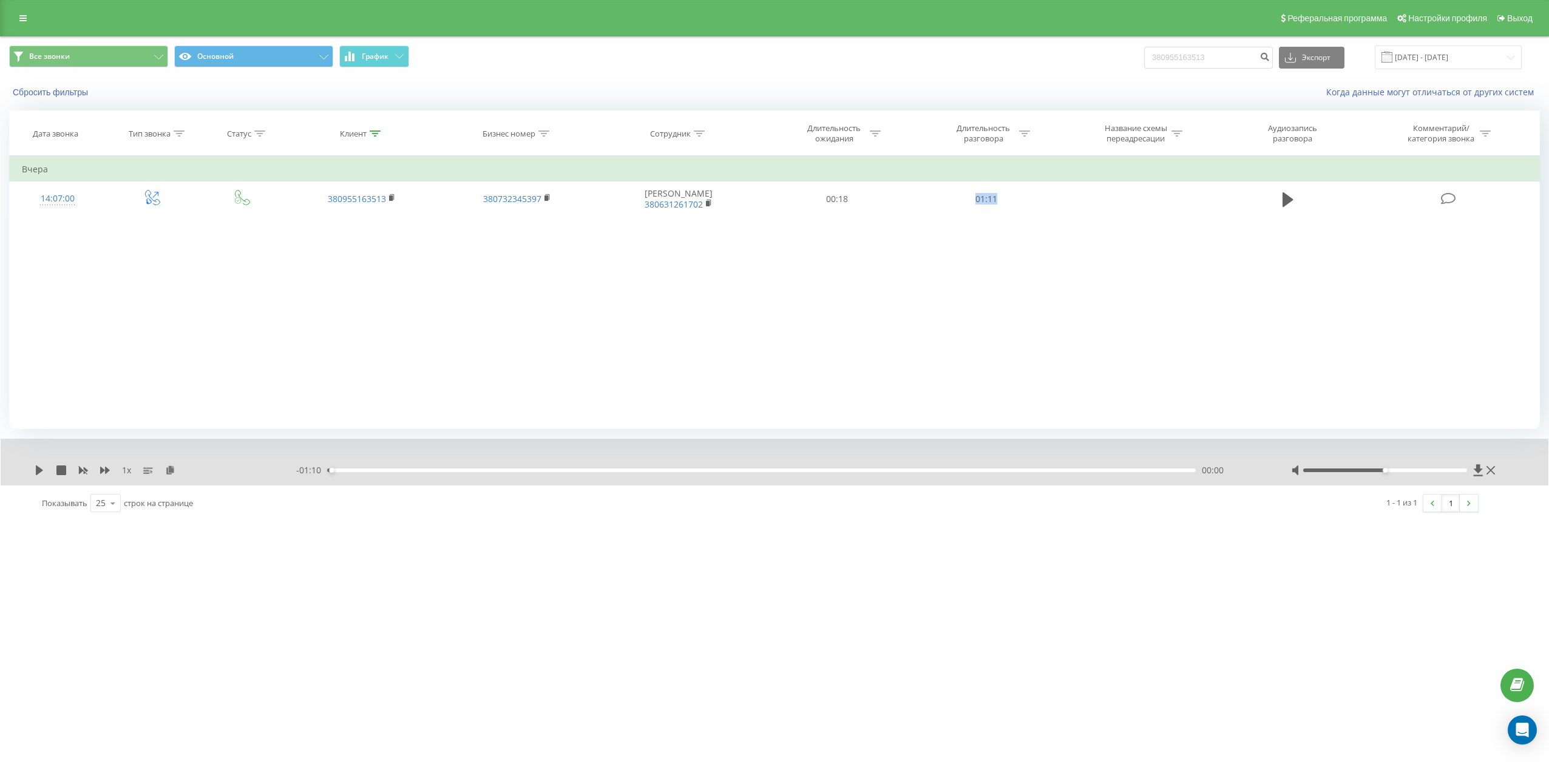
copy td "01:11"
click at [1246, 57] on input "380955163513" at bounding box center [1208, 57] width 128 height 22
paste input "630416788"
type input "380630416788"
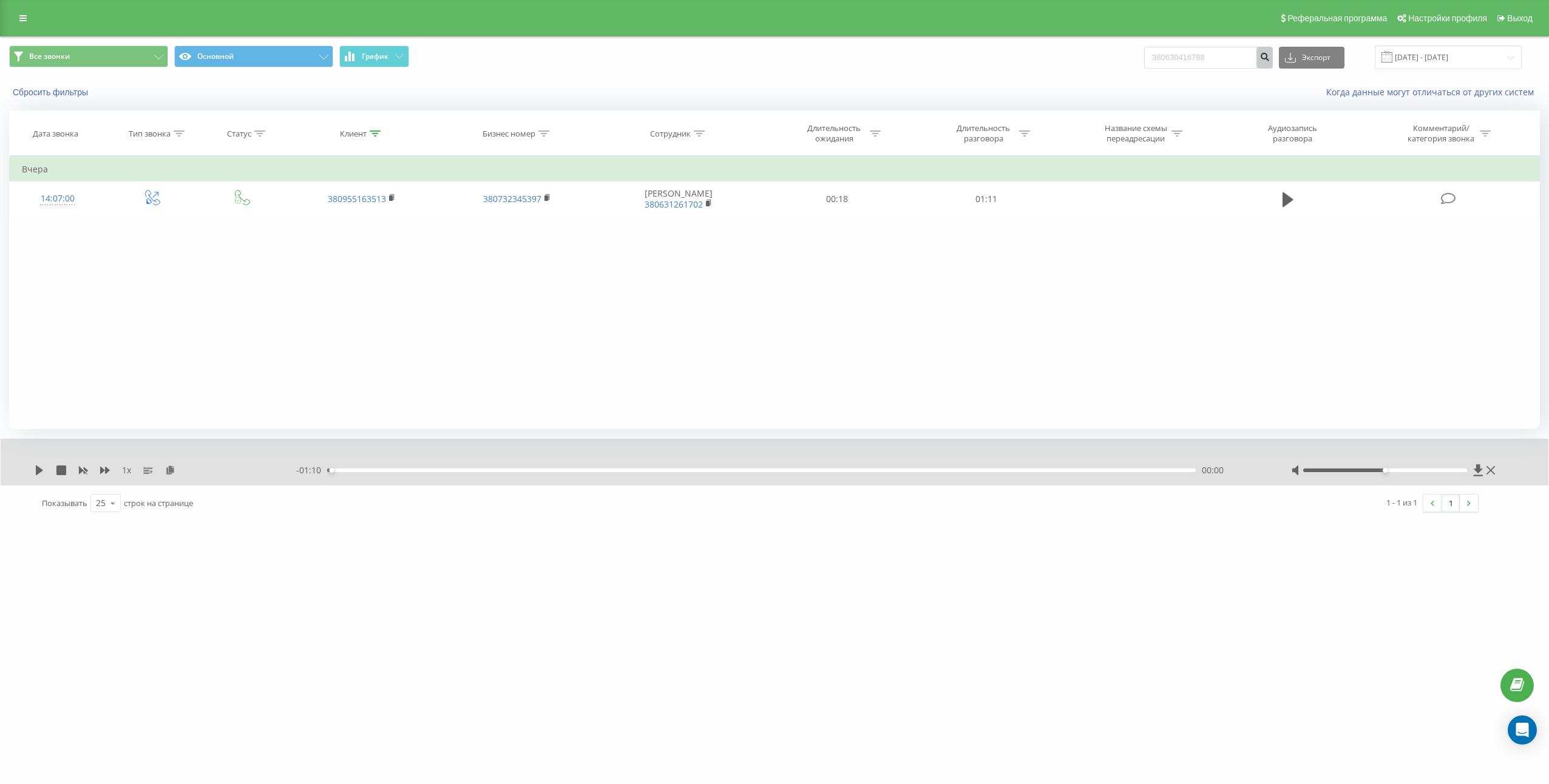
click at [1270, 54] on icon "submit" at bounding box center [1264, 55] width 11 height 7
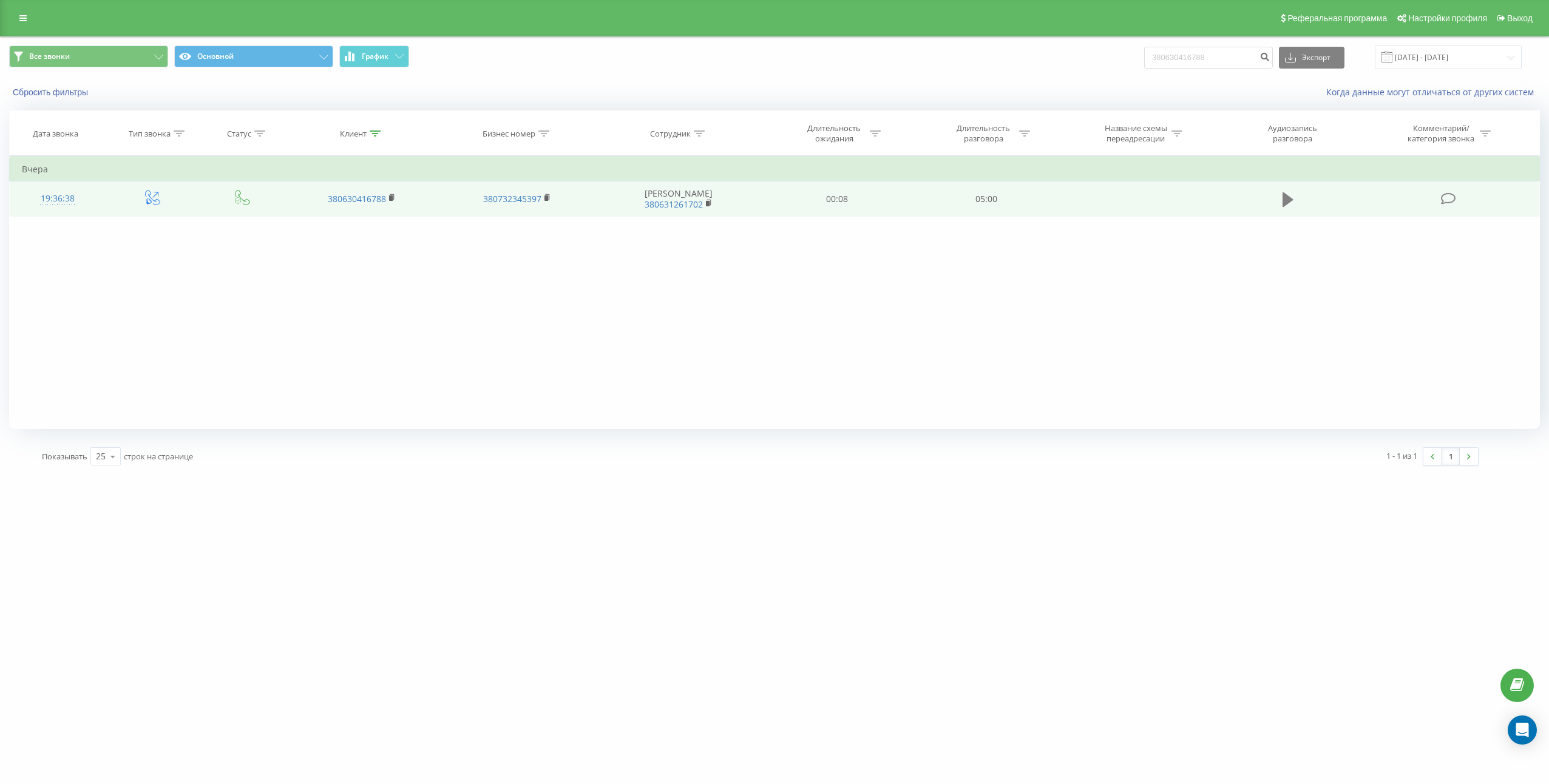
click at [1286, 201] on icon at bounding box center [1288, 199] width 11 height 14
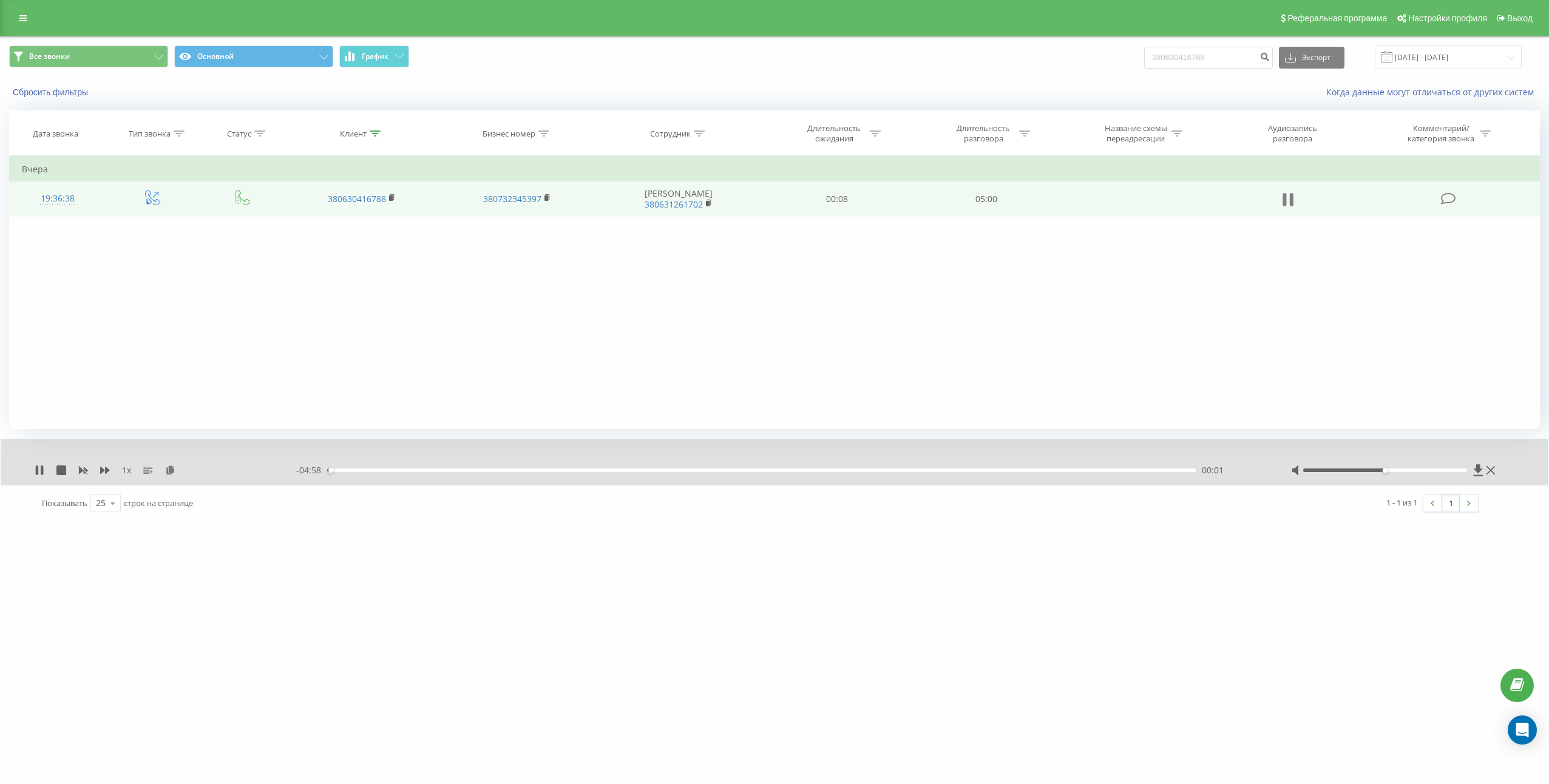
click at [1286, 197] on icon at bounding box center [1285, 199] width 4 height 13
click at [173, 473] on icon at bounding box center [171, 469] width 11 height 9
click at [999, 197] on td "05:00" at bounding box center [986, 199] width 149 height 35
click at [998, 197] on td "05:00" at bounding box center [986, 199] width 149 height 35
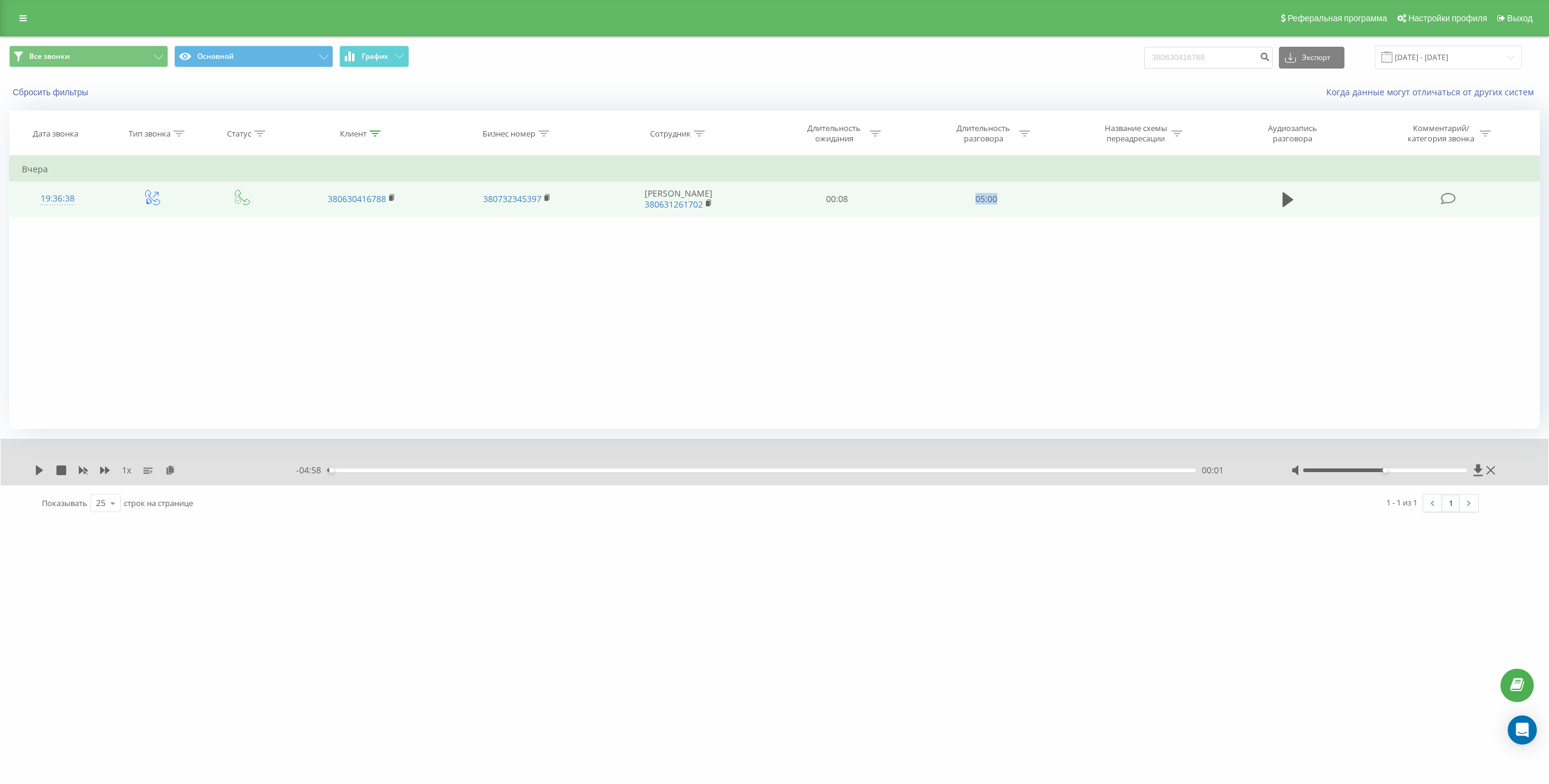
copy td "05:00"
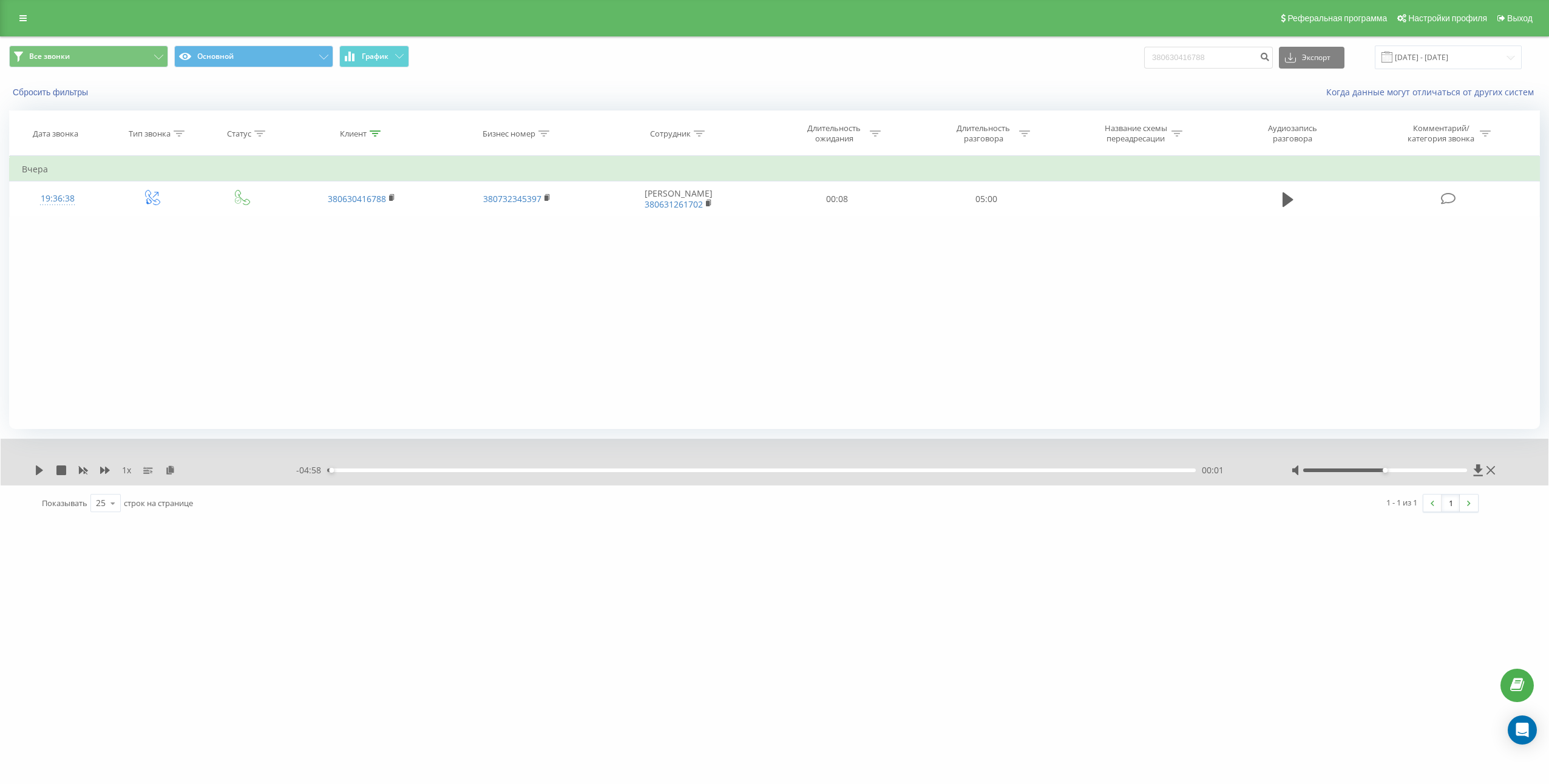
click at [1255, 45] on div "Все звонки Основной График 380630416788 Экспорт .csv .xls .xlsx [DATE] - [DATE]" at bounding box center [774, 57] width 1548 height 41
click at [1242, 63] on input "380630416788" at bounding box center [1208, 57] width 128 height 22
click at [1242, 63] on input "380630416788" at bounding box center [1208, 57] width 128 height 22
paste input "996729876"
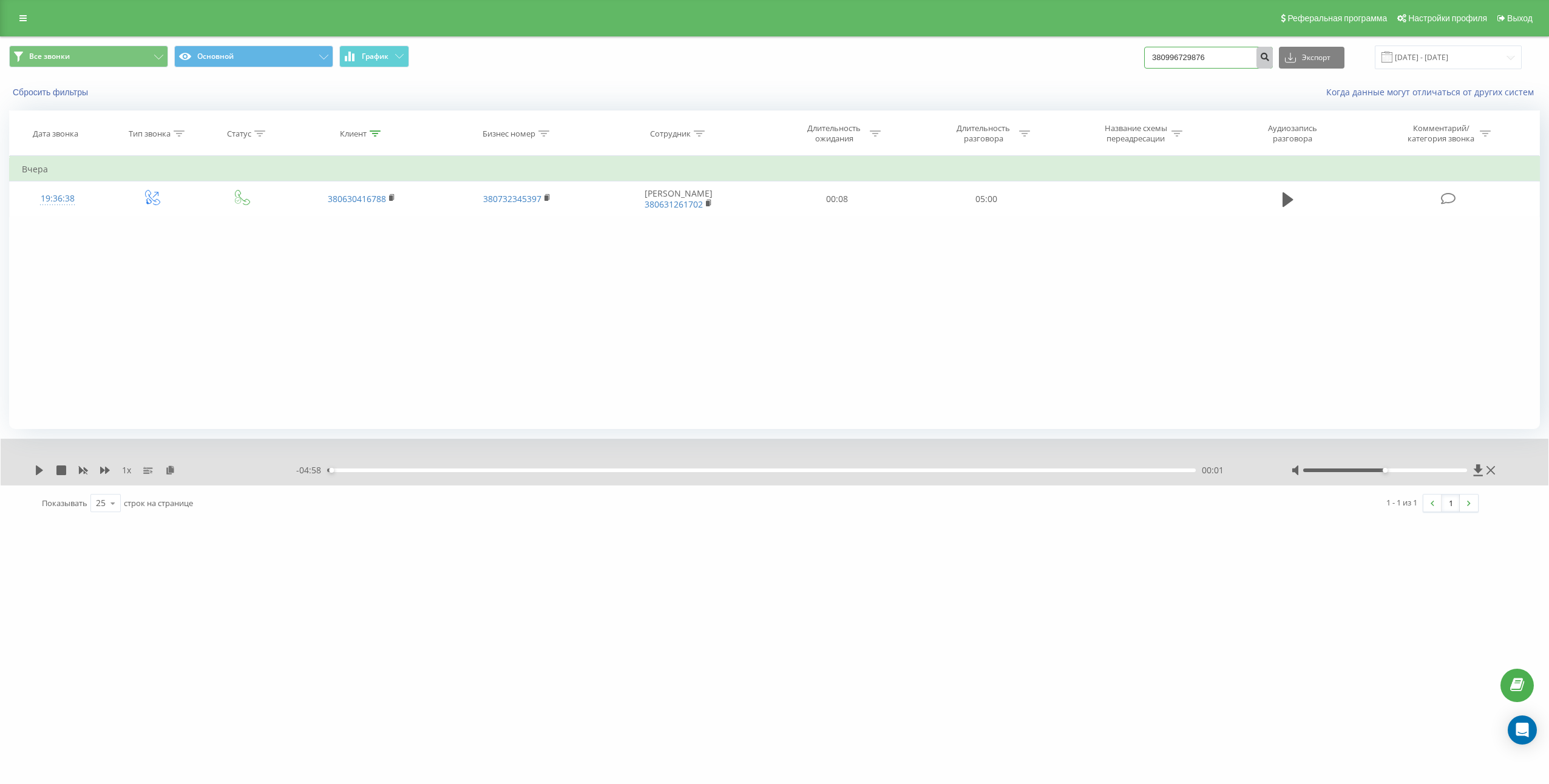
type input "380996729876"
click at [1273, 65] on button "submit" at bounding box center [1264, 57] width 16 height 22
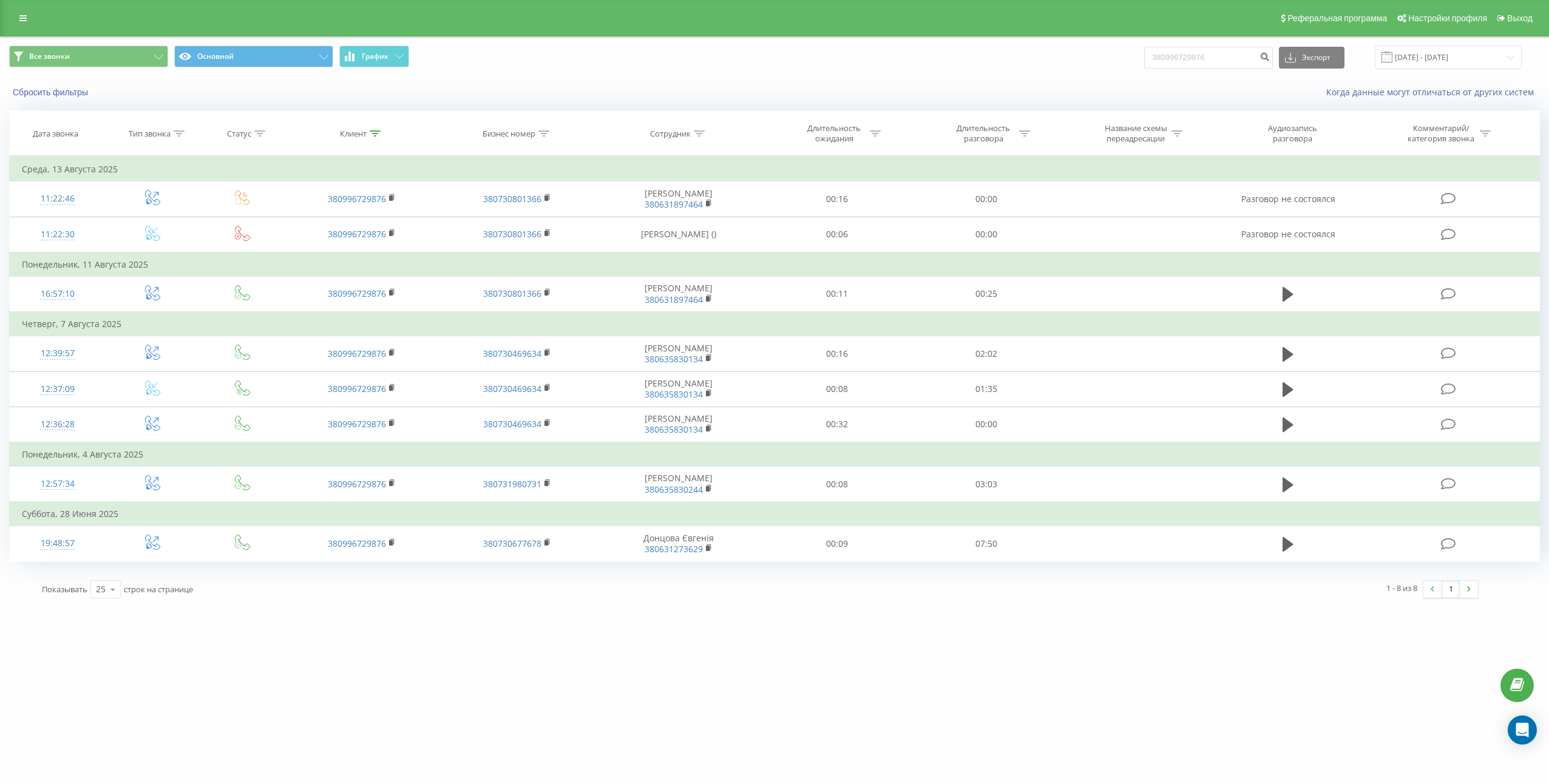
click at [1242, 39] on div "Все звонки Основной График 380996729876 Экспорт .csv .xls .xlsx [DATE] - [DATE]" at bounding box center [774, 57] width 1548 height 41
click at [1243, 55] on input "380996729876" at bounding box center [1208, 57] width 128 height 22
paste input "68165828"
type input "380681658286"
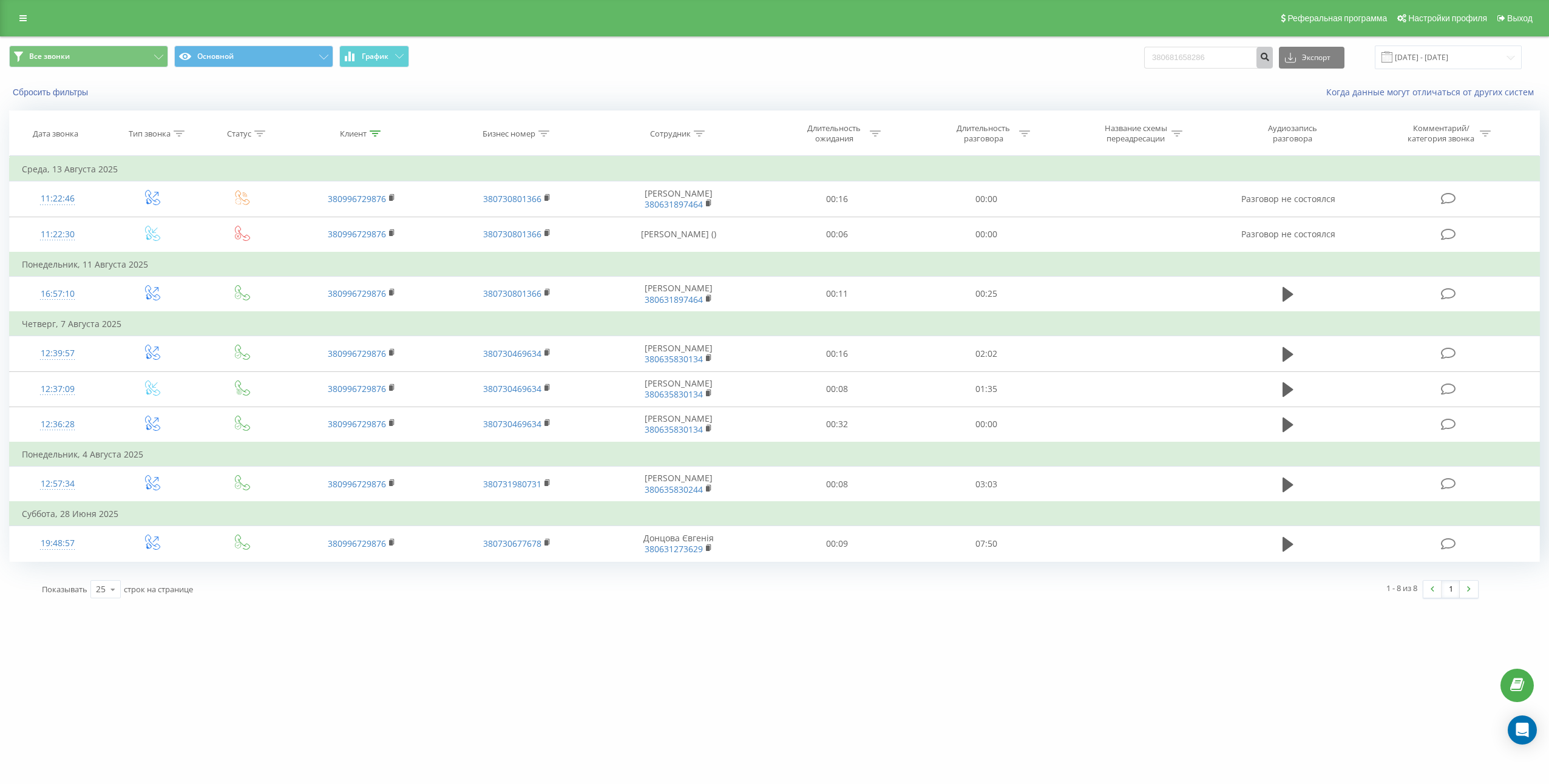
click at [1270, 59] on button "submit" at bounding box center [1264, 57] width 16 height 22
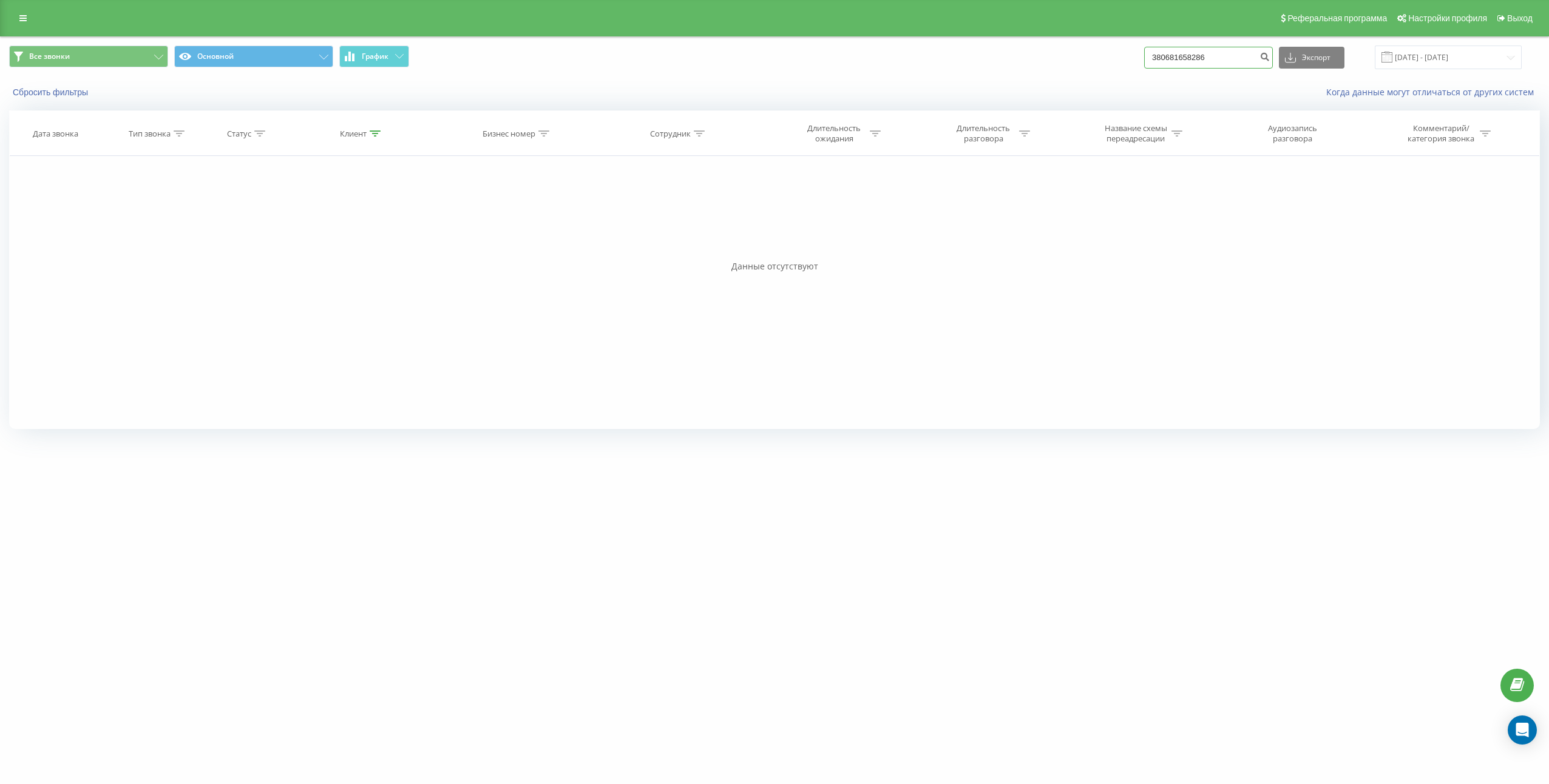
click at [1246, 57] on input "380681658286" at bounding box center [1208, 57] width 128 height 22
paste input "37901634"
type input "380637901634"
click at [1273, 62] on button "submit" at bounding box center [1264, 57] width 16 height 22
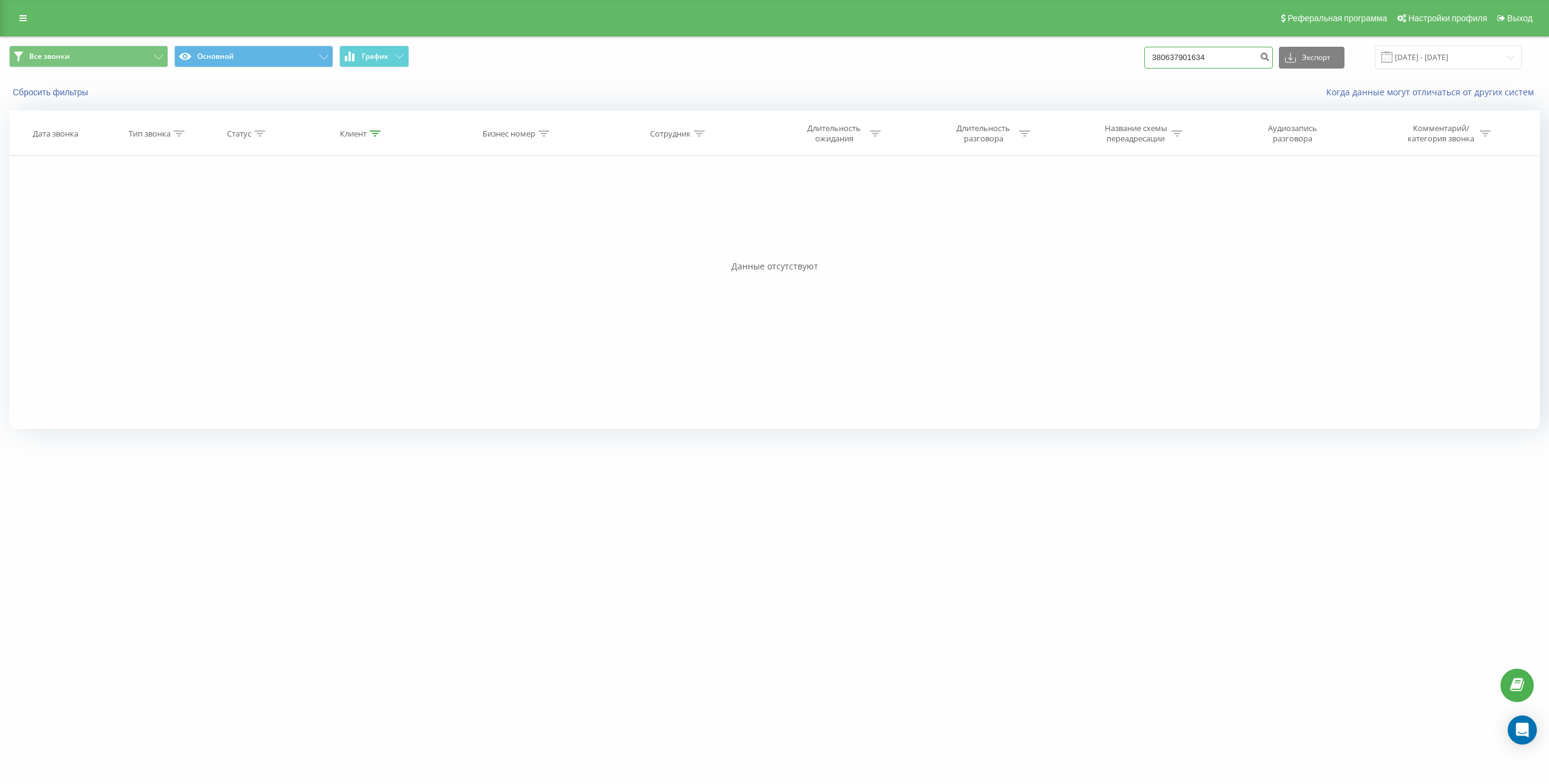
click at [1223, 68] on input "380637901634" at bounding box center [1208, 57] width 128 height 22
click at [1223, 64] on input "380637901634" at bounding box center [1208, 57] width 128 height 22
click at [1223, 63] on input "380637901634" at bounding box center [1208, 57] width 128 height 22
paste input "60464497"
type input "380660464497"
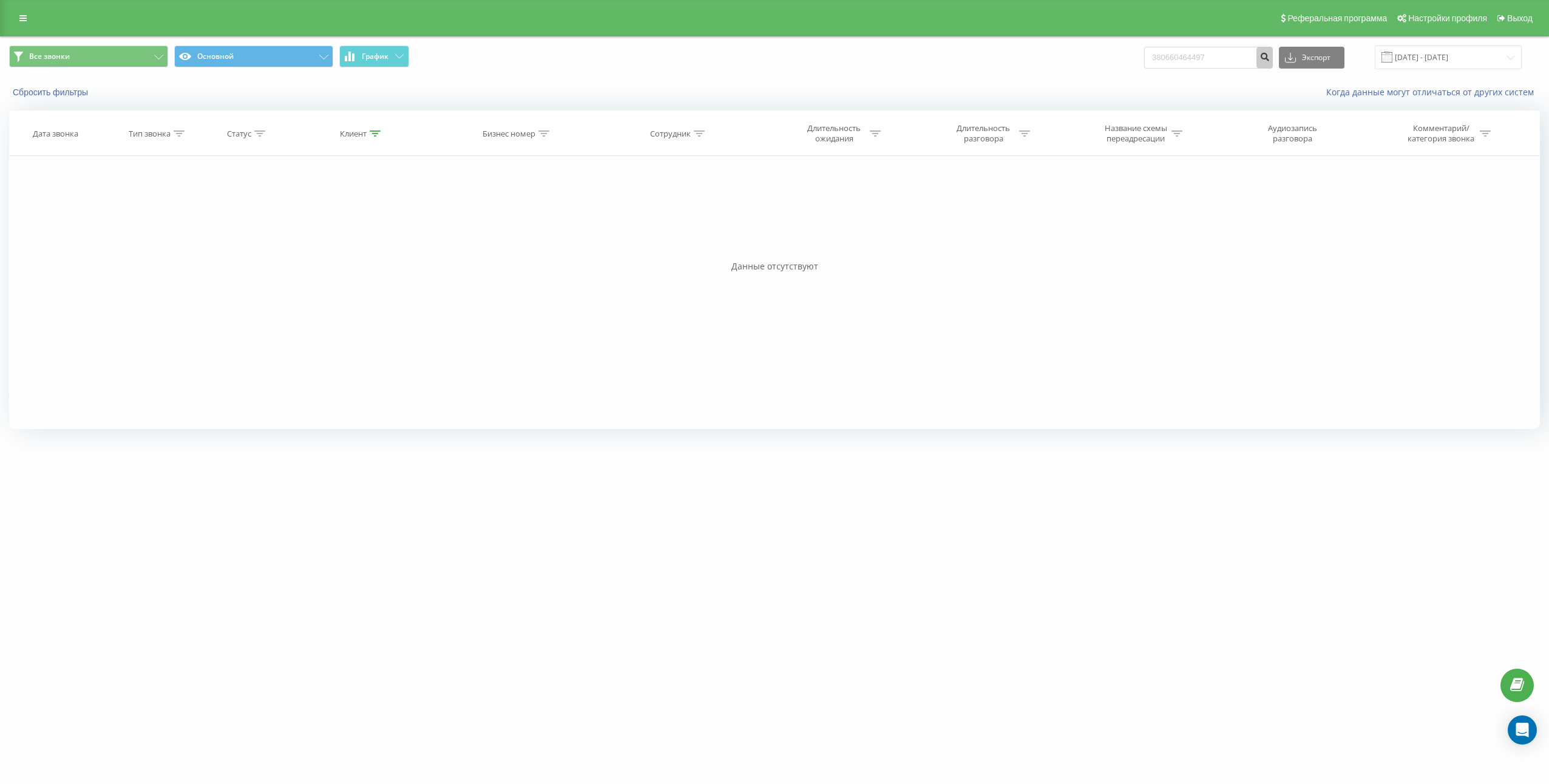
click at [1273, 63] on button "submit" at bounding box center [1264, 57] width 16 height 22
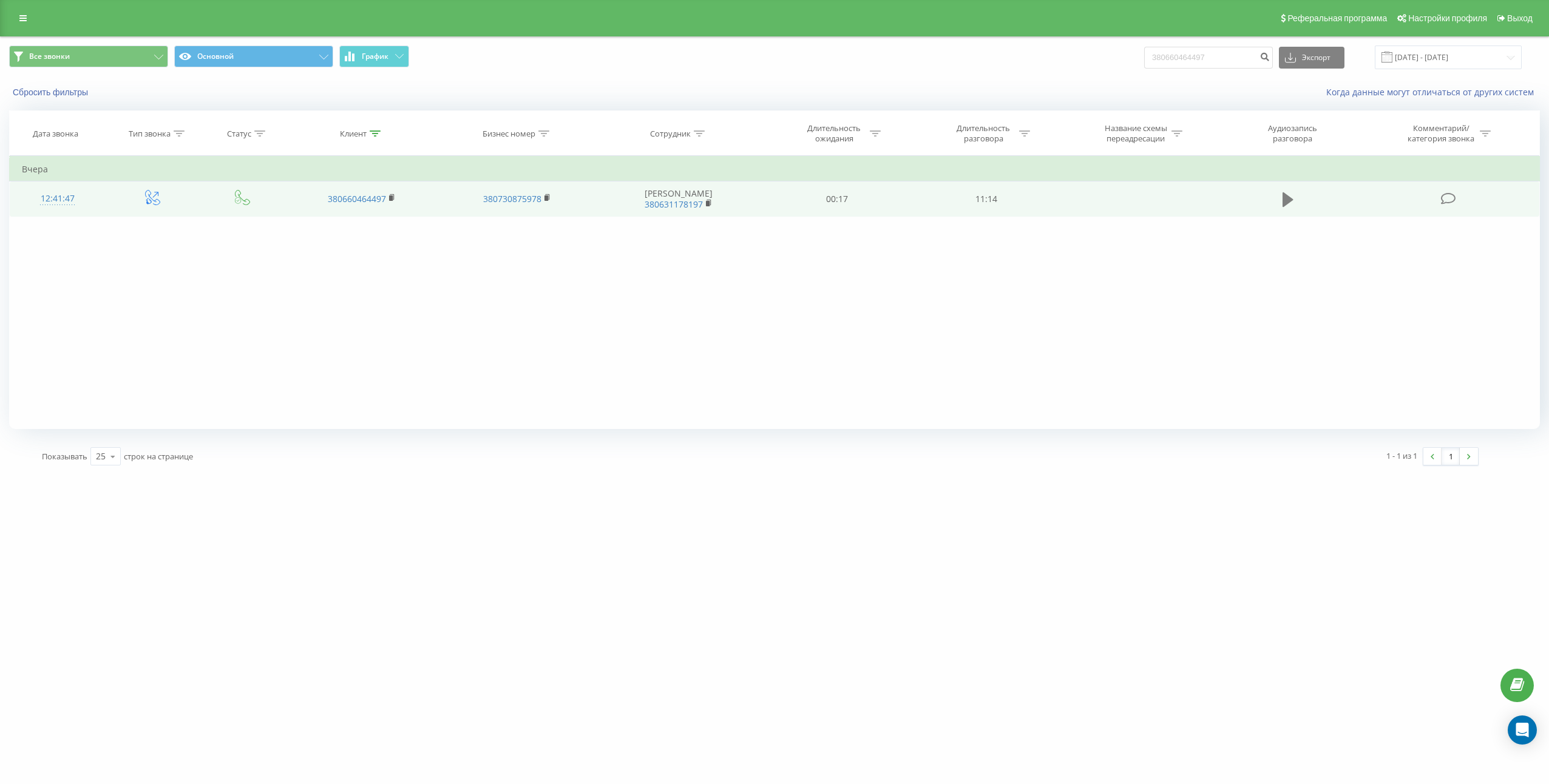
click at [1297, 203] on td at bounding box center [1288, 199] width 143 height 35
click at [1292, 201] on icon at bounding box center [1288, 199] width 11 height 17
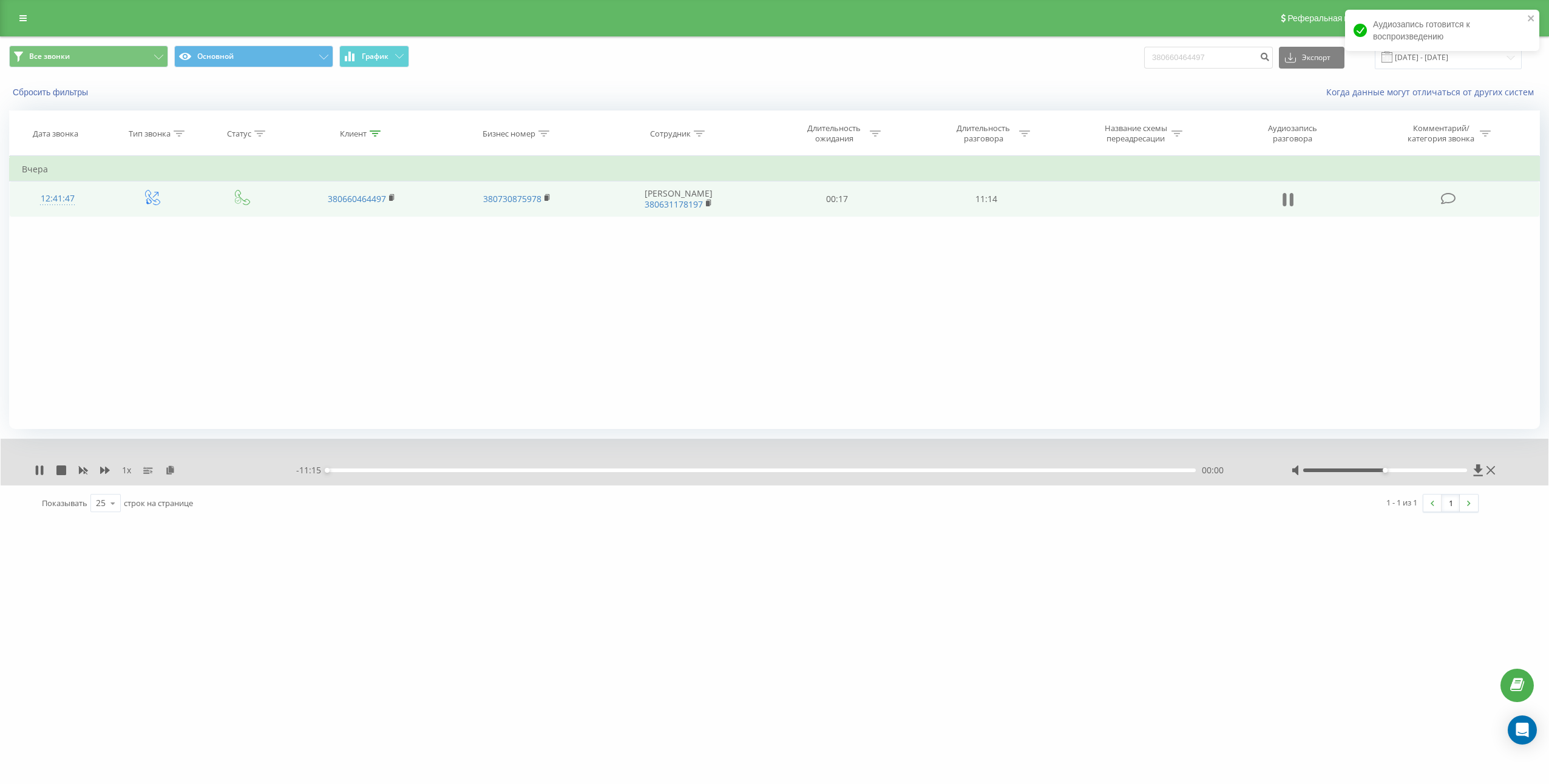
click at [1290, 199] on icon at bounding box center [1291, 199] width 4 height 13
click at [173, 475] on button at bounding box center [170, 470] width 10 height 10
click at [173, 470] on icon at bounding box center [171, 469] width 11 height 9
click at [979, 200] on td "11:14" at bounding box center [986, 199] width 149 height 35
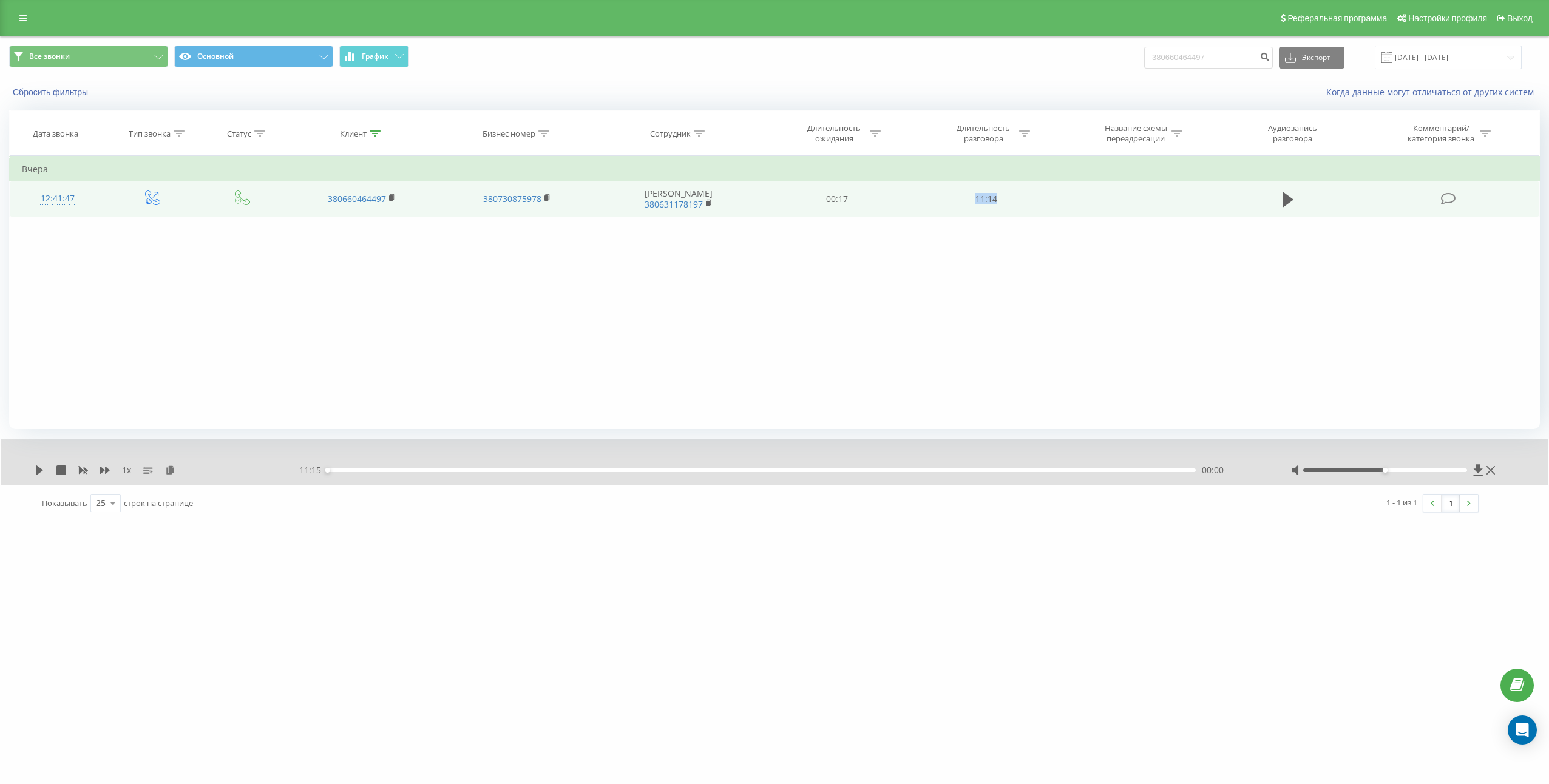
click at [979, 200] on td "11:14" at bounding box center [986, 199] width 149 height 35
copy td "11:14"
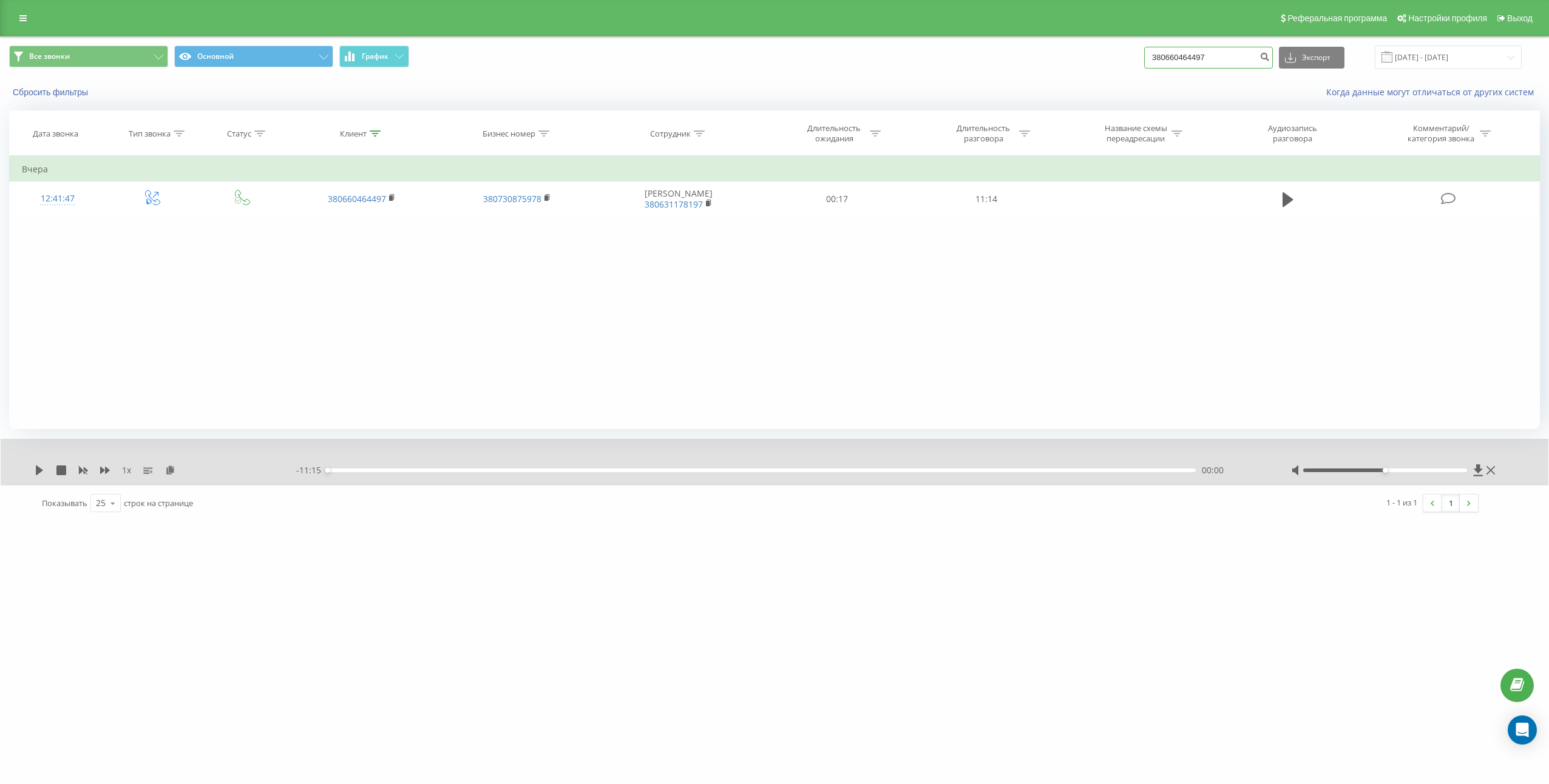
click at [1212, 55] on input "380660464497" at bounding box center [1208, 57] width 128 height 22
paste input "34723212"
type input "380634723212"
click at [1270, 59] on icon "submit" at bounding box center [1264, 55] width 11 height 7
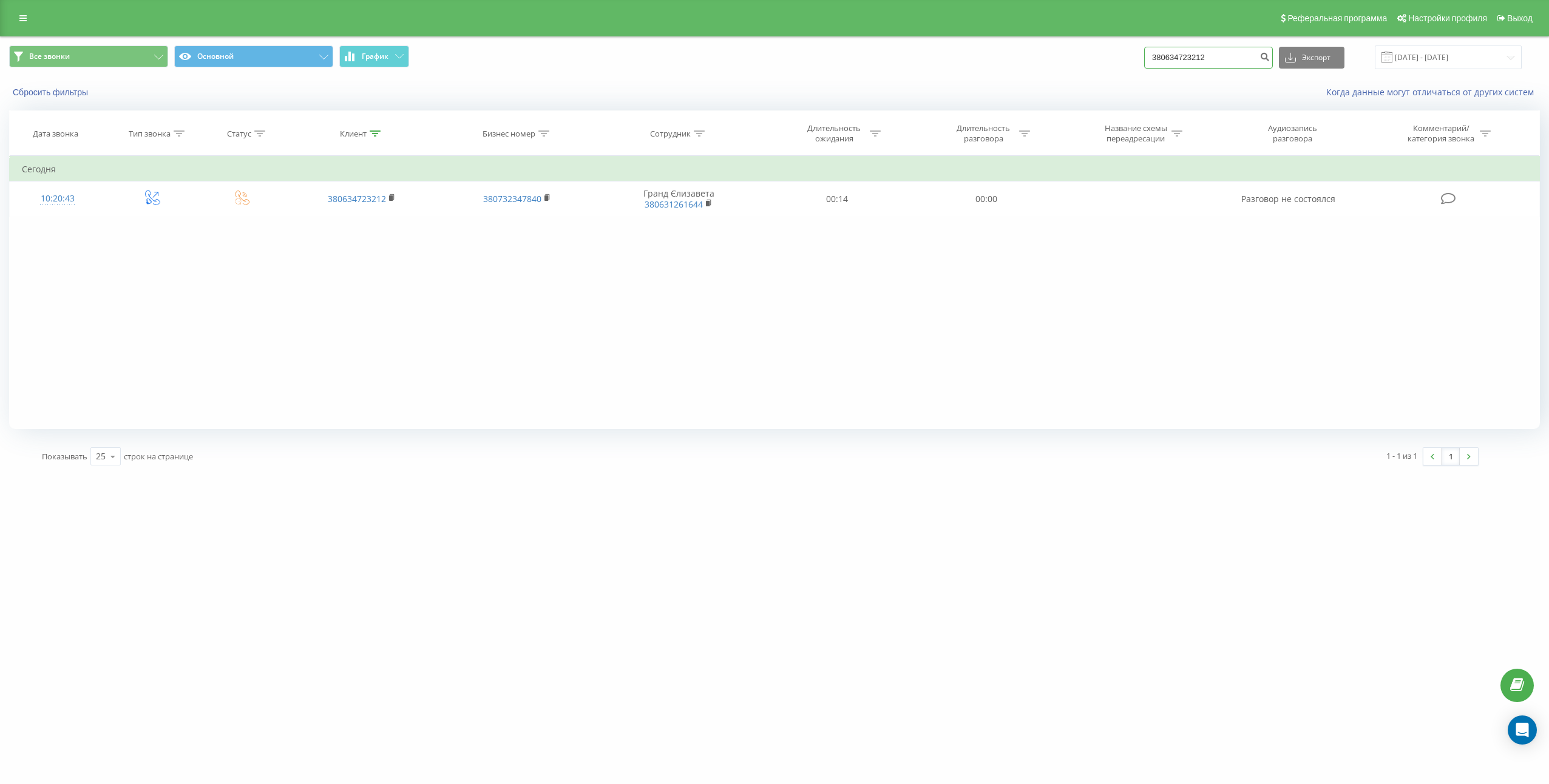
click at [1240, 63] on input "380634723212" at bounding box center [1208, 57] width 128 height 22
paste input "507470689"
type input "380507470689"
click at [1270, 61] on button "submit" at bounding box center [1264, 57] width 16 height 22
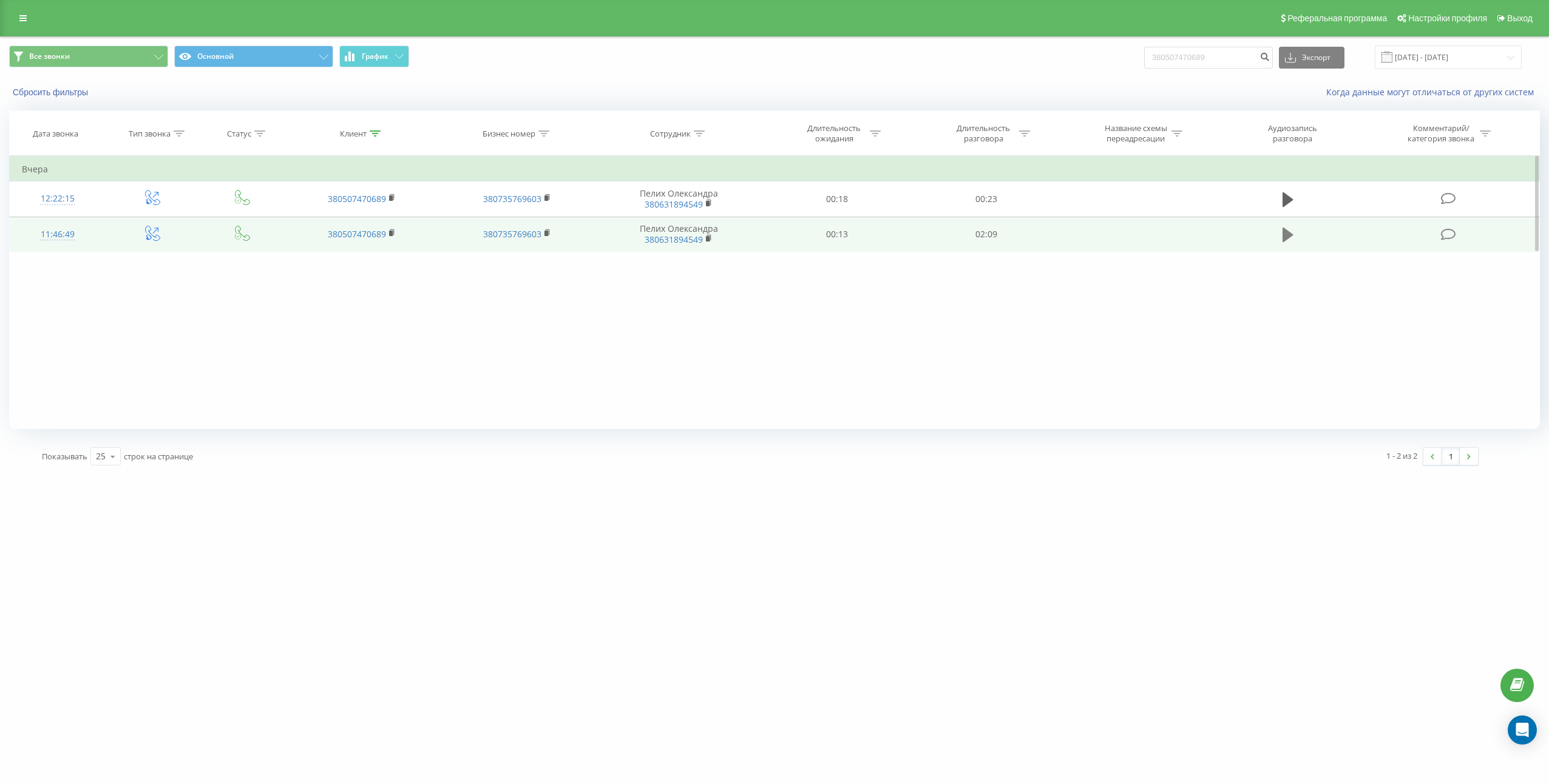
click at [1291, 234] on icon at bounding box center [1288, 235] width 11 height 14
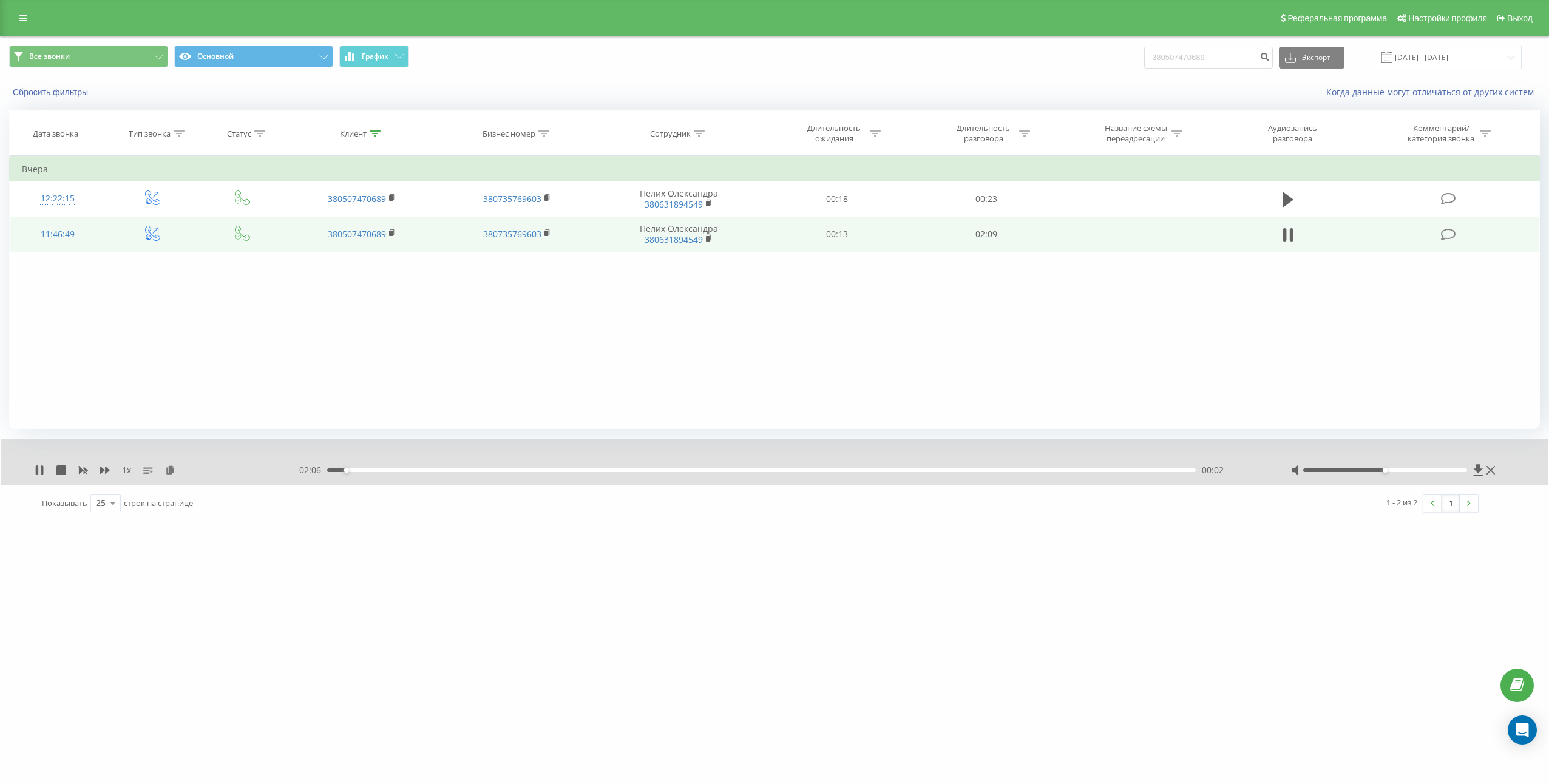
click at [1291, 234] on icon at bounding box center [1291, 235] width 4 height 13
click at [171, 469] on icon at bounding box center [171, 469] width 11 height 9
click at [165, 469] on icon at bounding box center [171, 469] width 11 height 9
click at [980, 238] on td "02:09" at bounding box center [986, 234] width 149 height 35
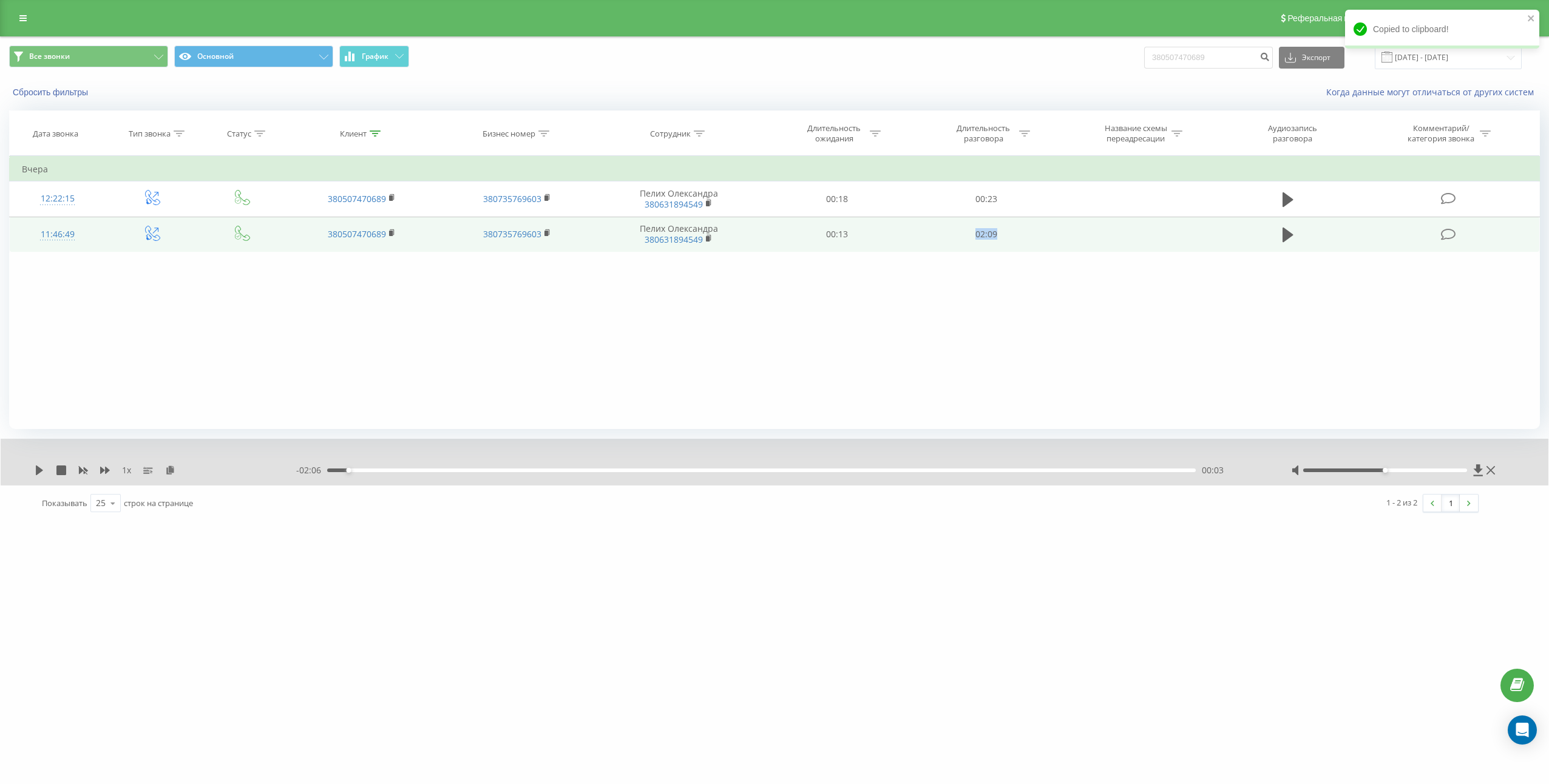
click at [980, 238] on td "02:09" at bounding box center [986, 234] width 149 height 35
copy td "02:09"
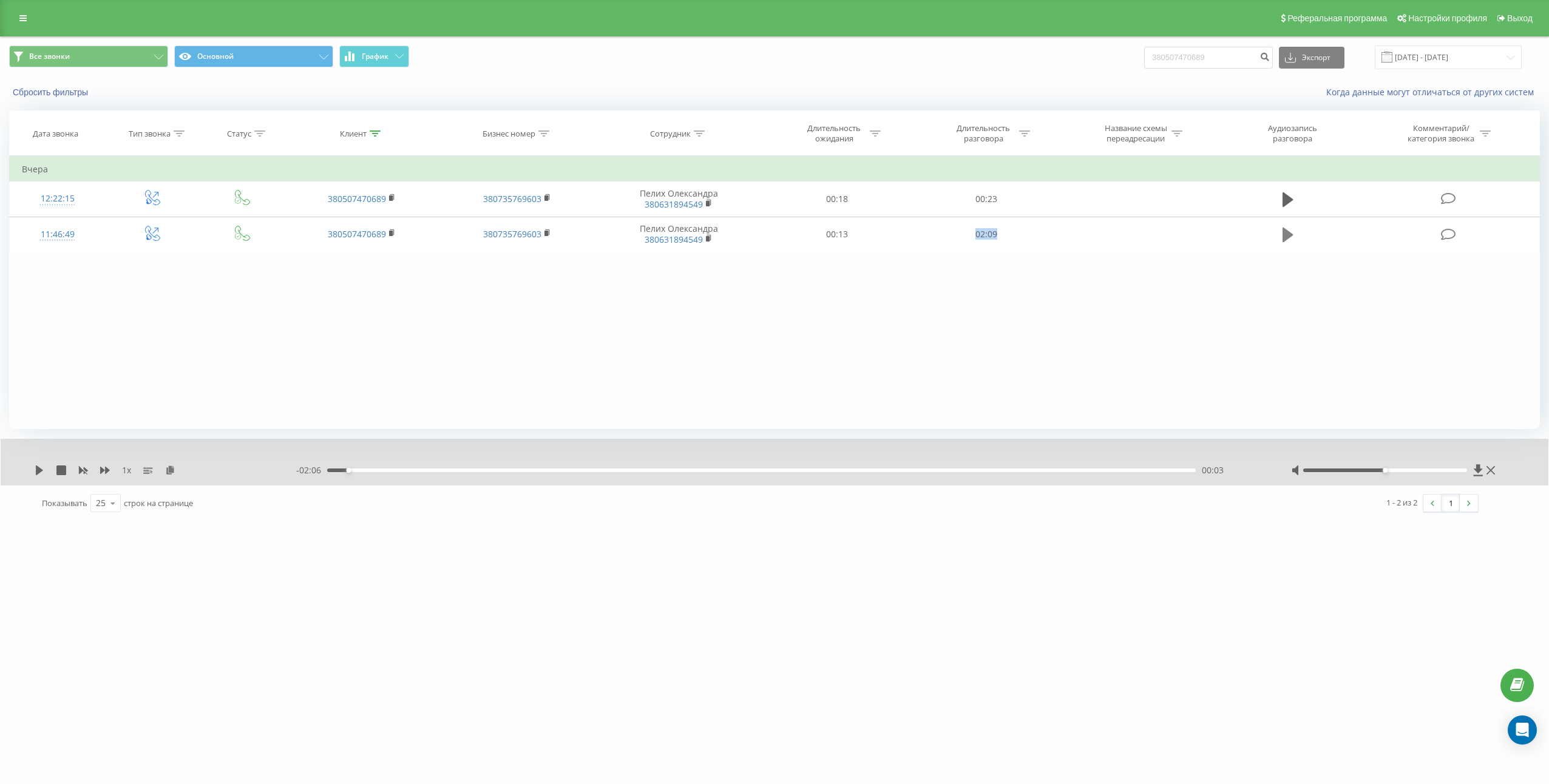
click at [1290, 236] on icon at bounding box center [1288, 235] width 11 height 14
click at [40, 467] on icon at bounding box center [40, 470] width 10 height 10
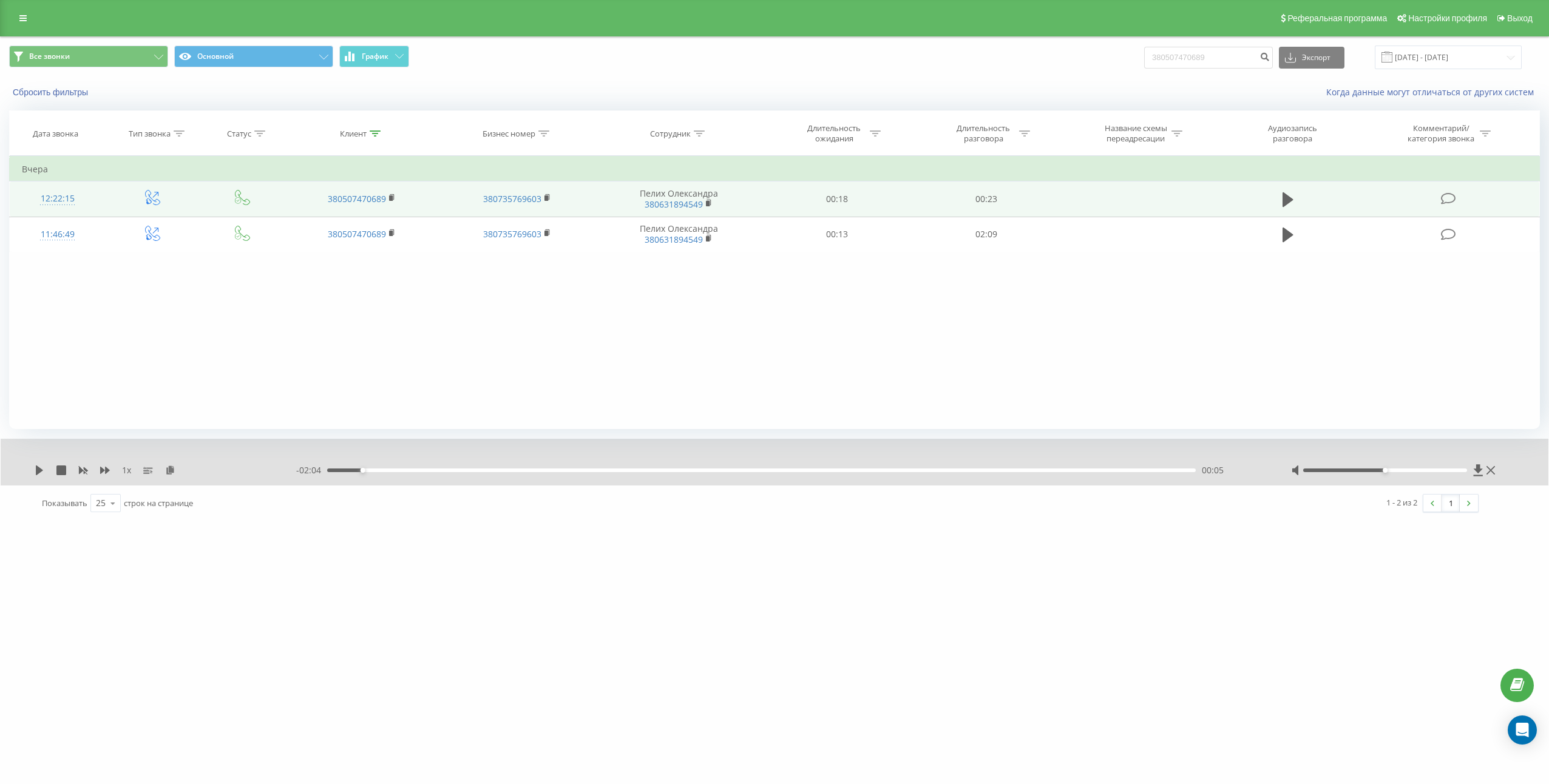
click at [643, 194] on td "Пелих Олександра 380631894549" at bounding box center [678, 199] width 167 height 35
drag, startPoint x: 643, startPoint y: 194, endPoint x: 681, endPoint y: 188, distance: 38.5
click at [681, 188] on td "Пелих Олександра 380631894549" at bounding box center [678, 199] width 167 height 35
copy td "Пелих Олександра"
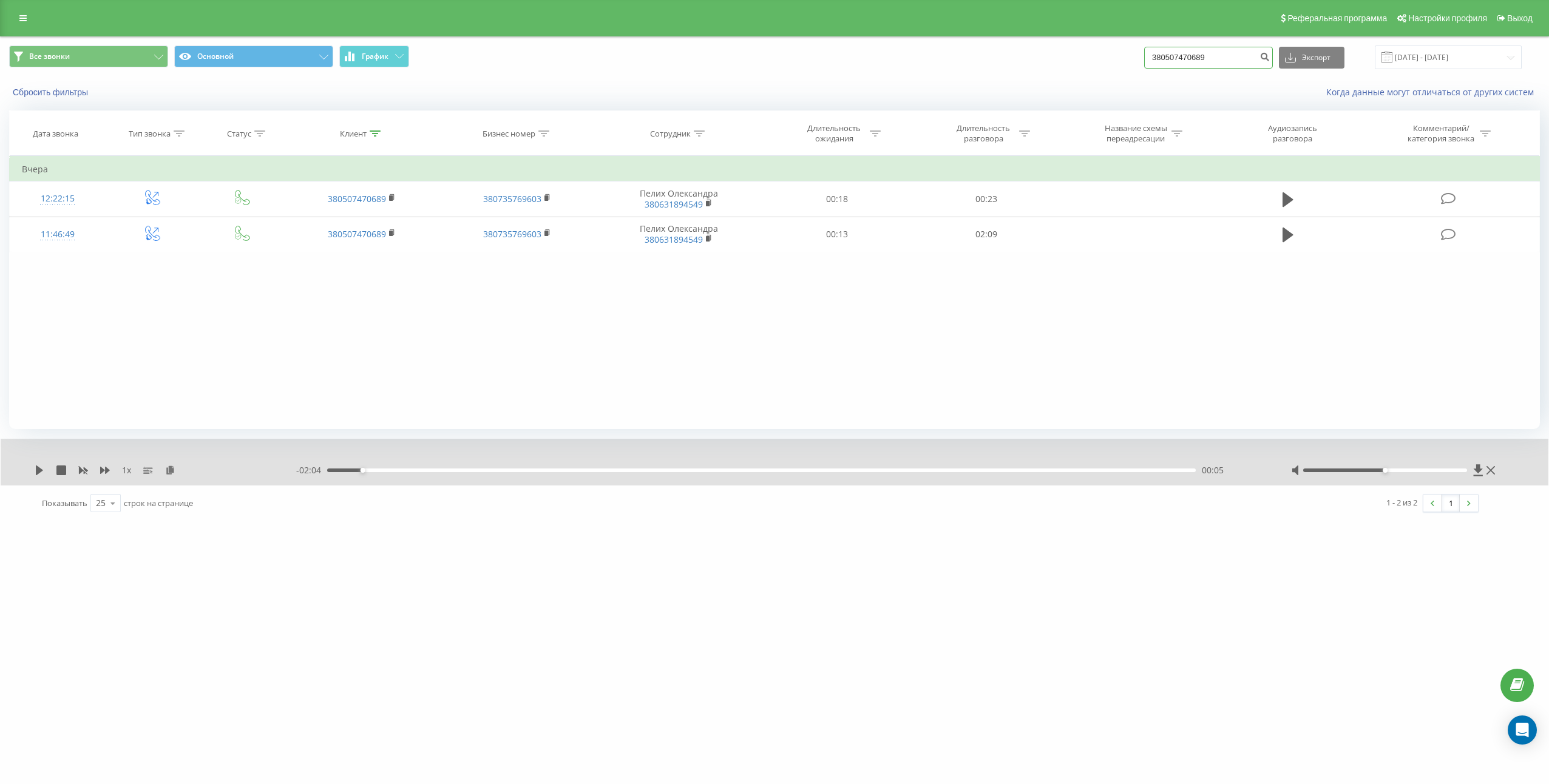
click at [1232, 61] on input "380507470689" at bounding box center [1208, 57] width 128 height 22
paste input "985806631"
type input "380985806631"
click at [1270, 57] on button "submit" at bounding box center [1264, 57] width 16 height 22
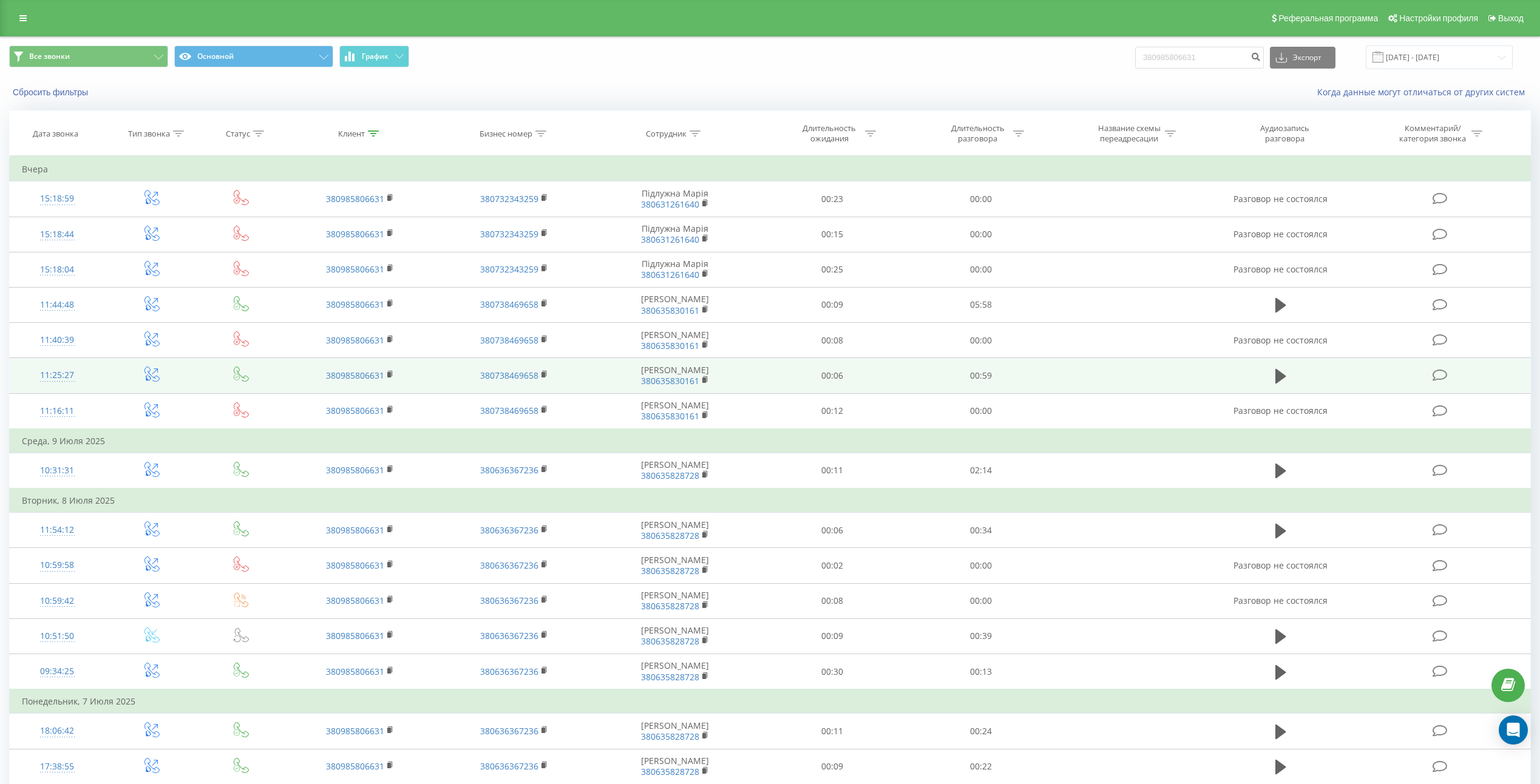
click at [1279, 387] on td at bounding box center [1280, 375] width 143 height 35
click at [1279, 382] on icon at bounding box center [1280, 376] width 11 height 17
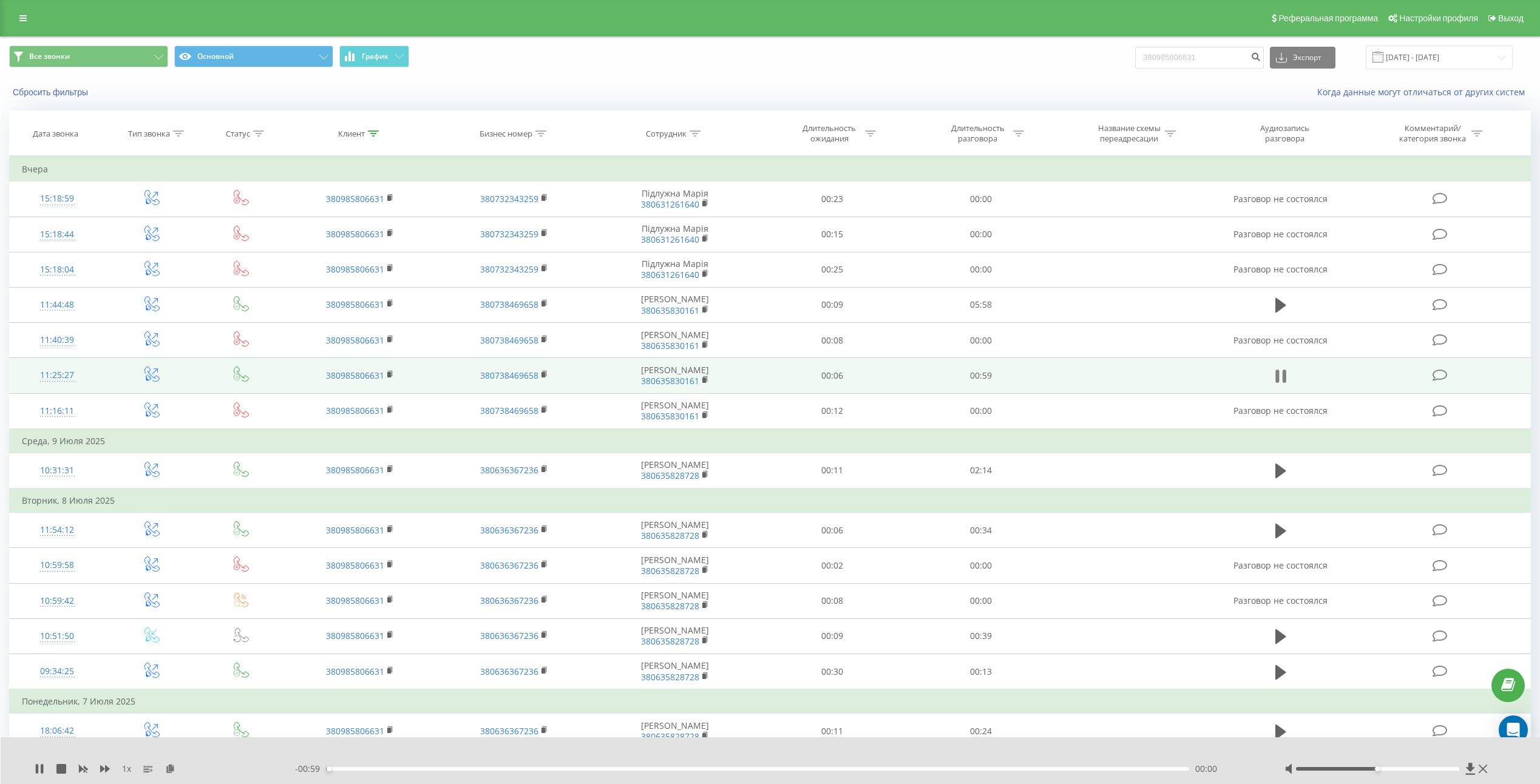
click at [1282, 377] on icon at bounding box center [1280, 376] width 11 height 17
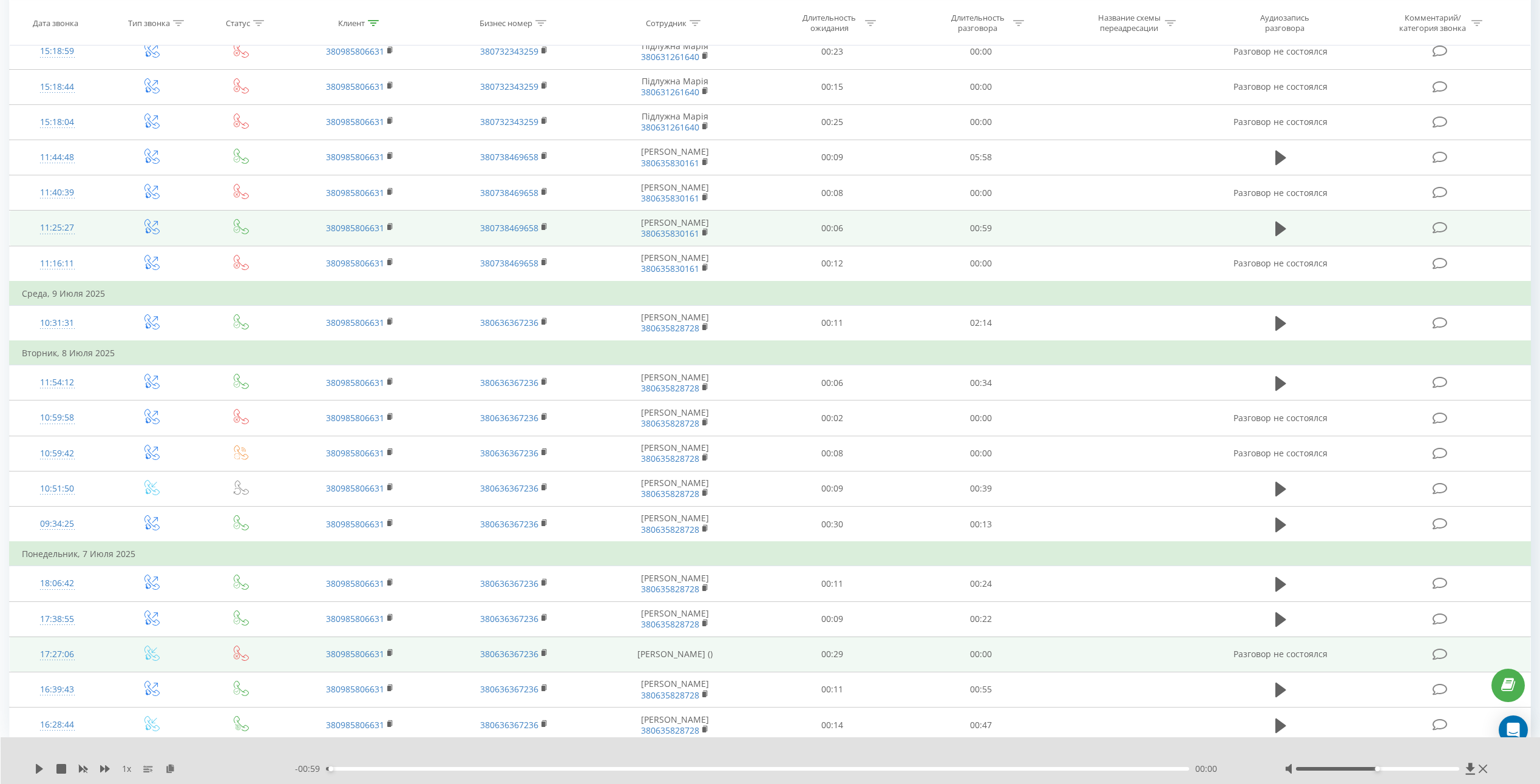
scroll to position [151, 0]
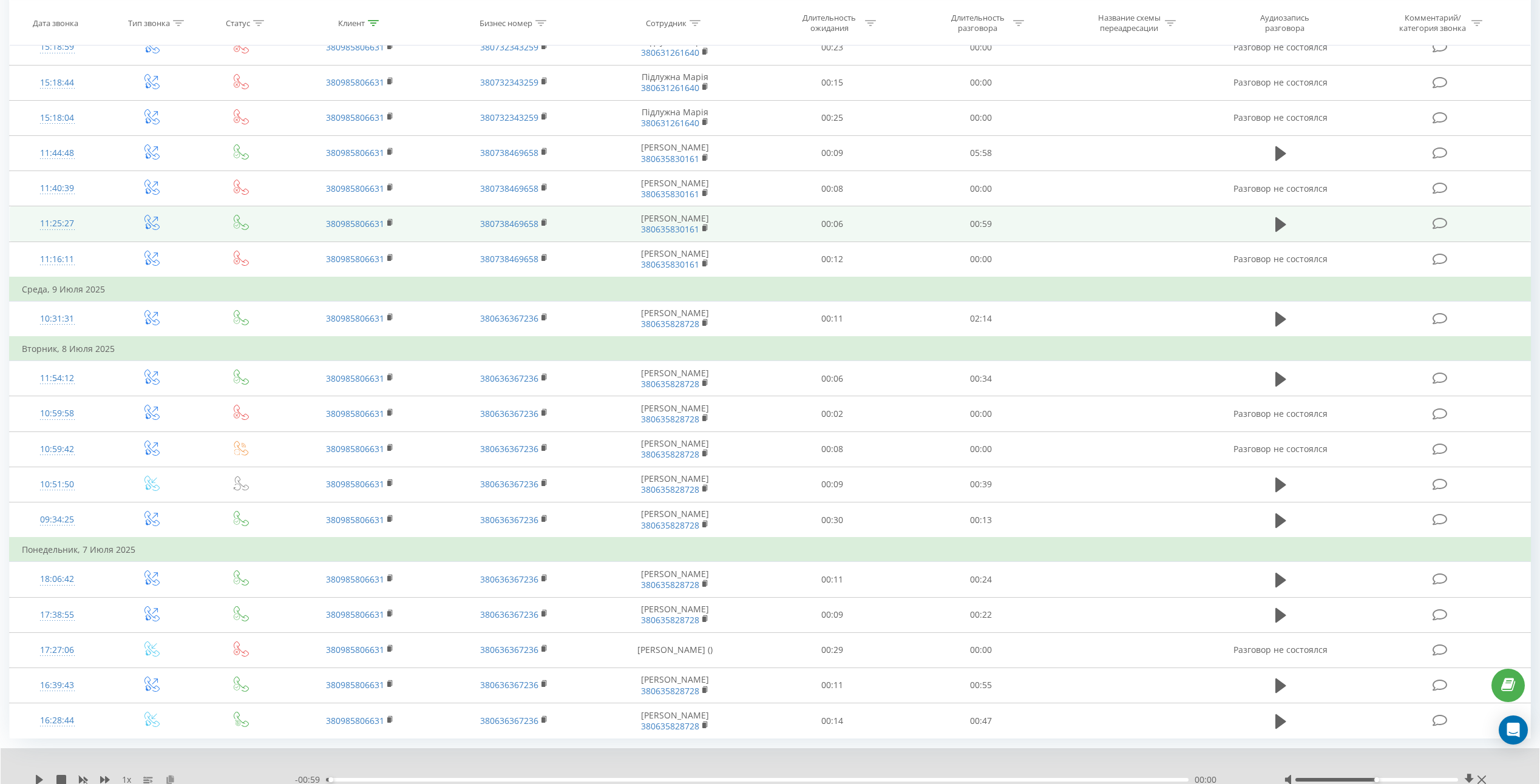
click at [167, 777] on icon at bounding box center [171, 779] width 11 height 9
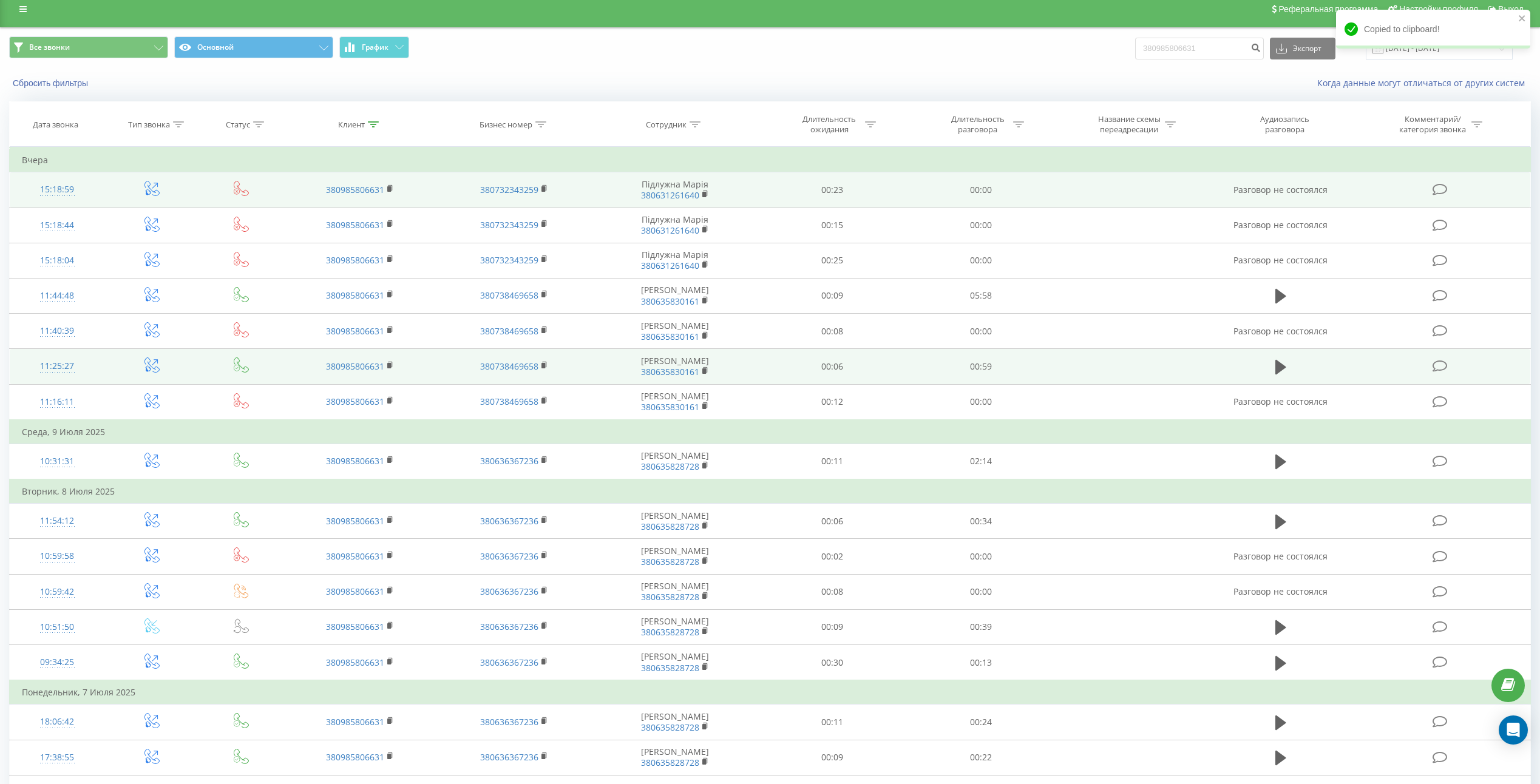
scroll to position [0, 0]
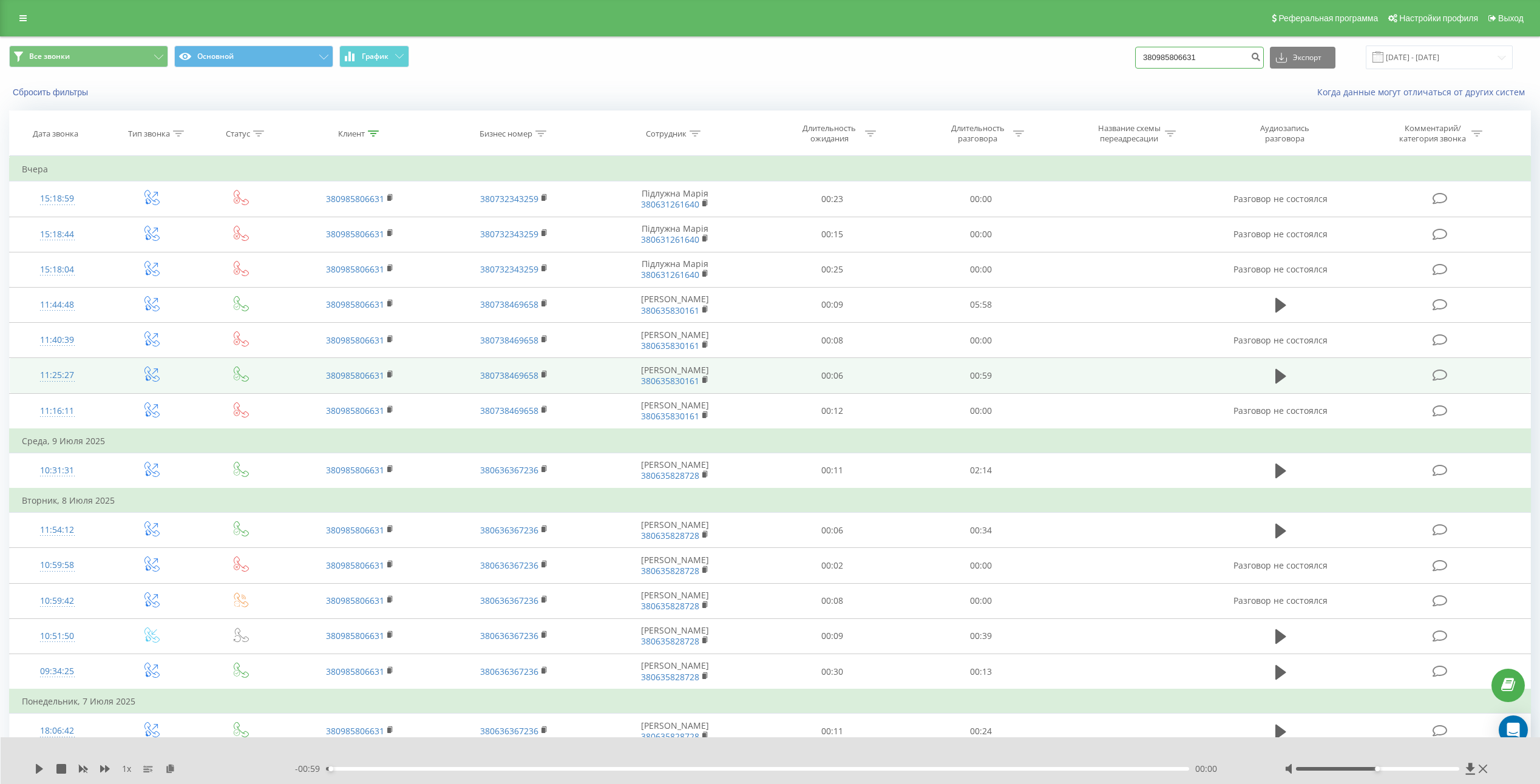
click at [1218, 52] on input "380985806631" at bounding box center [1199, 57] width 128 height 22
paste input "673858888"
type input "380673858888"
click at [1261, 59] on icon "submit" at bounding box center [1255, 55] width 11 height 7
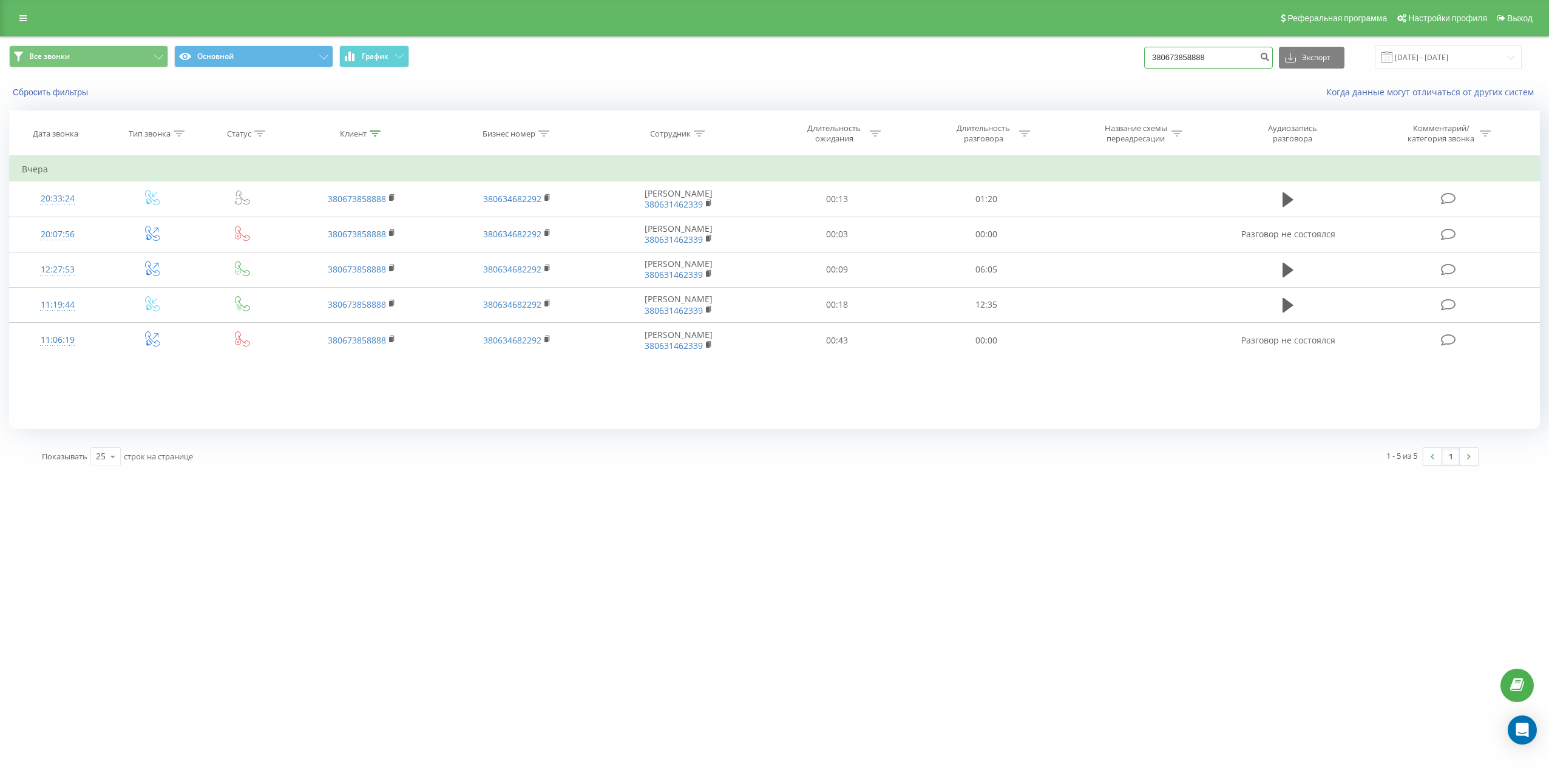
click at [1250, 50] on input "380673858888" at bounding box center [1208, 57] width 128 height 22
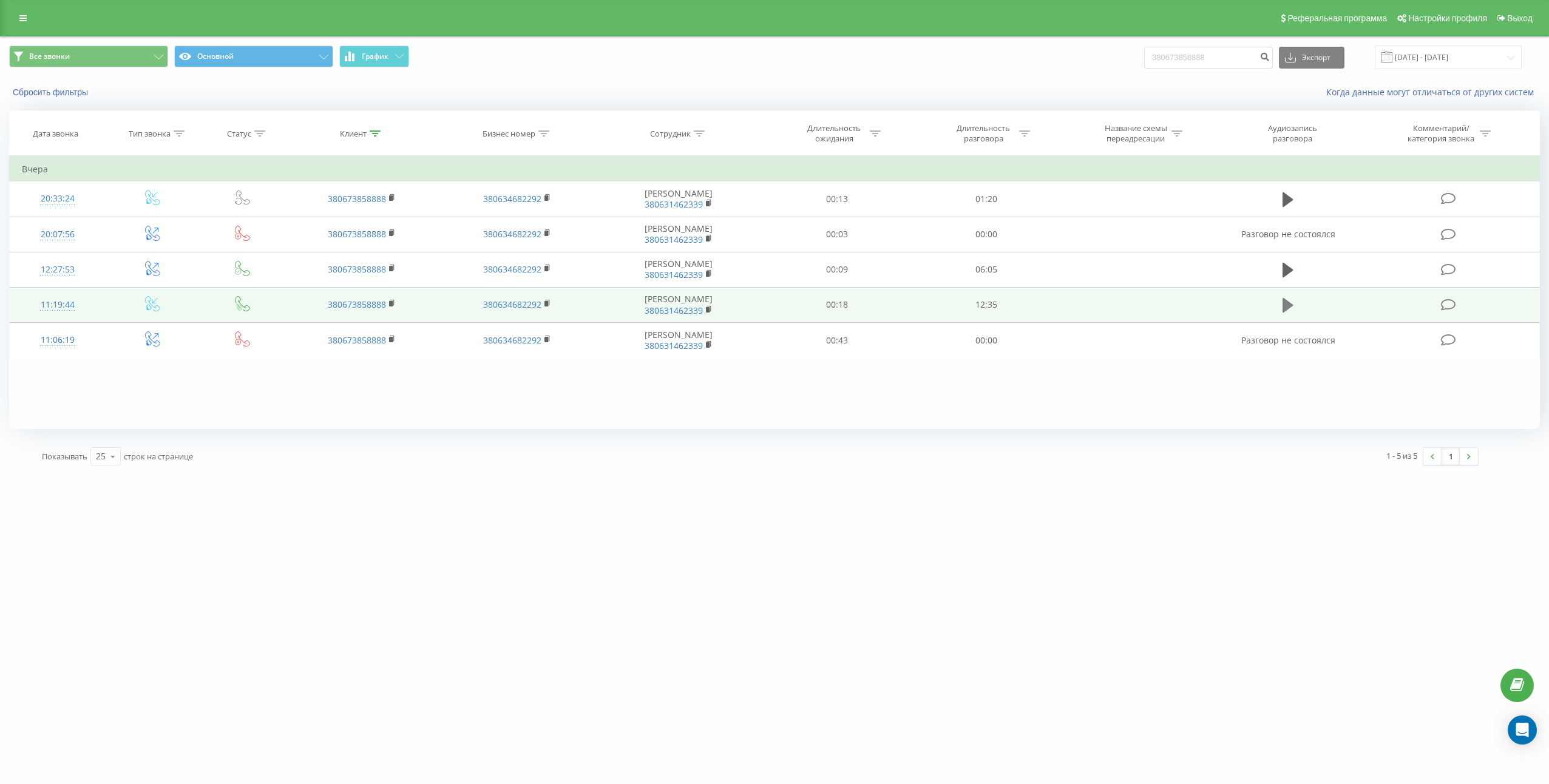
click at [1288, 305] on icon at bounding box center [1288, 305] width 11 height 14
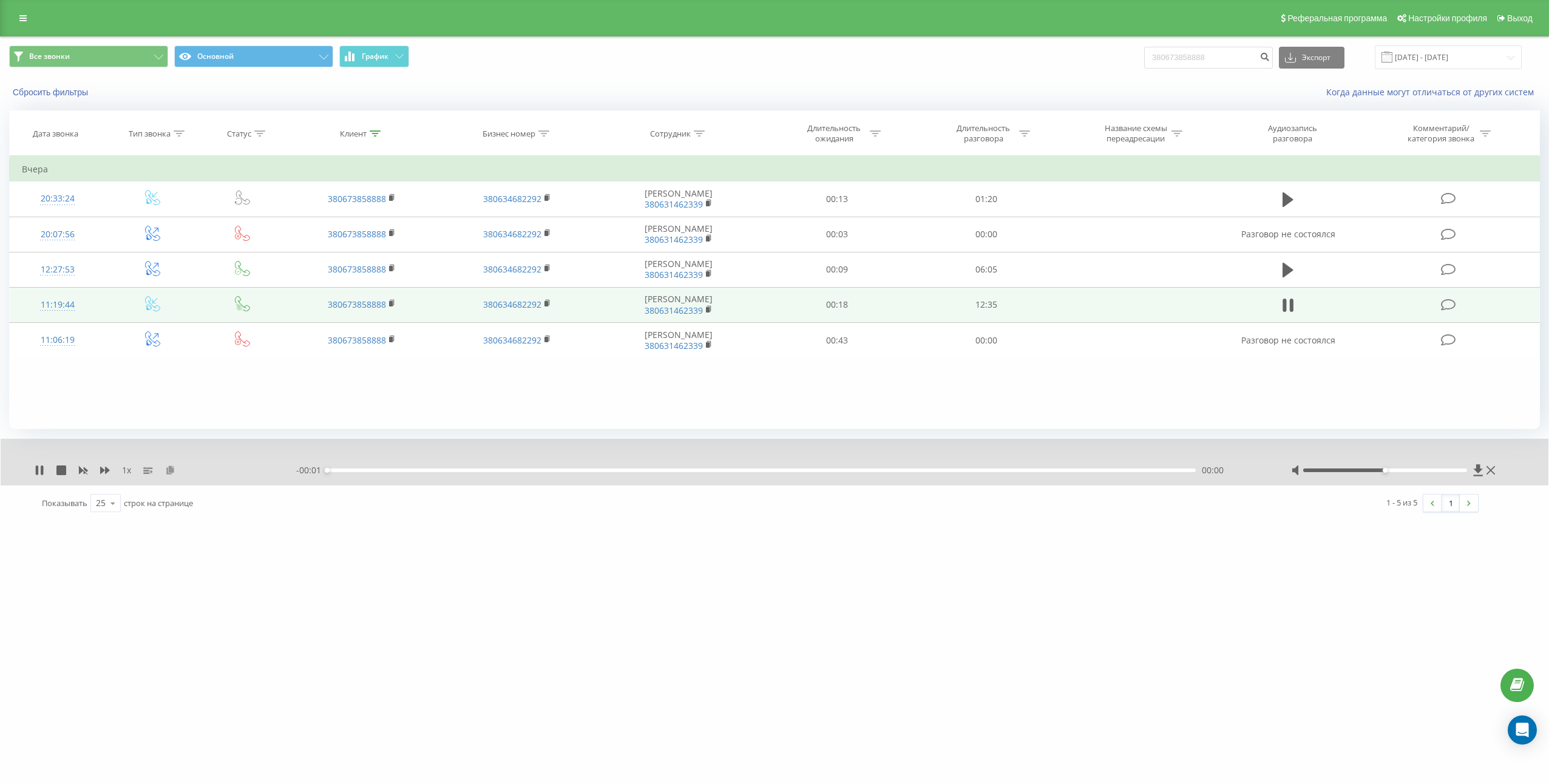
click at [170, 467] on icon at bounding box center [171, 469] width 11 height 9
click at [1286, 307] on icon at bounding box center [1285, 305] width 4 height 13
click at [980, 300] on td "12:35" at bounding box center [986, 304] width 149 height 35
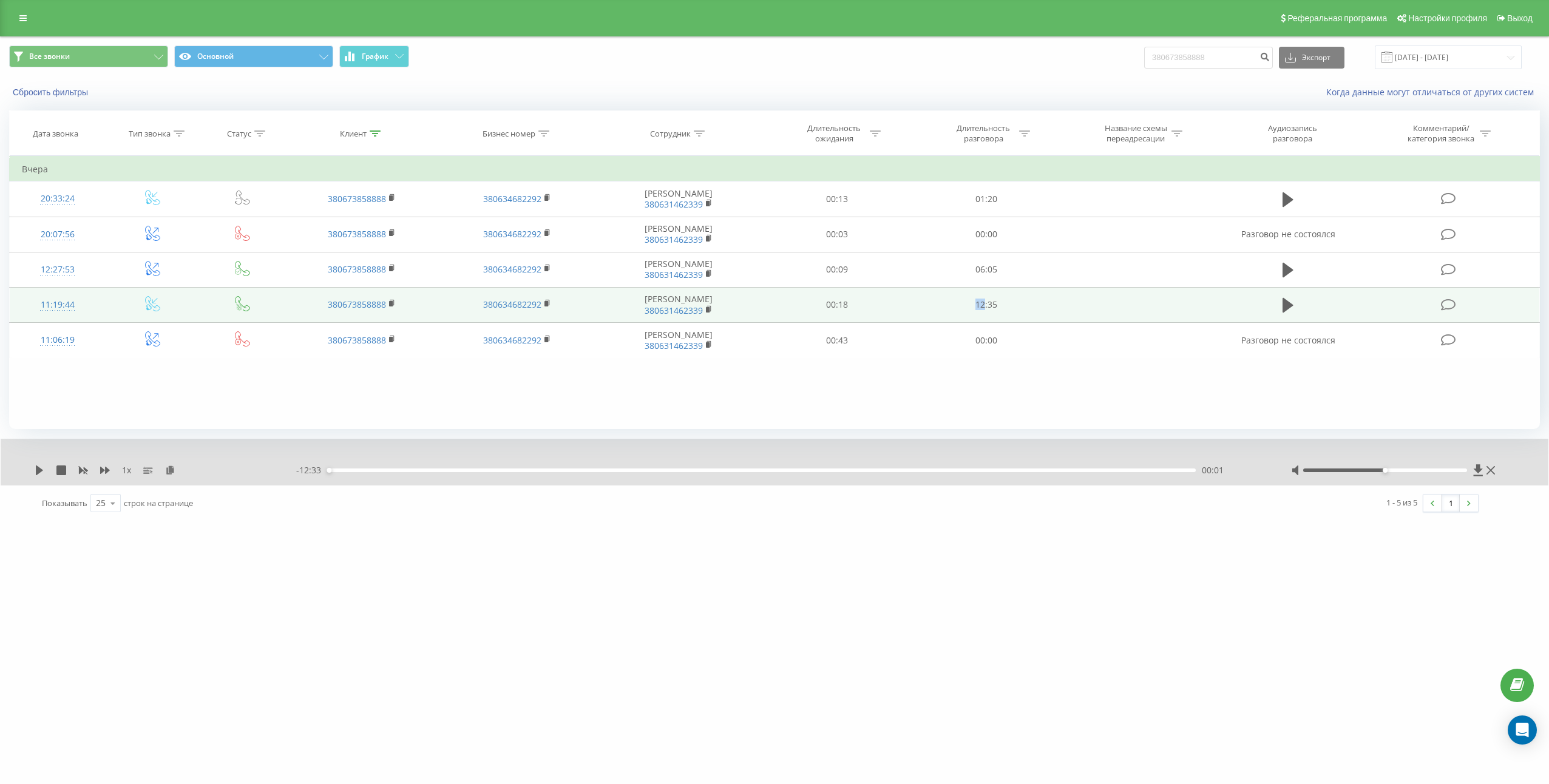
copy td "12"
click at [988, 317] on td "12:35" at bounding box center [986, 304] width 149 height 35
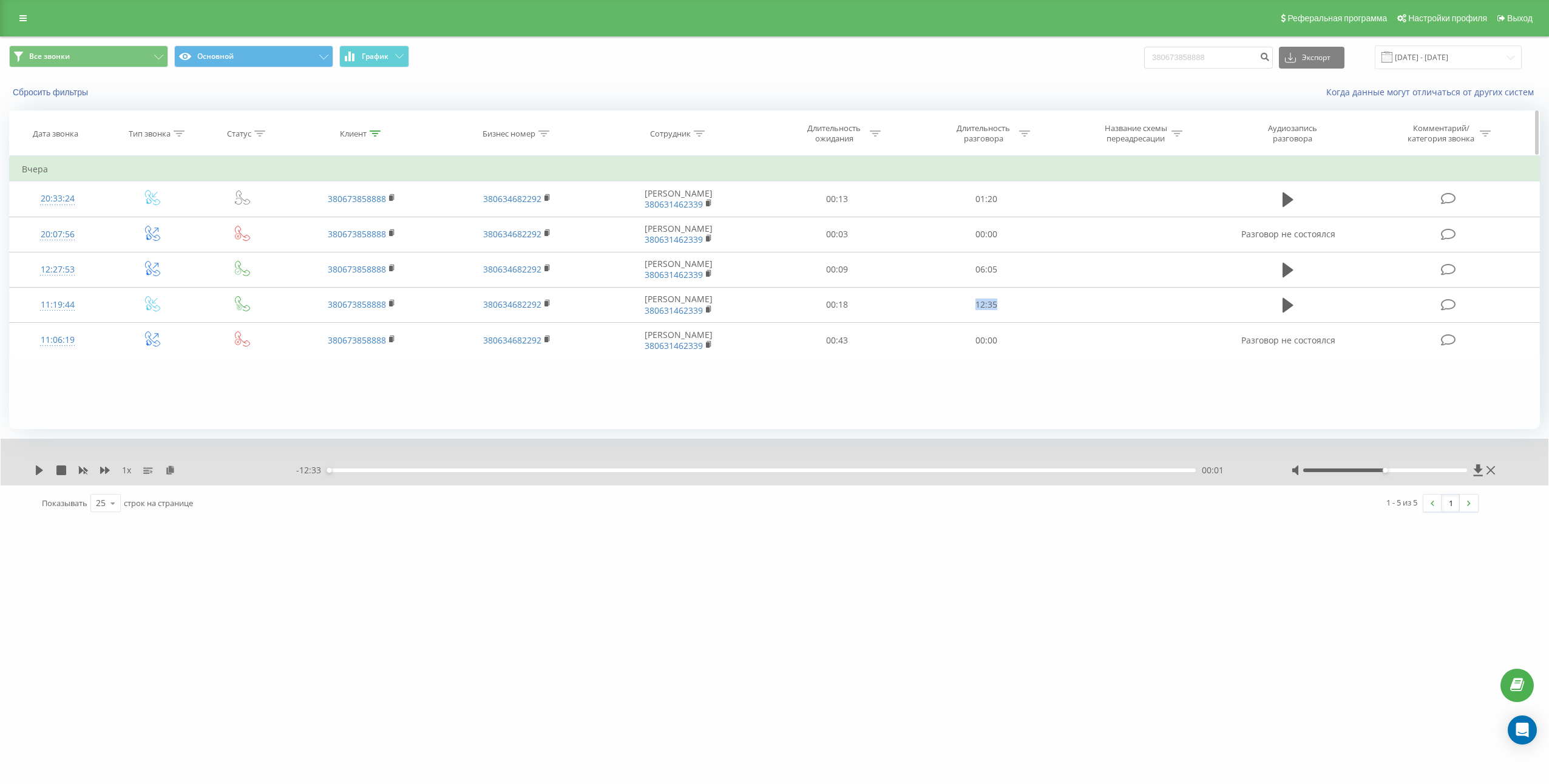
copy td "12:35"
click at [1224, 63] on input "380673858888" at bounding box center [1208, 57] width 128 height 22
paste input "6790100"
type input "380676790100"
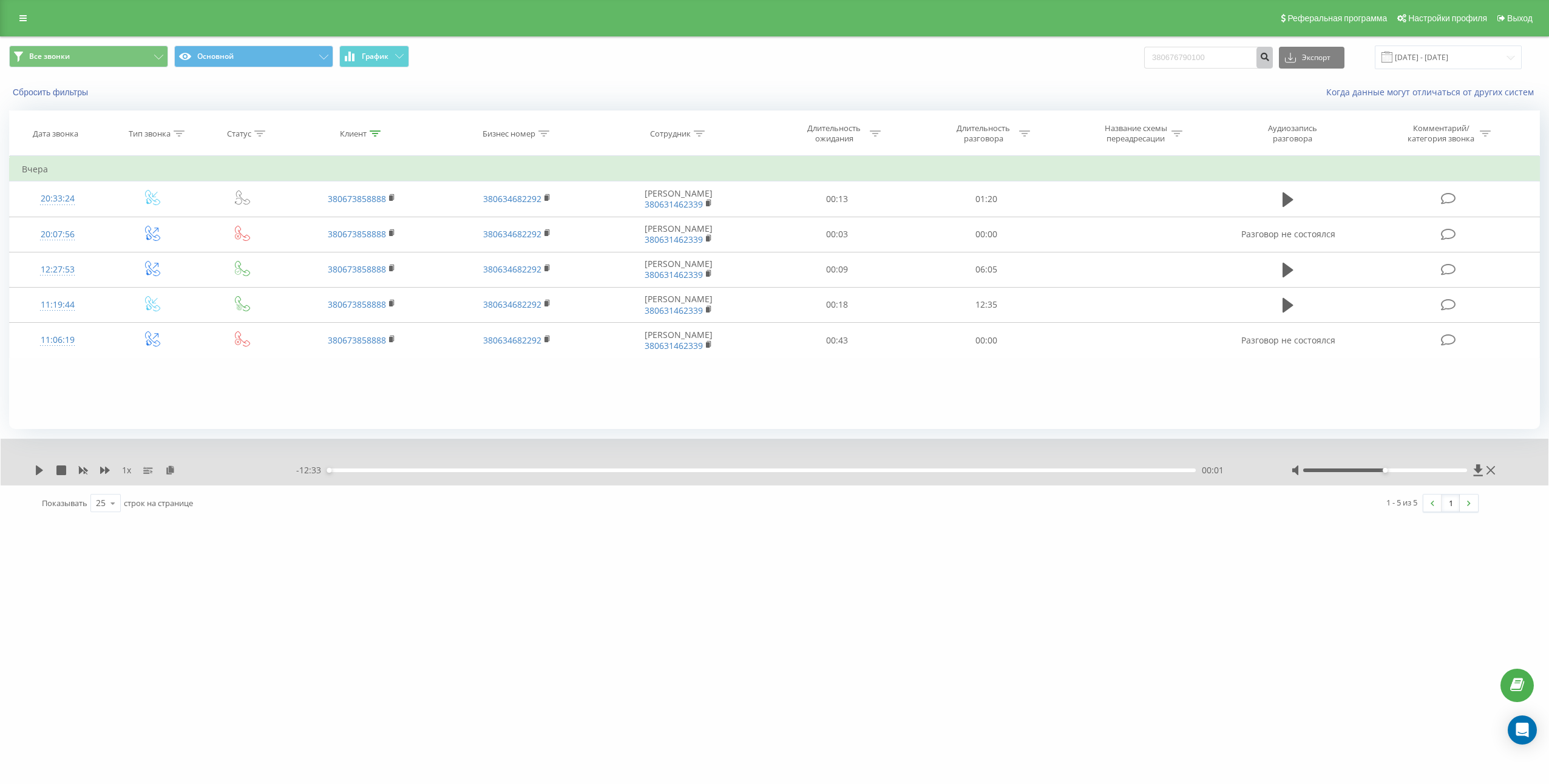
click at [1270, 64] on button "submit" at bounding box center [1264, 57] width 16 height 22
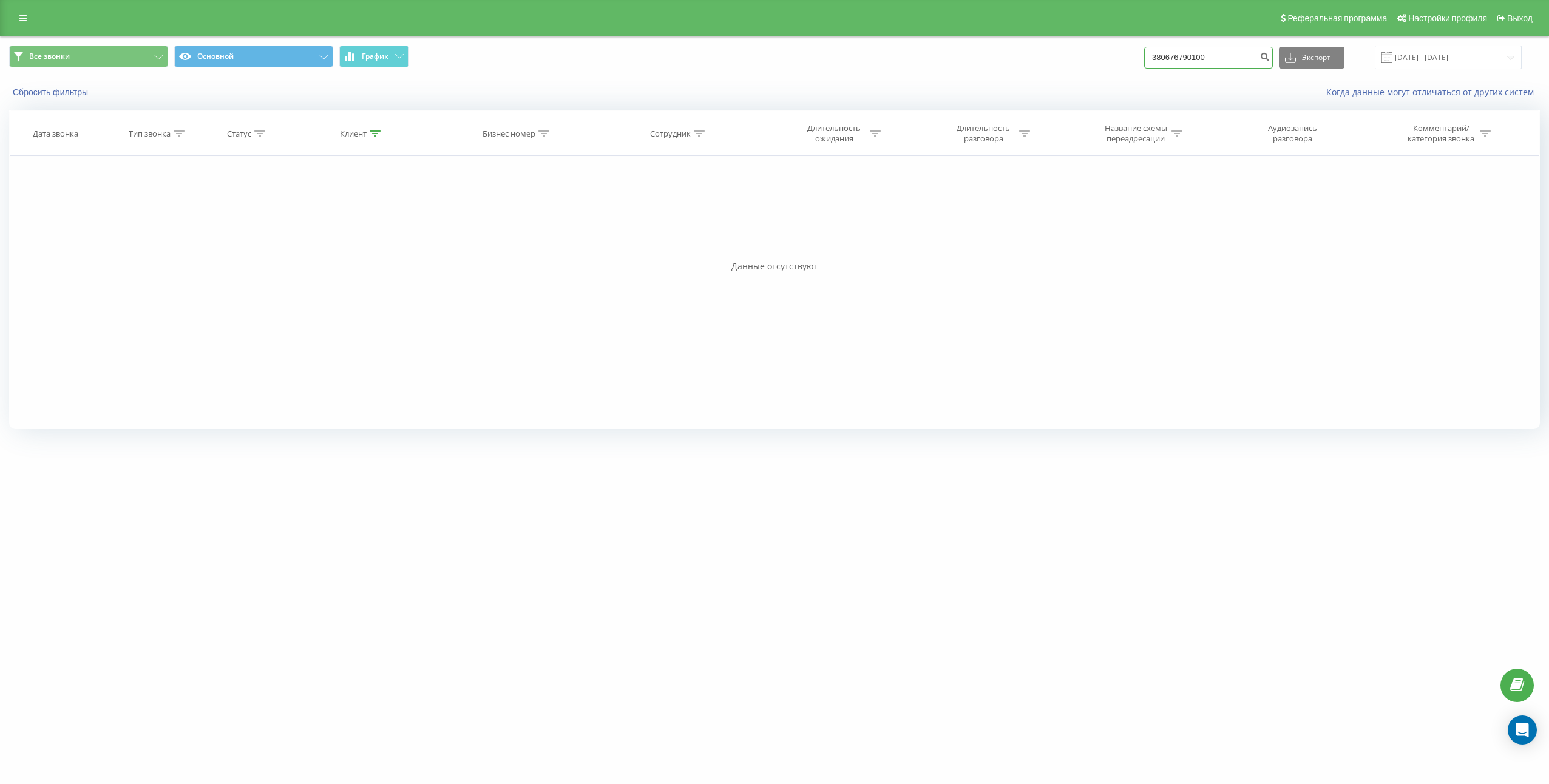
click at [1214, 68] on input "380676790100" at bounding box center [1208, 57] width 128 height 22
paste input "971884955"
type input "380971884955"
click at [1270, 58] on icon "submit" at bounding box center [1264, 55] width 11 height 7
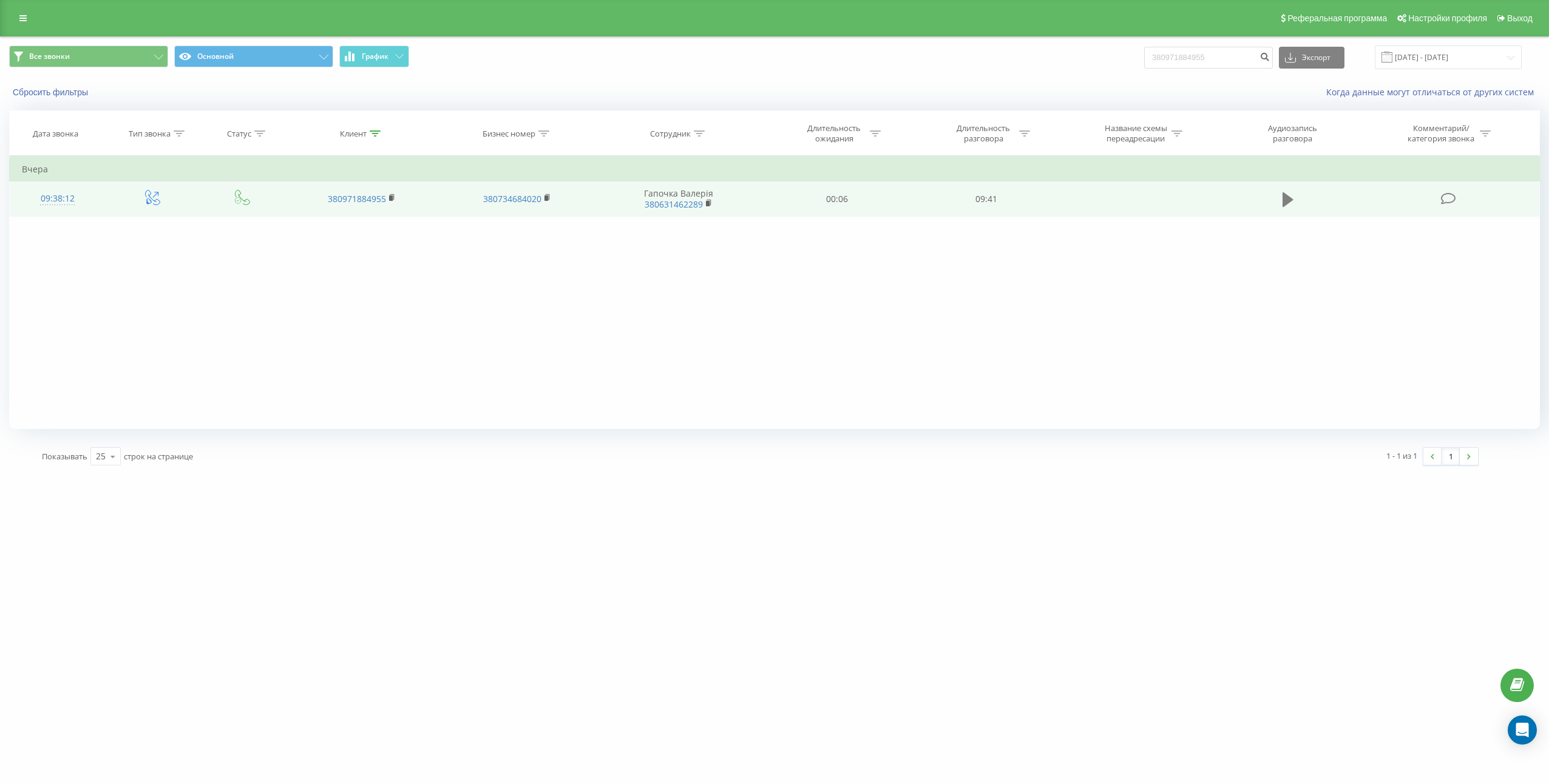
click at [1291, 194] on icon at bounding box center [1288, 199] width 11 height 17
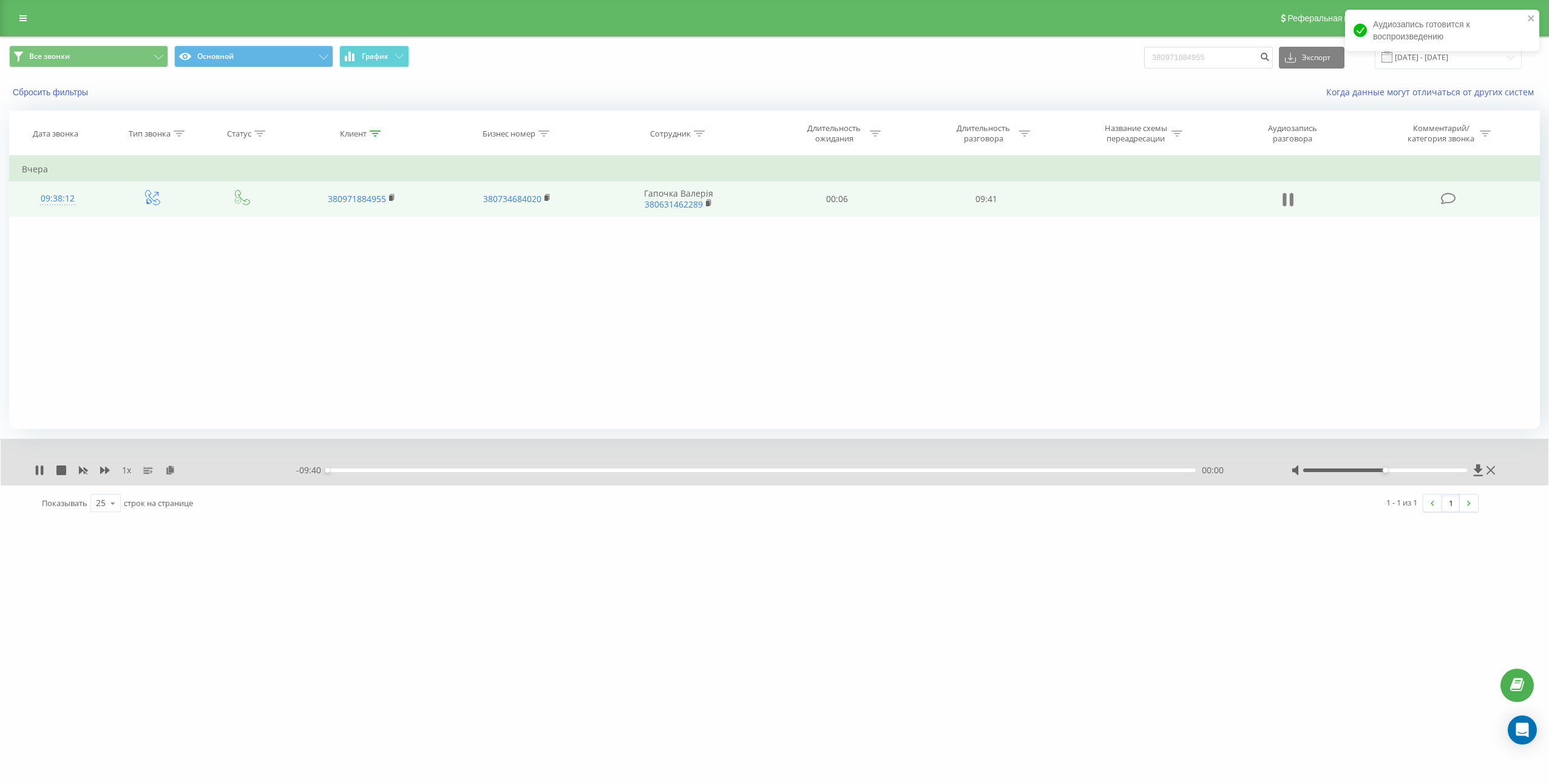
click at [1288, 199] on icon at bounding box center [1288, 199] width 11 height 17
click at [172, 471] on icon at bounding box center [171, 469] width 11 height 9
click at [998, 197] on td "09:41" at bounding box center [986, 199] width 149 height 35
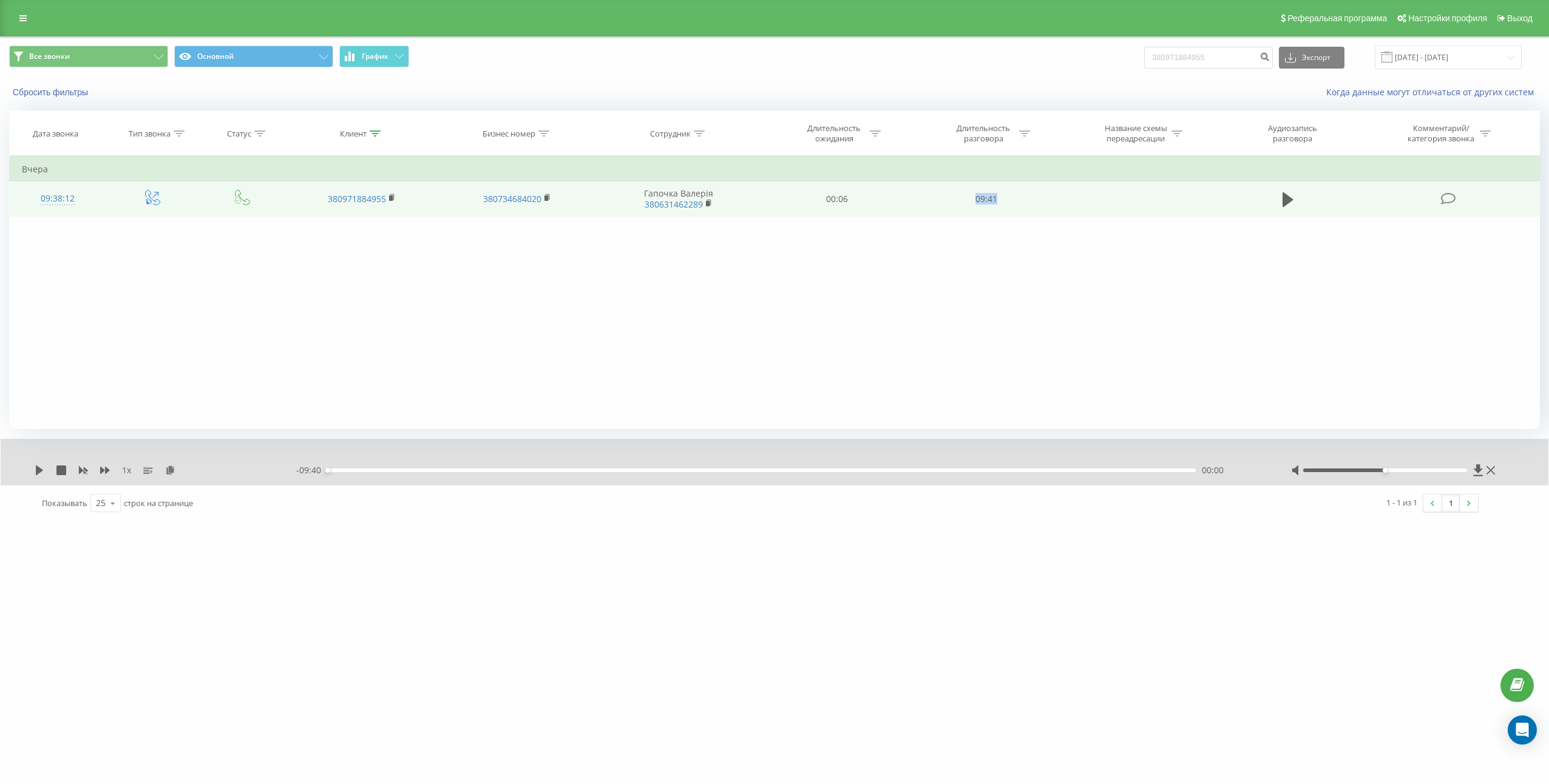
copy td "09:41"
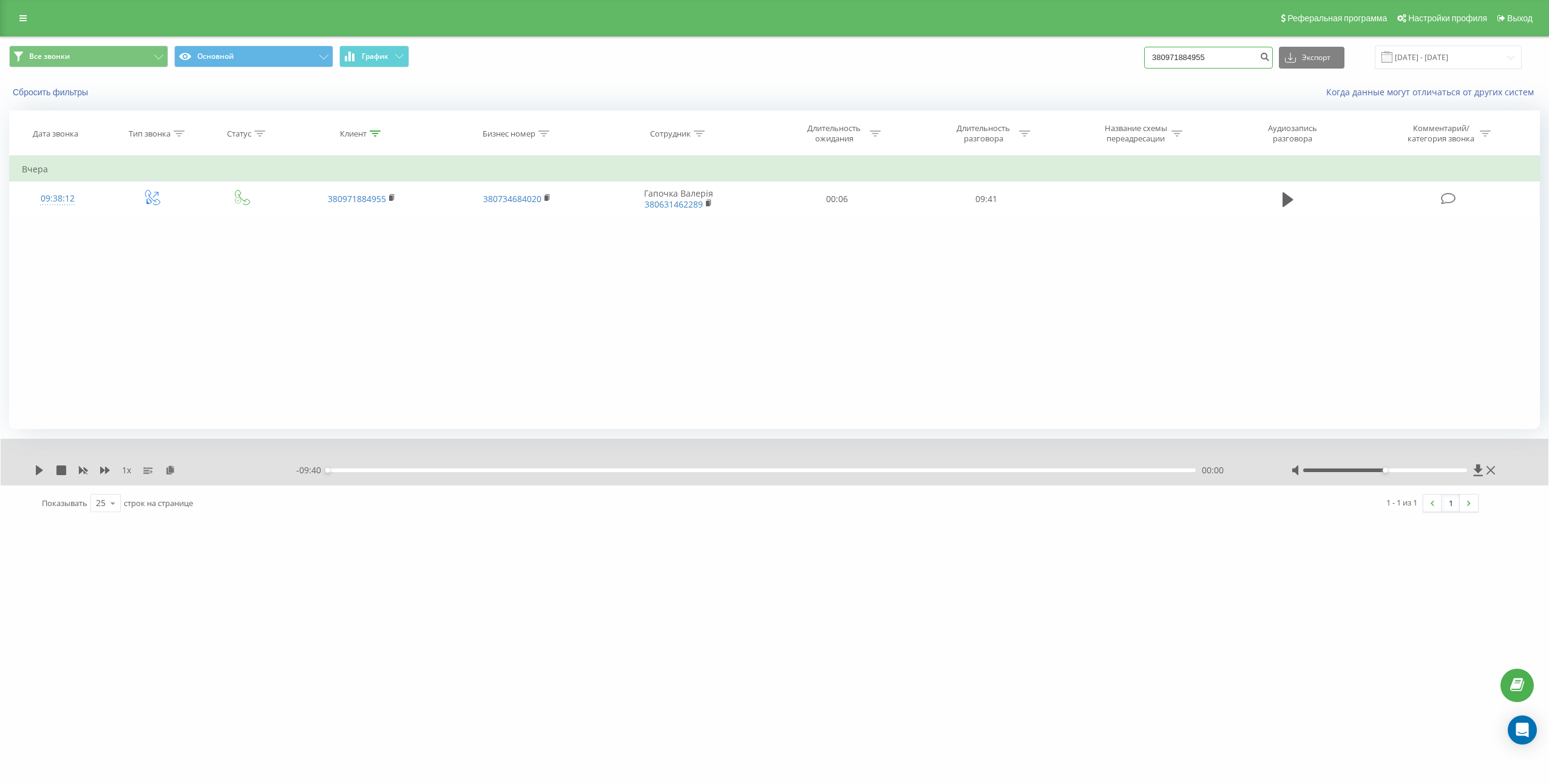
click at [1250, 50] on input "380971884955" at bounding box center [1208, 57] width 128 height 22
paste input "674091490"
type input "380674091490"
click at [1273, 54] on button "submit" at bounding box center [1264, 57] width 16 height 22
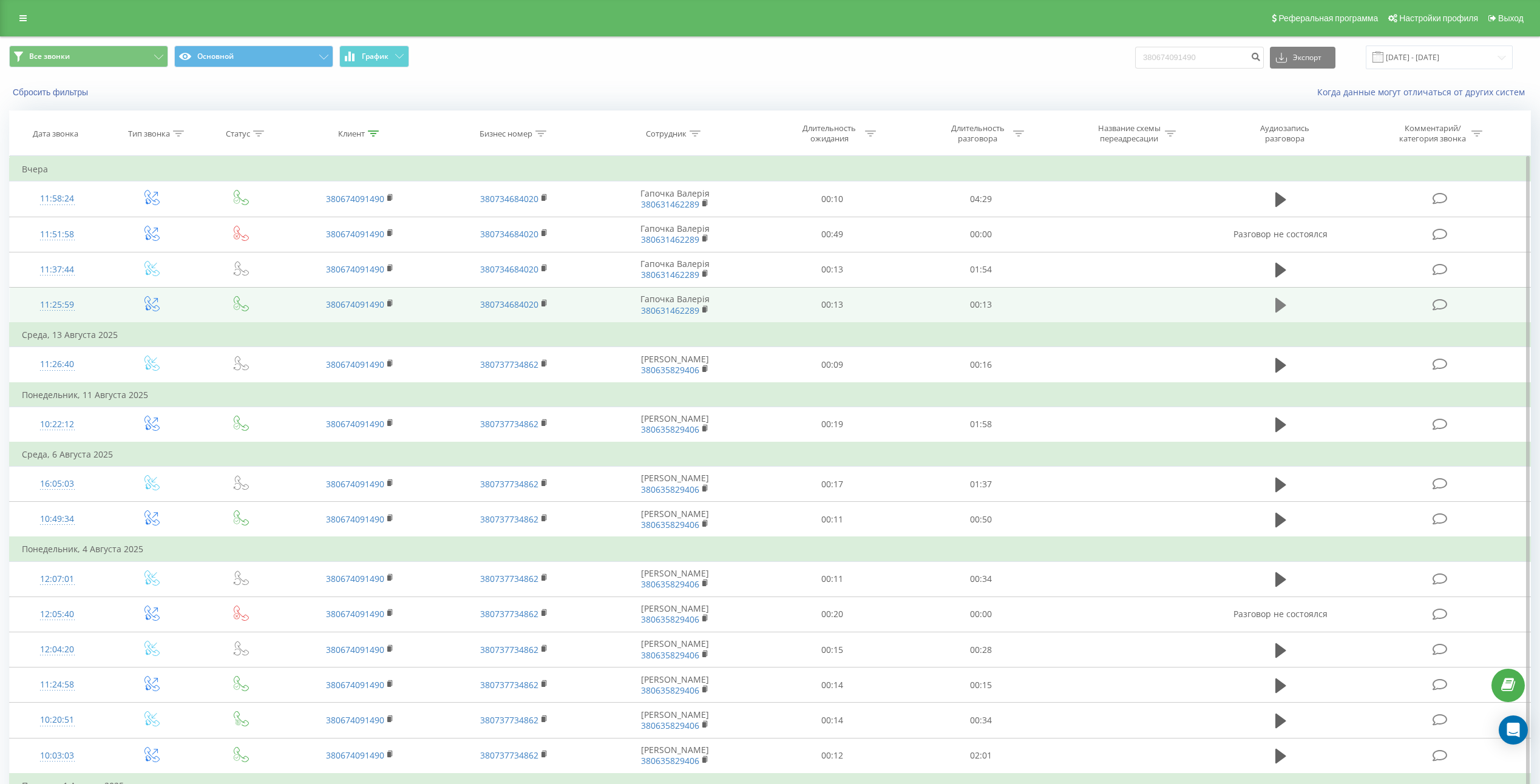
click at [1280, 309] on icon at bounding box center [1280, 305] width 11 height 14
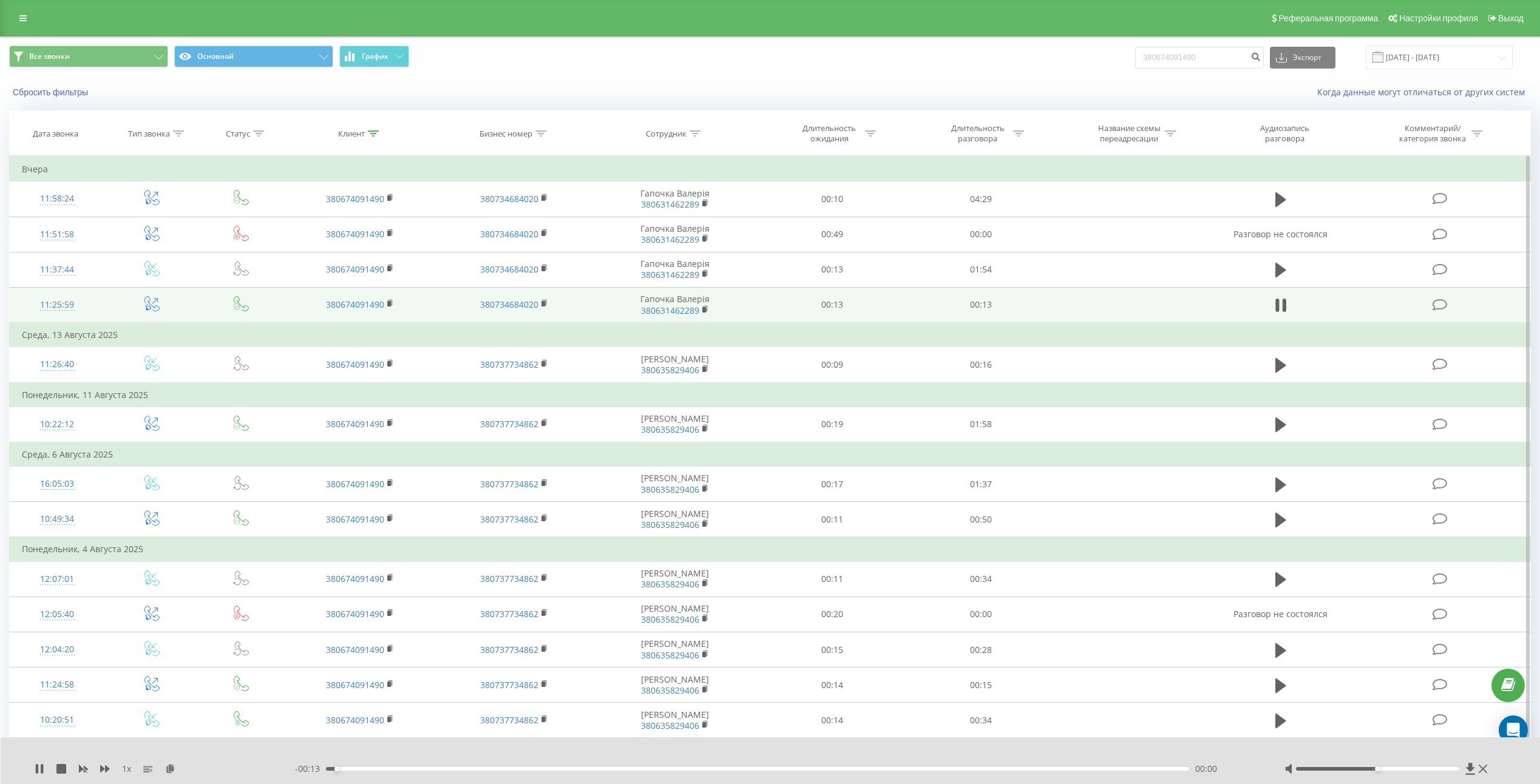
click at [1280, 309] on icon at bounding box center [1280, 305] width 11 height 17
click at [162, 768] on div "1 x" at bounding box center [165, 768] width 260 height 12
click at [167, 768] on icon at bounding box center [171, 768] width 11 height 9
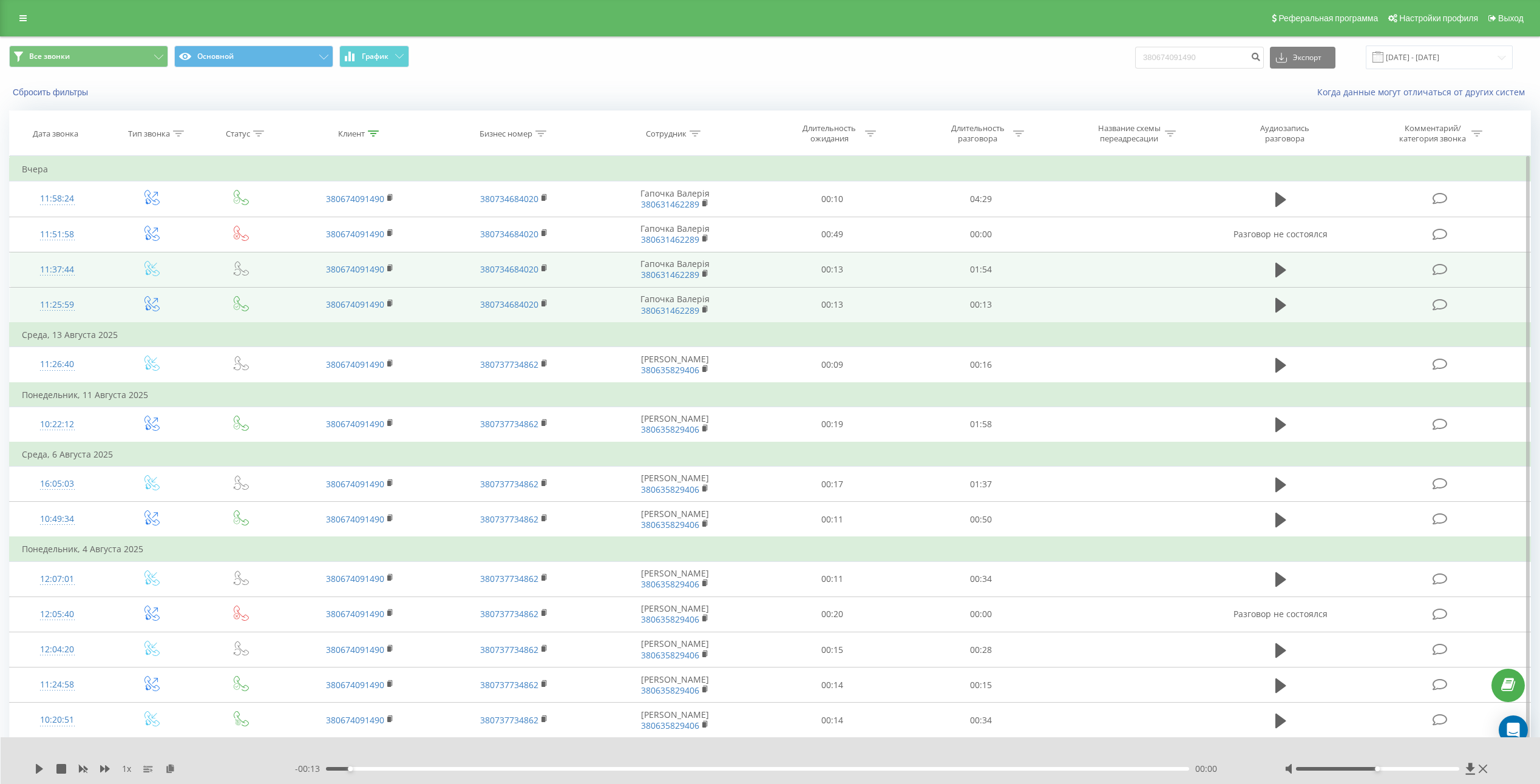
click at [982, 265] on td "01:54" at bounding box center [981, 269] width 149 height 35
copy td "01:54"
click at [1286, 273] on icon at bounding box center [1280, 270] width 11 height 17
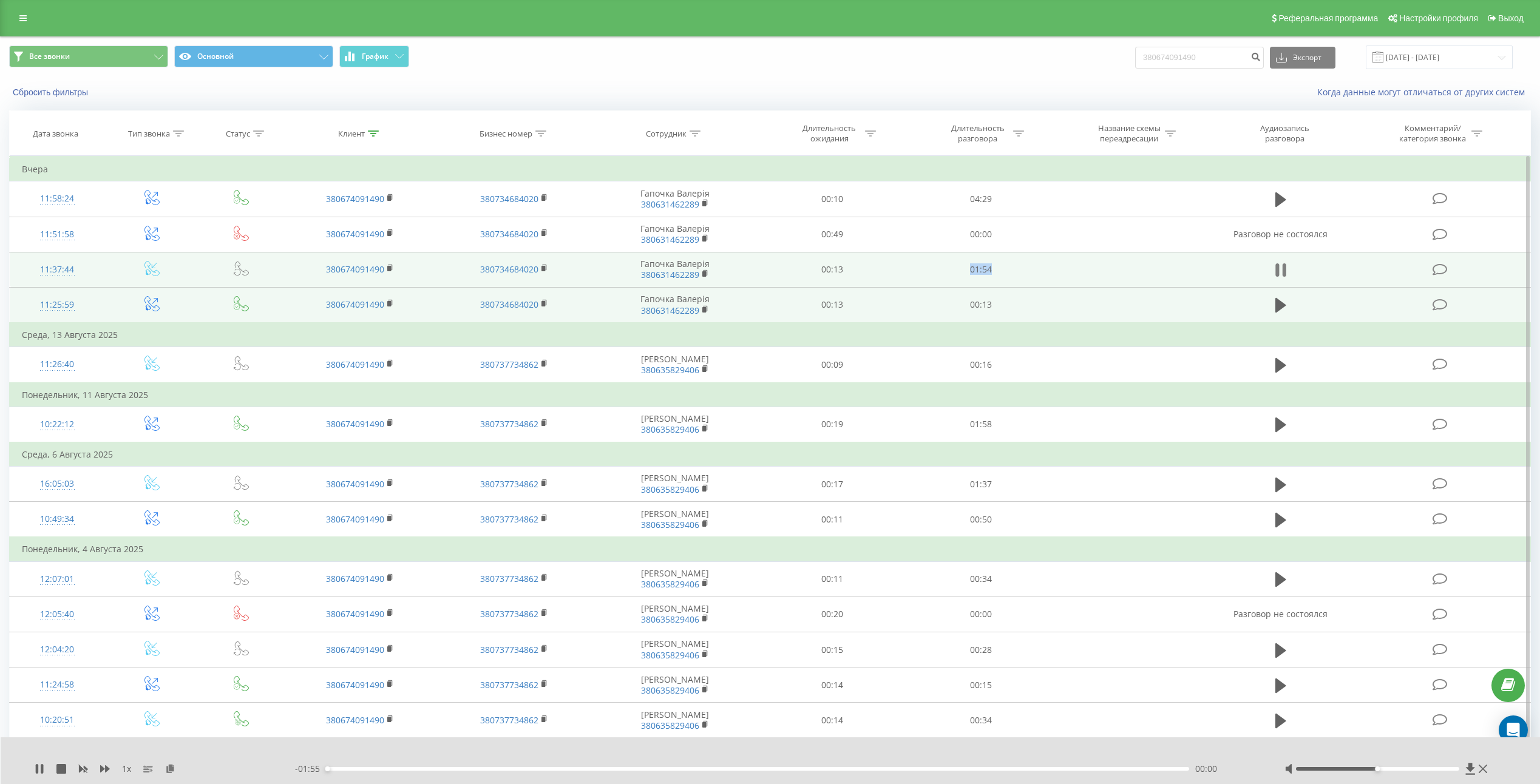
click at [1283, 270] on icon at bounding box center [1284, 270] width 4 height 13
click at [169, 771] on icon at bounding box center [171, 768] width 11 height 9
click at [982, 299] on td "00:13" at bounding box center [981, 305] width 149 height 36
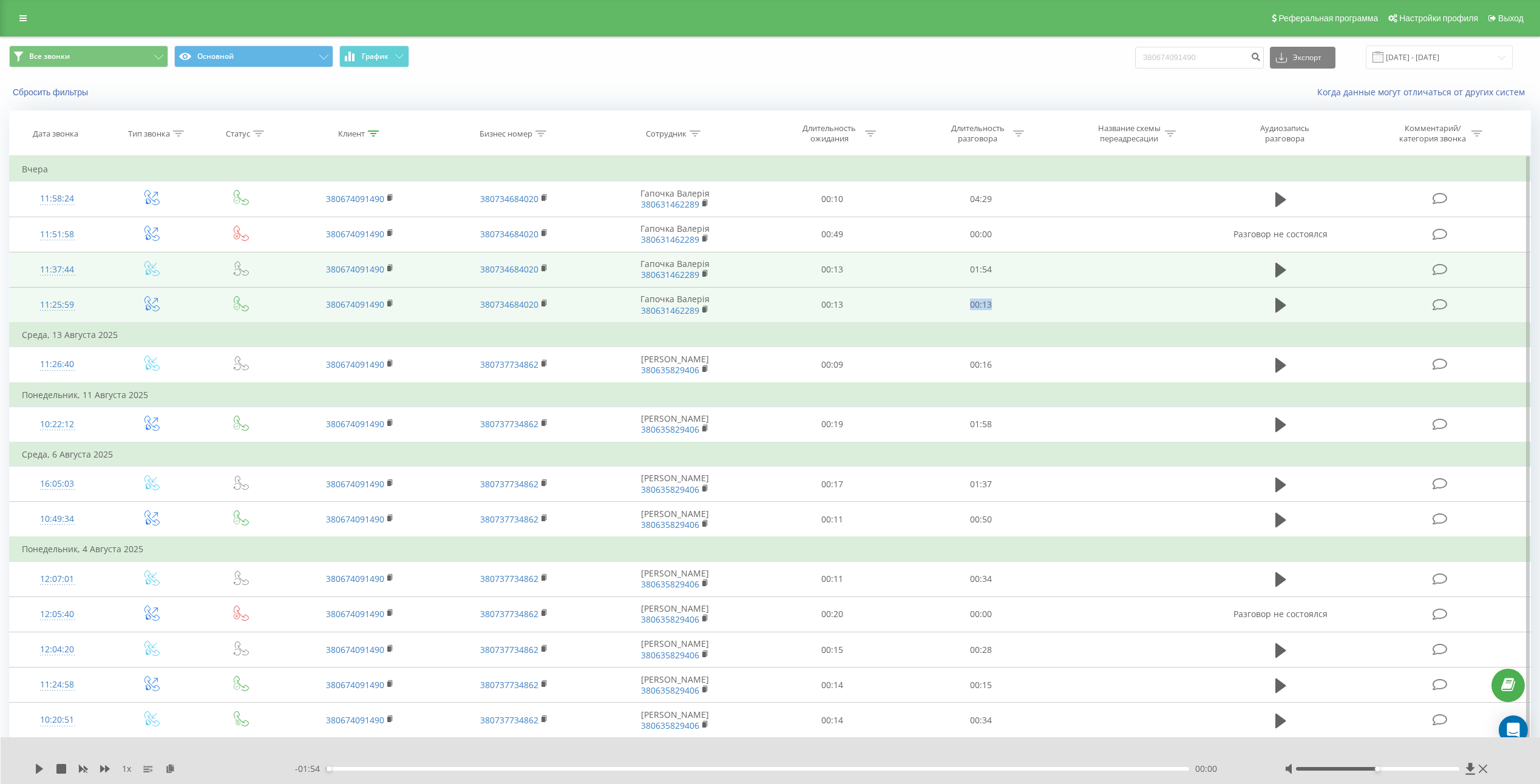
copy td "00:13"
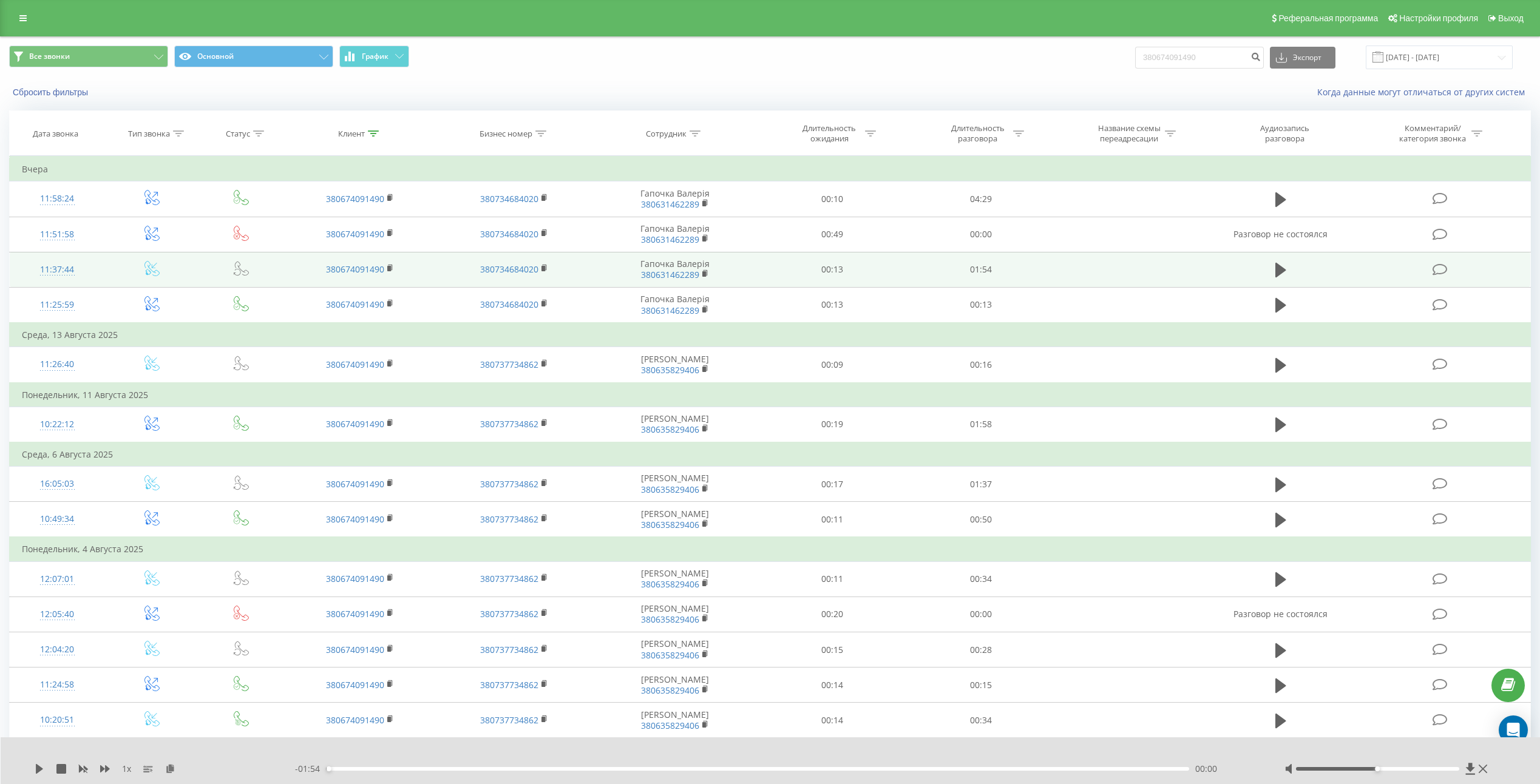
click at [983, 273] on td "01:54" at bounding box center [981, 269] width 149 height 35
copy td "01:54"
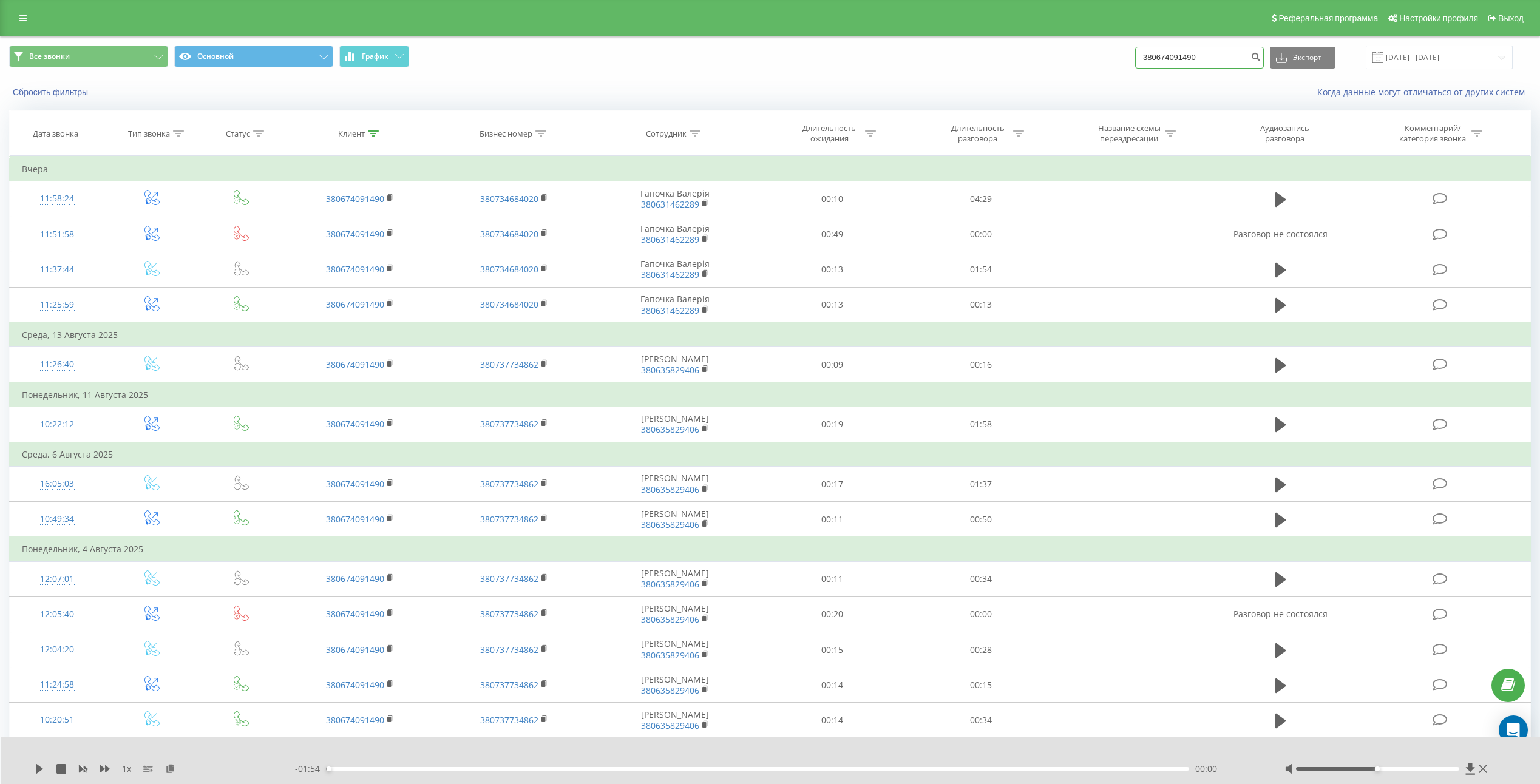
click at [1234, 56] on input "380674091490" at bounding box center [1199, 57] width 128 height 22
paste input "39502497"
type input "380639502497"
click at [1264, 63] on button "submit" at bounding box center [1255, 57] width 16 height 22
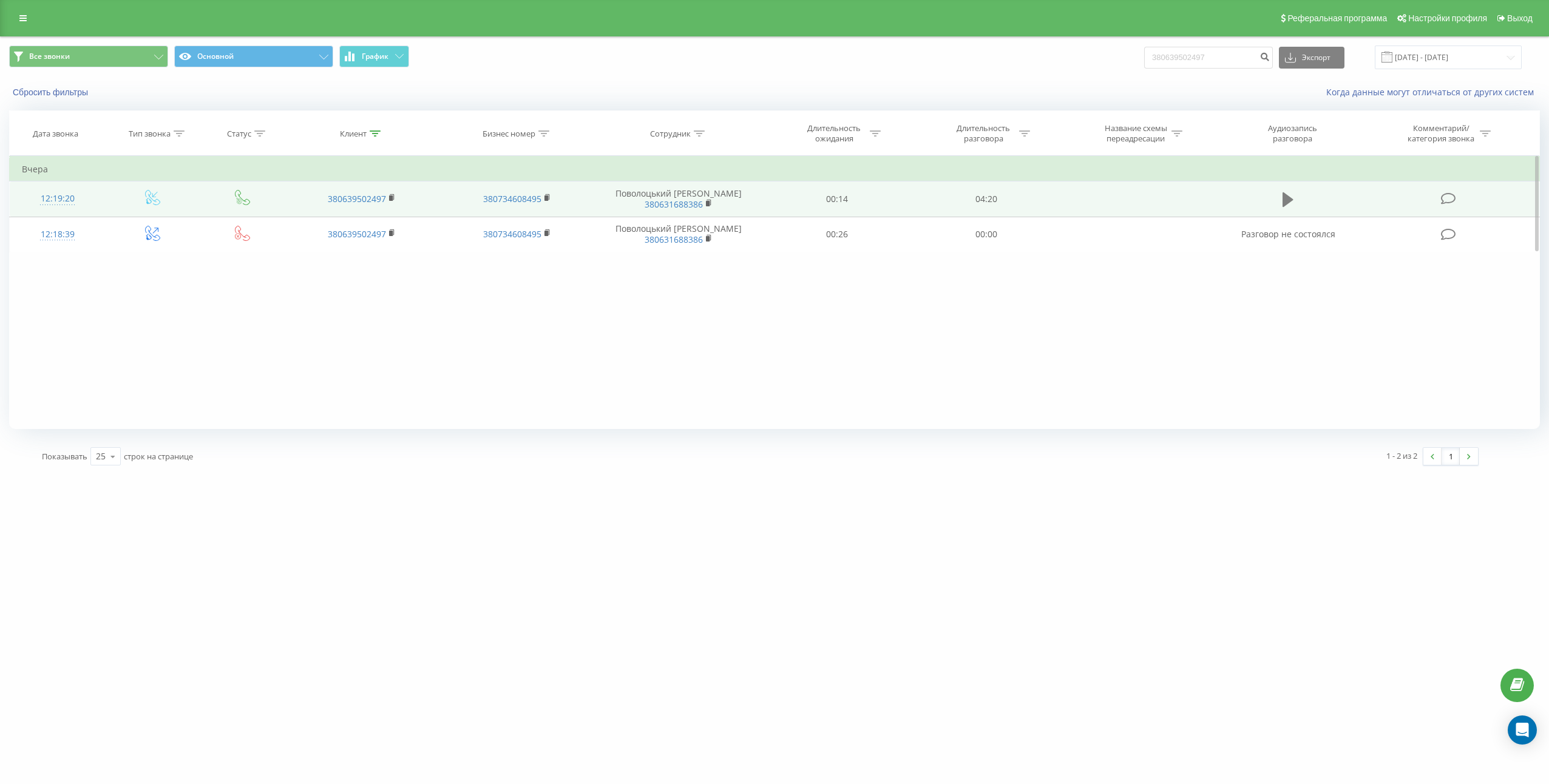
click at [1292, 204] on icon at bounding box center [1288, 199] width 11 height 17
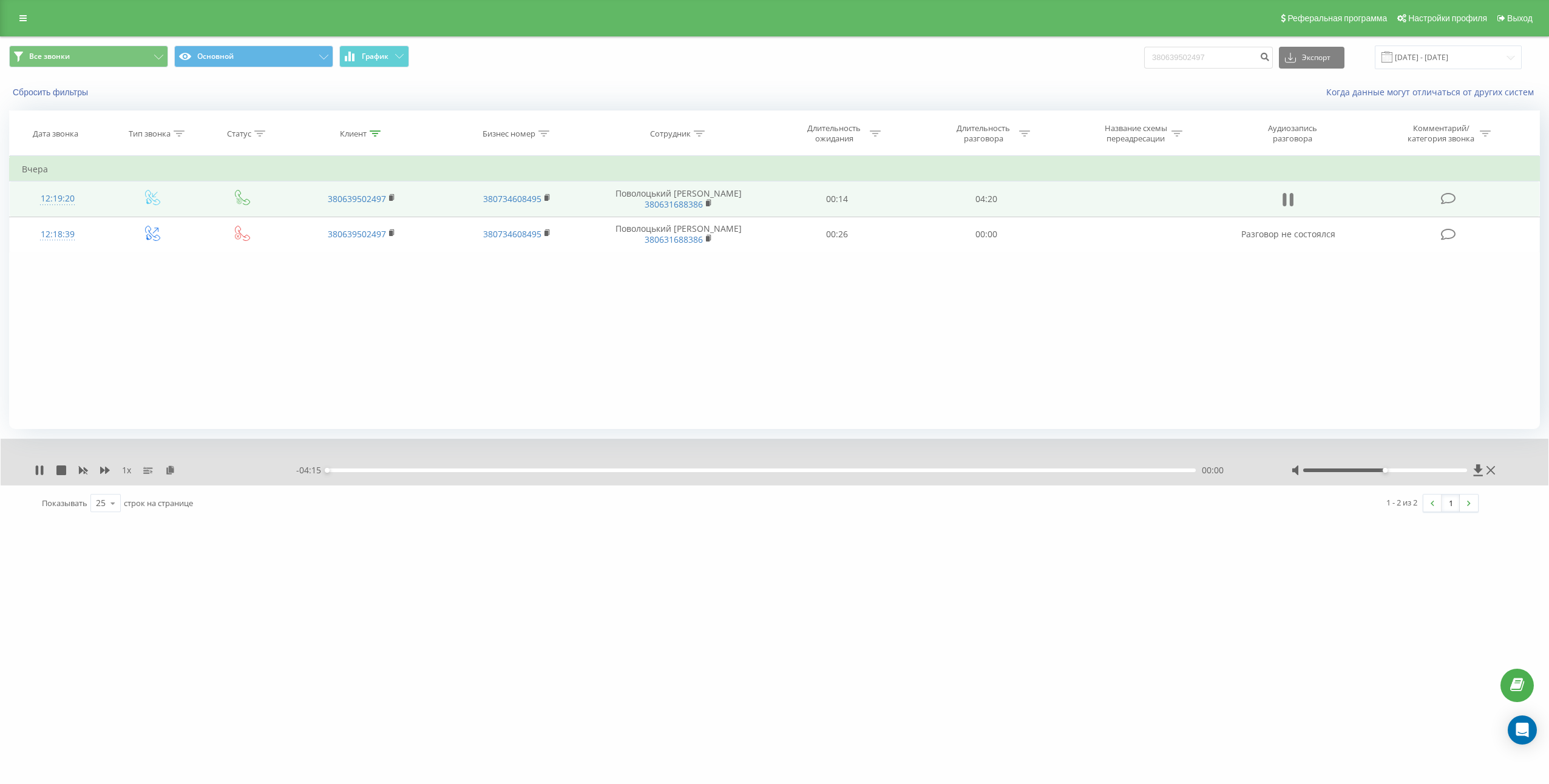
click at [1287, 201] on icon at bounding box center [1288, 199] width 11 height 17
click at [171, 468] on icon at bounding box center [171, 469] width 11 height 9
click at [1002, 188] on td "04:20" at bounding box center [986, 199] width 149 height 35
click at [989, 199] on td "04:20" at bounding box center [986, 199] width 149 height 35
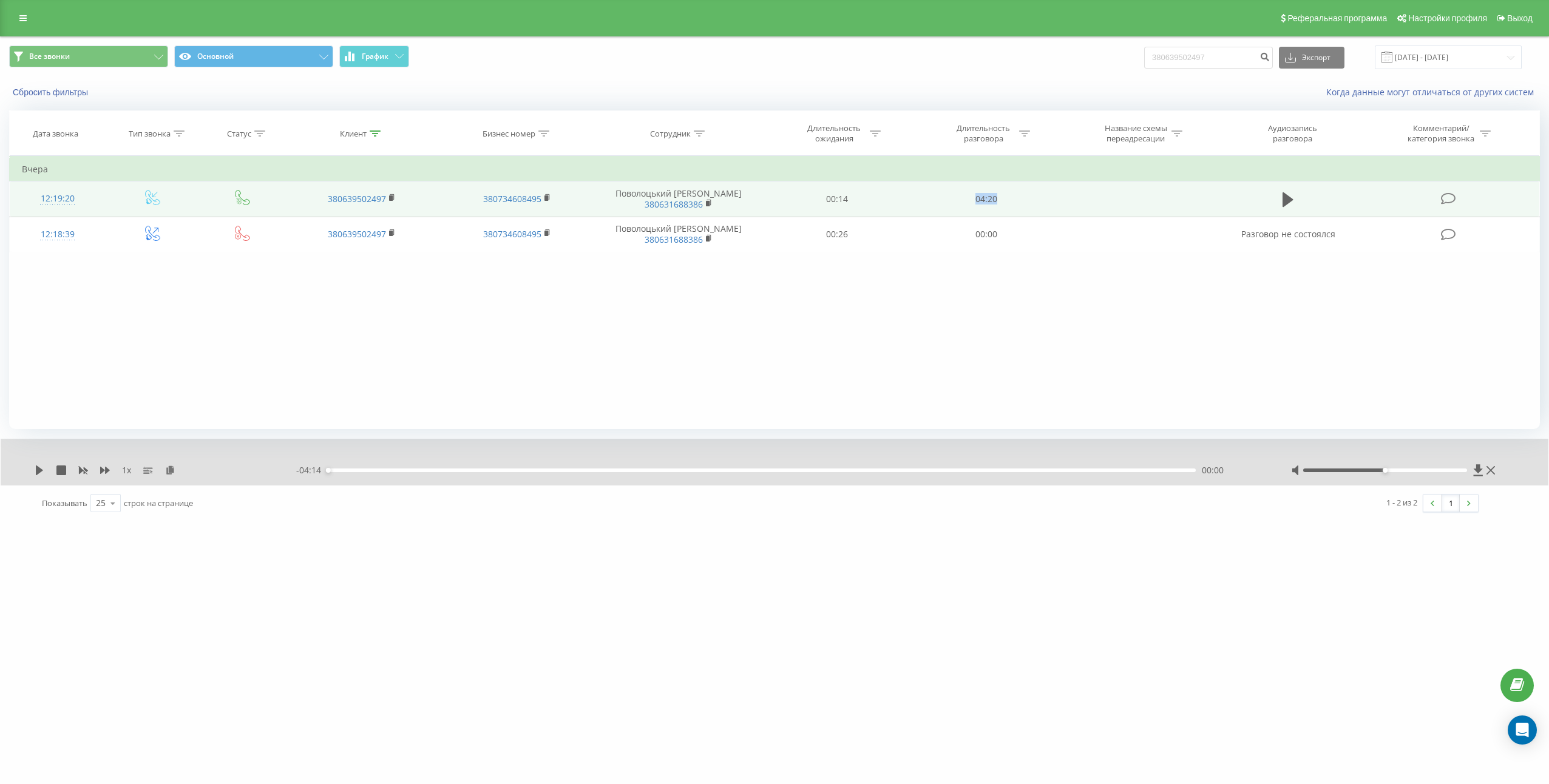
click at [989, 199] on td "04:20" at bounding box center [986, 199] width 149 height 35
copy td "04:20"
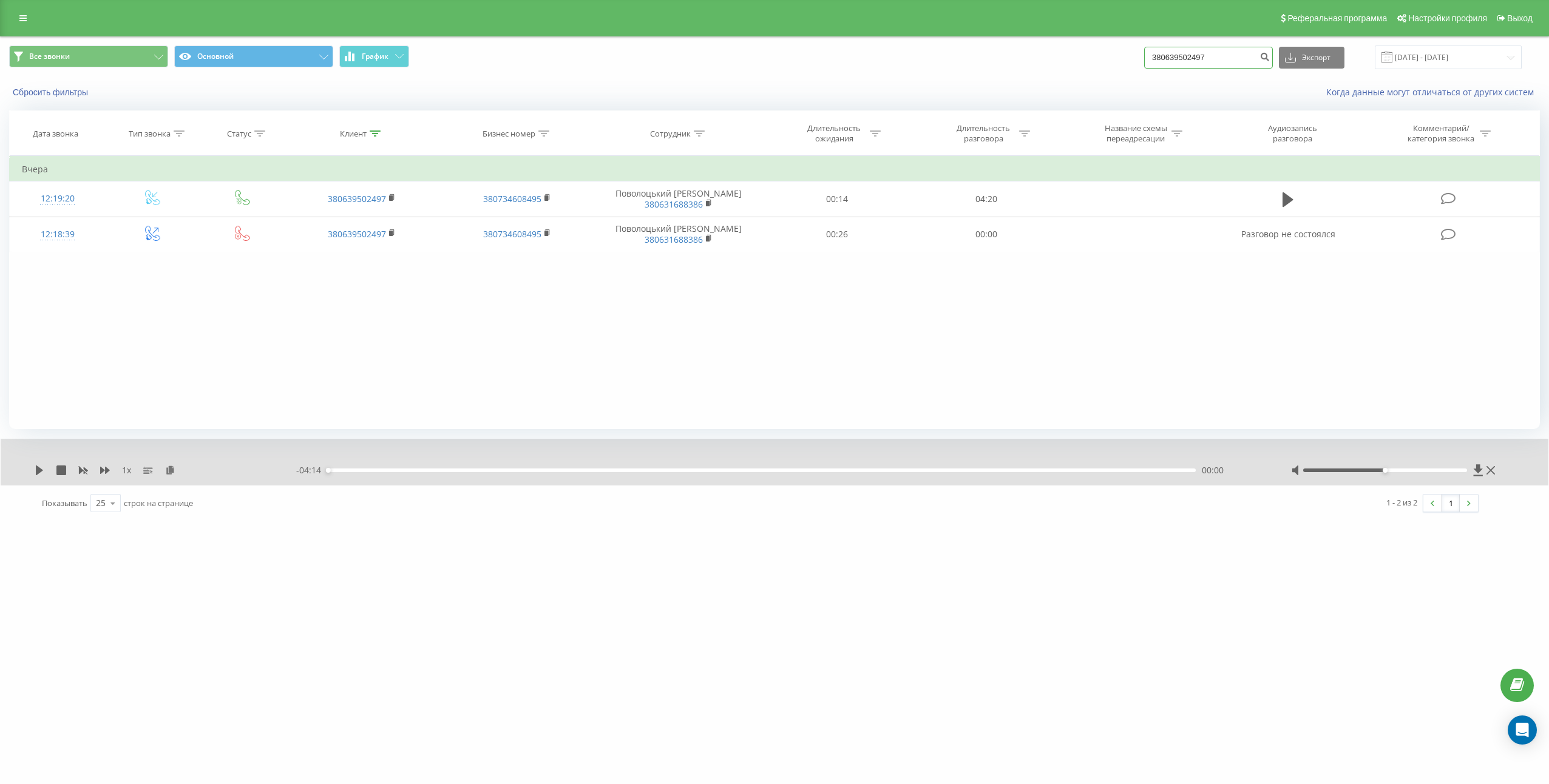
click at [1225, 51] on input "380639502497" at bounding box center [1208, 57] width 128 height 22
paste input "87022132"
type input "380687022132"
click at [1270, 57] on icon "submit" at bounding box center [1264, 55] width 11 height 7
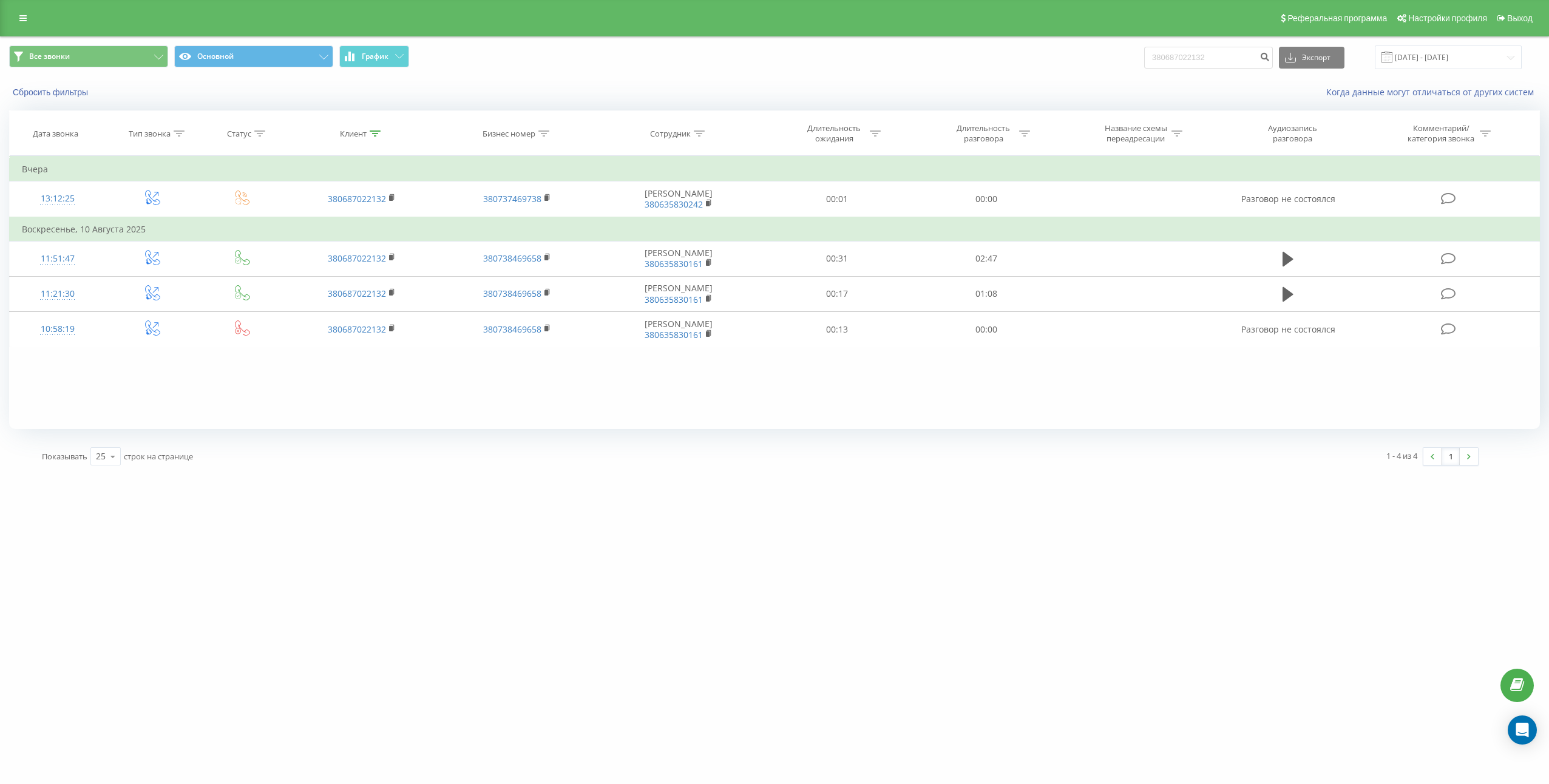
click at [1222, 72] on div "Все звонки Основной График 380687022132 Экспорт .csv .xls .xlsx 22.05.2025 - 22…" at bounding box center [774, 57] width 1548 height 41
click at [1234, 59] on input "380687022132" at bounding box center [1208, 57] width 128 height 22
paste input "979415470"
type input "380979415470"
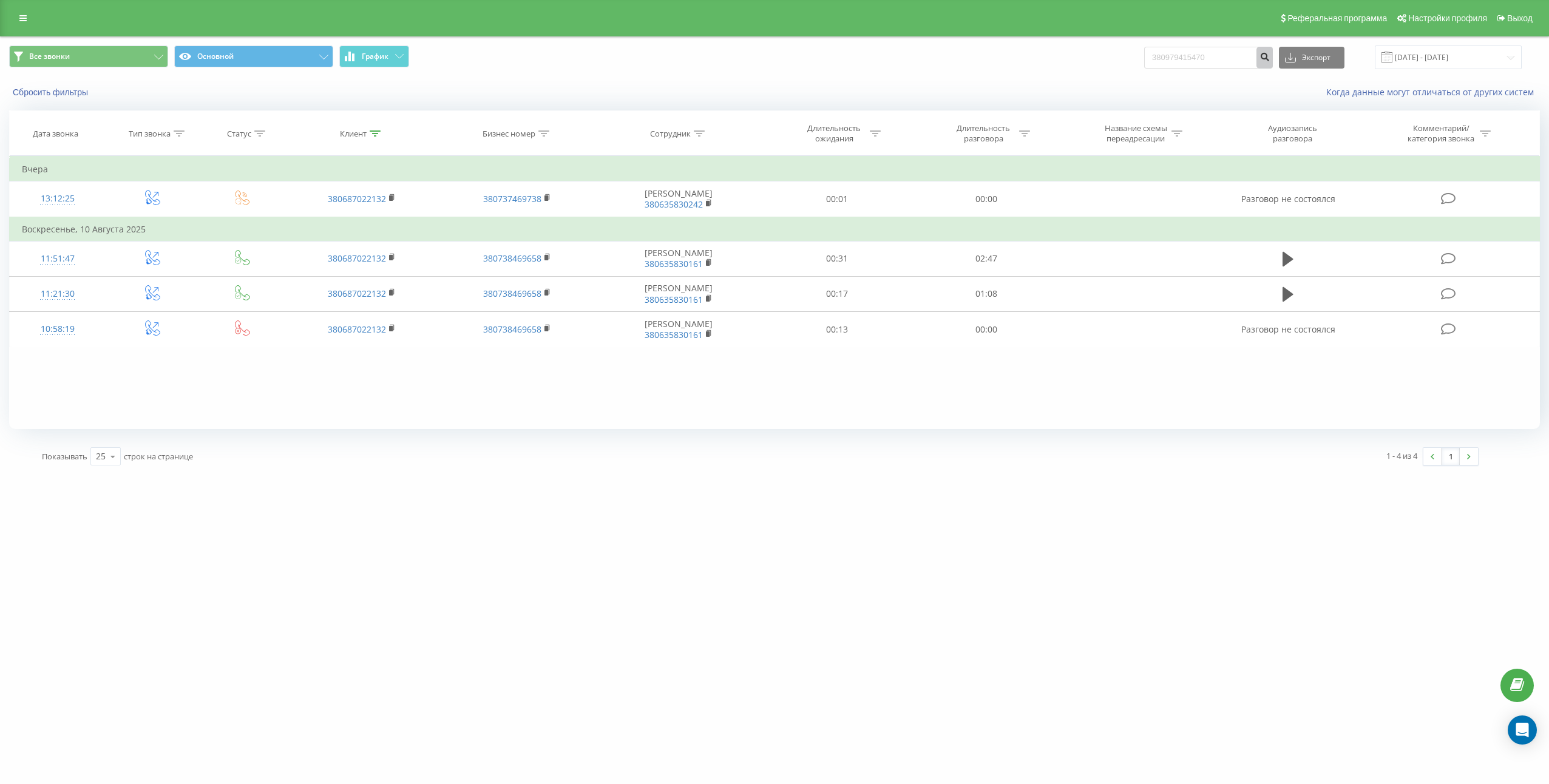
click at [1273, 63] on button "submit" at bounding box center [1264, 57] width 16 height 22
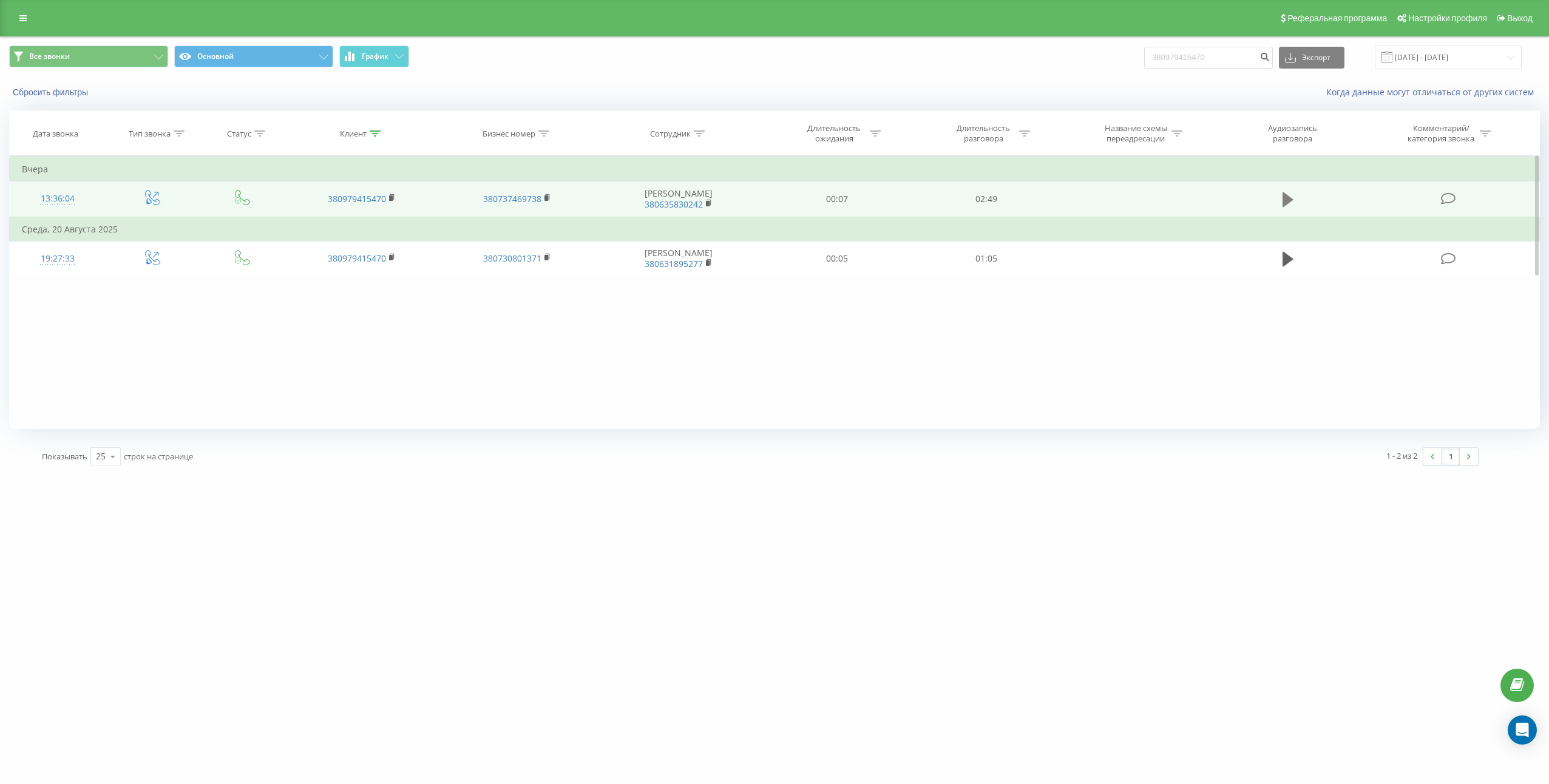
click at [1291, 202] on icon at bounding box center [1288, 199] width 11 height 17
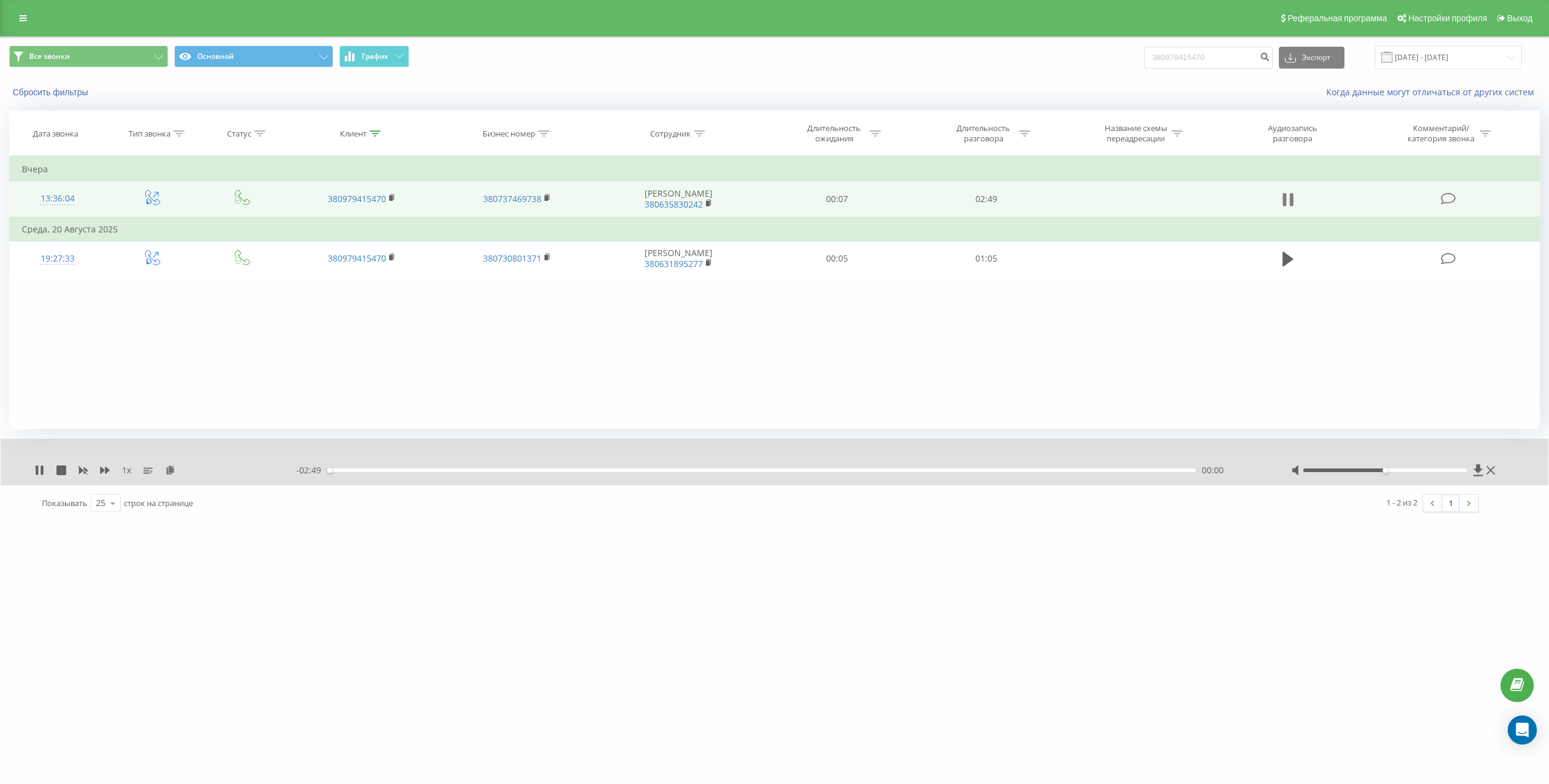
click at [1290, 201] on icon at bounding box center [1291, 199] width 4 height 13
click at [167, 471] on icon at bounding box center [171, 469] width 11 height 9
click at [991, 207] on td "02:49" at bounding box center [986, 199] width 149 height 36
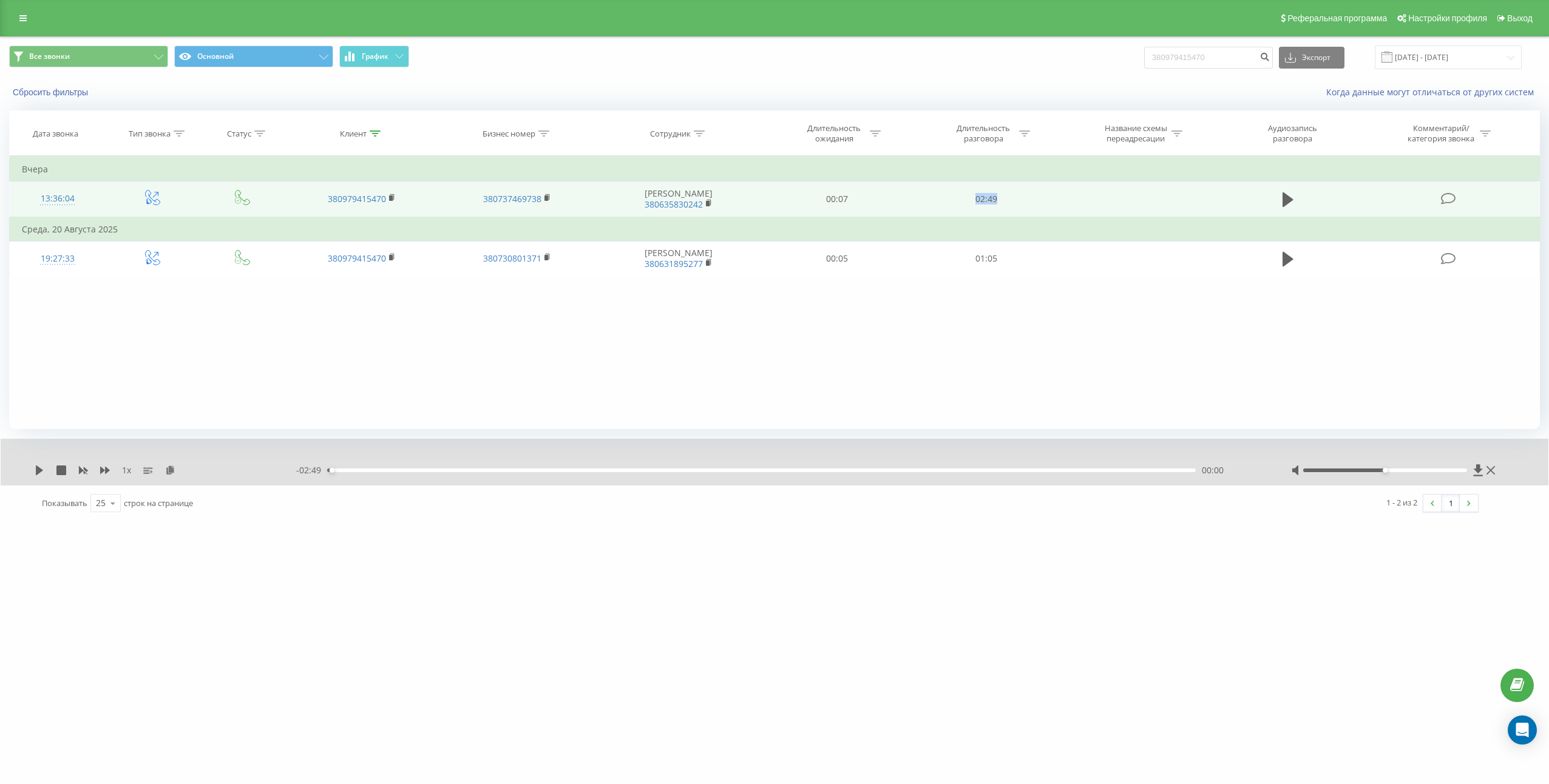
copy td "02:49"
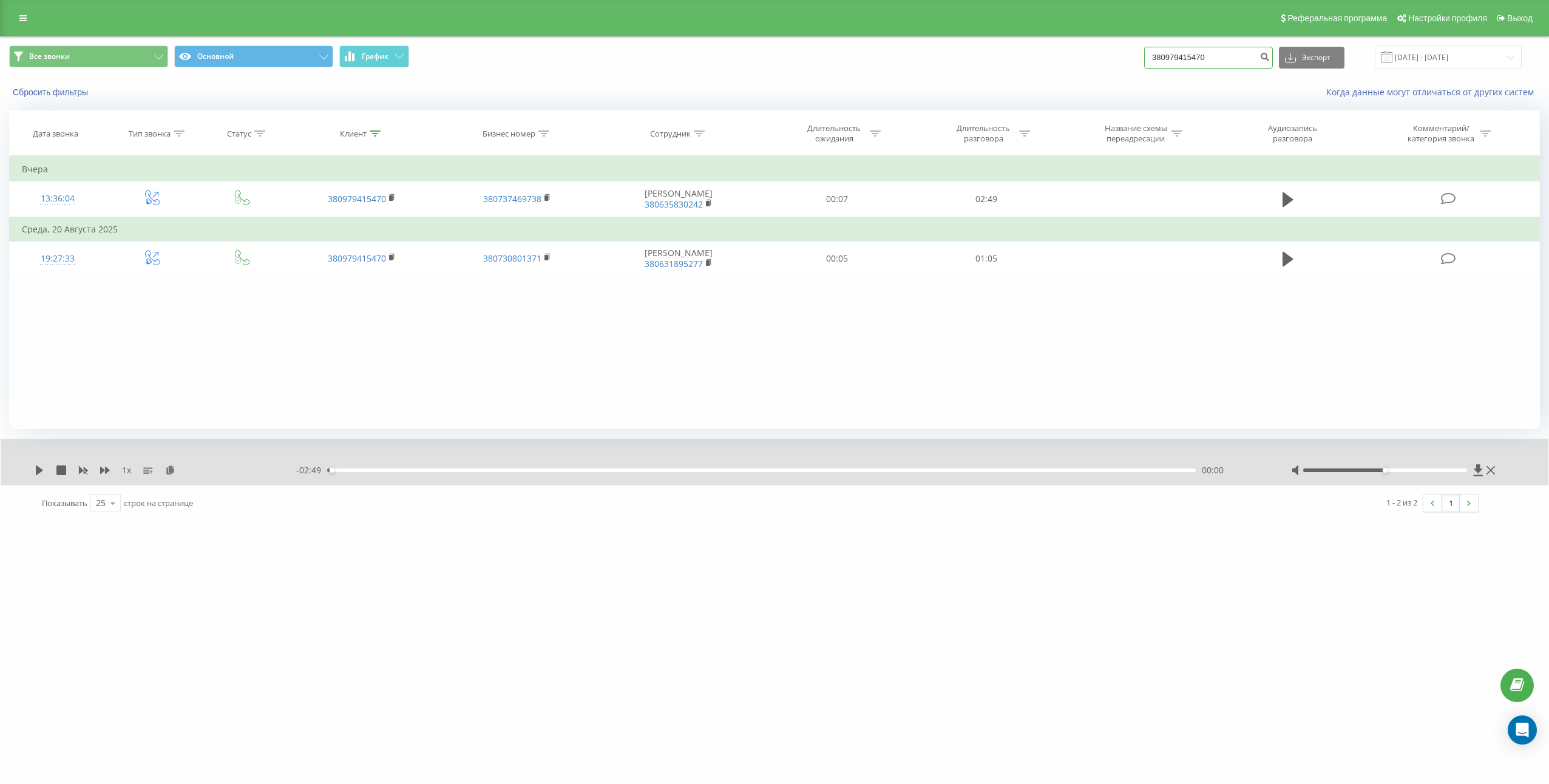
click at [1225, 61] on input "380979415470" at bounding box center [1208, 57] width 128 height 22
paste input "0007776"
type input "380970007776"
click at [1271, 61] on button "submit" at bounding box center [1264, 57] width 16 height 22
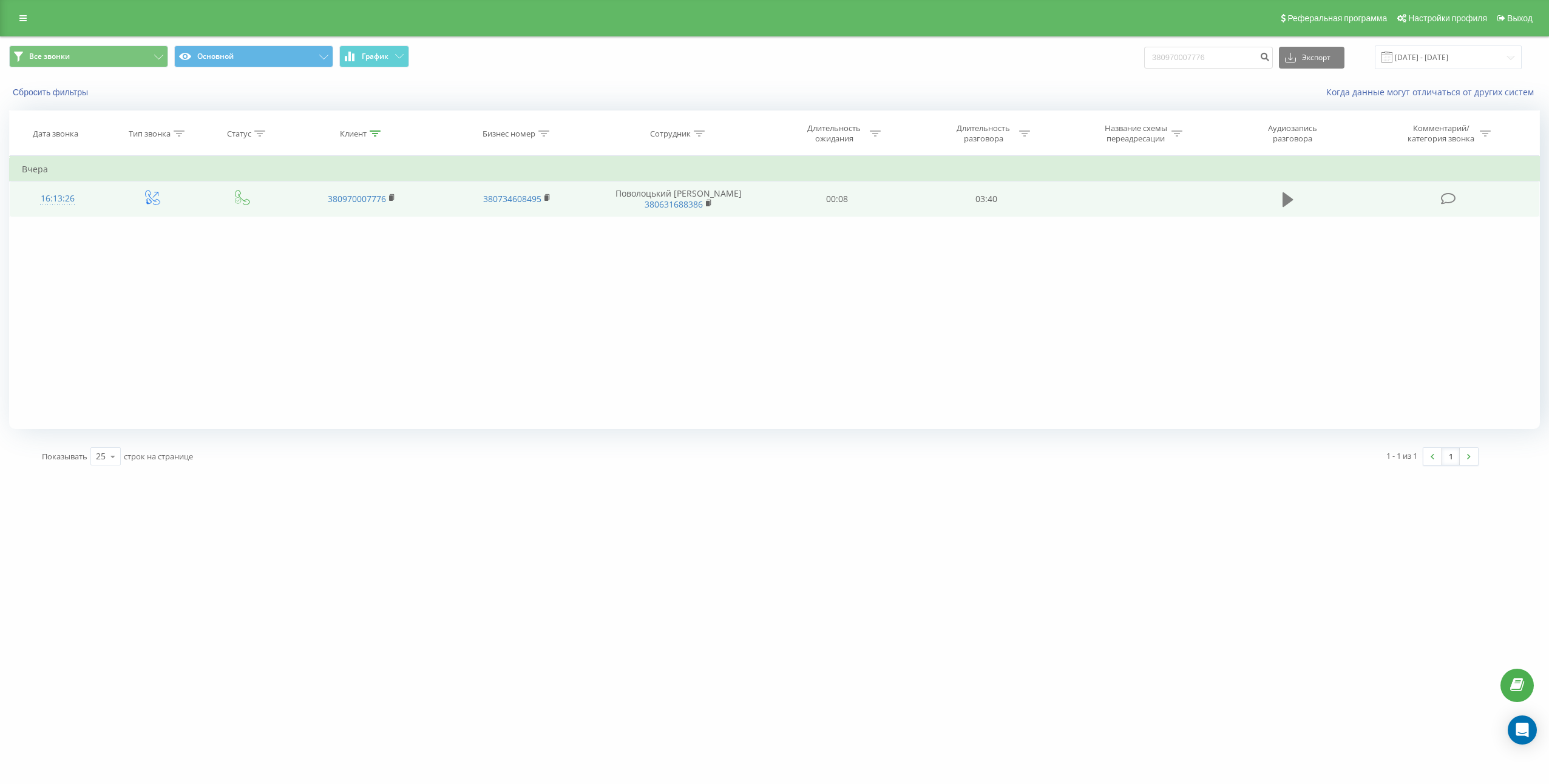
click at [1295, 200] on button at bounding box center [1288, 199] width 18 height 18
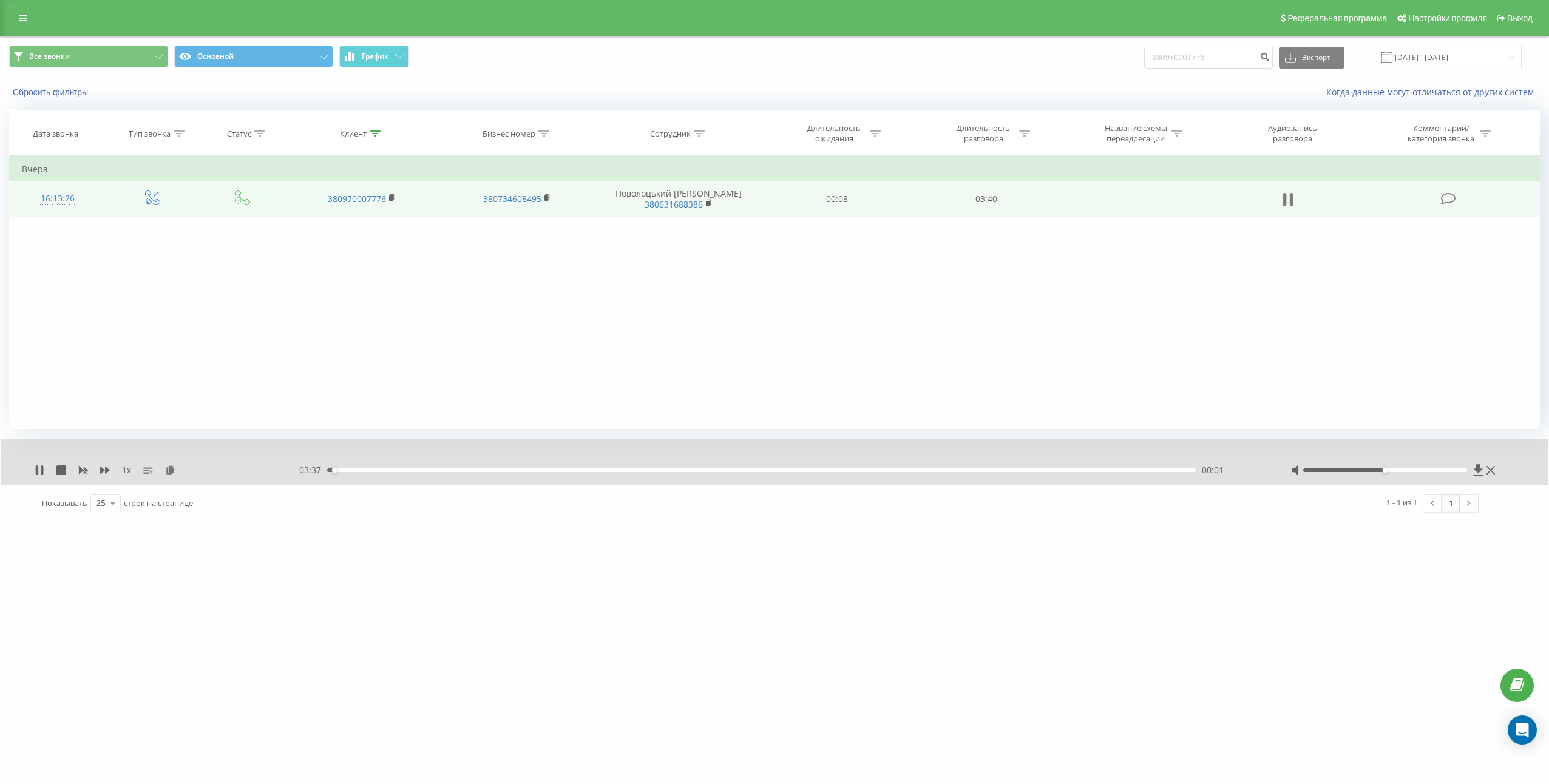
click at [1286, 194] on icon at bounding box center [1285, 199] width 4 height 13
click at [171, 472] on icon at bounding box center [171, 469] width 11 height 9
click at [172, 473] on icon at bounding box center [171, 469] width 11 height 9
click at [975, 194] on td "03:40" at bounding box center [986, 199] width 149 height 35
click at [975, 197] on td "03:40" at bounding box center [986, 199] width 149 height 35
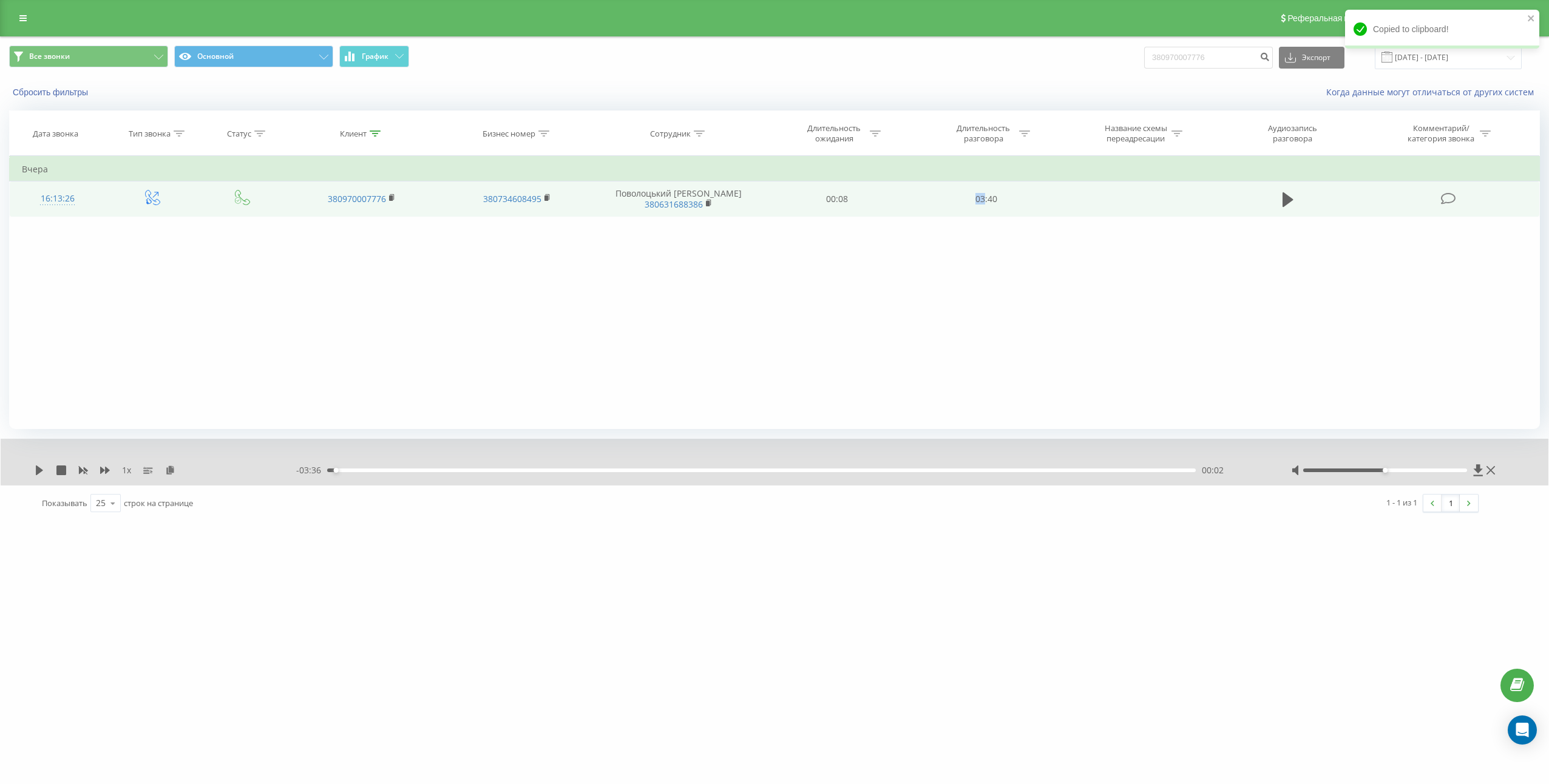
click at [975, 199] on td "03:40" at bounding box center [986, 199] width 149 height 35
click at [977, 197] on td "03:40" at bounding box center [986, 199] width 149 height 35
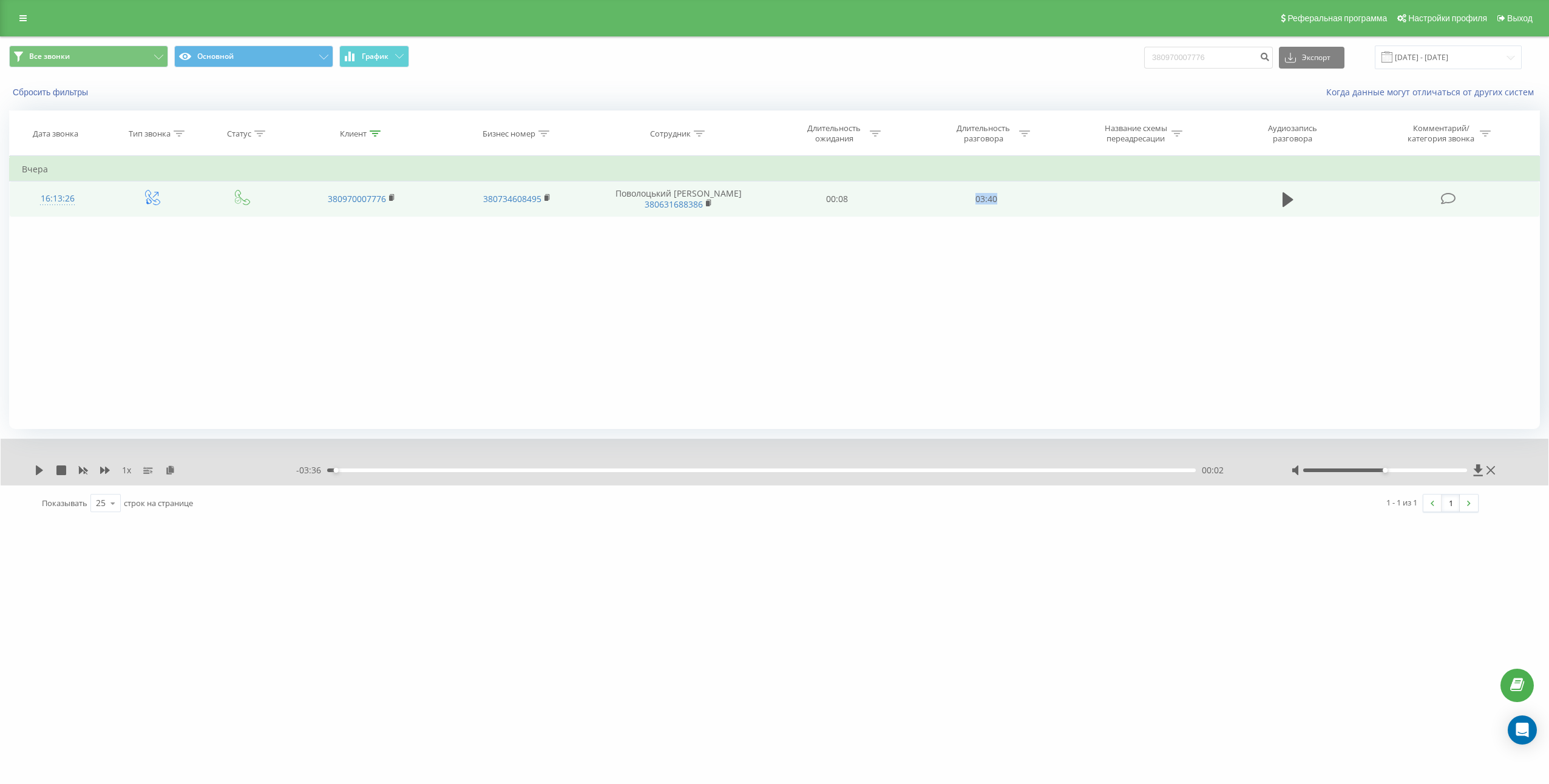
copy td "03:40"
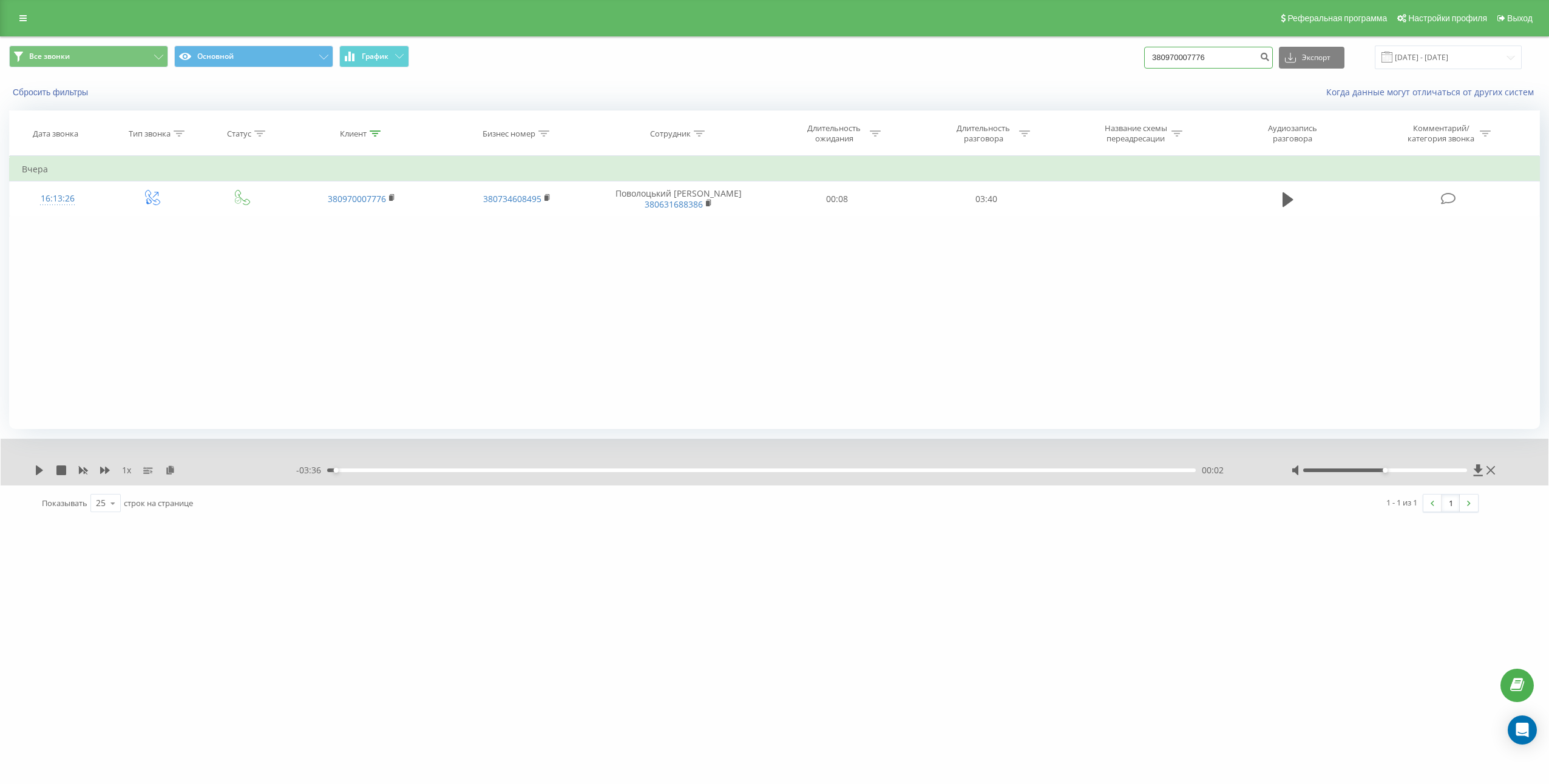
click at [1235, 53] on input "380970007776" at bounding box center [1208, 57] width 128 height 22
paste input "2425050"
type input "380972425050"
click at [1270, 59] on icon "submit" at bounding box center [1264, 55] width 11 height 7
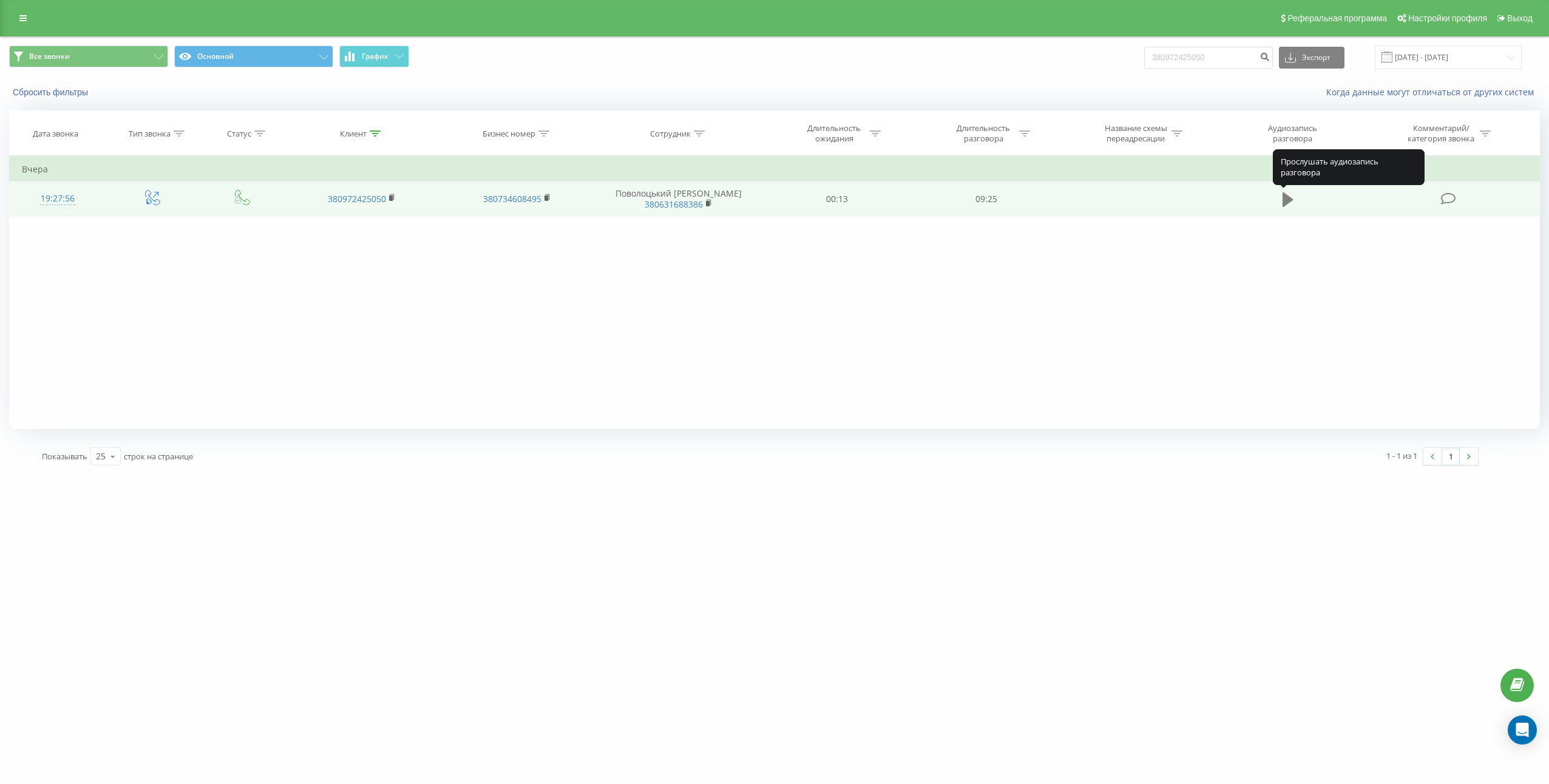
click at [1286, 207] on icon at bounding box center [1288, 199] width 11 height 17
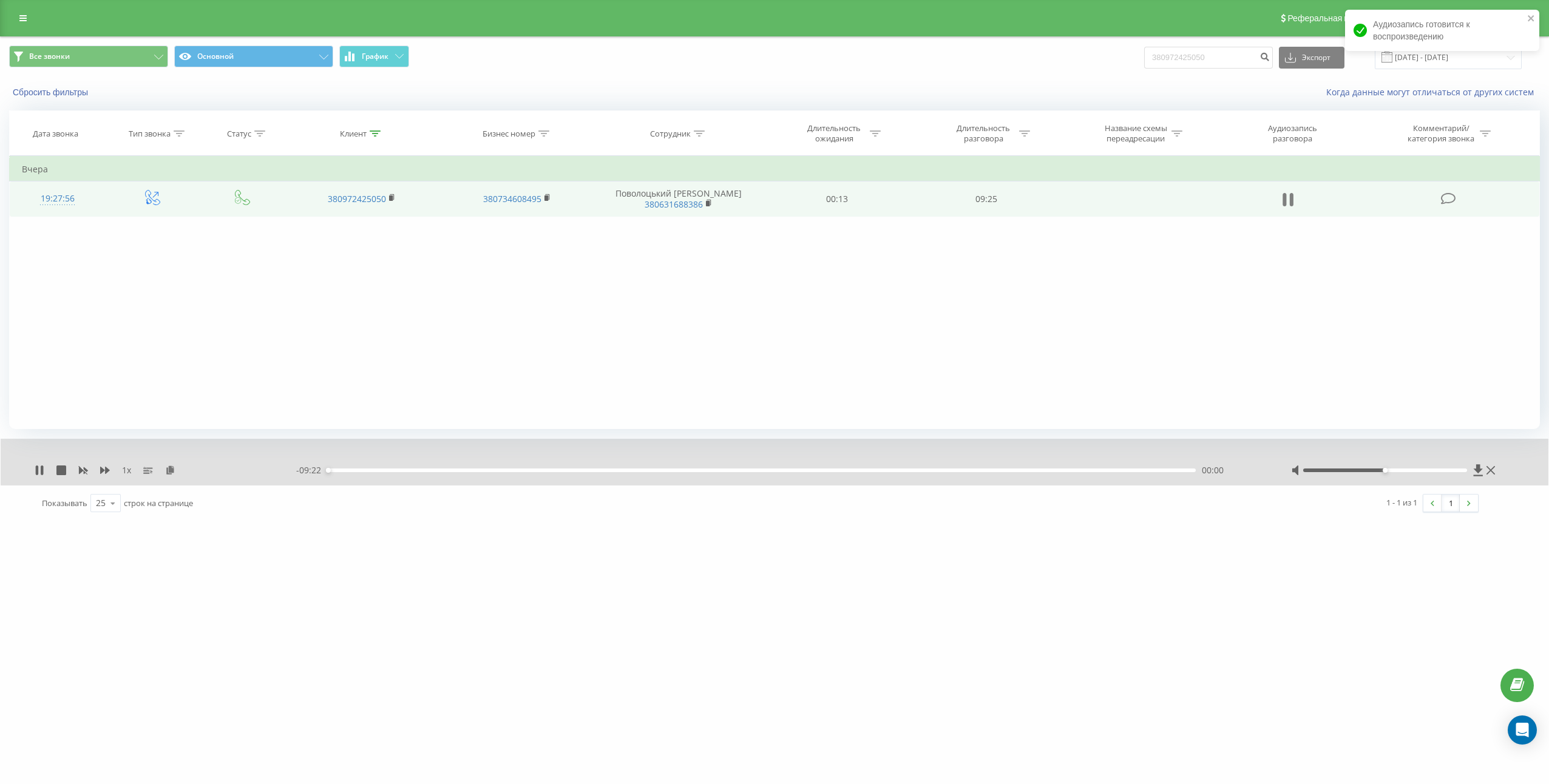
click at [1293, 200] on icon at bounding box center [1291, 199] width 4 height 13
click at [170, 475] on button at bounding box center [170, 470] width 10 height 10
click at [986, 189] on td "09:25" at bounding box center [986, 199] width 149 height 35
click at [983, 200] on td "09:25" at bounding box center [986, 199] width 149 height 35
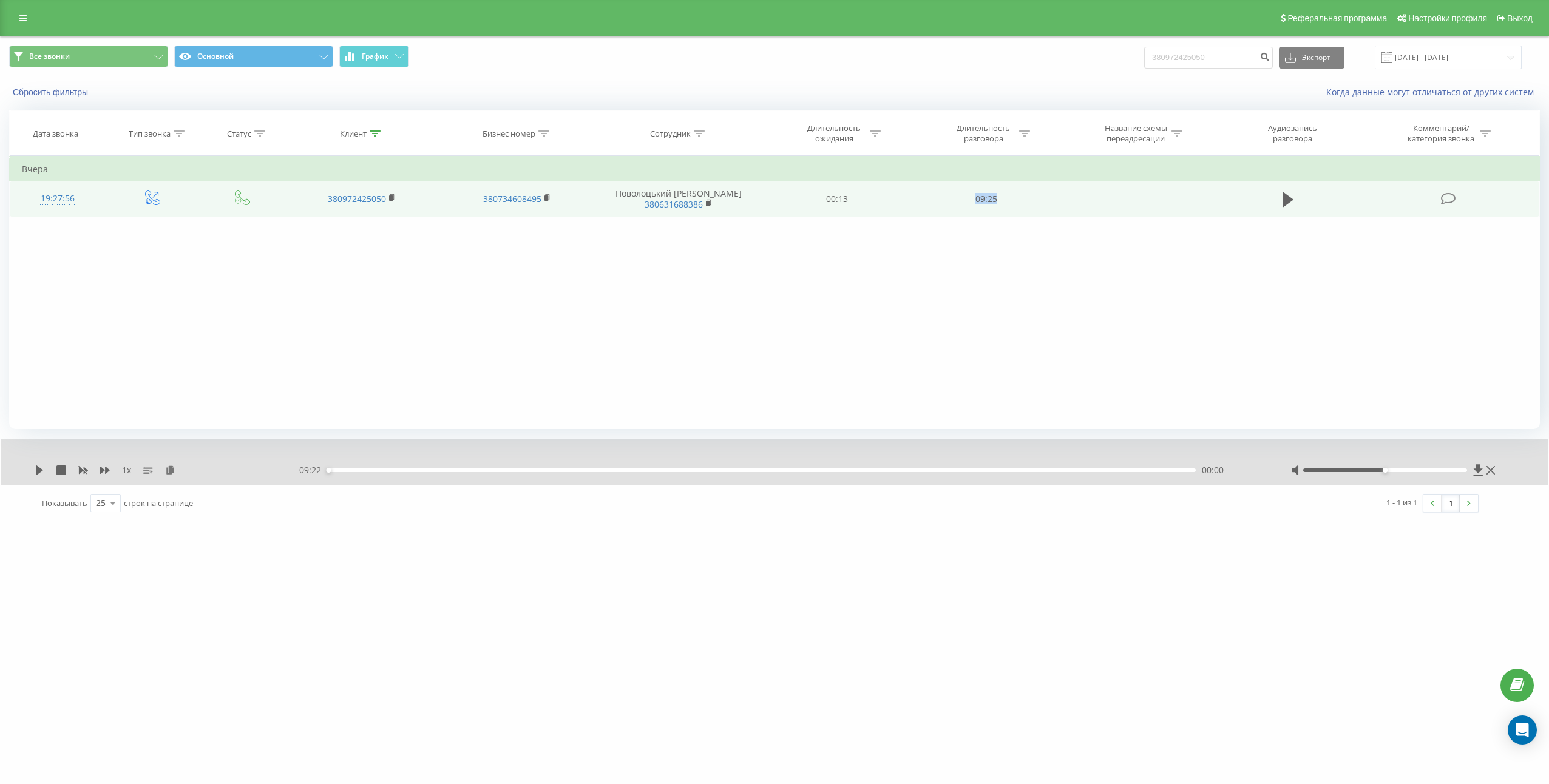
click at [983, 200] on td "09:25" at bounding box center [986, 199] width 149 height 35
copy td "09:25"
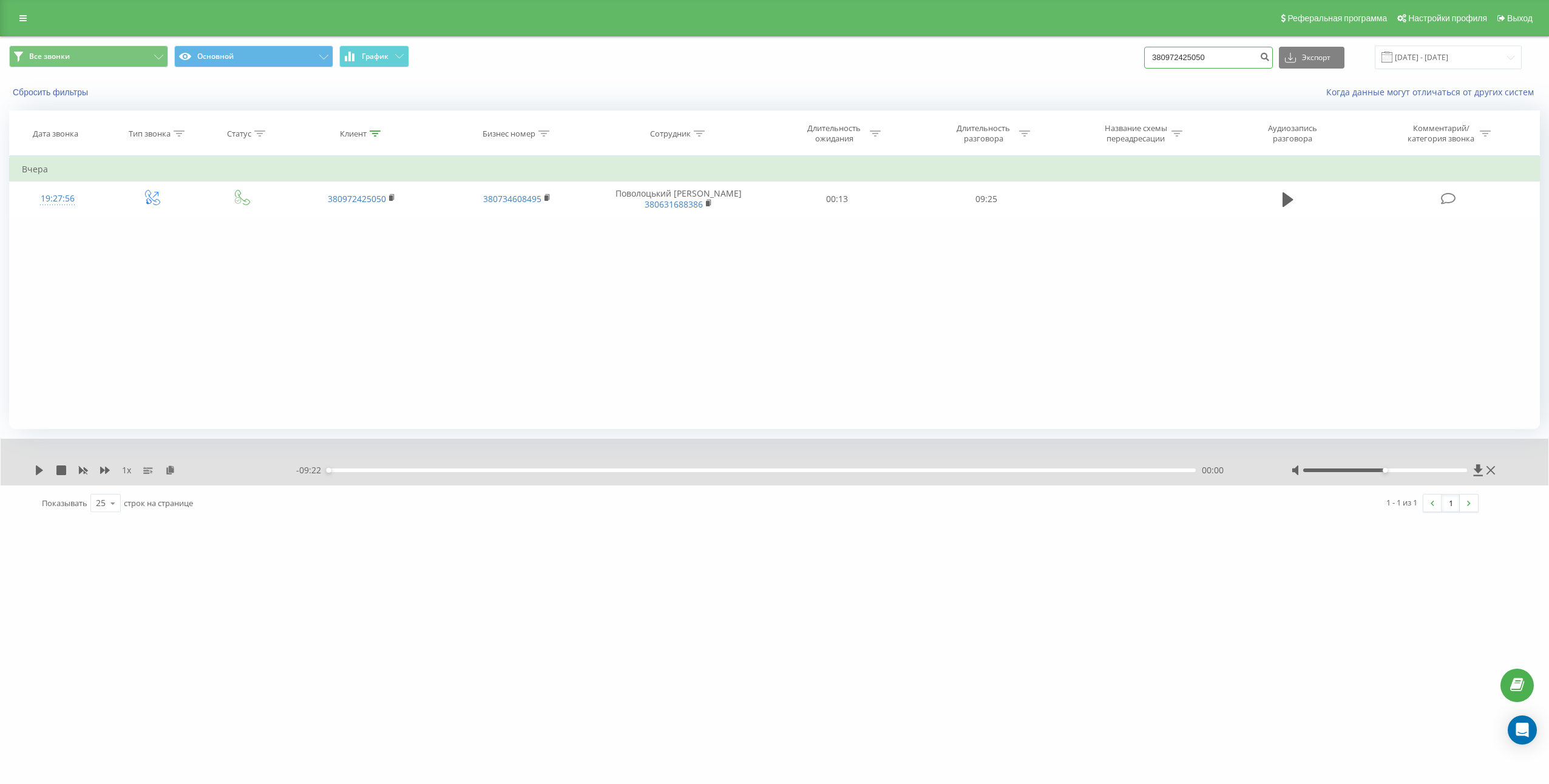
click at [1239, 55] on input "380972425050" at bounding box center [1208, 57] width 128 height 22
paste input "664163376"
type input "380664163376"
click at [1270, 55] on icon "submit" at bounding box center [1264, 55] width 11 height 7
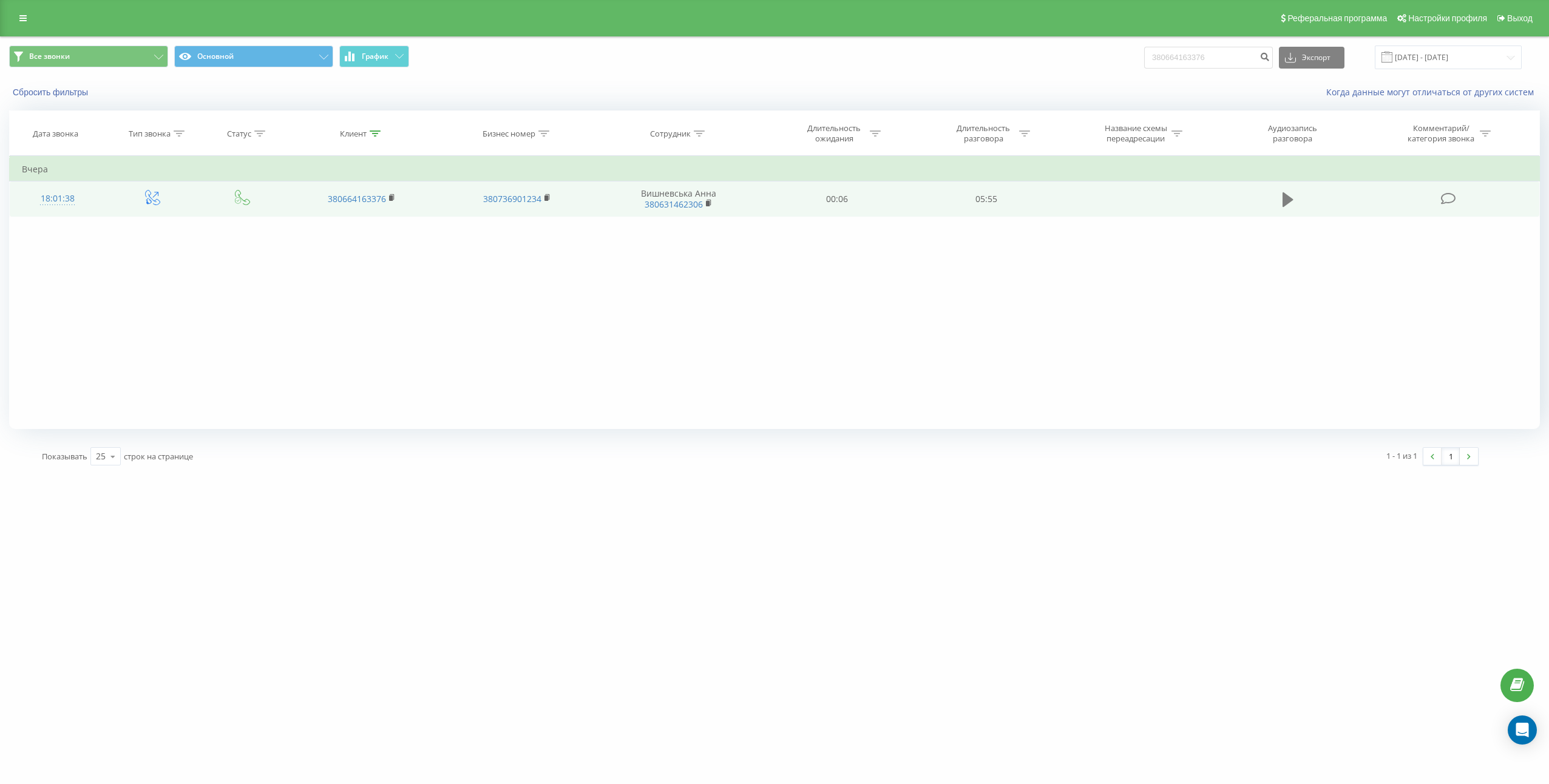
click at [1286, 204] on icon at bounding box center [1288, 199] width 11 height 14
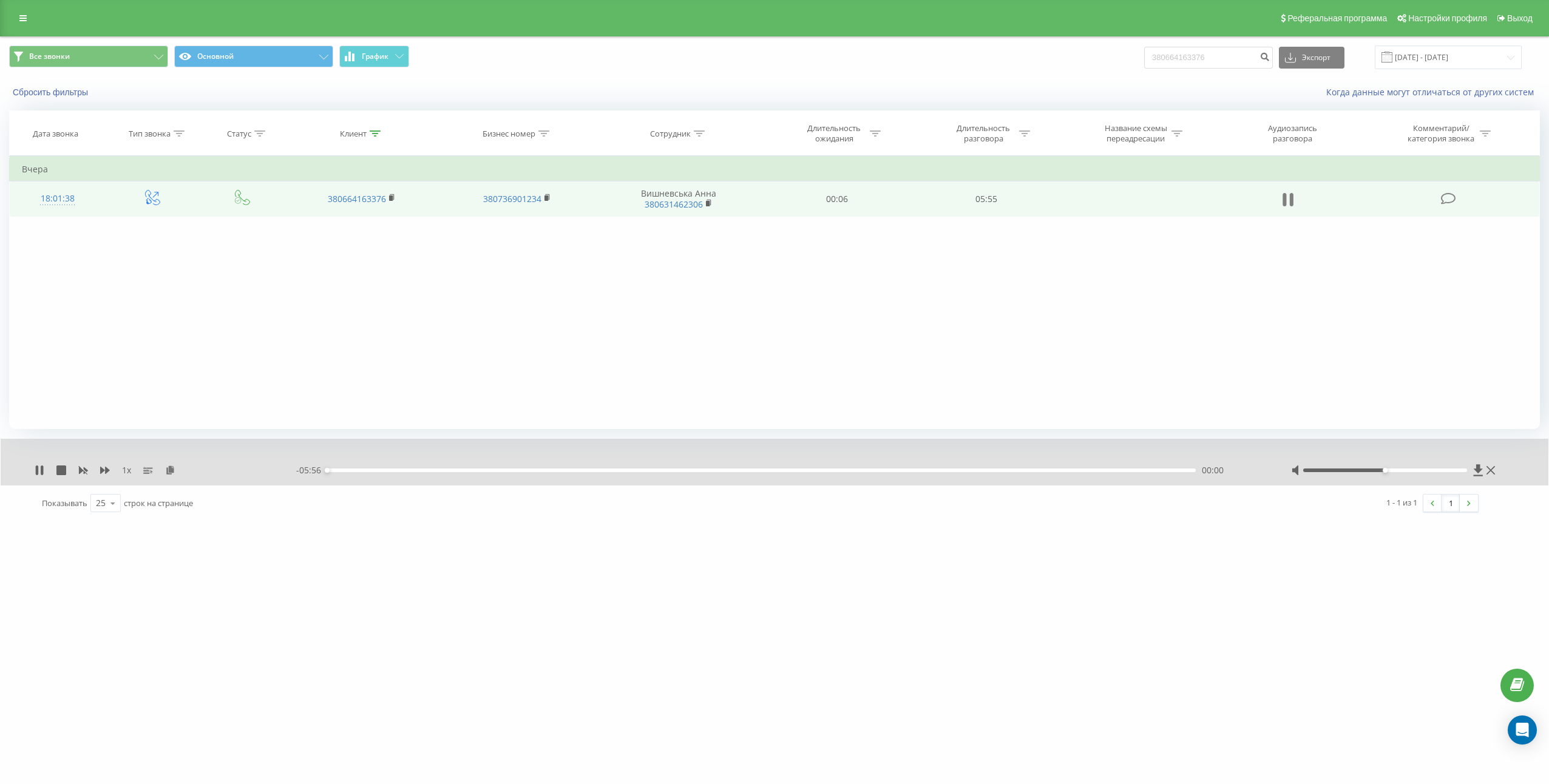
click at [1287, 201] on icon at bounding box center [1288, 199] width 11 height 17
click at [167, 471] on icon at bounding box center [171, 469] width 11 height 9
click at [992, 201] on td "05:55" at bounding box center [986, 199] width 149 height 35
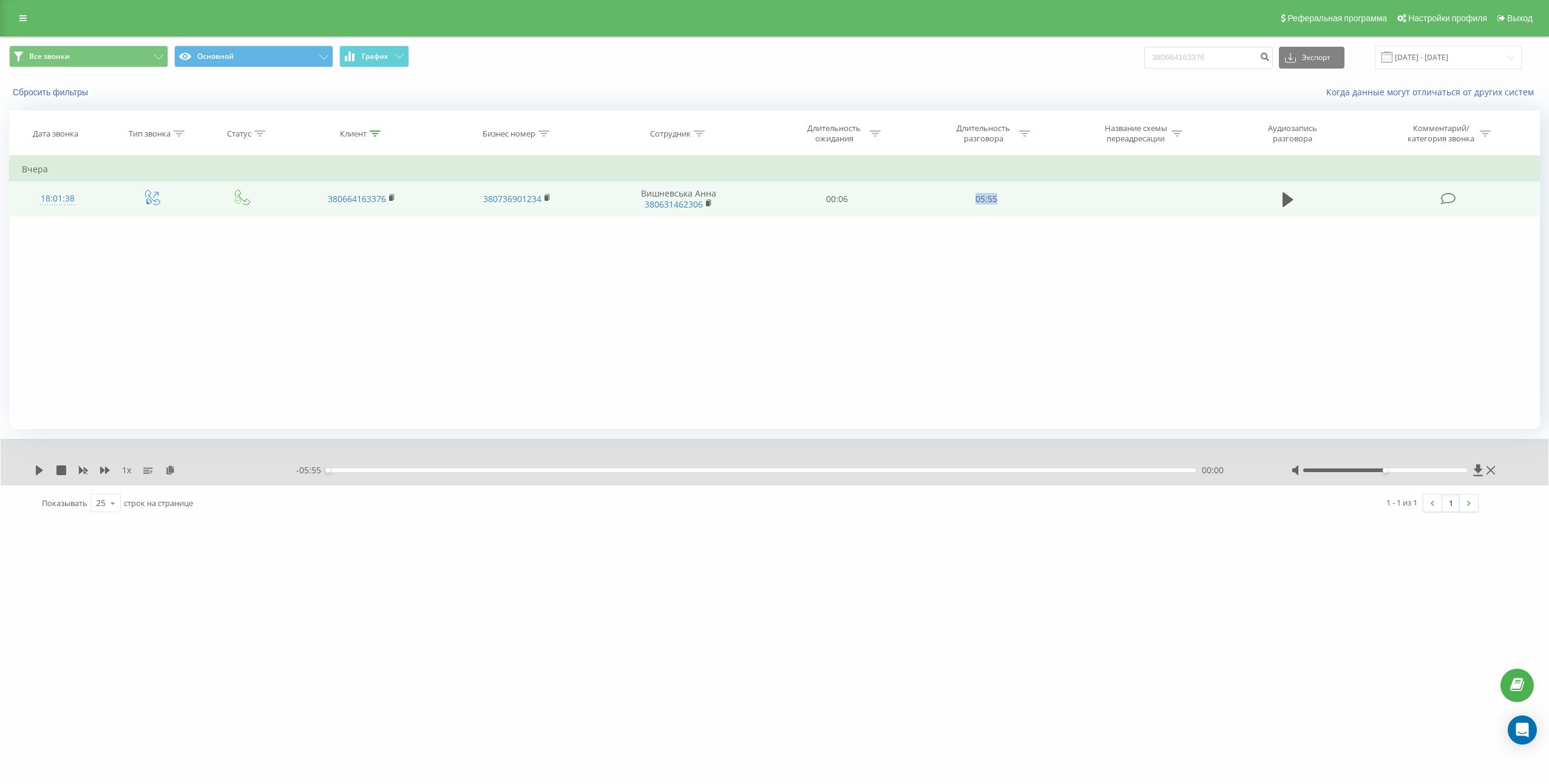
copy td "05:55"
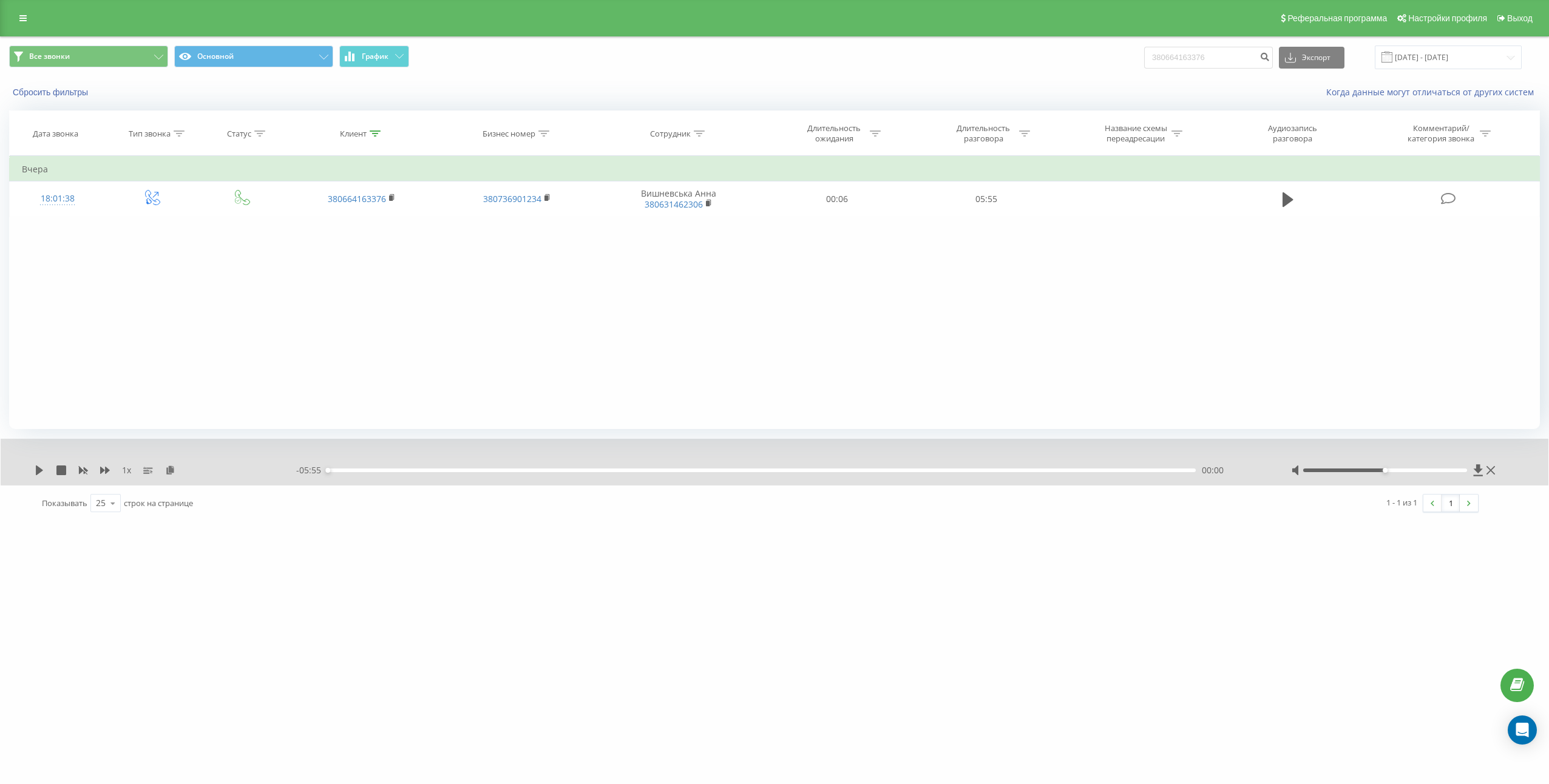
click at [1209, 70] on div "Все звонки Основной График 380664163376 Экспорт .csv .xls .xlsx 22.05.2025 - 22…" at bounding box center [774, 57] width 1548 height 41
click at [1222, 56] on input "380664163376" at bounding box center [1208, 57] width 128 height 22
paste input "7119389"
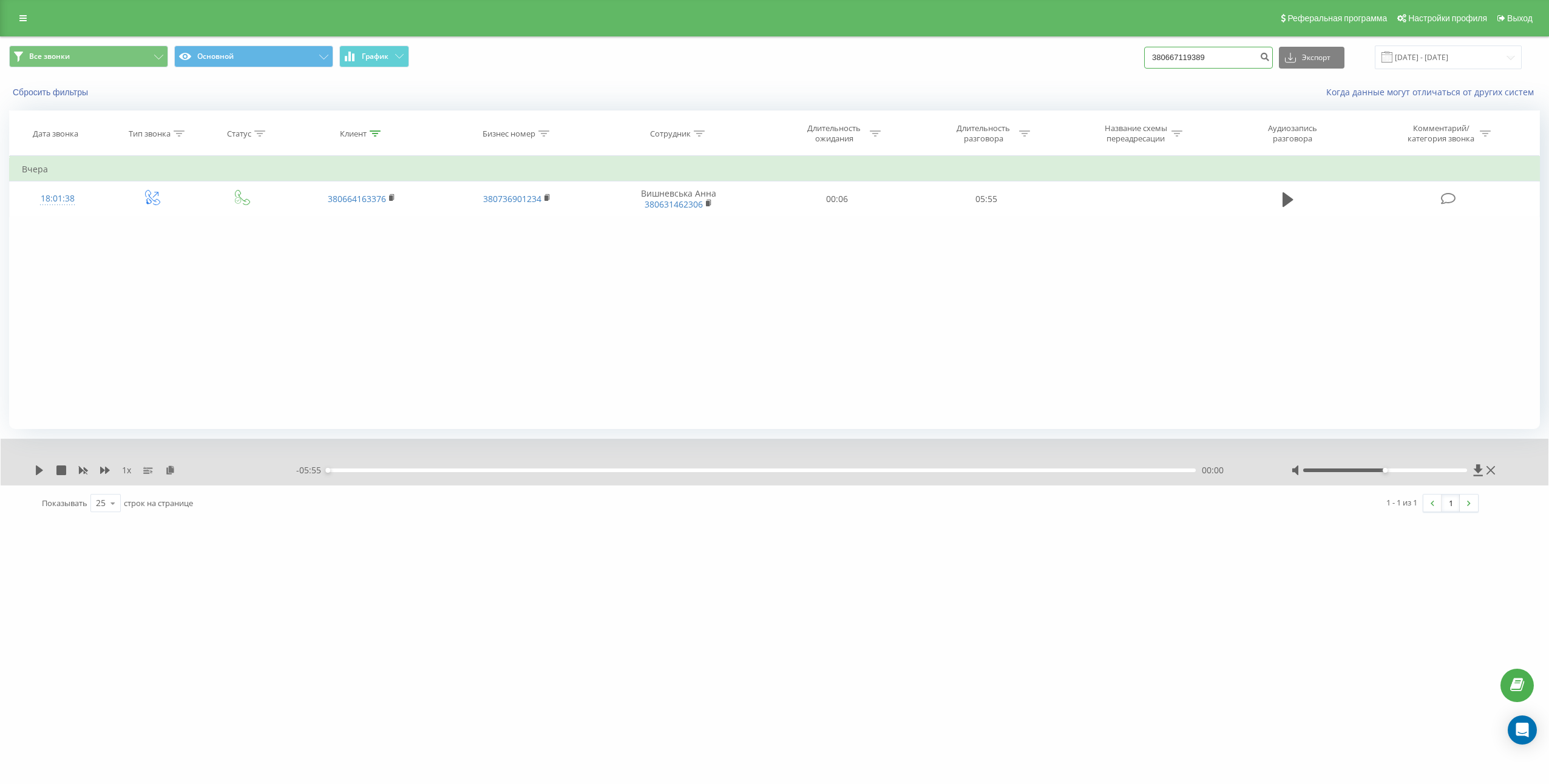
click at [1262, 57] on input "380667119389" at bounding box center [1208, 57] width 128 height 22
click at [1261, 57] on input "380667119389" at bounding box center [1208, 57] width 128 height 22
paste input
type input "380667119389"
click at [1270, 56] on icon "submit" at bounding box center [1264, 55] width 11 height 7
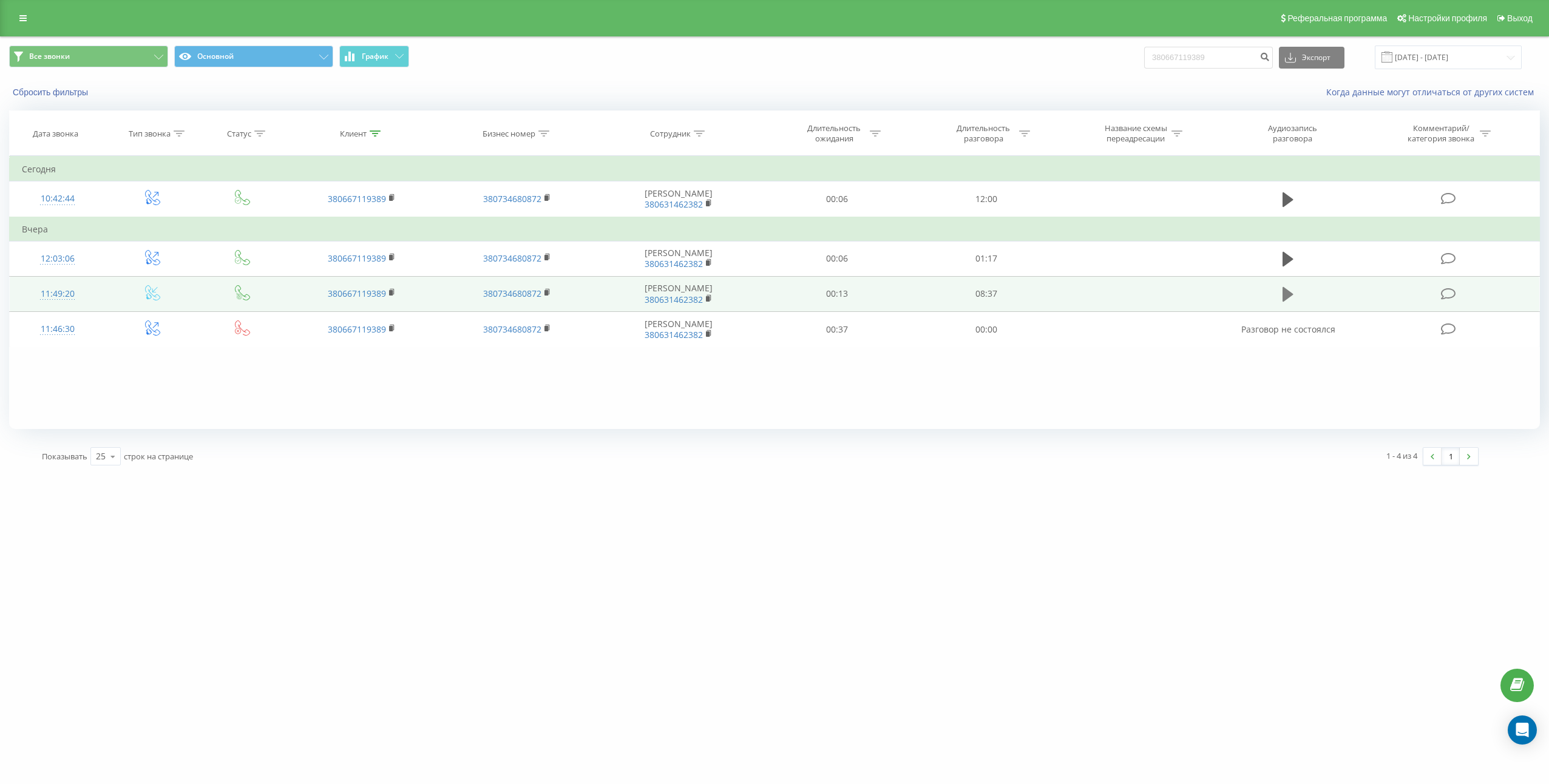
click at [1292, 298] on icon at bounding box center [1288, 294] width 11 height 17
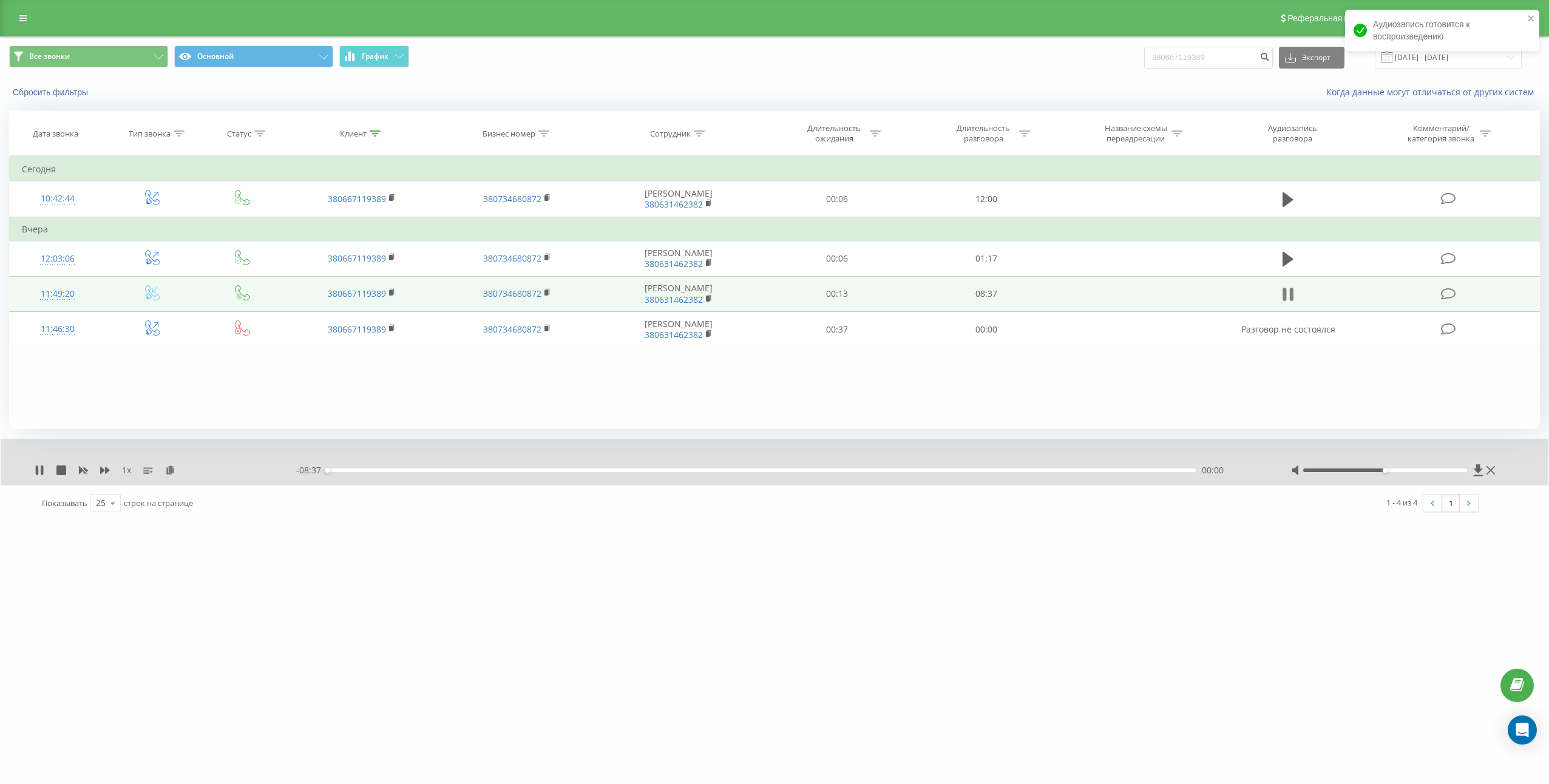
click at [1292, 298] on icon at bounding box center [1291, 294] width 4 height 13
click at [175, 473] on icon at bounding box center [171, 469] width 11 height 9
click at [989, 301] on td "08:37" at bounding box center [986, 293] width 149 height 35
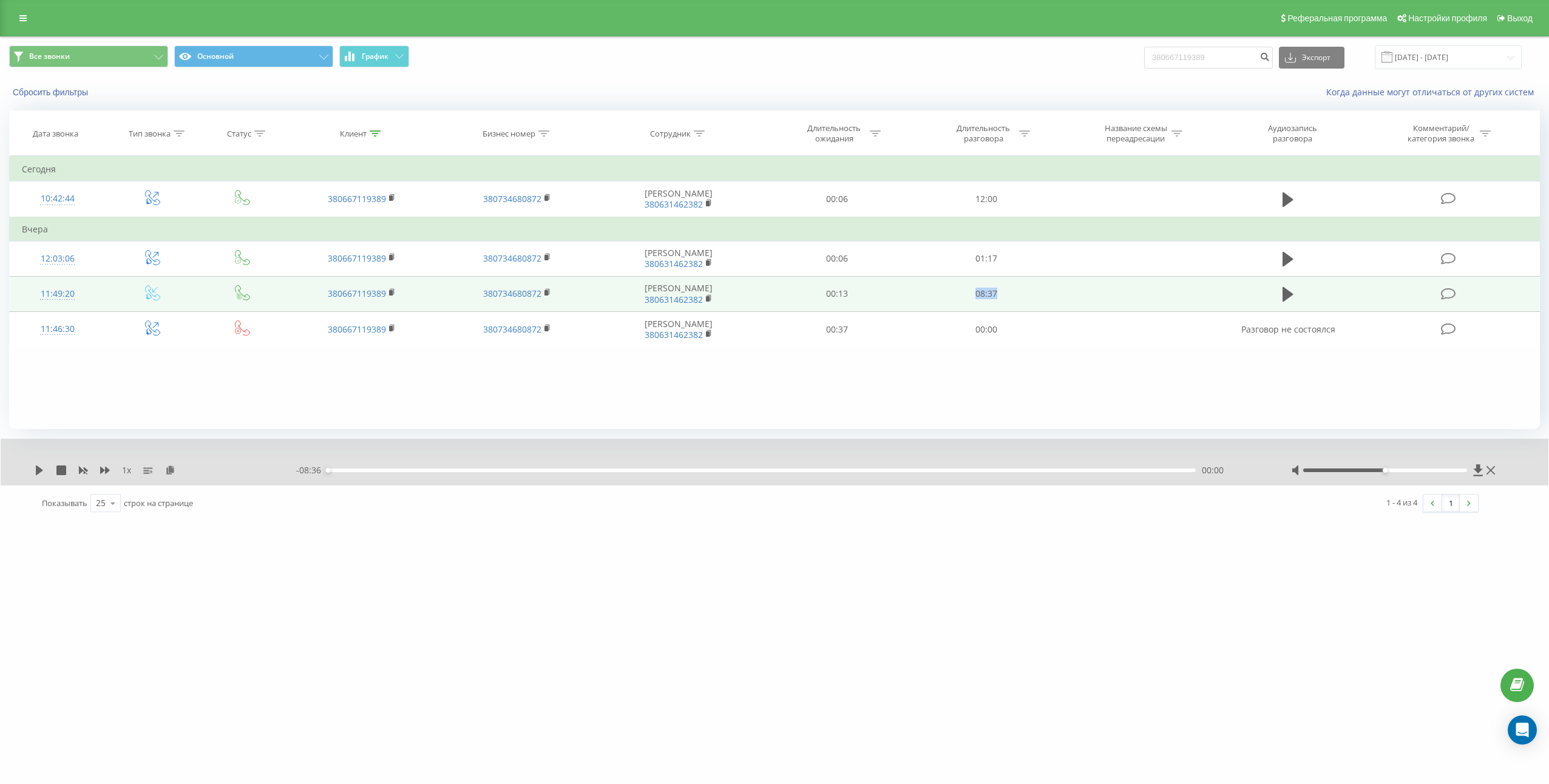
copy td "08:37"
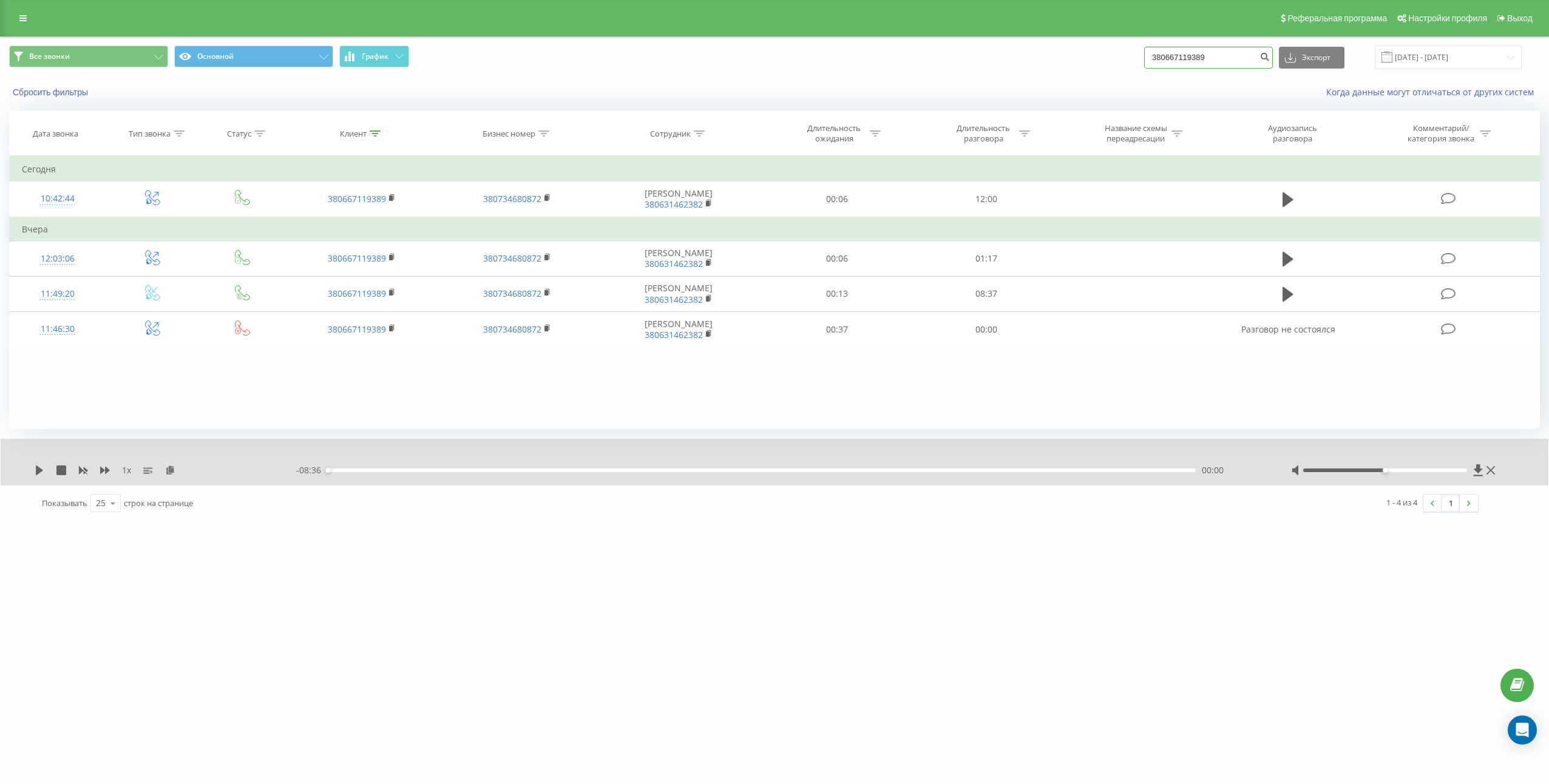
click at [1220, 55] on input "380667119389" at bounding box center [1208, 57] width 128 height 22
paste input "77041951"
type input "380677041951"
click at [1270, 59] on icon "submit" at bounding box center [1264, 55] width 11 height 7
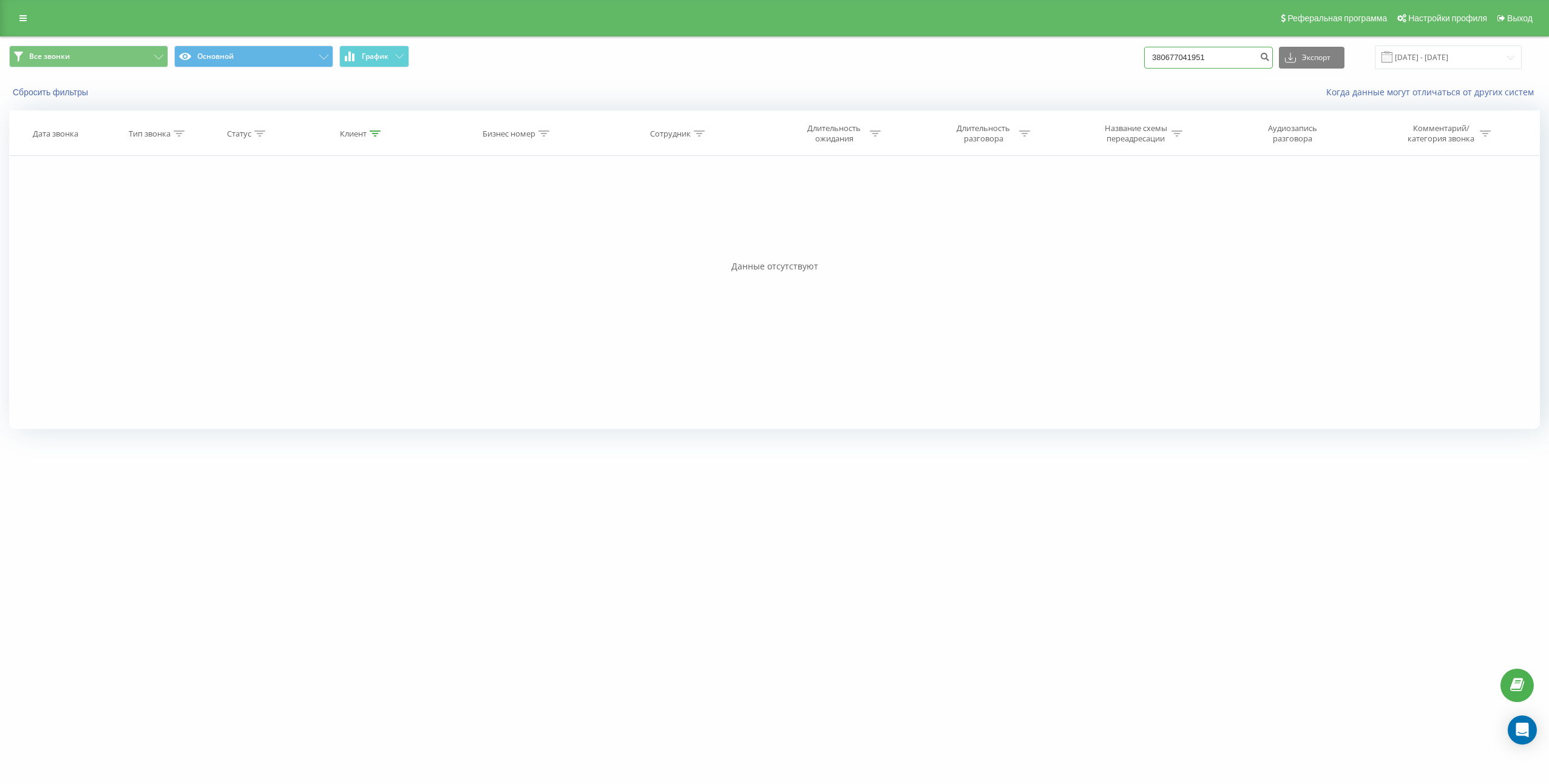
click at [1230, 53] on input "380677041951" at bounding box center [1208, 57] width 128 height 22
paste input "958882196"
type input "380958882196"
click at [1270, 53] on icon "submit" at bounding box center [1264, 55] width 11 height 7
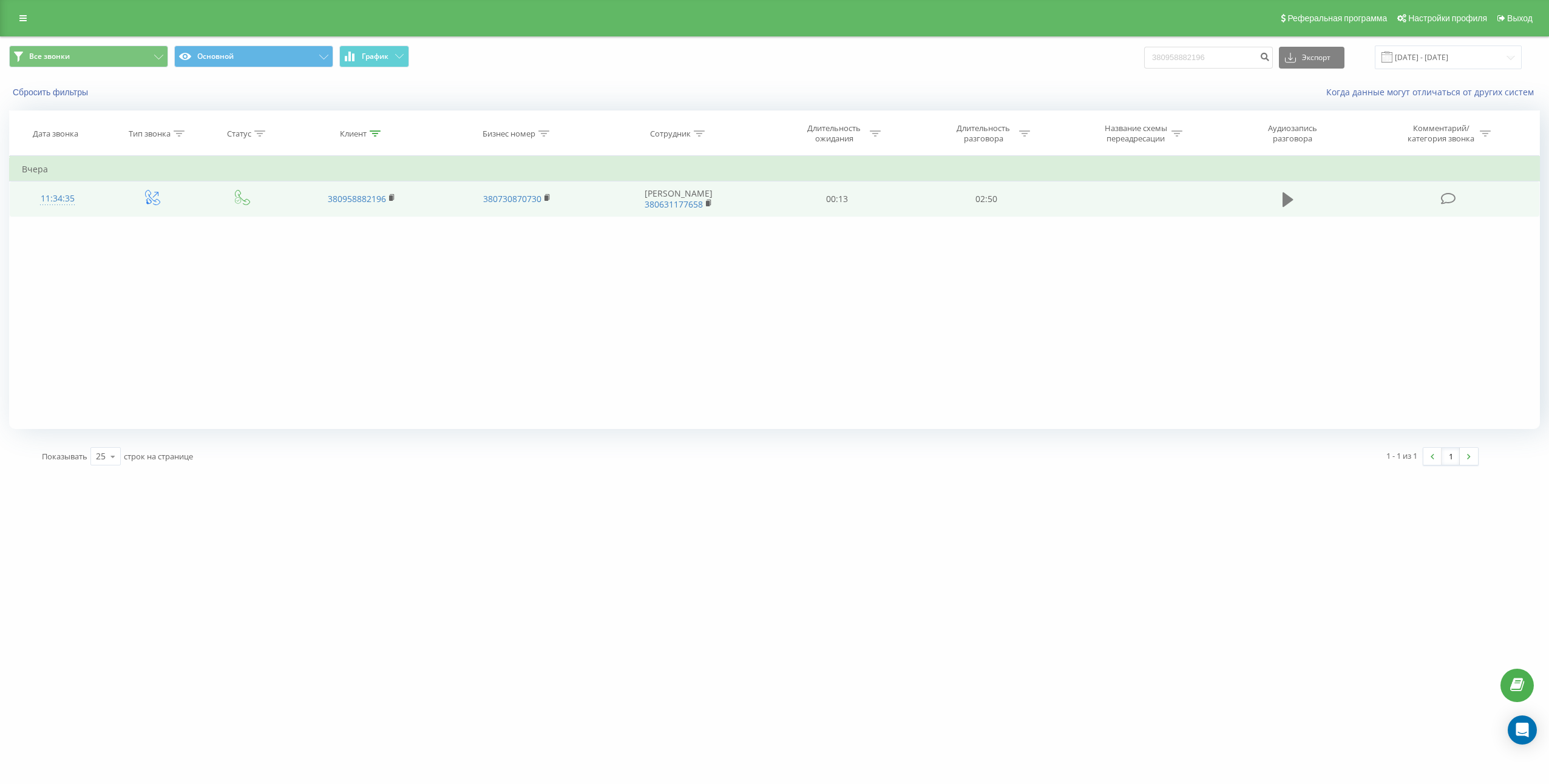
click at [1293, 197] on icon at bounding box center [1288, 199] width 11 height 17
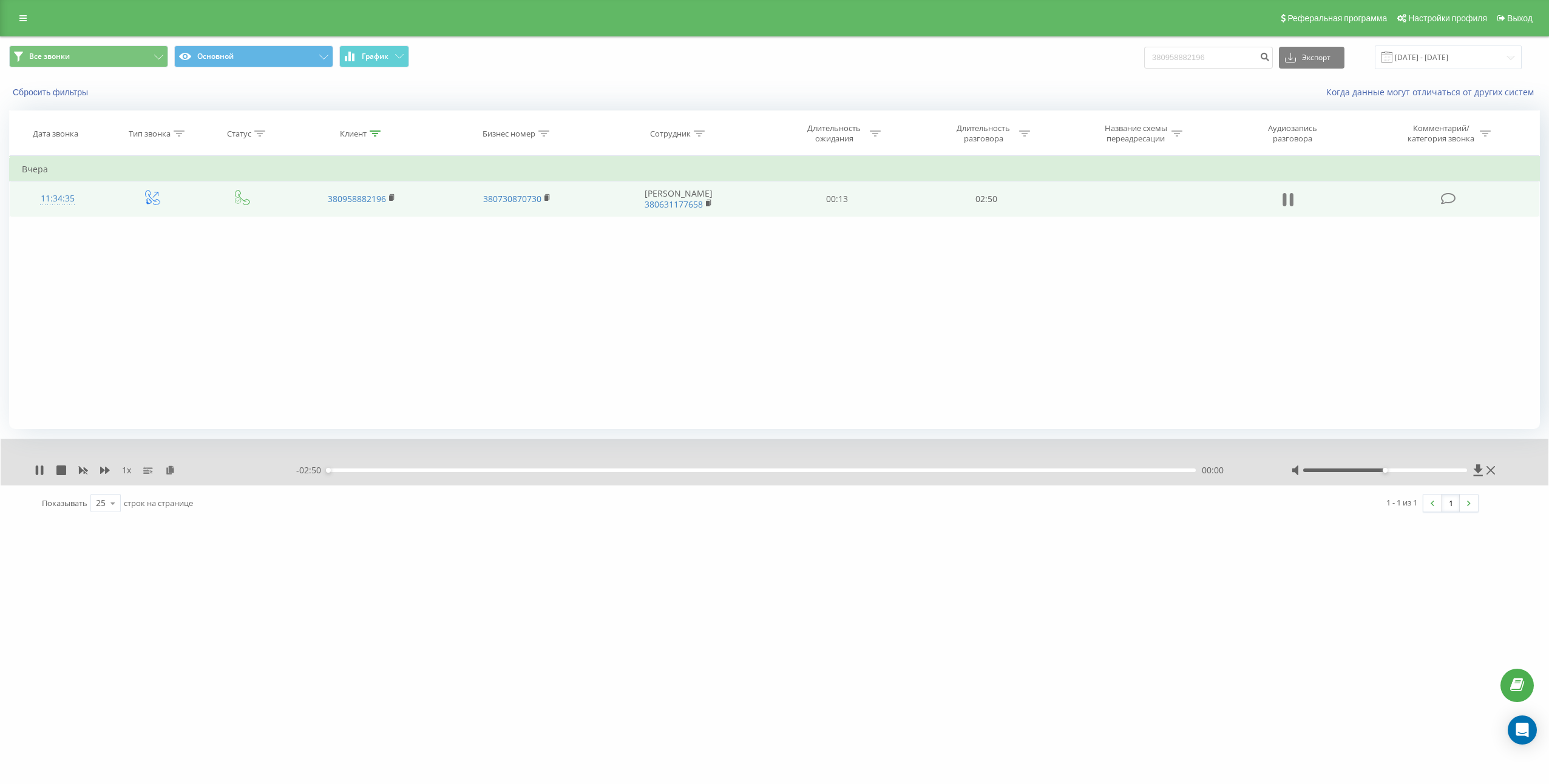
click at [1290, 197] on icon at bounding box center [1291, 199] width 4 height 13
click at [171, 469] on icon at bounding box center [171, 469] width 11 height 9
click at [992, 199] on td "02:50" at bounding box center [986, 199] width 149 height 35
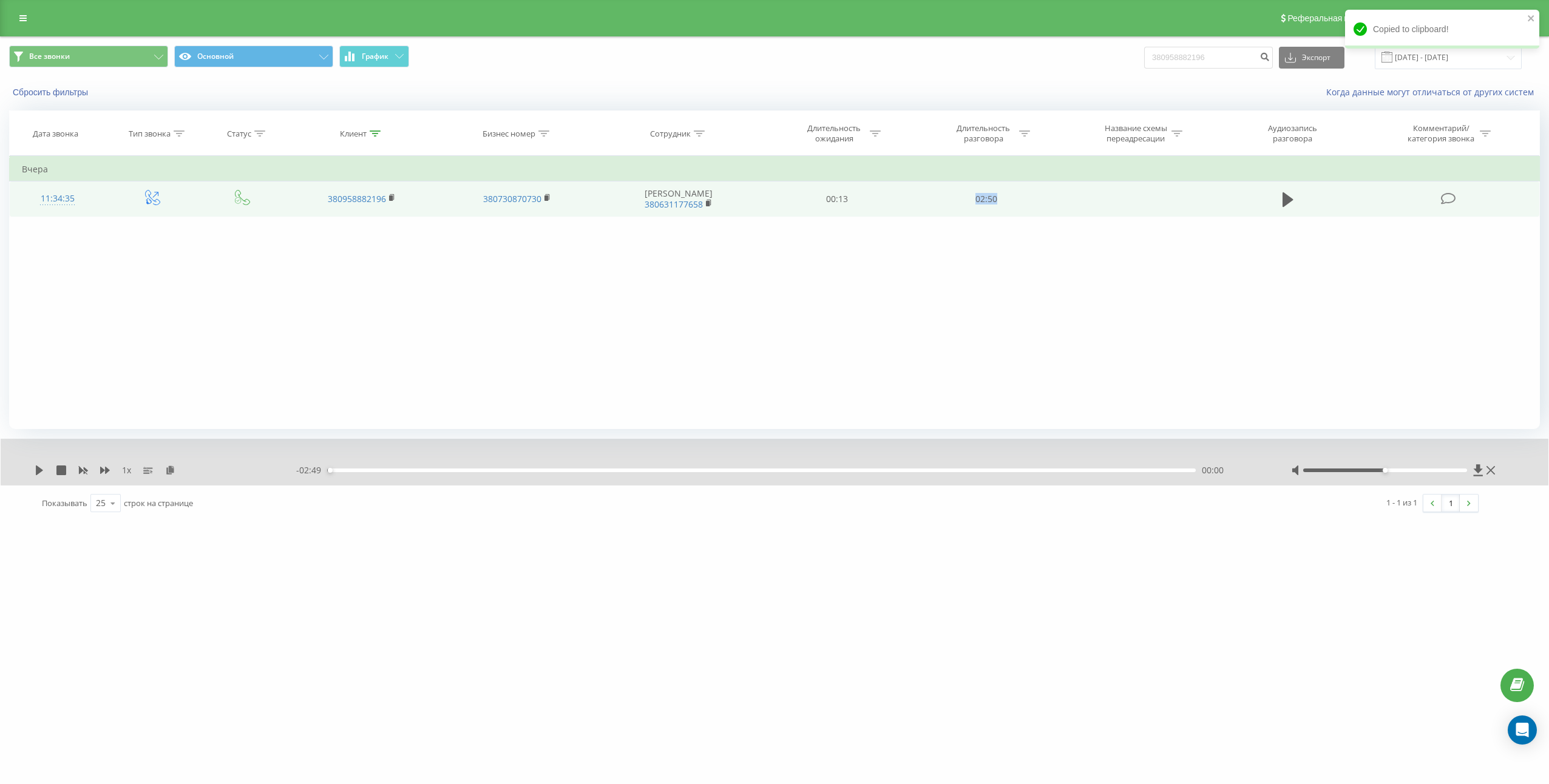
copy td "02:50"
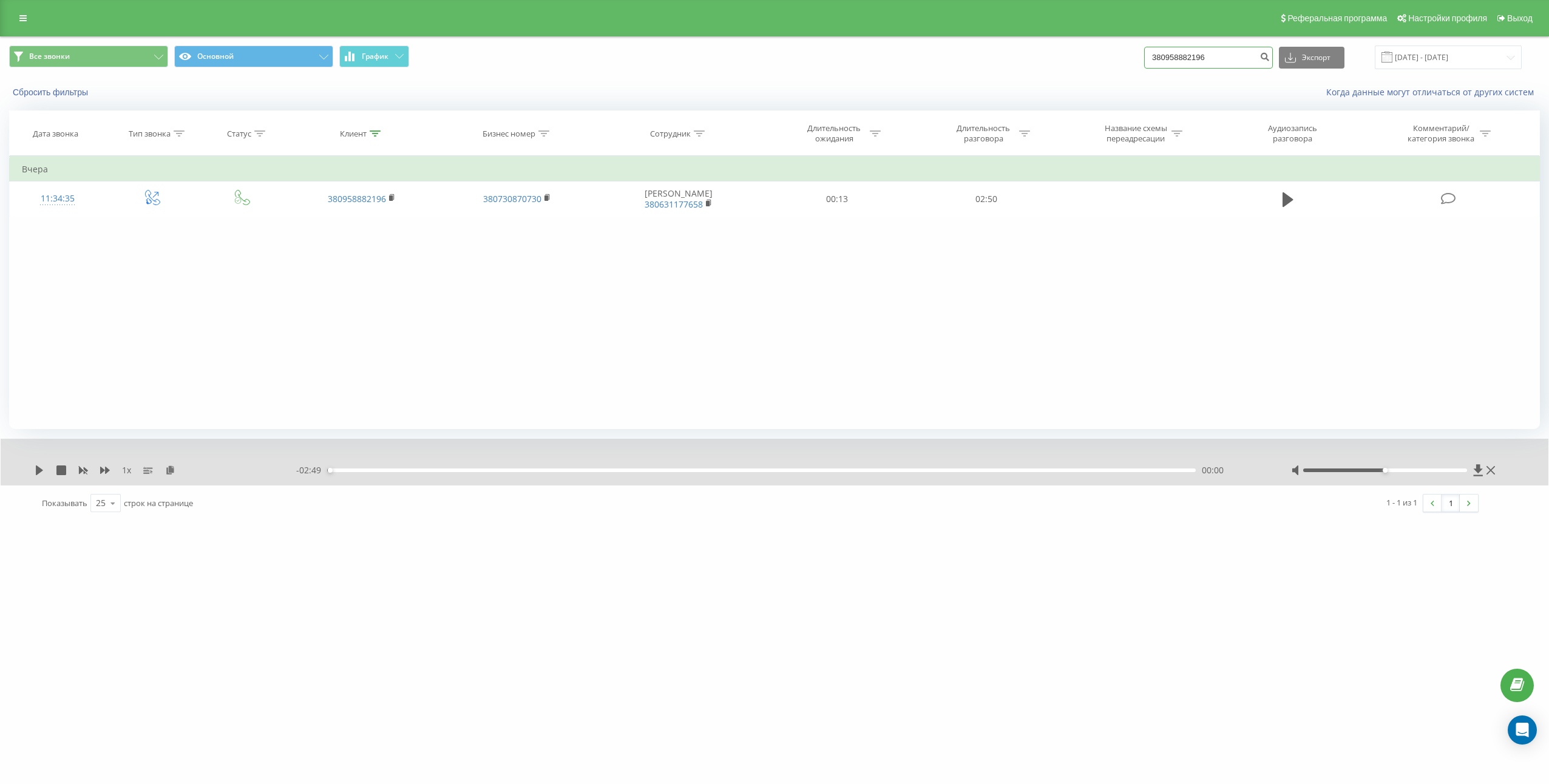
click at [1242, 49] on input "380958882196" at bounding box center [1208, 57] width 128 height 22
paste input "502172379"
type input "380502172379"
click at [1270, 55] on icon "submit" at bounding box center [1264, 55] width 11 height 7
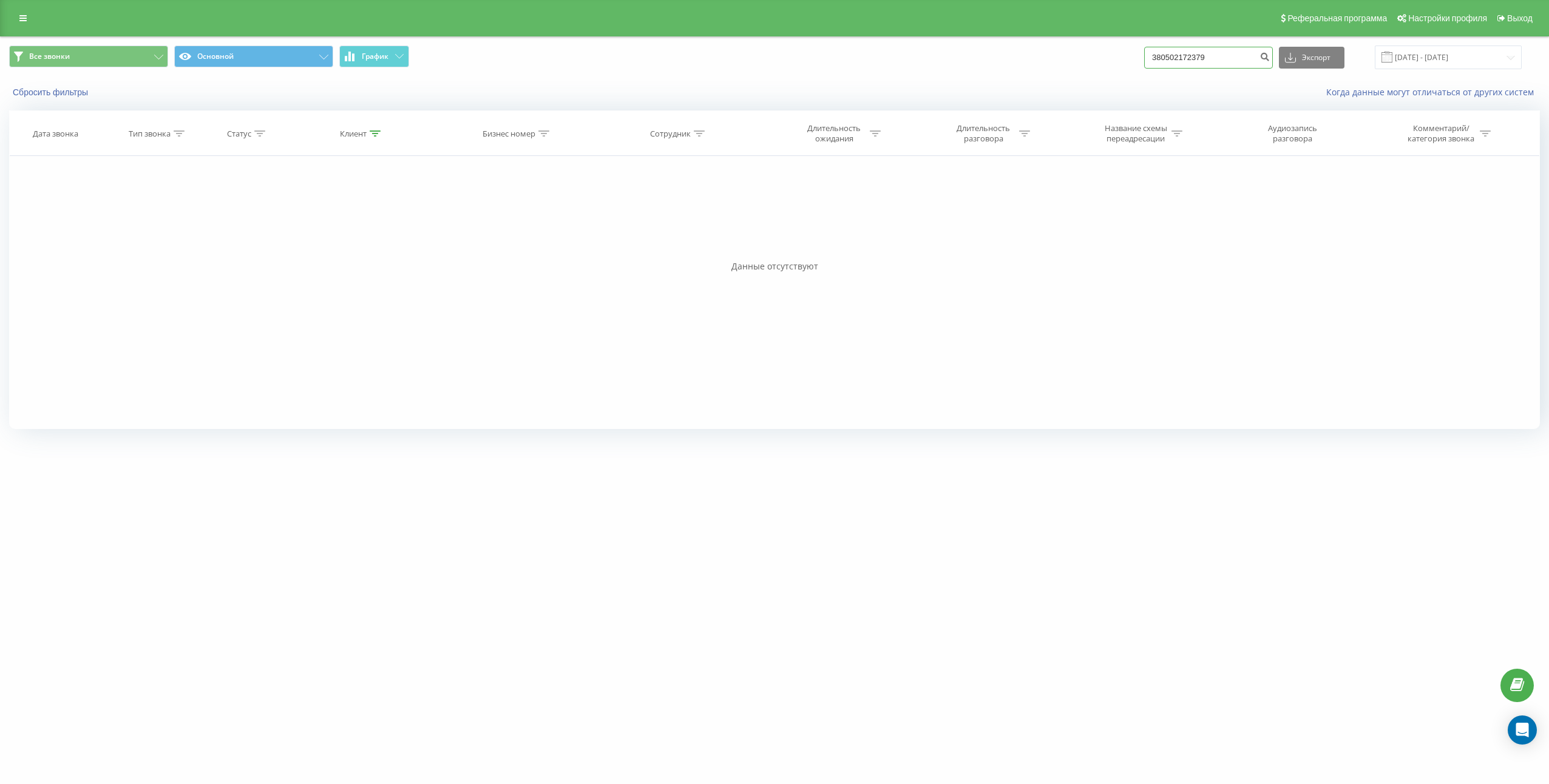
click at [1170, 55] on input "380502172379" at bounding box center [1208, 57] width 128 height 22
type input "0502172379"
click at [1203, 61] on input "0502172379" at bounding box center [1208, 57] width 128 height 22
click at [1203, 61] on input "0502172379" at bounding box center [1208, 57] width 128 height 22
paste input "380674337653"
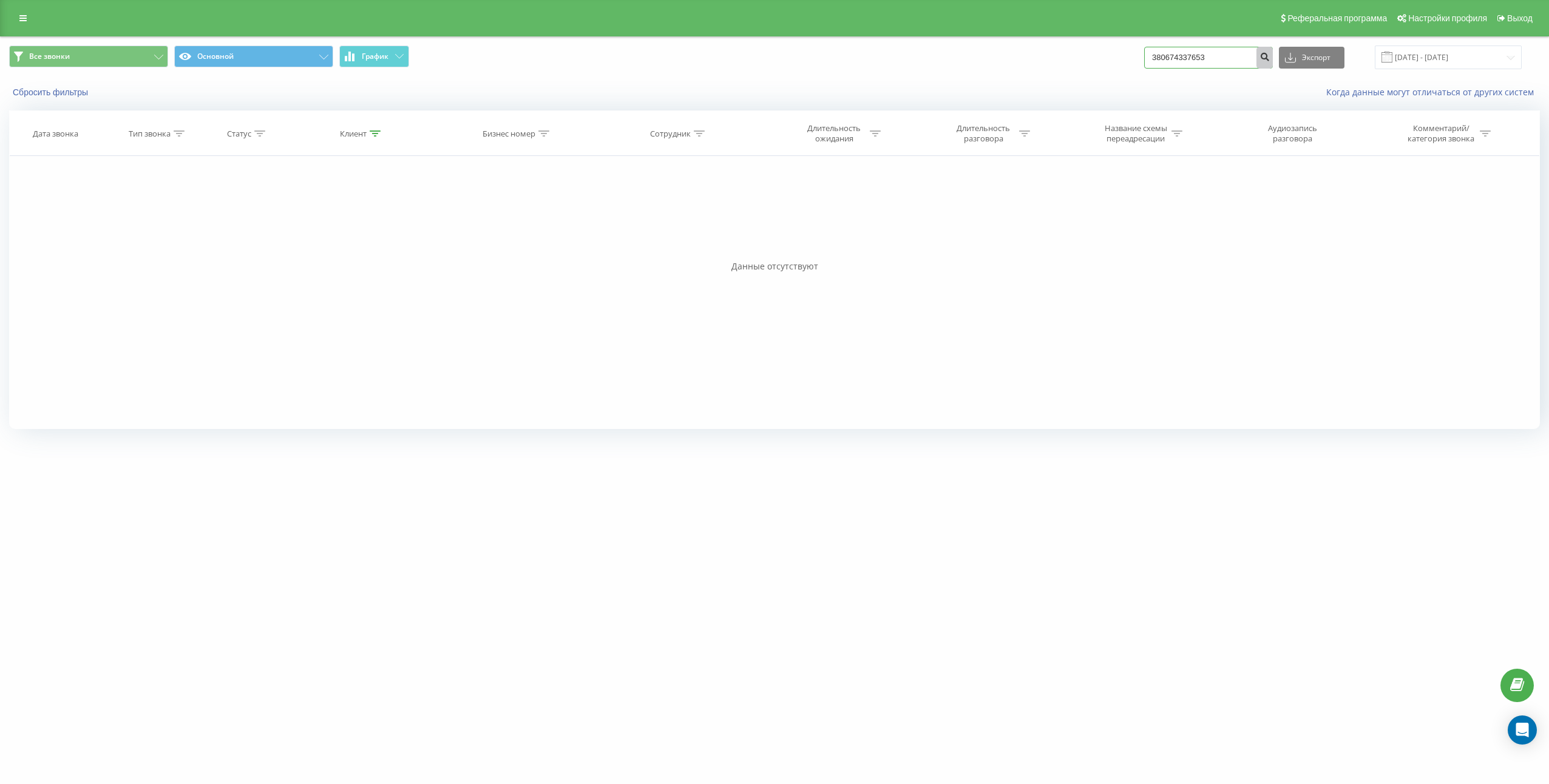
type input "380674337653"
click at [1270, 59] on icon "submit" at bounding box center [1264, 55] width 11 height 7
click at [1230, 58] on input "380674337653" at bounding box center [1208, 57] width 128 height 22
paste input "951336701"
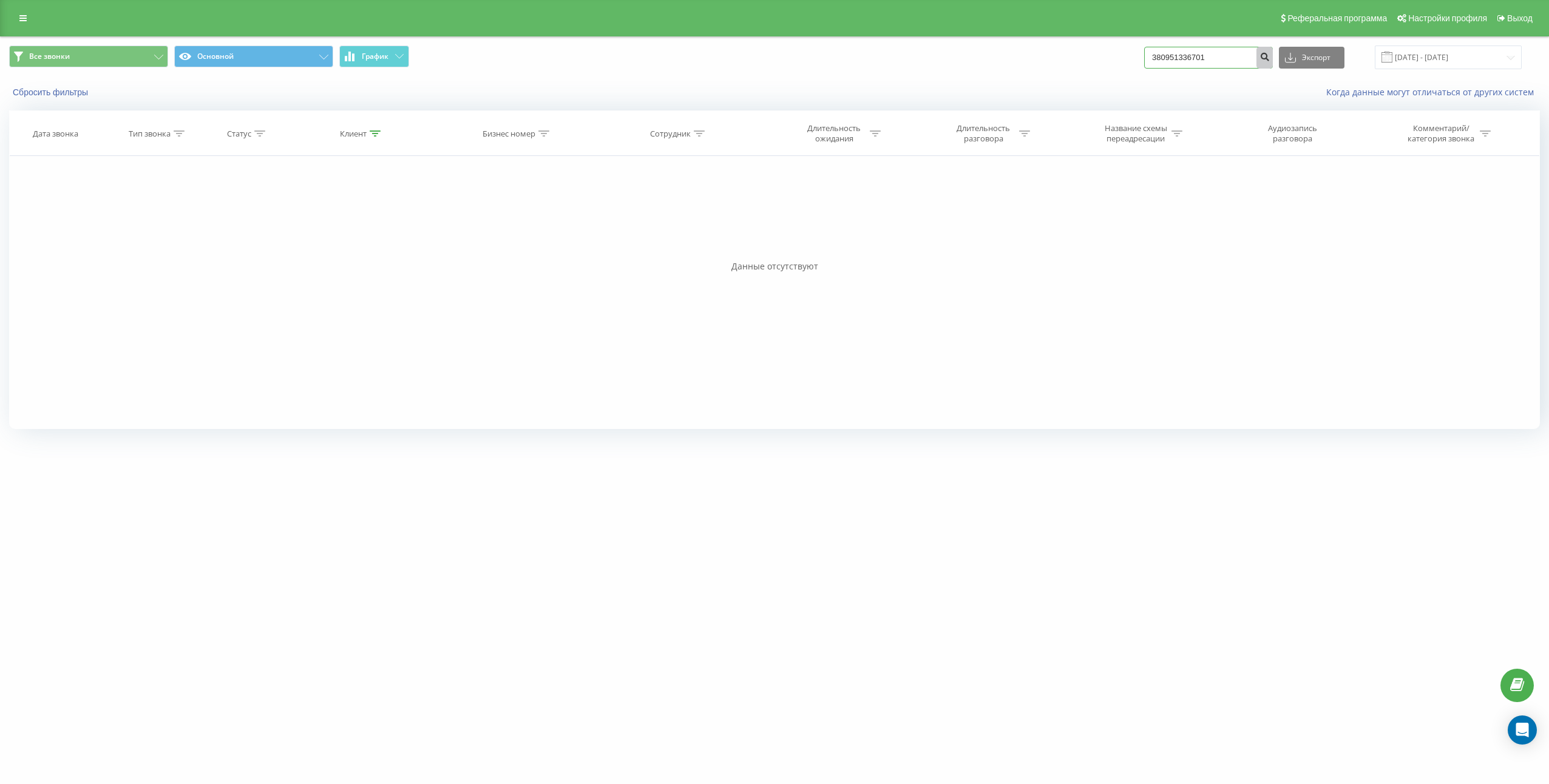
type input "380951336701"
click at [1270, 57] on icon "submit" at bounding box center [1264, 55] width 11 height 7
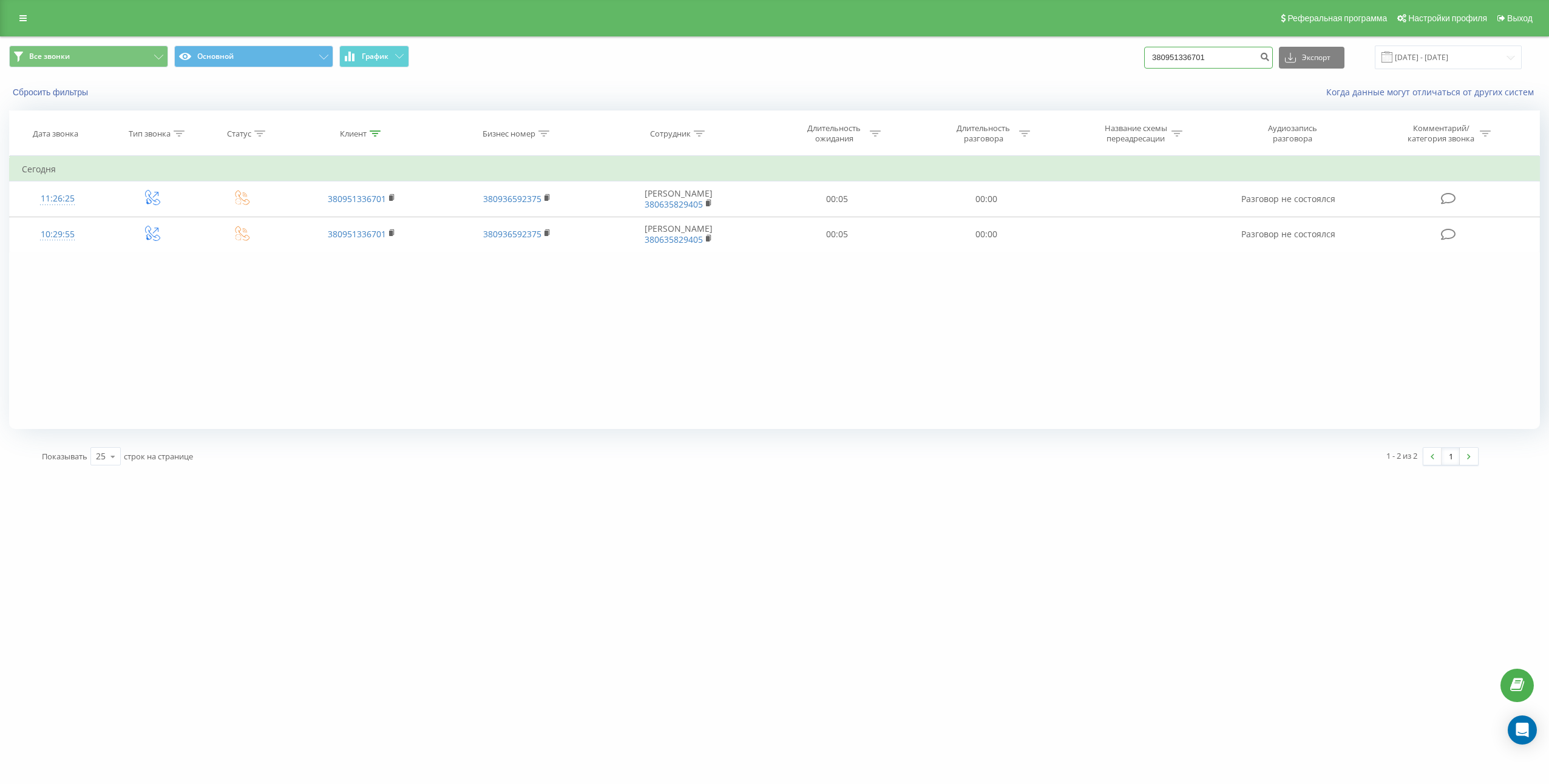
click at [1241, 51] on input "380951336701" at bounding box center [1208, 57] width 128 height 22
click at [1241, 51] on input "380951336701" at bounding box center [1208, 57] width 128 height 22
paste input "64473818"
click at [1267, 58] on input "380964473818" at bounding box center [1208, 57] width 128 height 22
type input "380964473818"
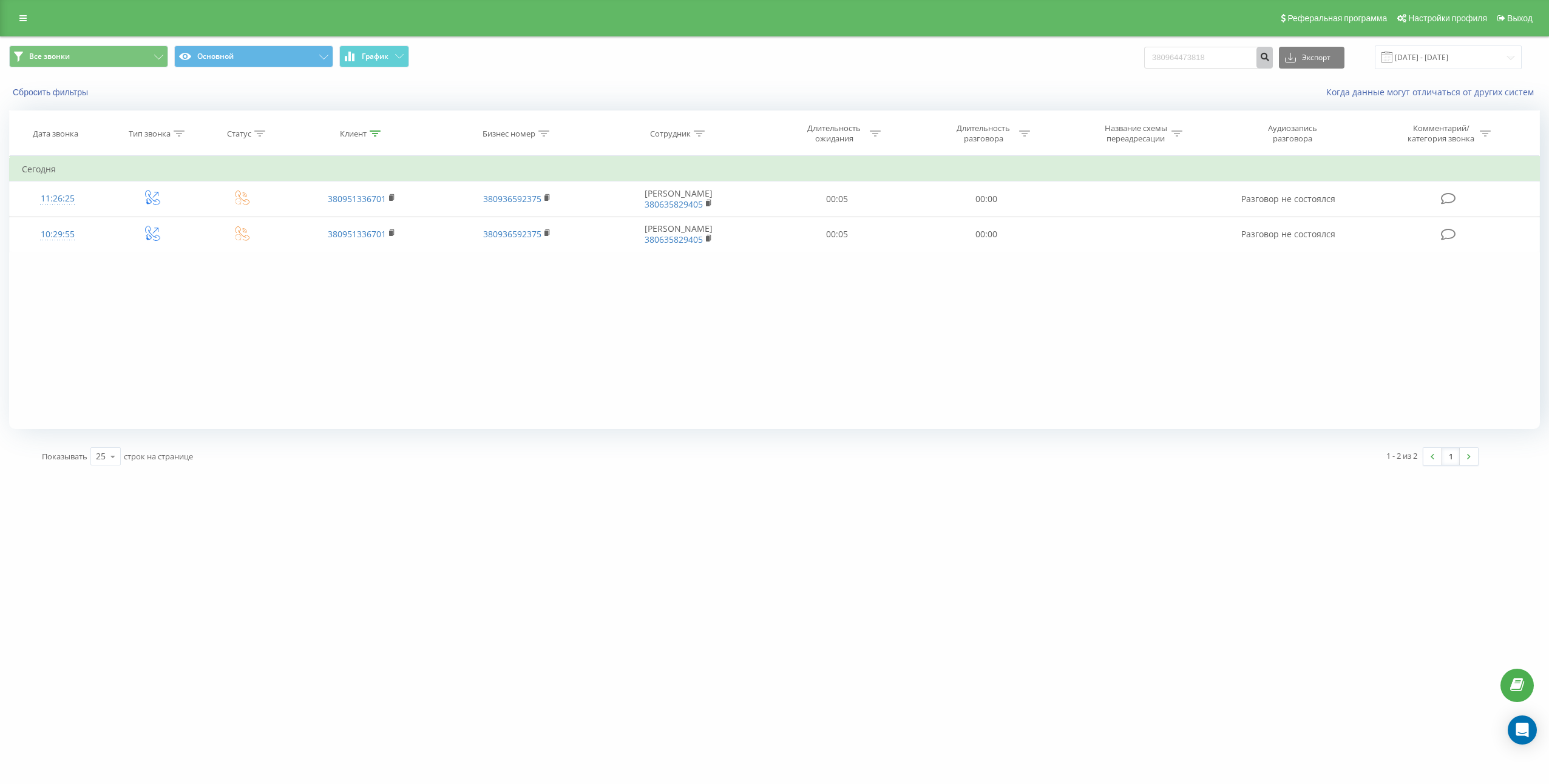
click at [1270, 57] on icon "submit" at bounding box center [1264, 55] width 11 height 7
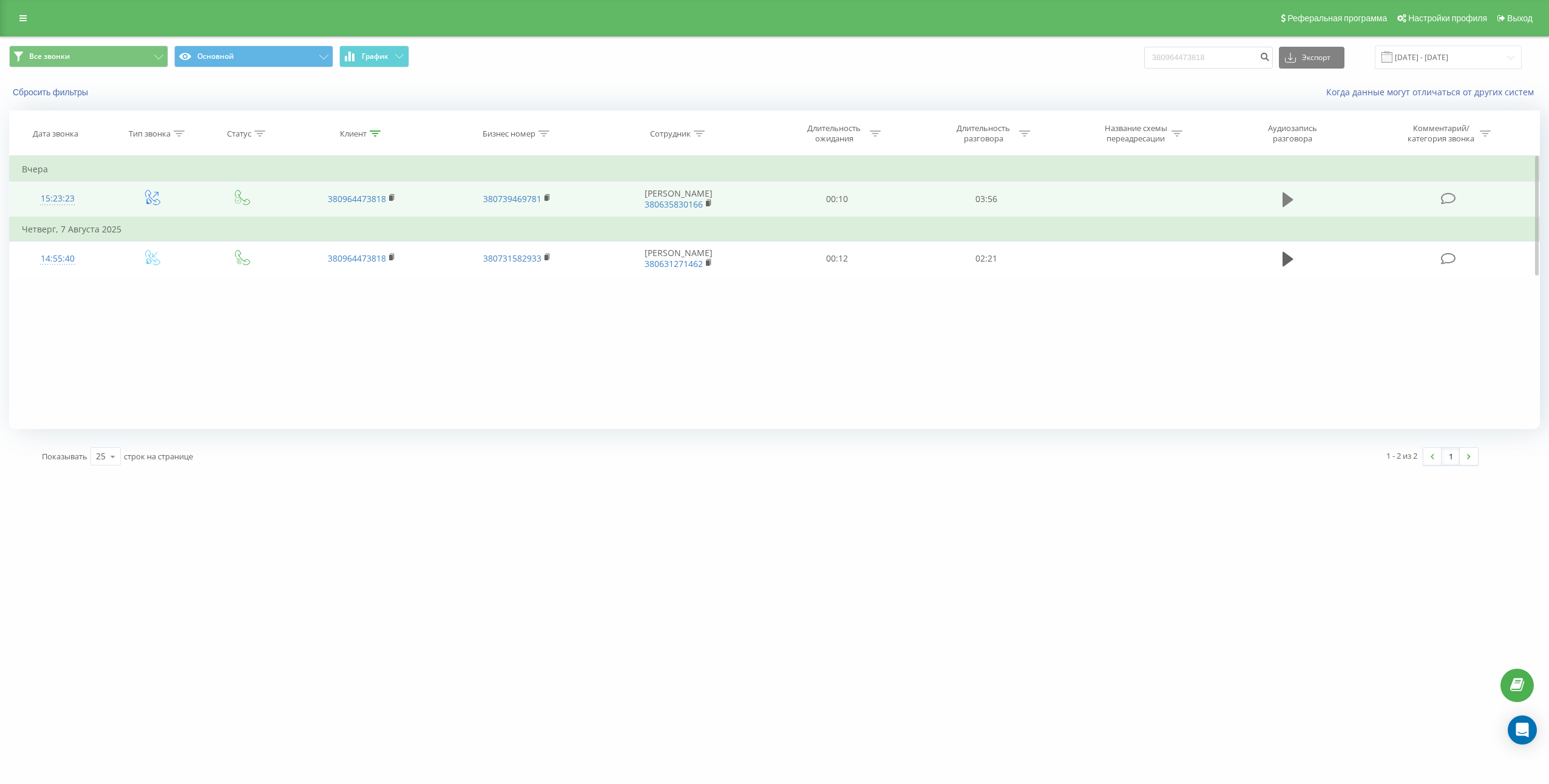
click at [1287, 203] on icon at bounding box center [1288, 199] width 11 height 14
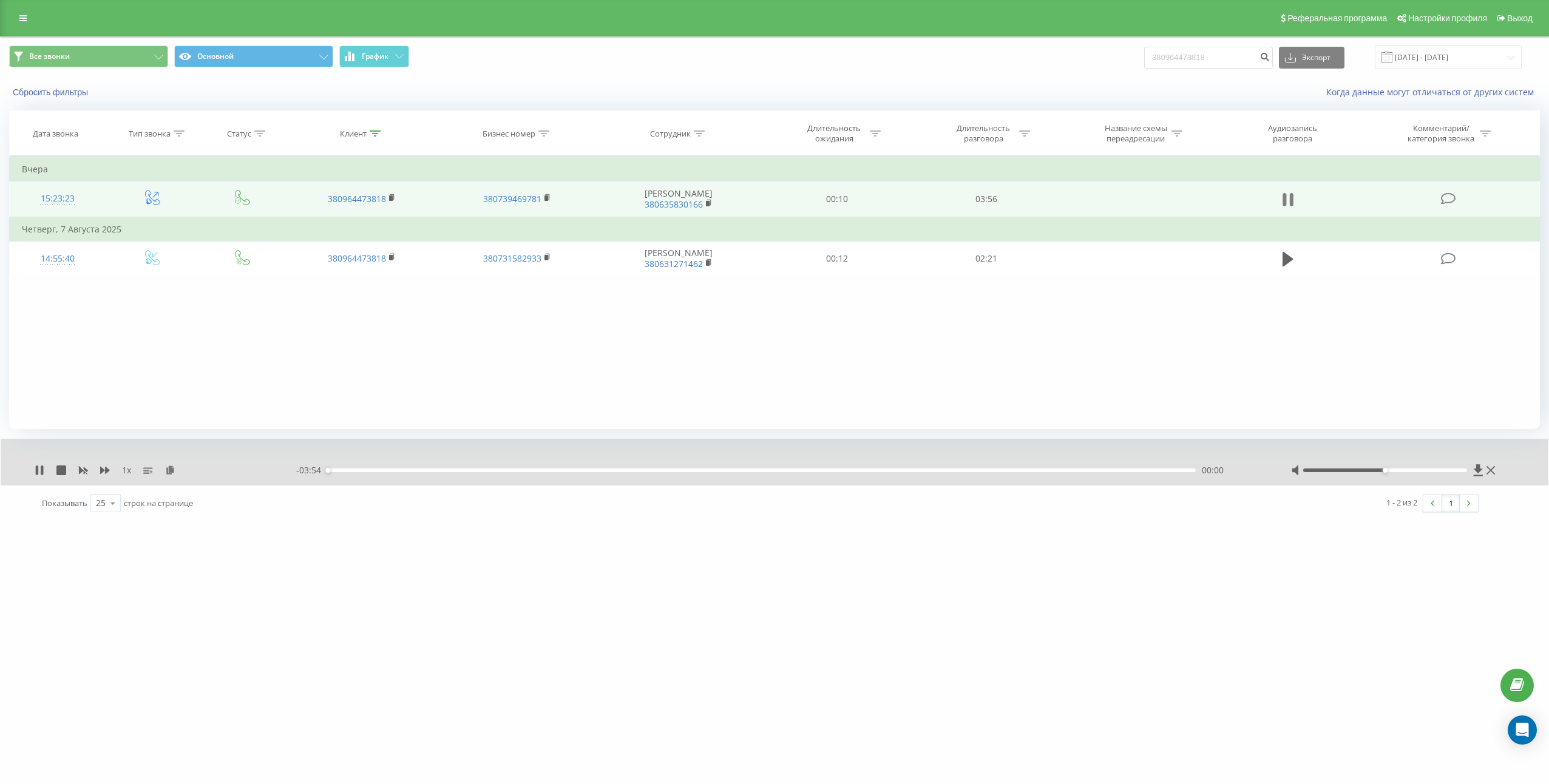
click at [1287, 202] on icon at bounding box center [1288, 199] width 11 height 17
click at [173, 469] on icon at bounding box center [171, 469] width 11 height 9
click at [987, 201] on td "03:56" at bounding box center [986, 199] width 149 height 36
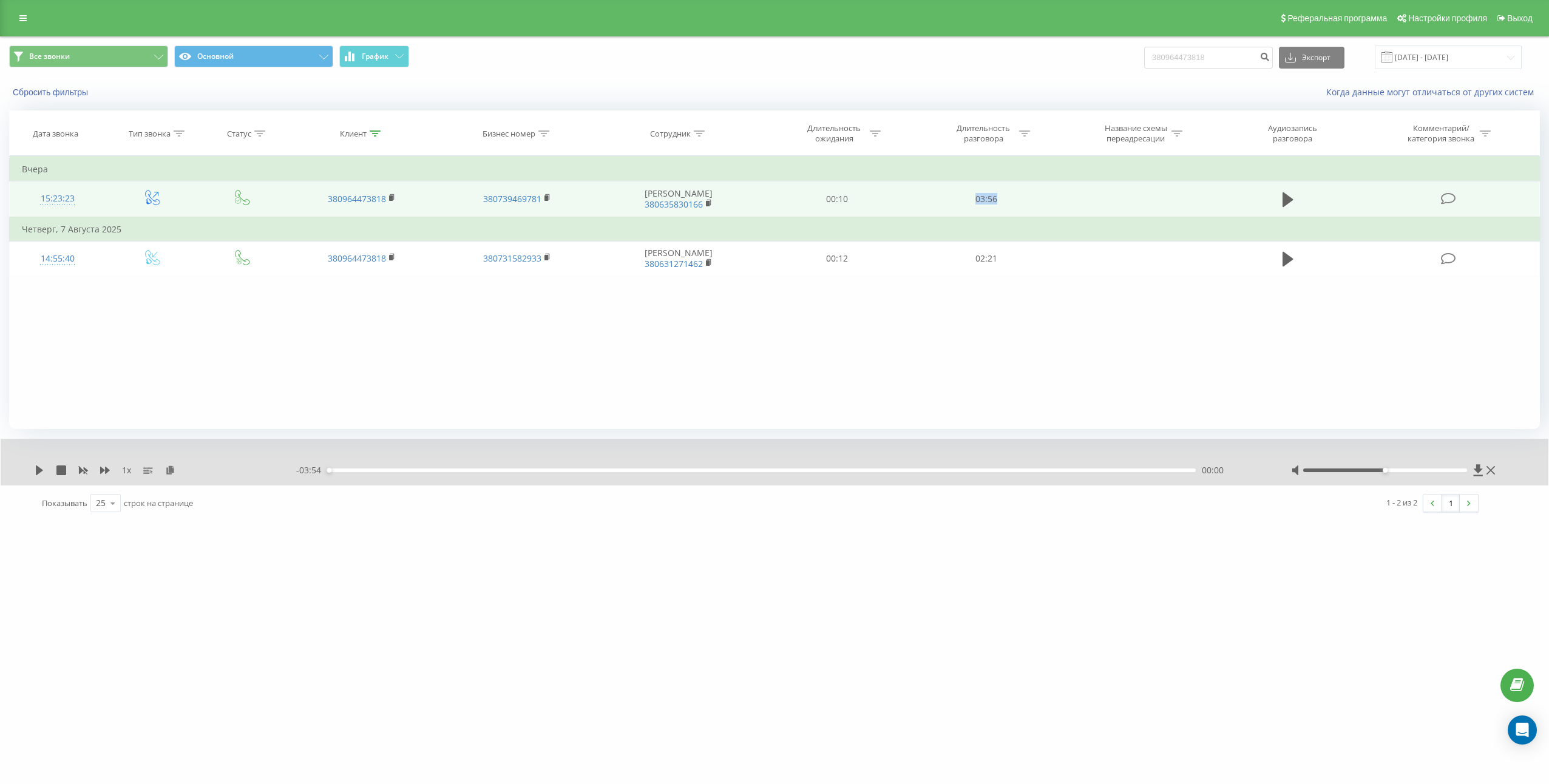
copy td "03:56"
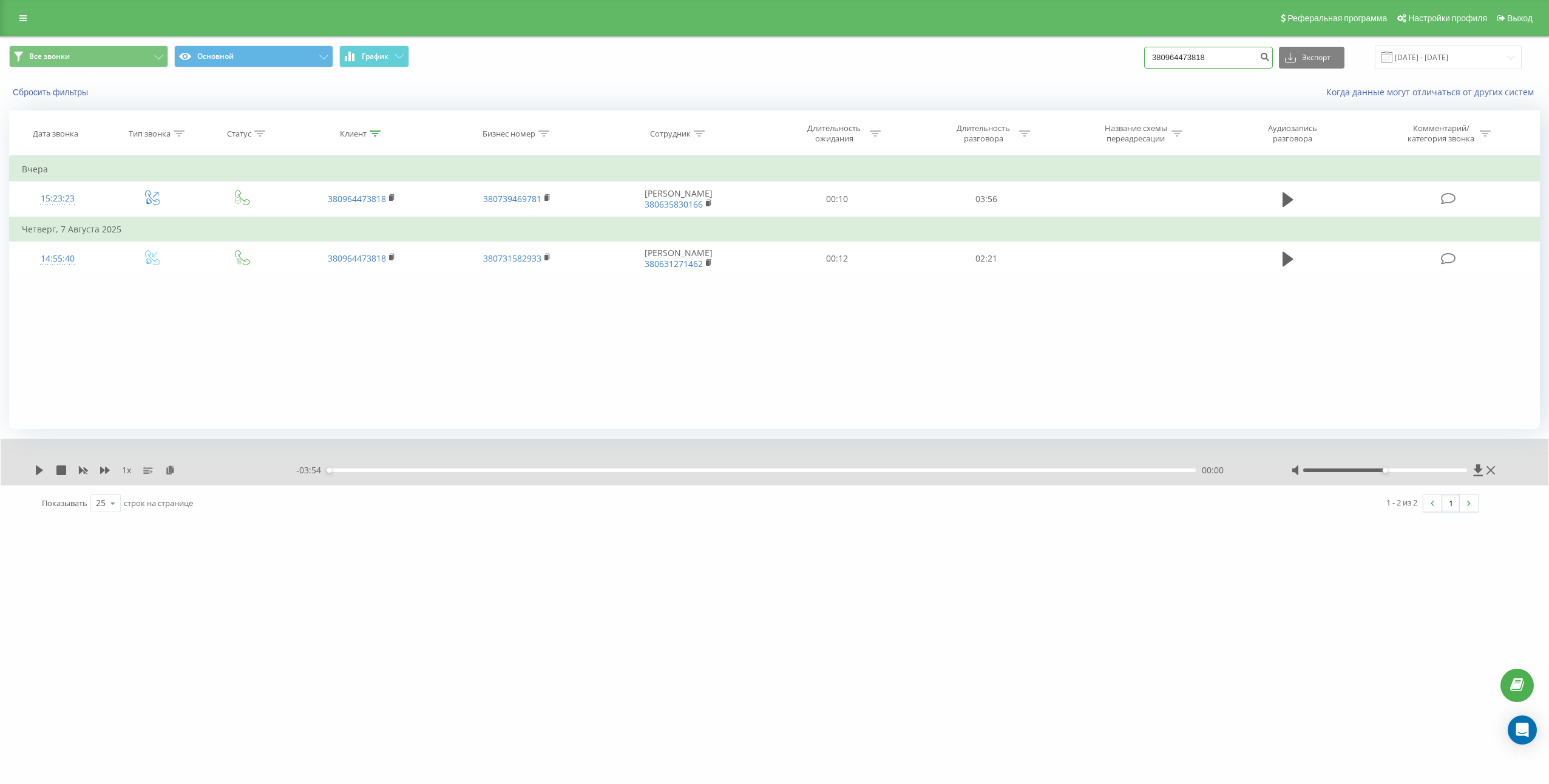
click at [1238, 61] on input "380964473818" at bounding box center [1208, 57] width 128 height 22
paste input "7678906"
type input "380967678906"
click at [1273, 63] on button "submit" at bounding box center [1264, 57] width 16 height 22
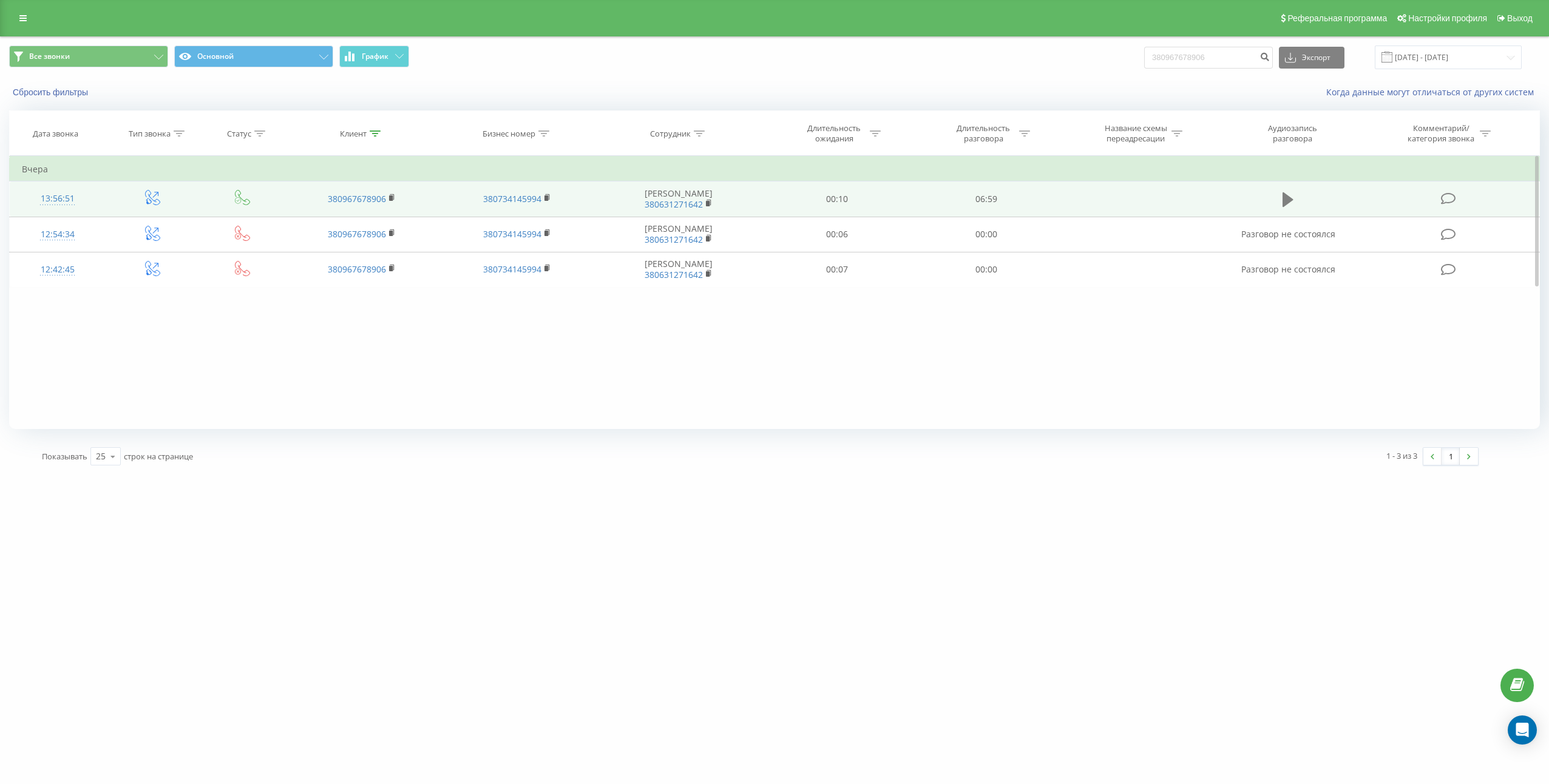
click at [1285, 209] on button at bounding box center [1288, 199] width 18 height 18
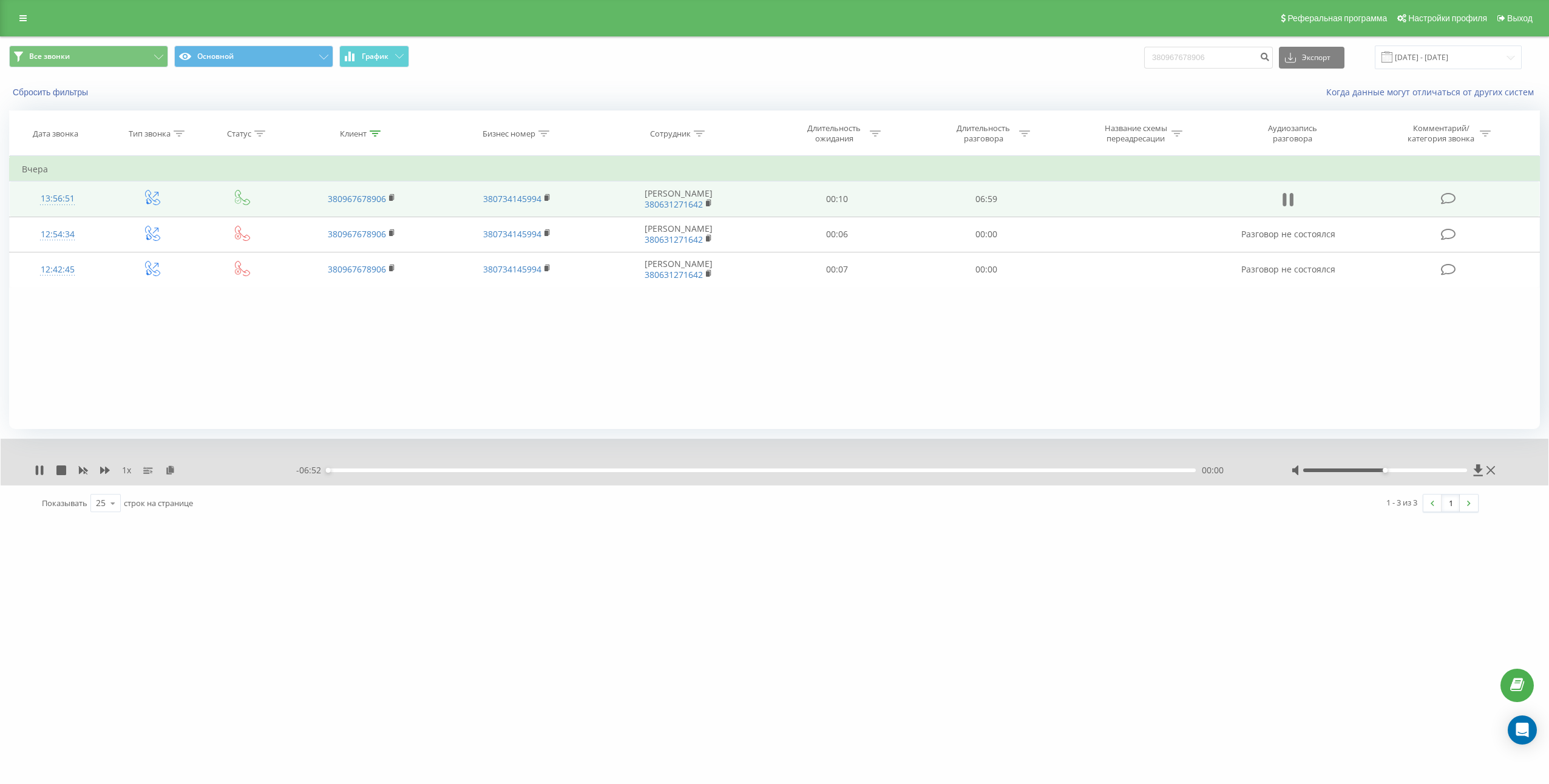
click at [1290, 197] on icon at bounding box center [1288, 199] width 11 height 17
click at [169, 469] on icon at bounding box center [171, 469] width 11 height 9
click at [993, 204] on td "06:59" at bounding box center [986, 199] width 149 height 35
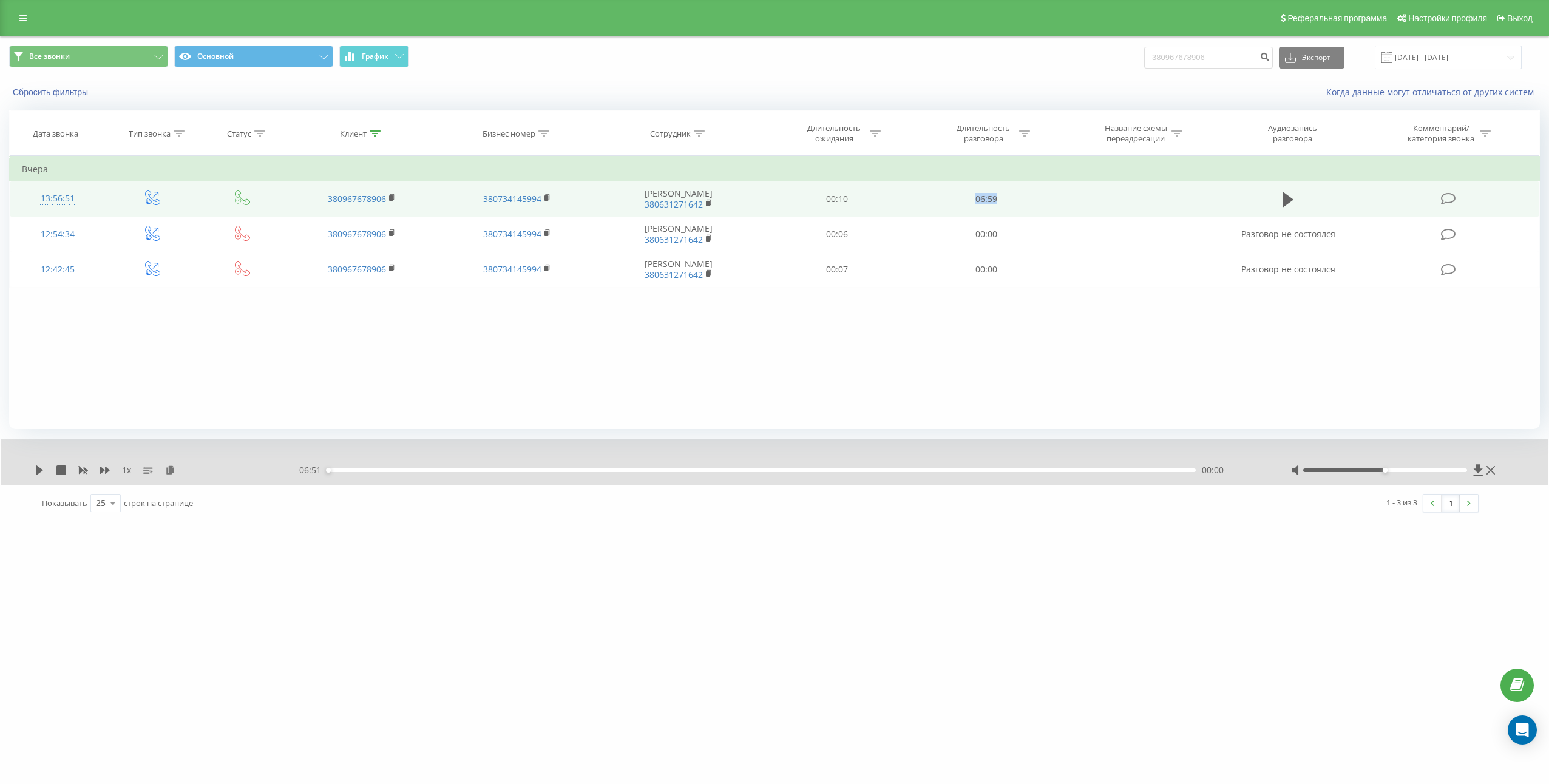
copy td "06:59"
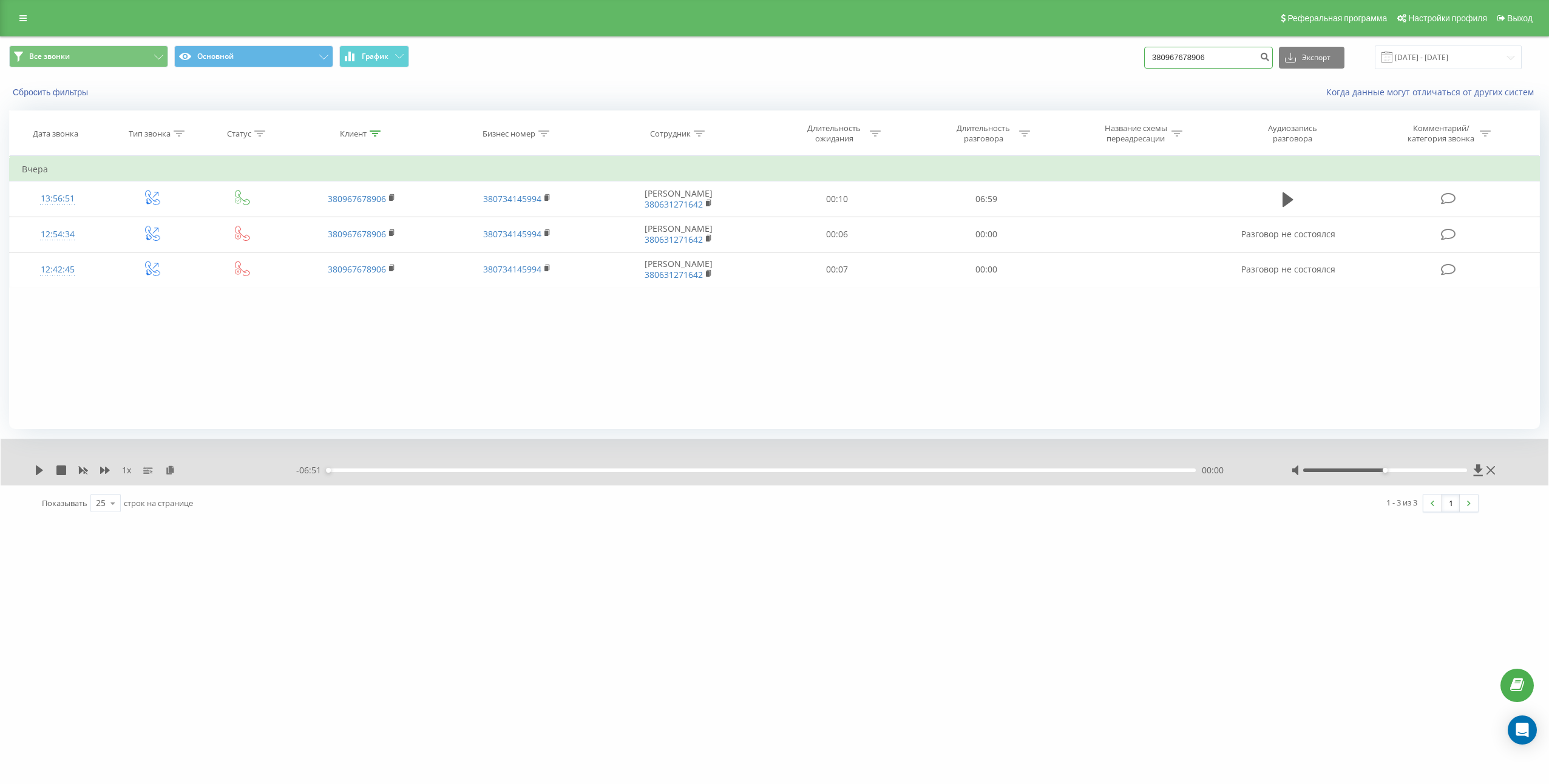
click at [1229, 63] on input "380967678906" at bounding box center [1208, 57] width 128 height 22
paste input "34444777"
type input "380934444777"
click at [1270, 63] on button "submit" at bounding box center [1264, 57] width 16 height 22
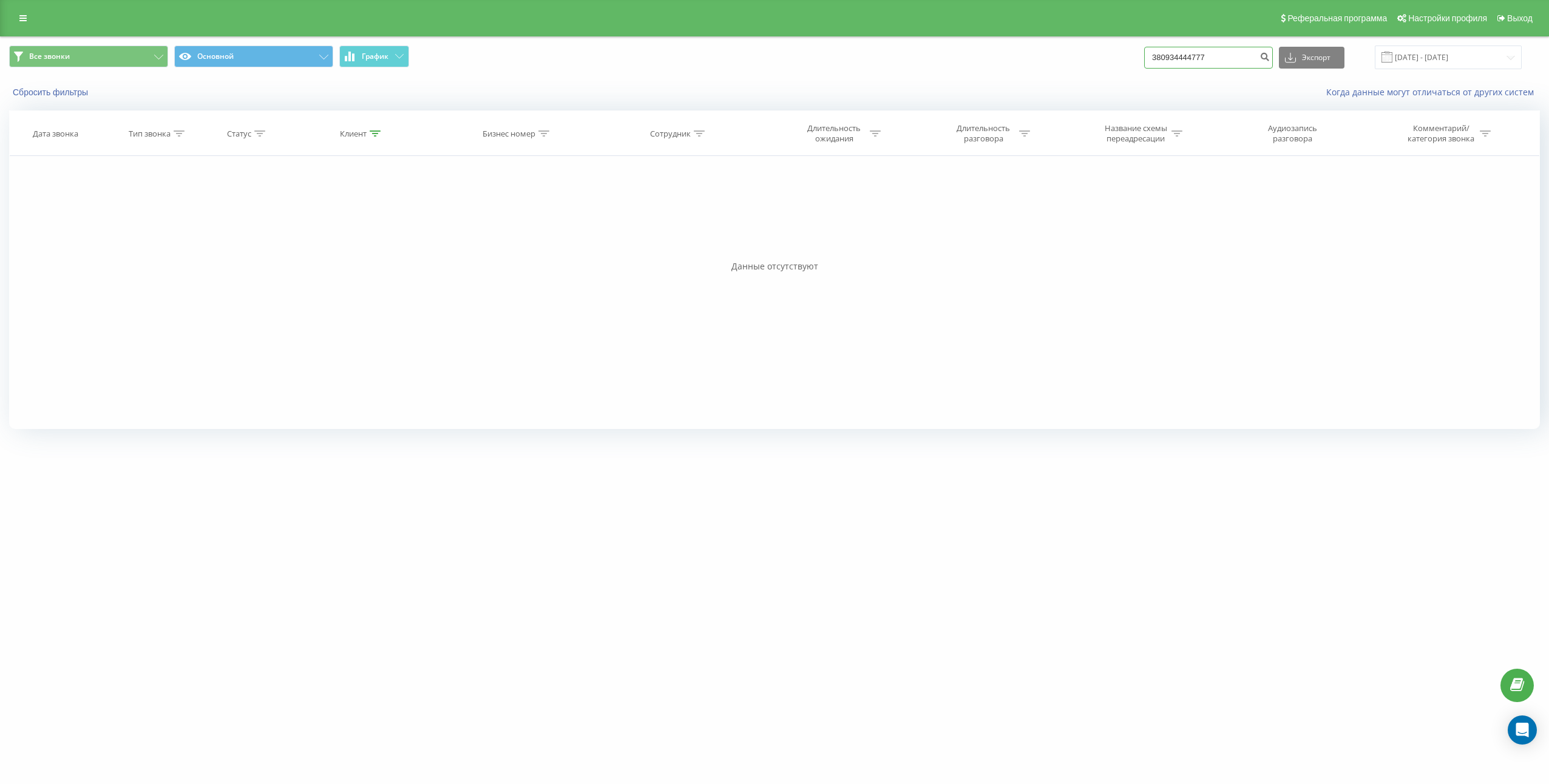
click at [1169, 63] on input "380934444777" at bounding box center [1208, 57] width 128 height 22
type input "0934444777"
click at [1247, 55] on input "0934444777" at bounding box center [1208, 57] width 128 height 22
paste input "380972492118"
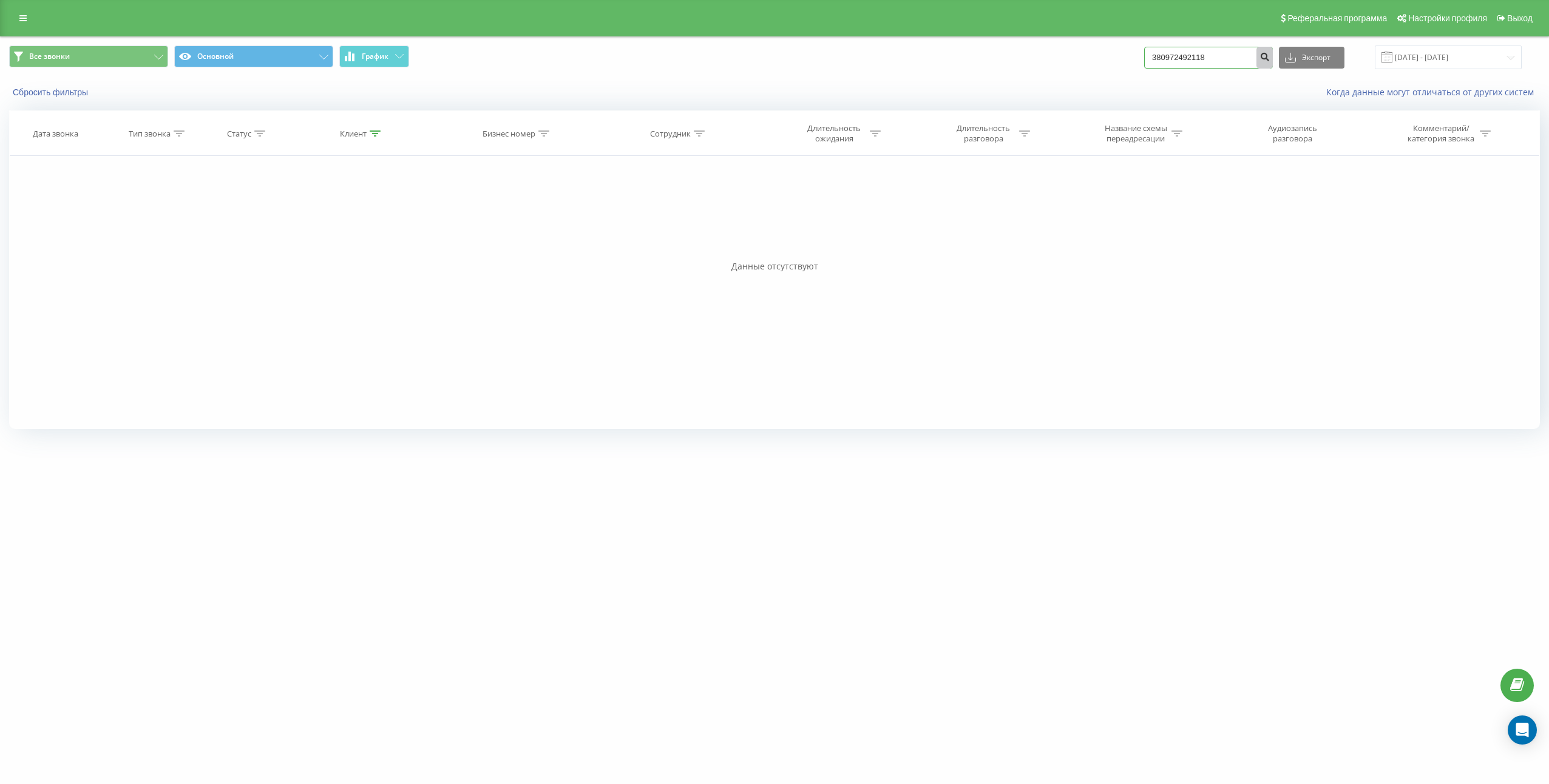
type input "380972492118"
click at [1270, 59] on icon "submit" at bounding box center [1264, 55] width 11 height 7
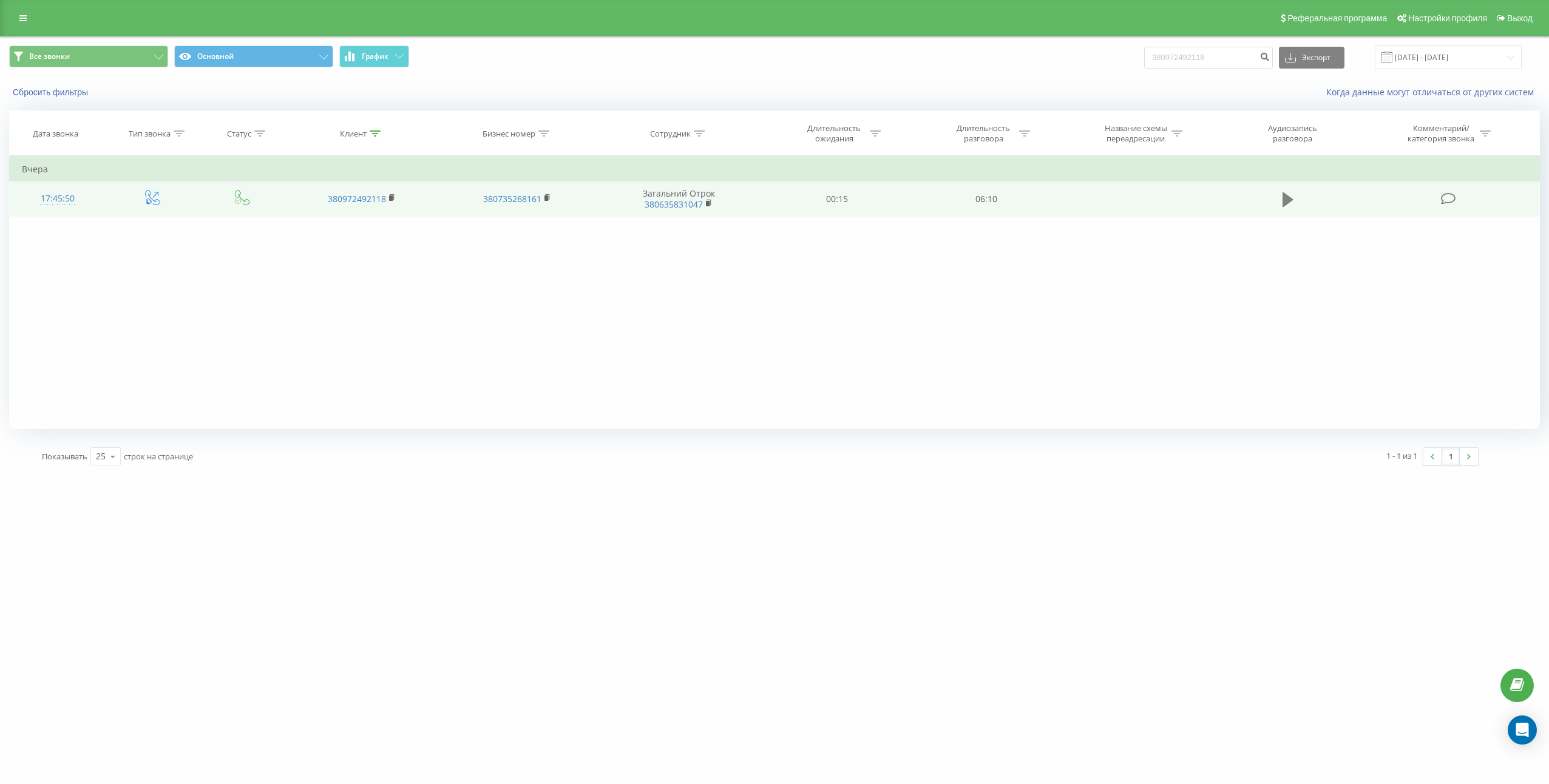
click at [1293, 203] on icon at bounding box center [1288, 199] width 11 height 17
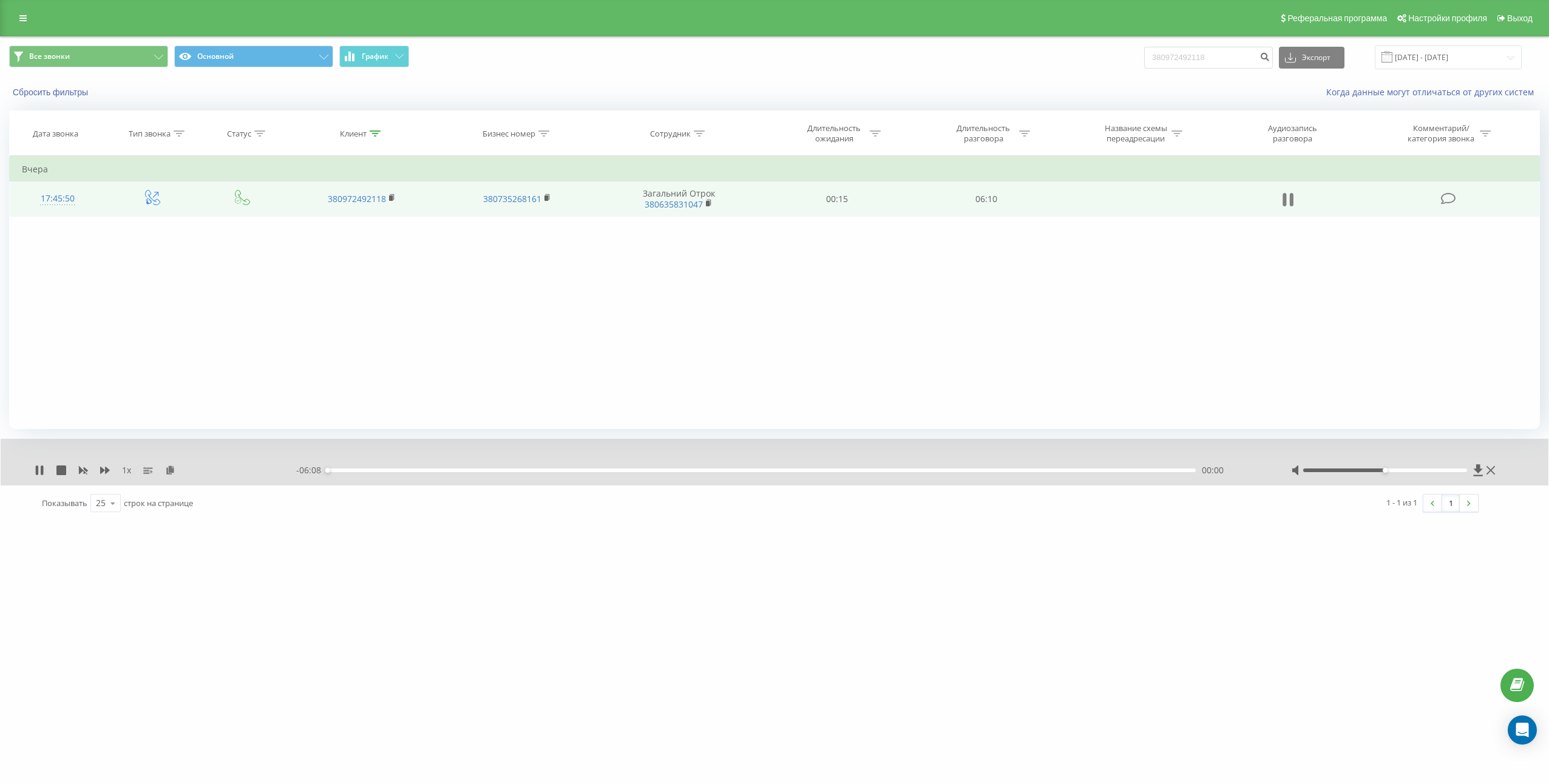
click at [1288, 201] on icon at bounding box center [1288, 199] width 11 height 17
click at [168, 473] on icon at bounding box center [171, 469] width 11 height 9
click at [987, 200] on td "06:10" at bounding box center [986, 199] width 149 height 35
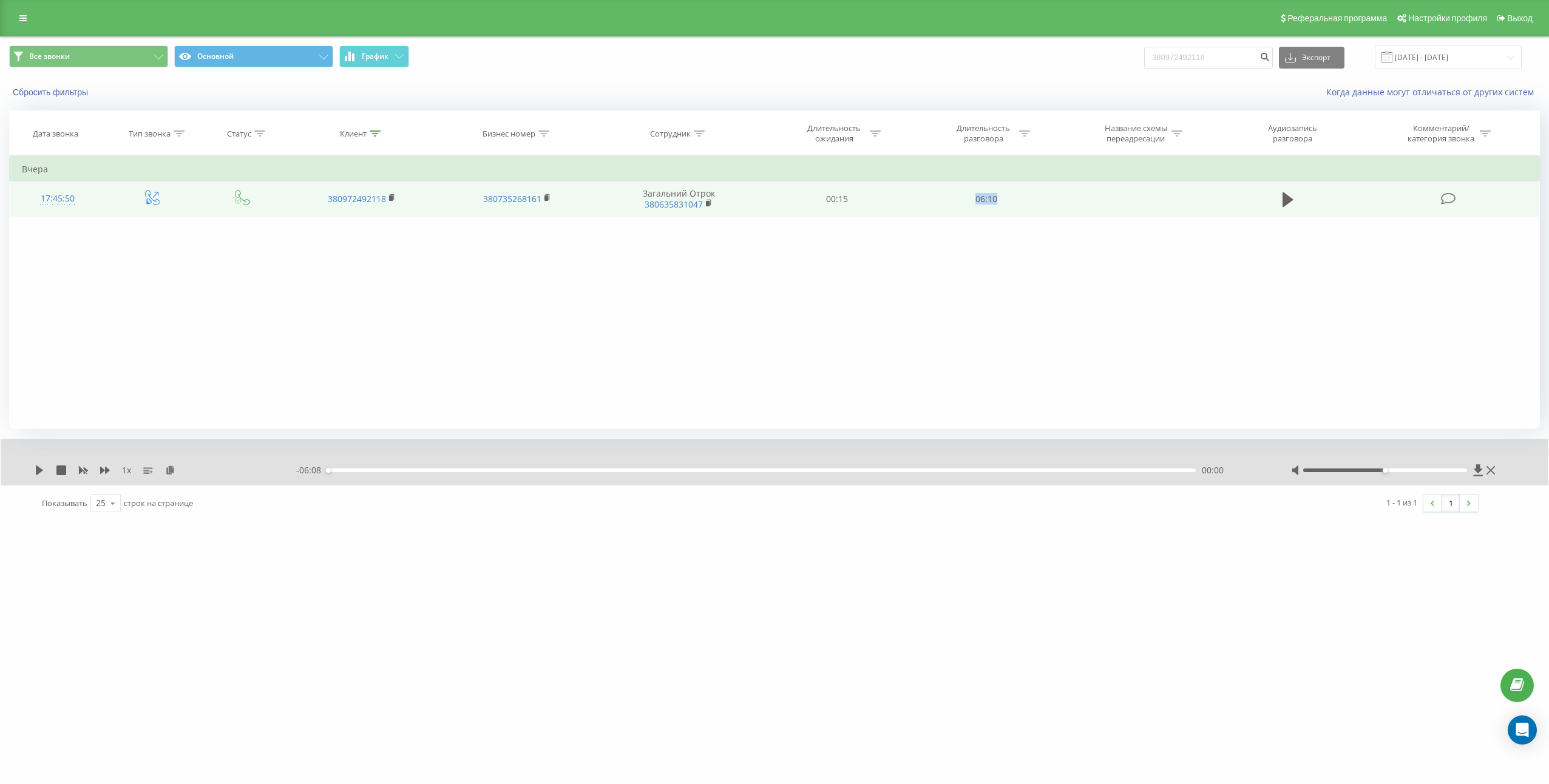
copy td "06:10"
